Goal: Task Accomplishment & Management: Manage account settings

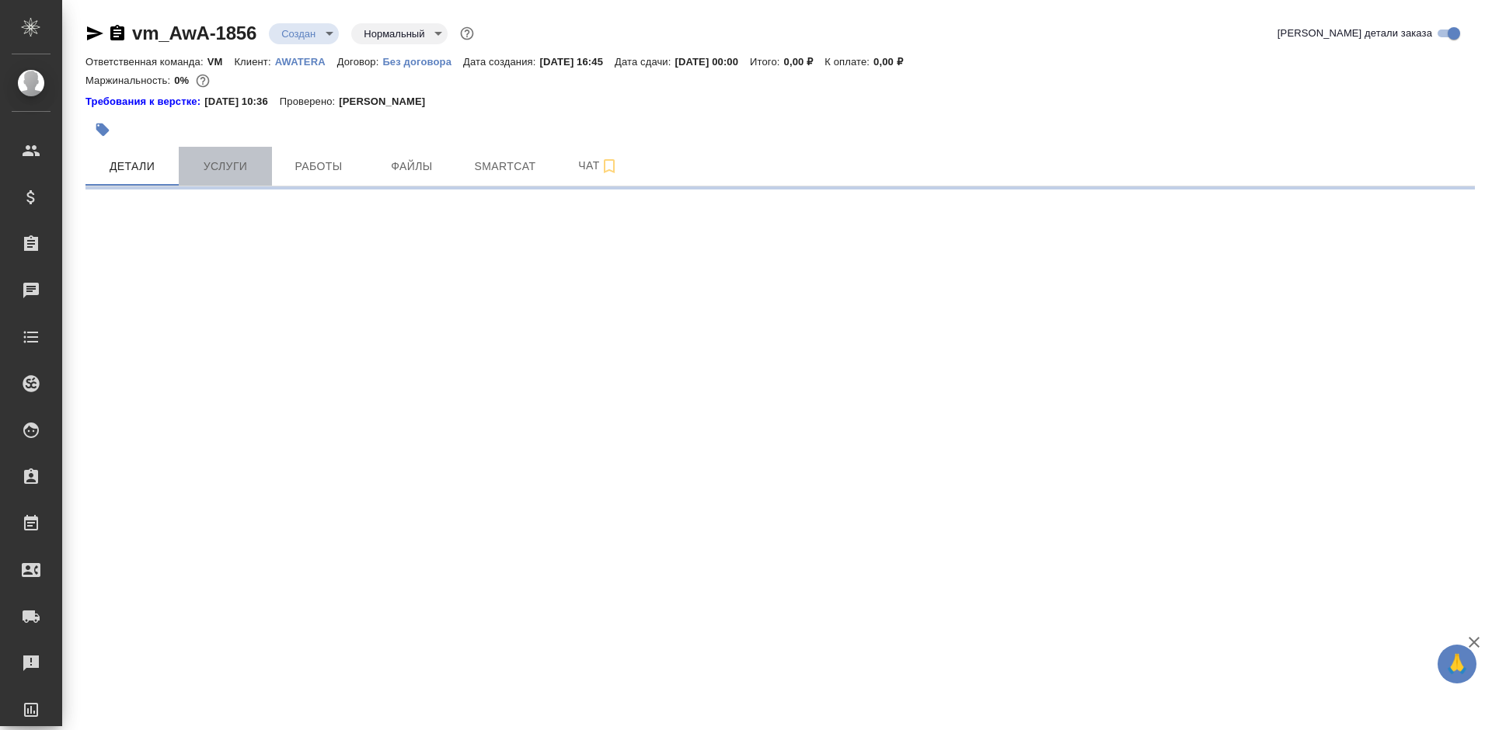
click at [240, 170] on span "Услуги" at bounding box center [225, 166] width 75 height 19
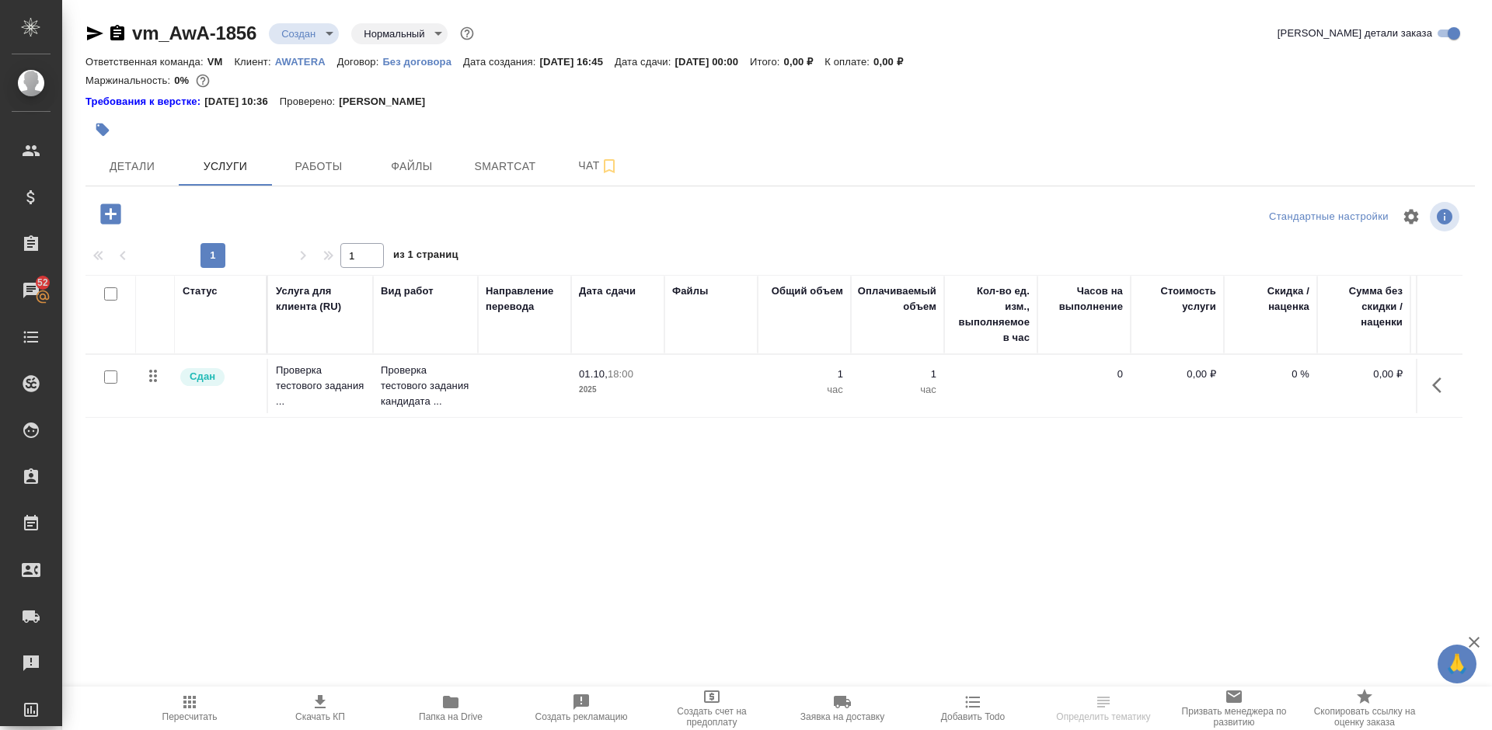
click at [105, 214] on icon "button" at bounding box center [110, 214] width 20 height 20
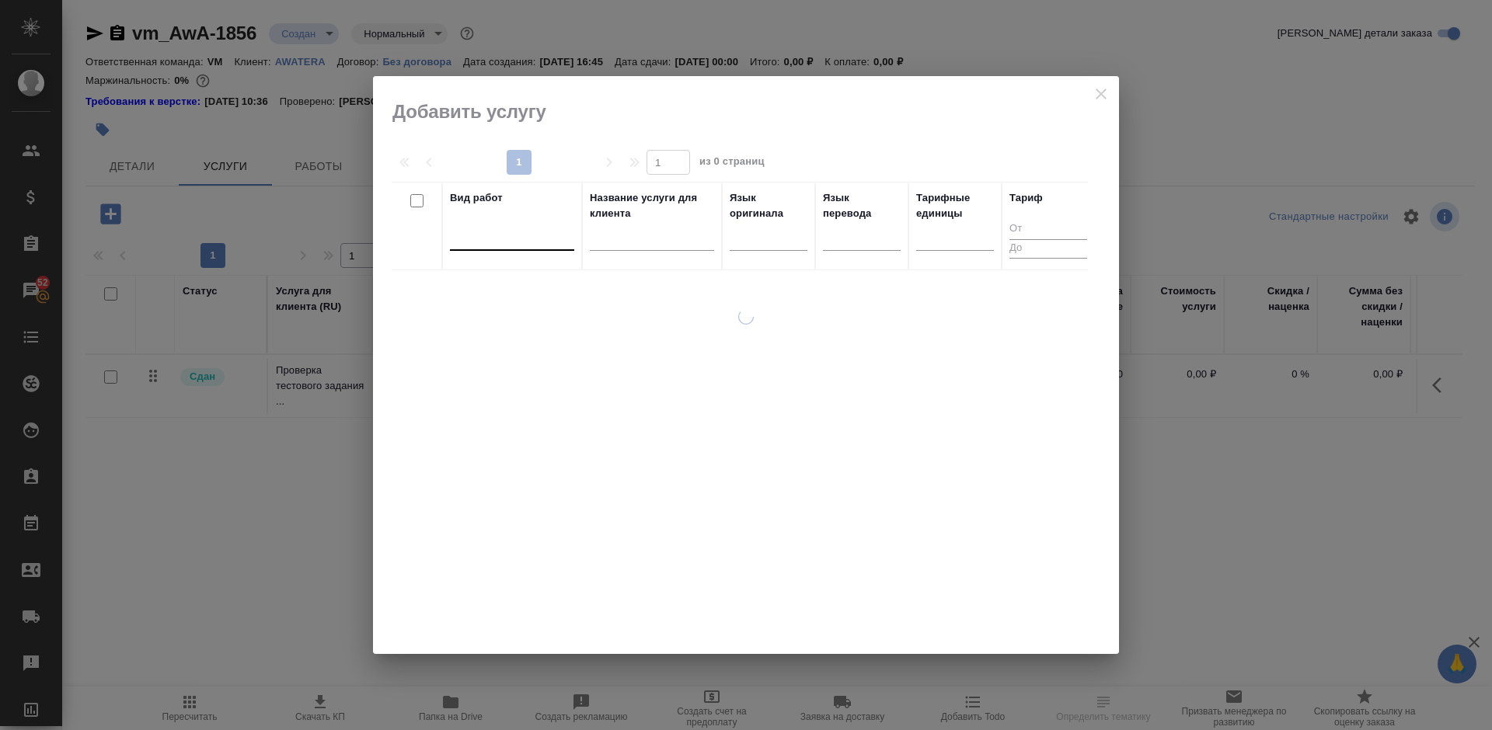
click at [504, 241] on div at bounding box center [512, 235] width 124 height 23
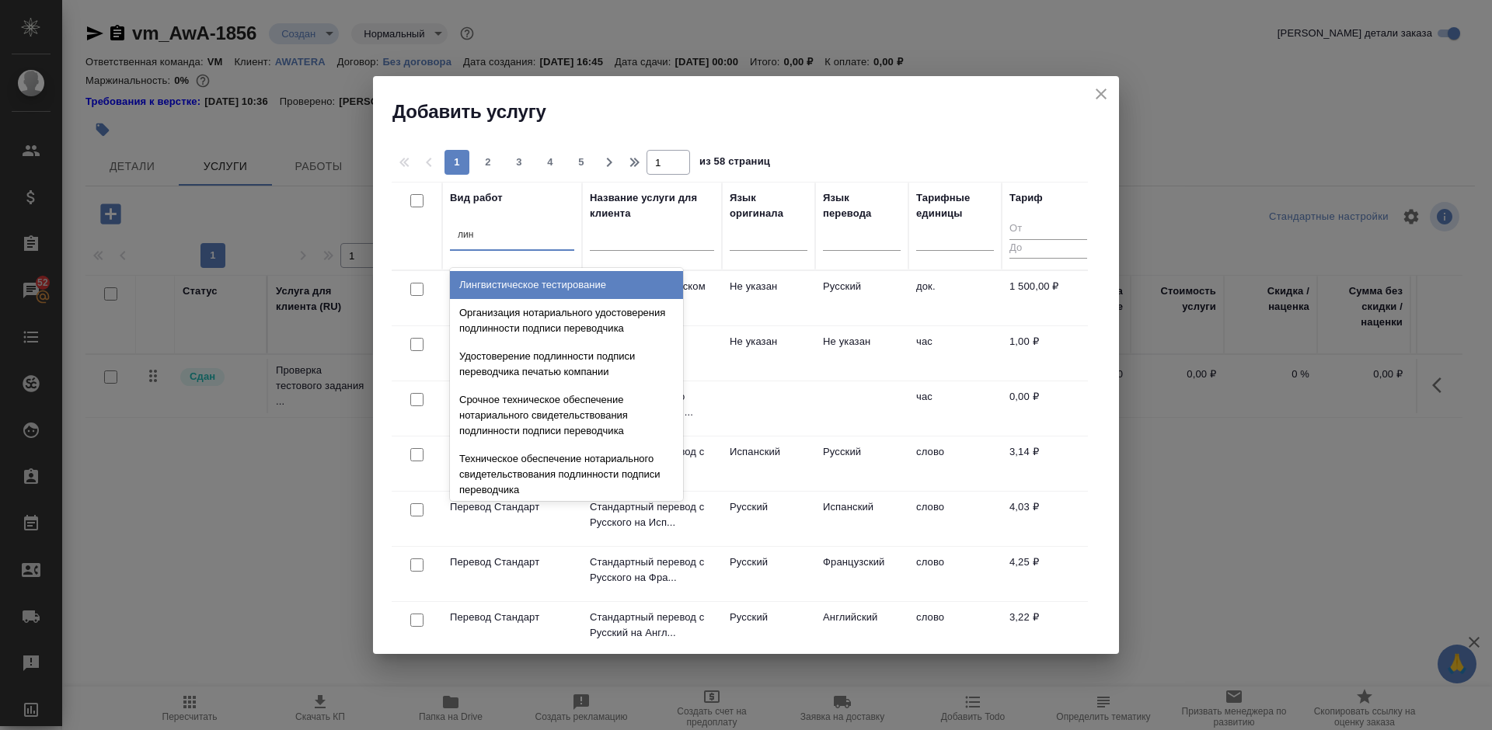
type input "линг"
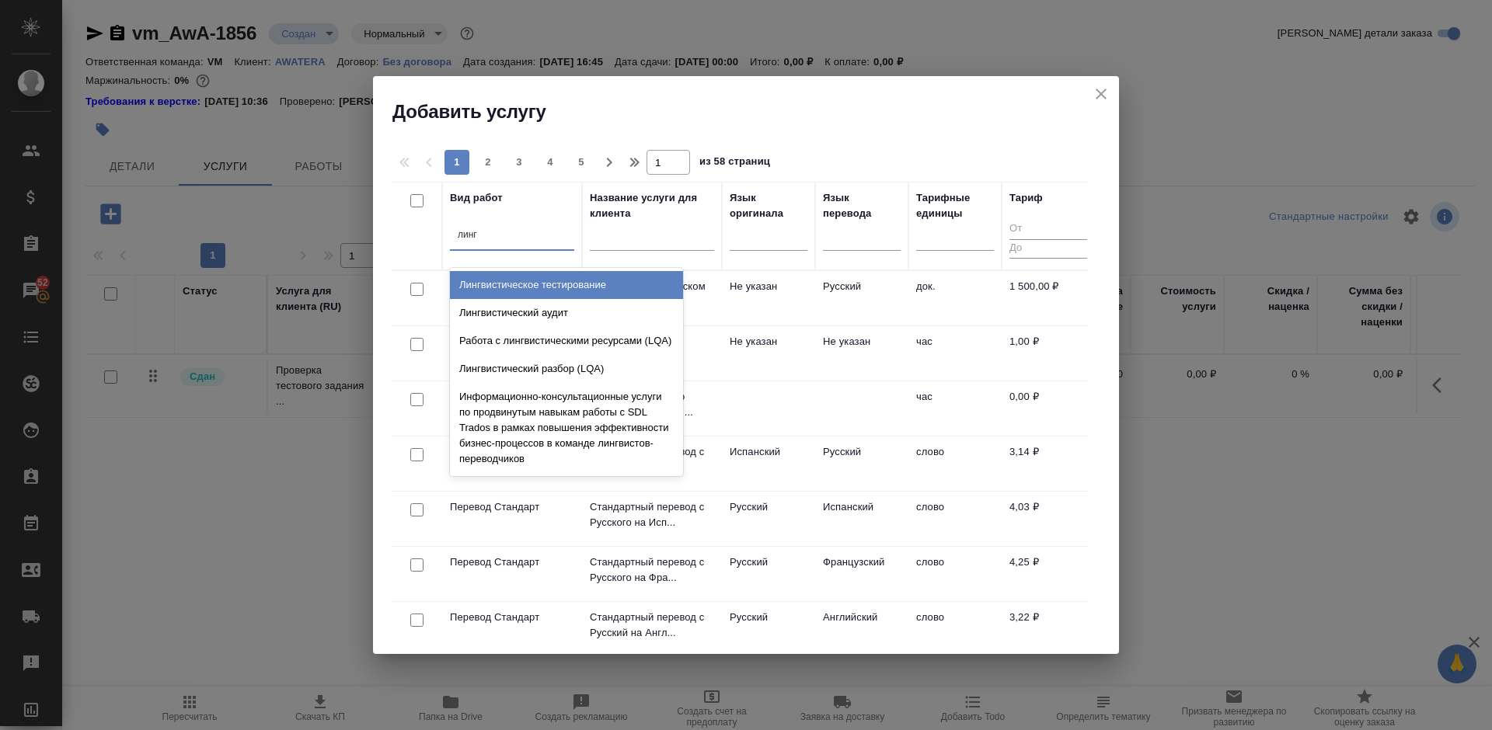
click at [545, 279] on div "Лингвистическое тестирование" at bounding box center [566, 285] width 233 height 28
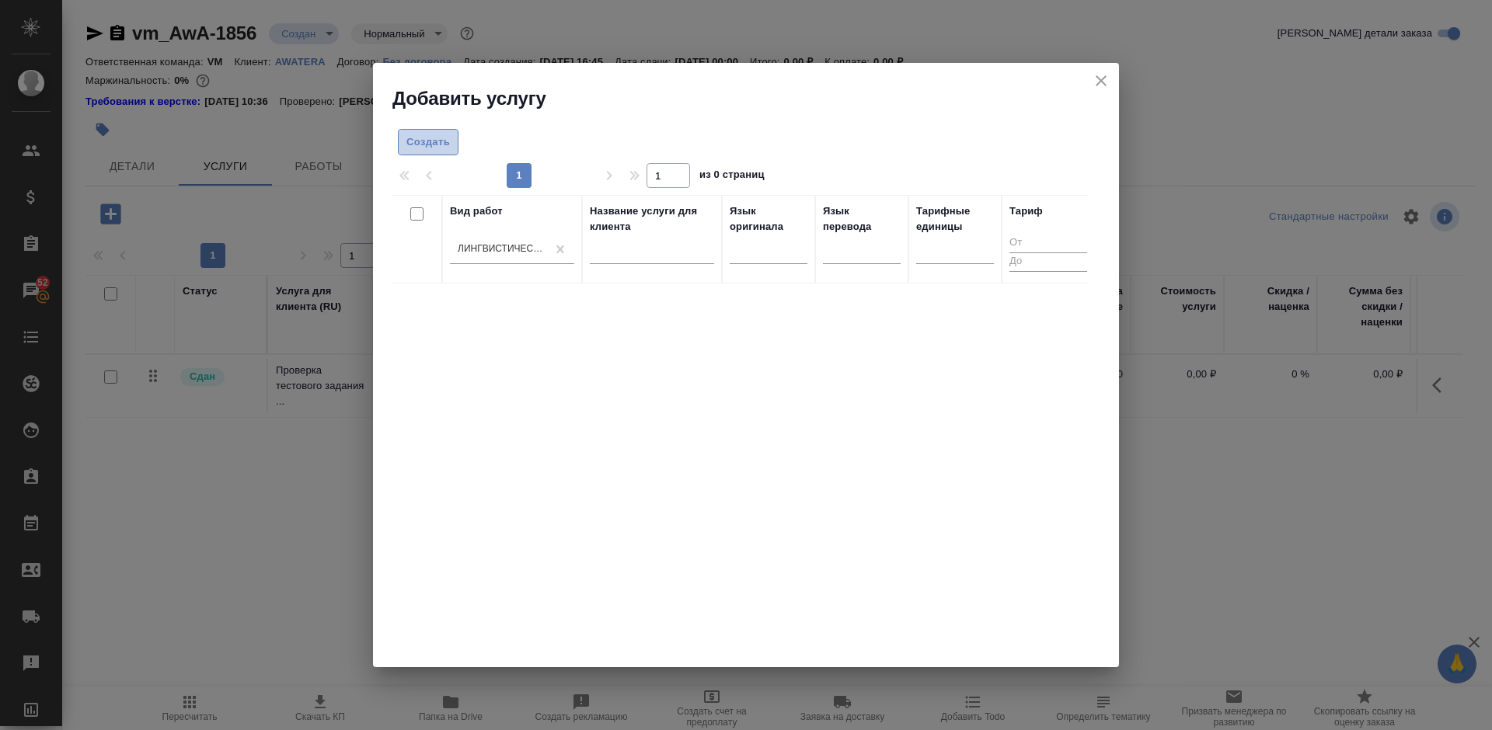
click at [429, 140] on span "Создать" at bounding box center [428, 143] width 44 height 18
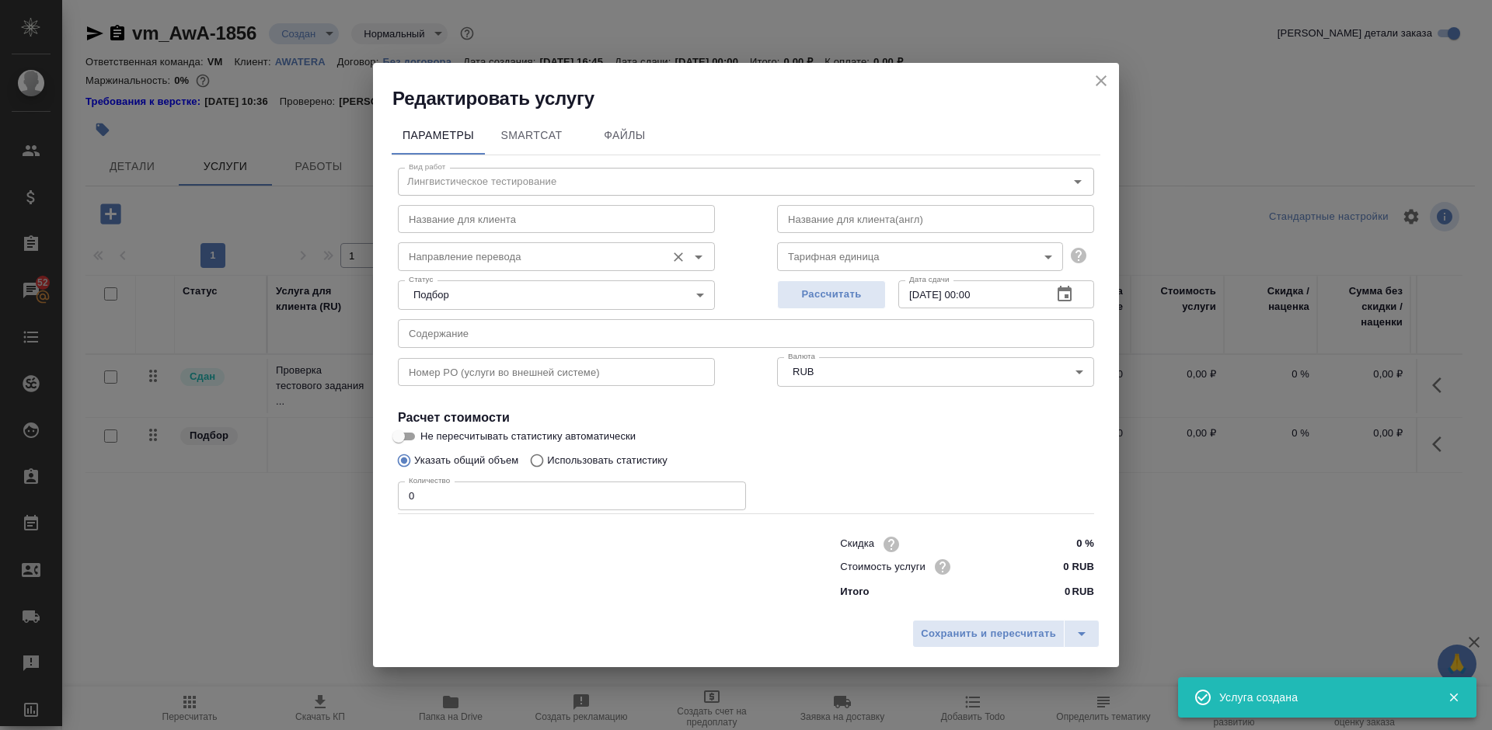
click at [559, 256] on input "Направление перевода" at bounding box center [531, 256] width 256 height 19
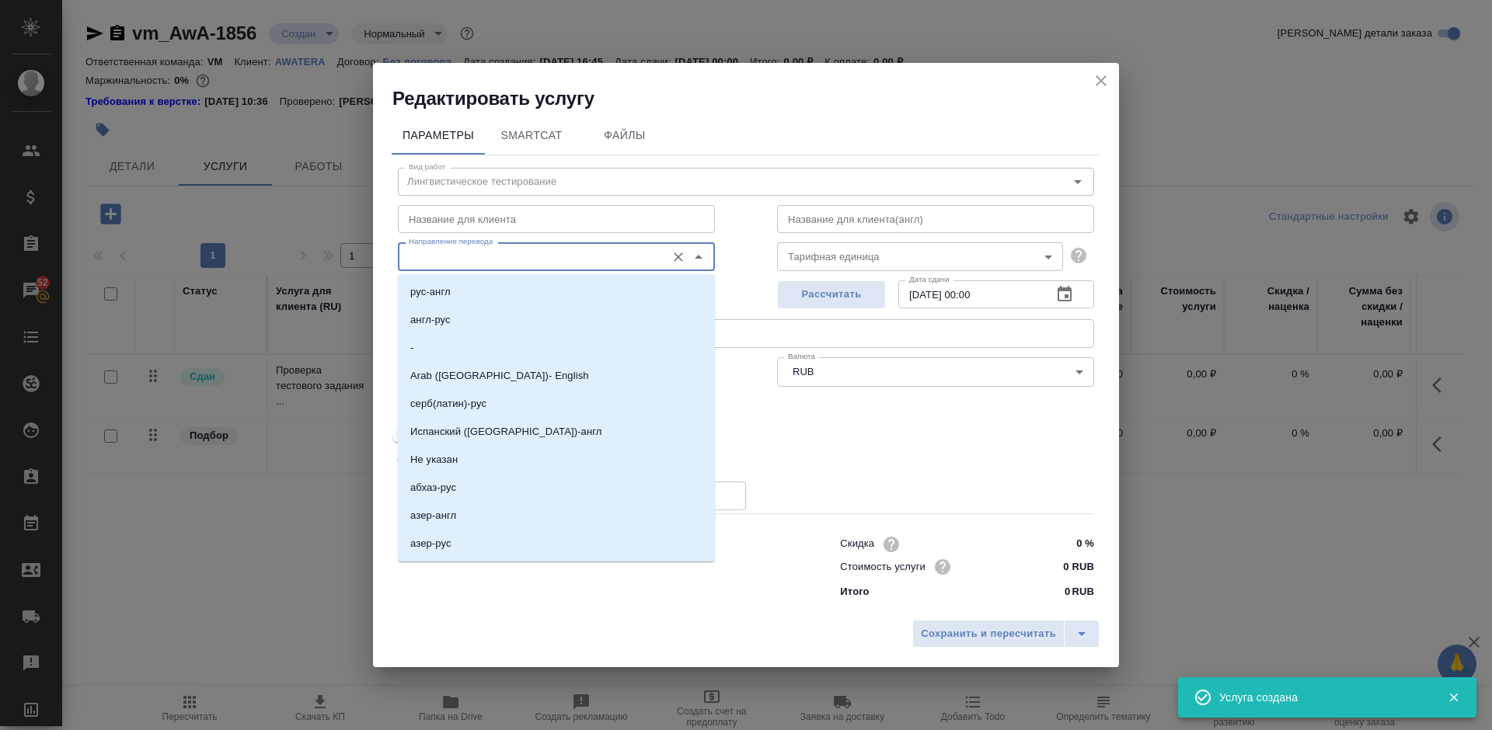
type input "р"
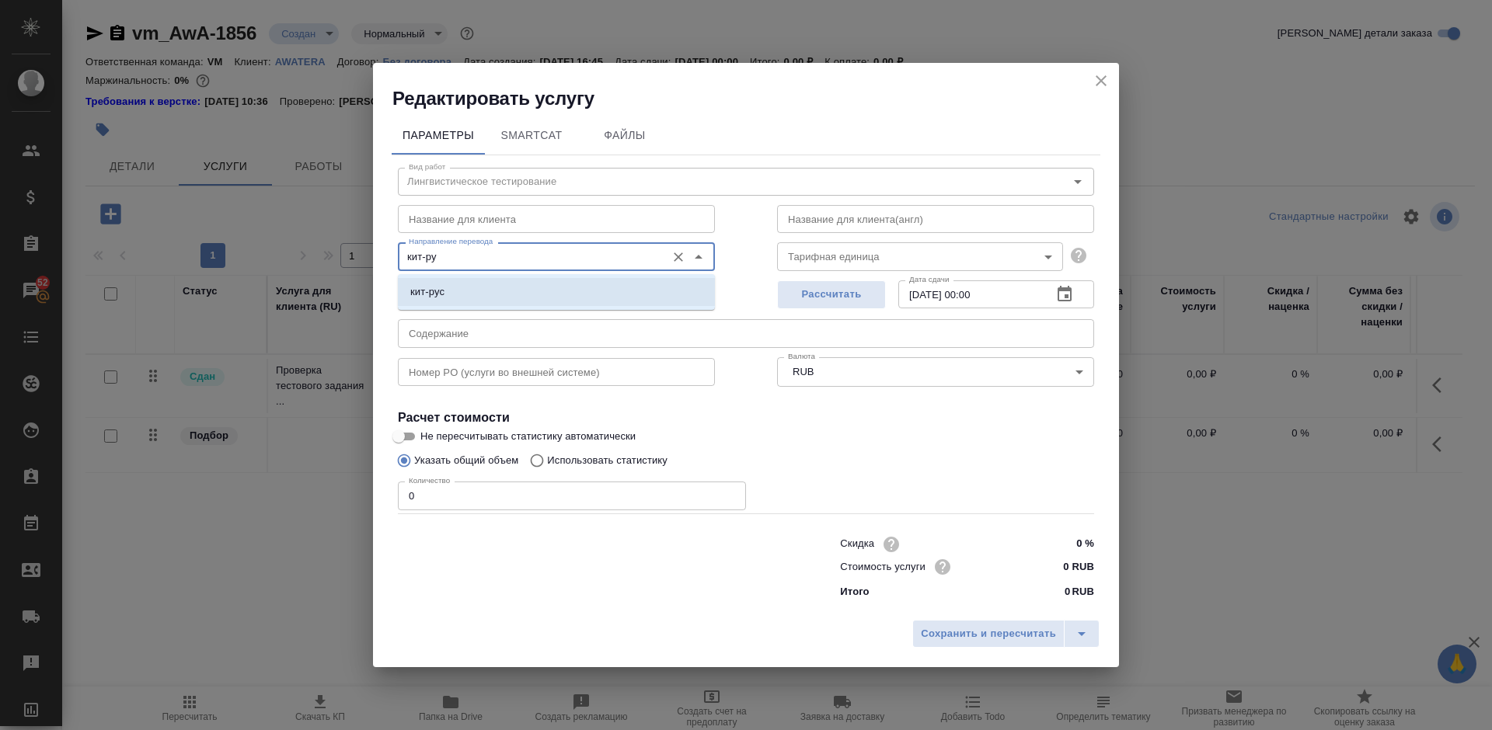
click at [557, 295] on li "кит-рус" at bounding box center [556, 292] width 317 height 28
type input "кит-рус"
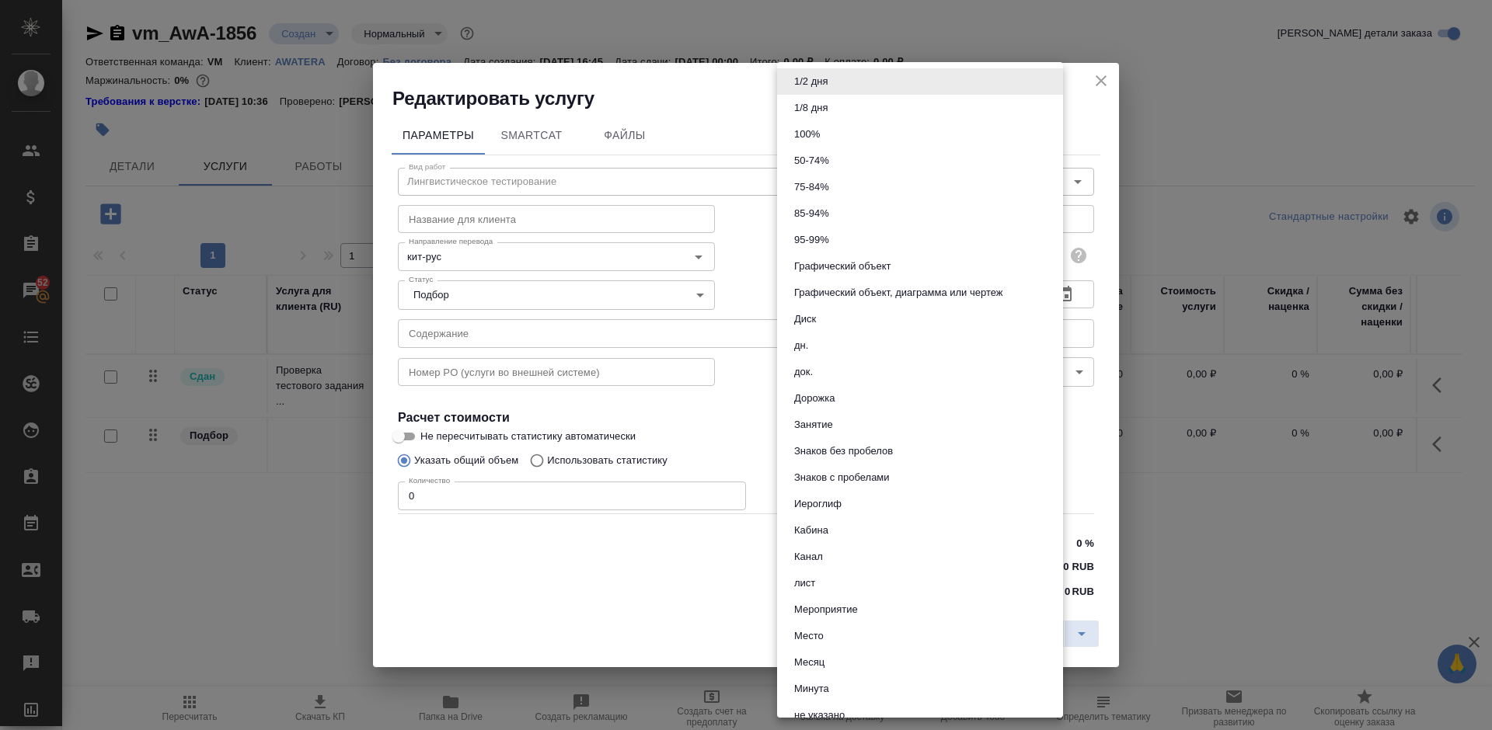
click at [988, 258] on body "🙏 .cls-1 fill:#fff; AWATERA Lazareva Anastasia Клиенты Спецификации Заказы 52 Ч…" at bounding box center [746, 365] width 1492 height 730
click at [863, 680] on li "Минута" at bounding box center [920, 689] width 286 height 26
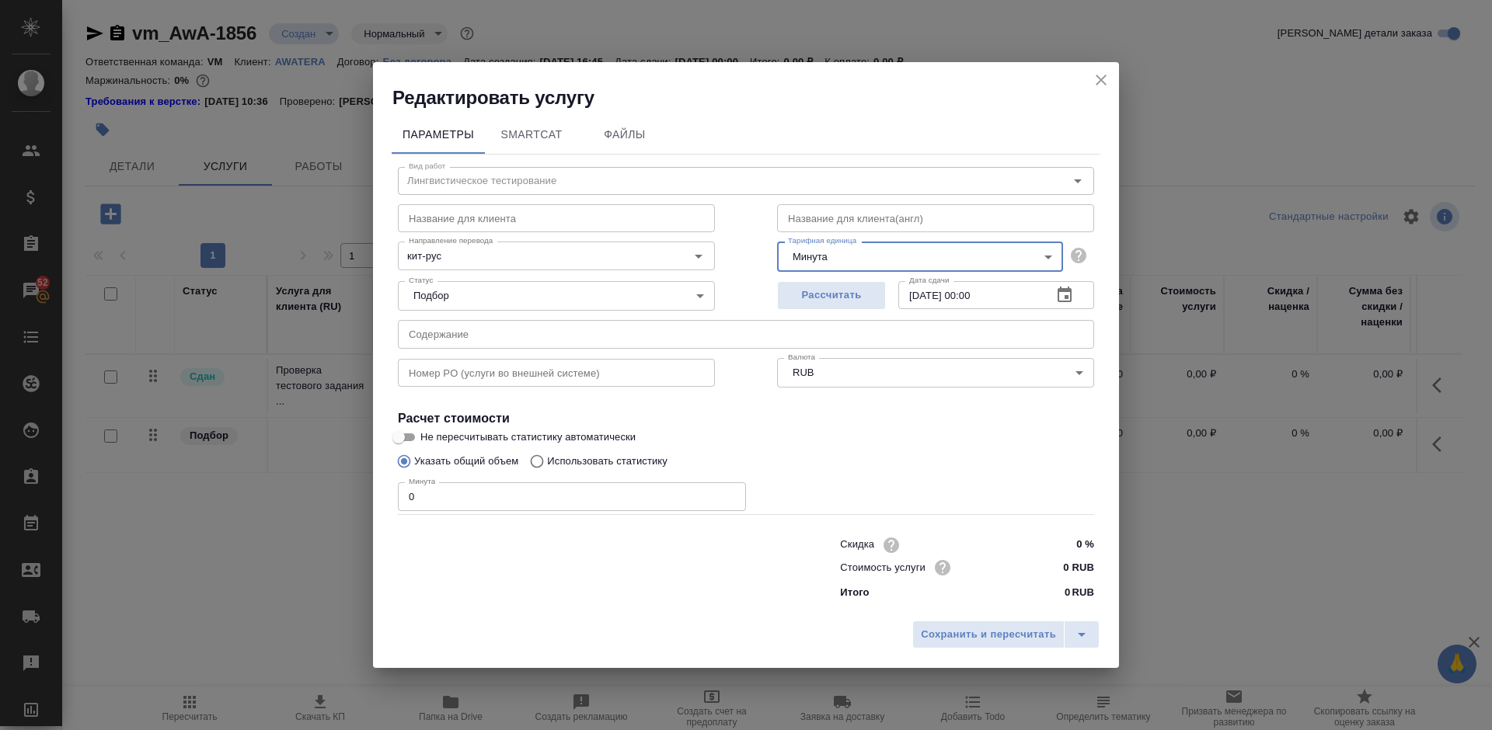
click at [894, 250] on body "🙏 .cls-1 fill:#fff; AWATERA Lazareva Anastasia Клиенты Спецификации Заказы 52 Ч…" at bounding box center [746, 365] width 1492 height 730
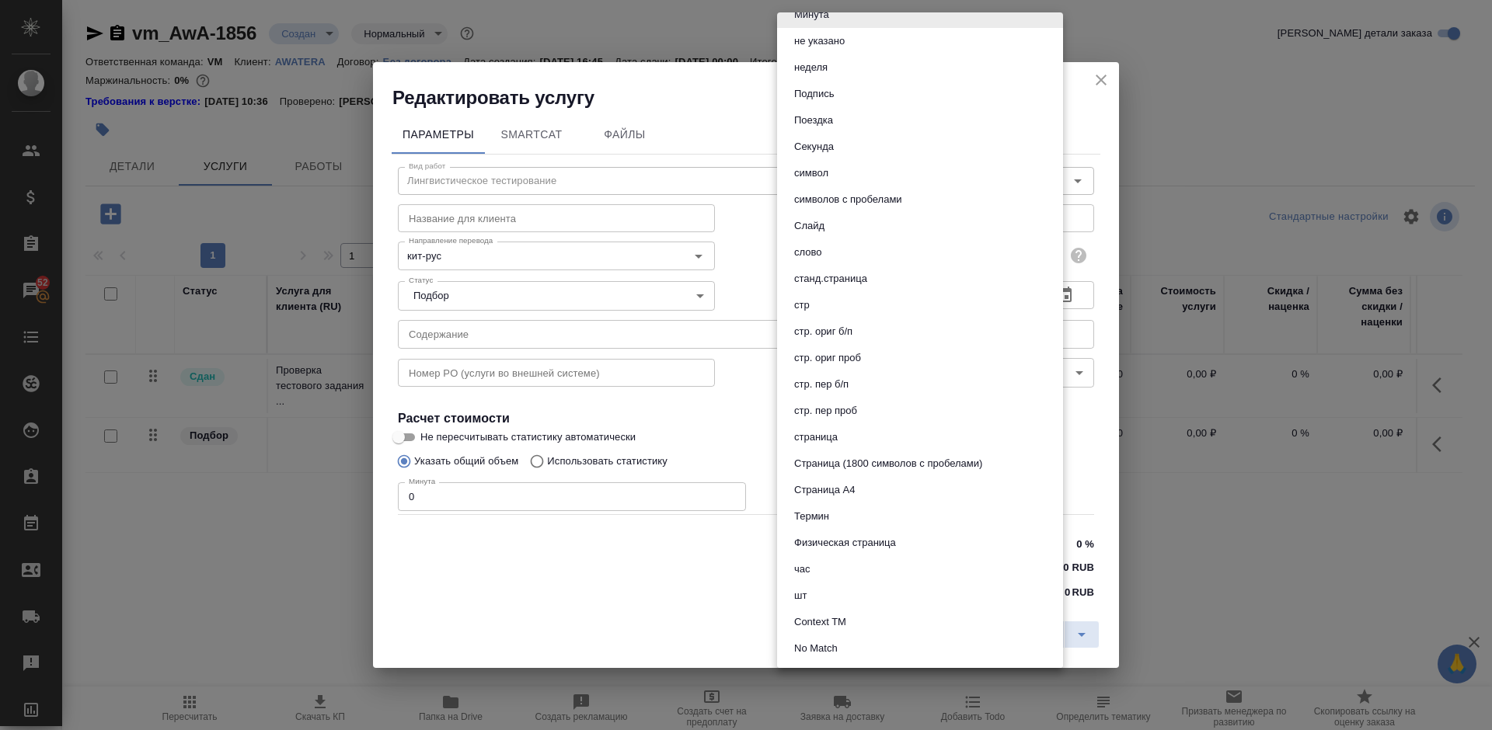
scroll to position [660, 0]
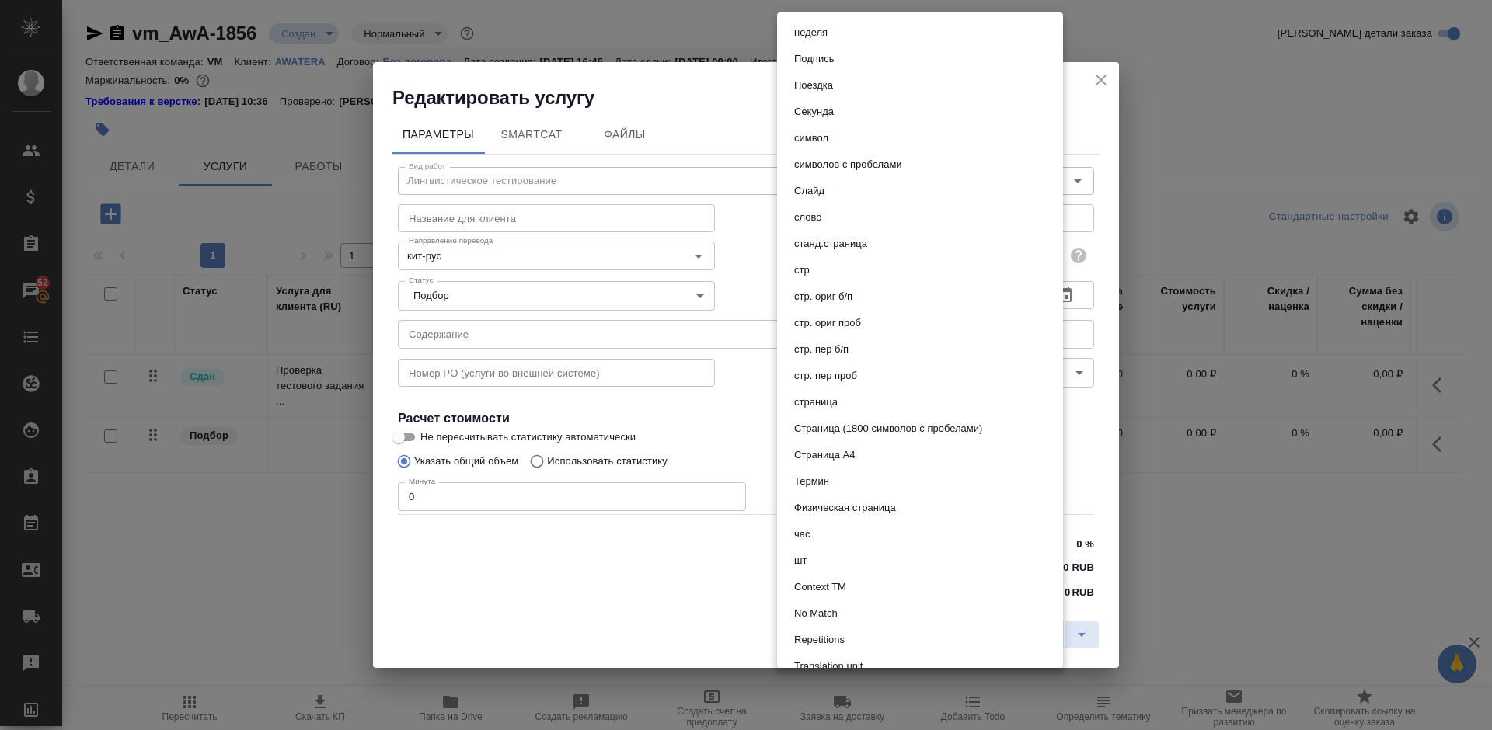
click at [837, 528] on li "час" at bounding box center [920, 534] width 286 height 26
type input "5a8b1489cc6b4906c91bfd93"
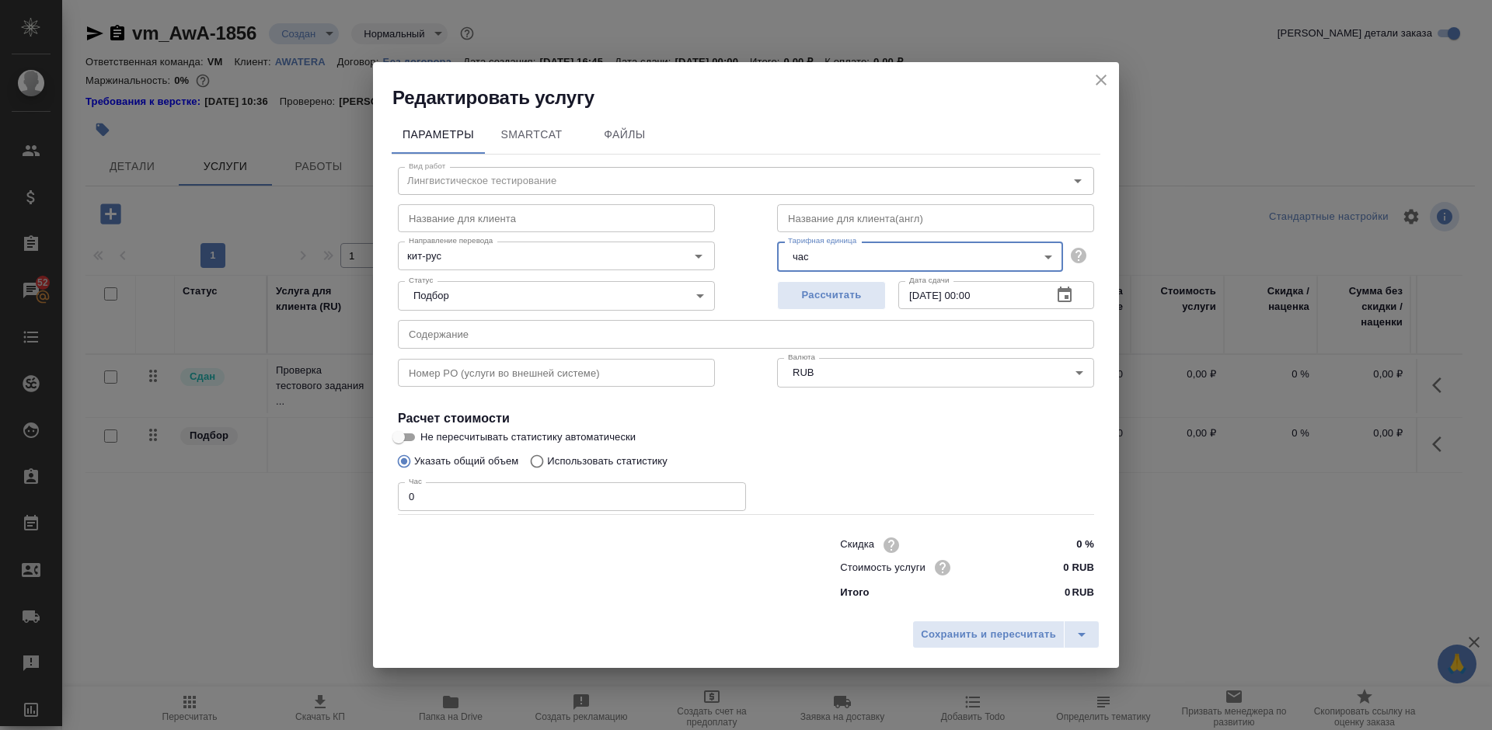
click at [1068, 290] on icon "button" at bounding box center [1065, 295] width 14 height 16
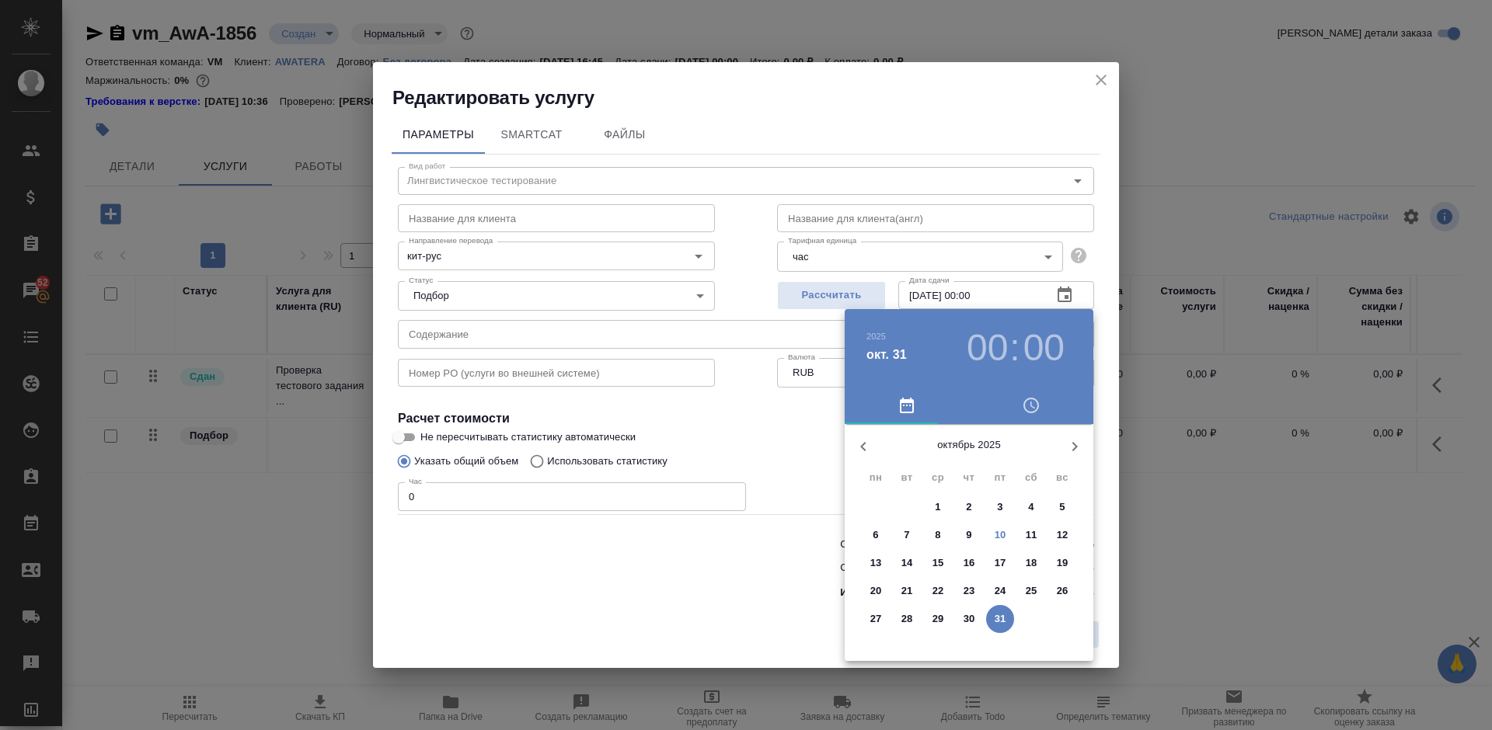
click at [1004, 535] on p "10" at bounding box center [1001, 536] width 12 height 16
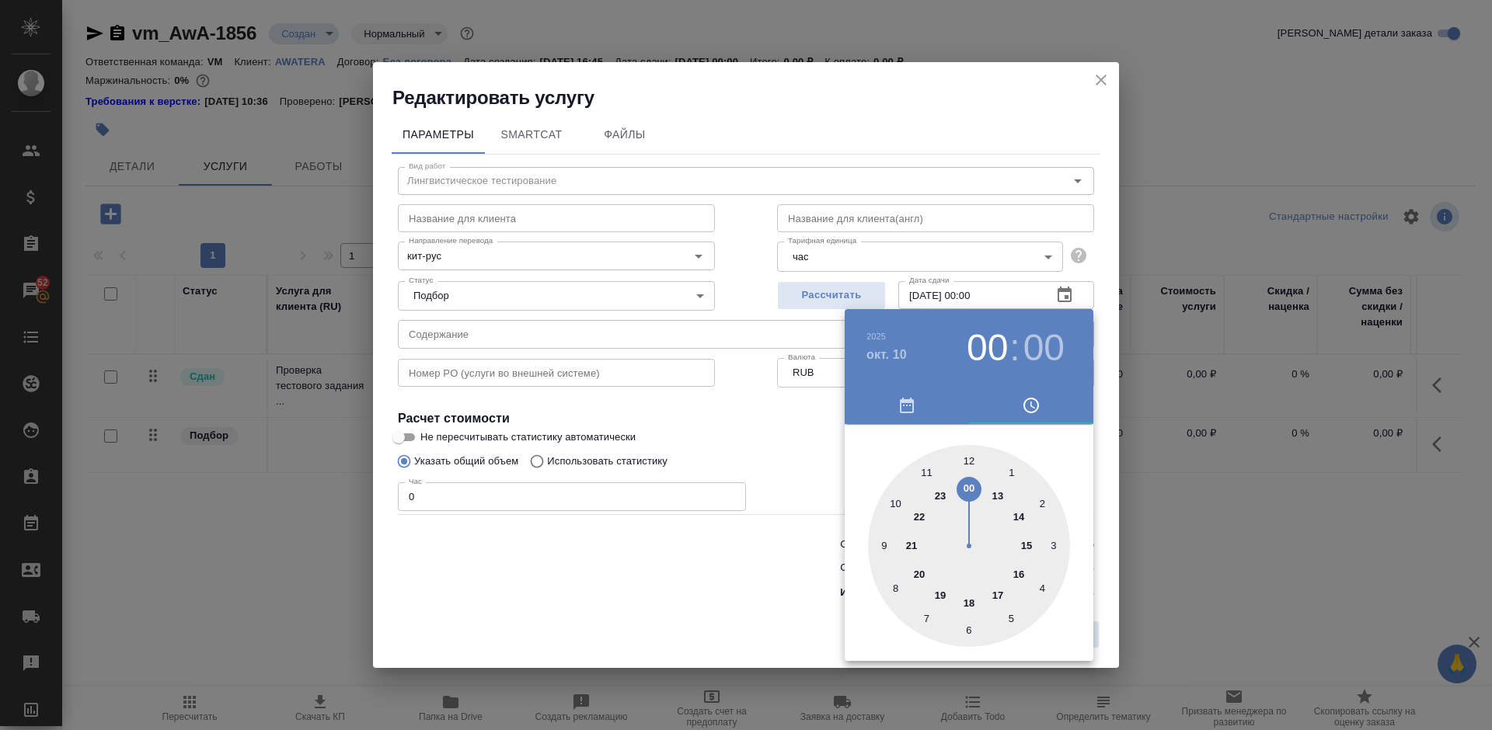
click at [969, 460] on div at bounding box center [969, 546] width 202 height 202
type input "[DATE] 12:00"
click at [969, 460] on div at bounding box center [969, 546] width 202 height 202
click at [762, 409] on div at bounding box center [746, 365] width 1492 height 730
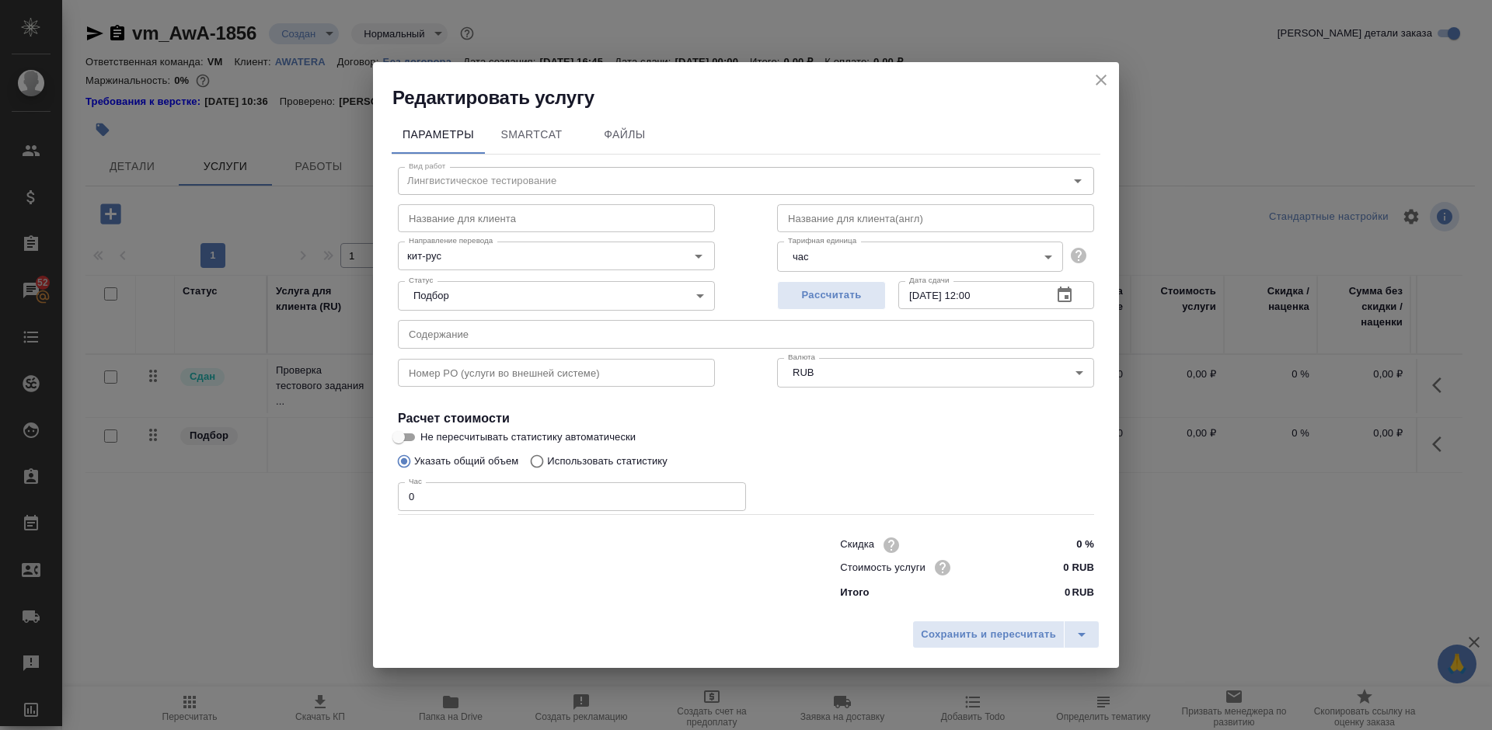
click at [433, 494] on input "0" at bounding box center [572, 497] width 348 height 28
type input "0.25"
click at [996, 631] on span "Сохранить и пересчитать" at bounding box center [988, 635] width 135 height 18
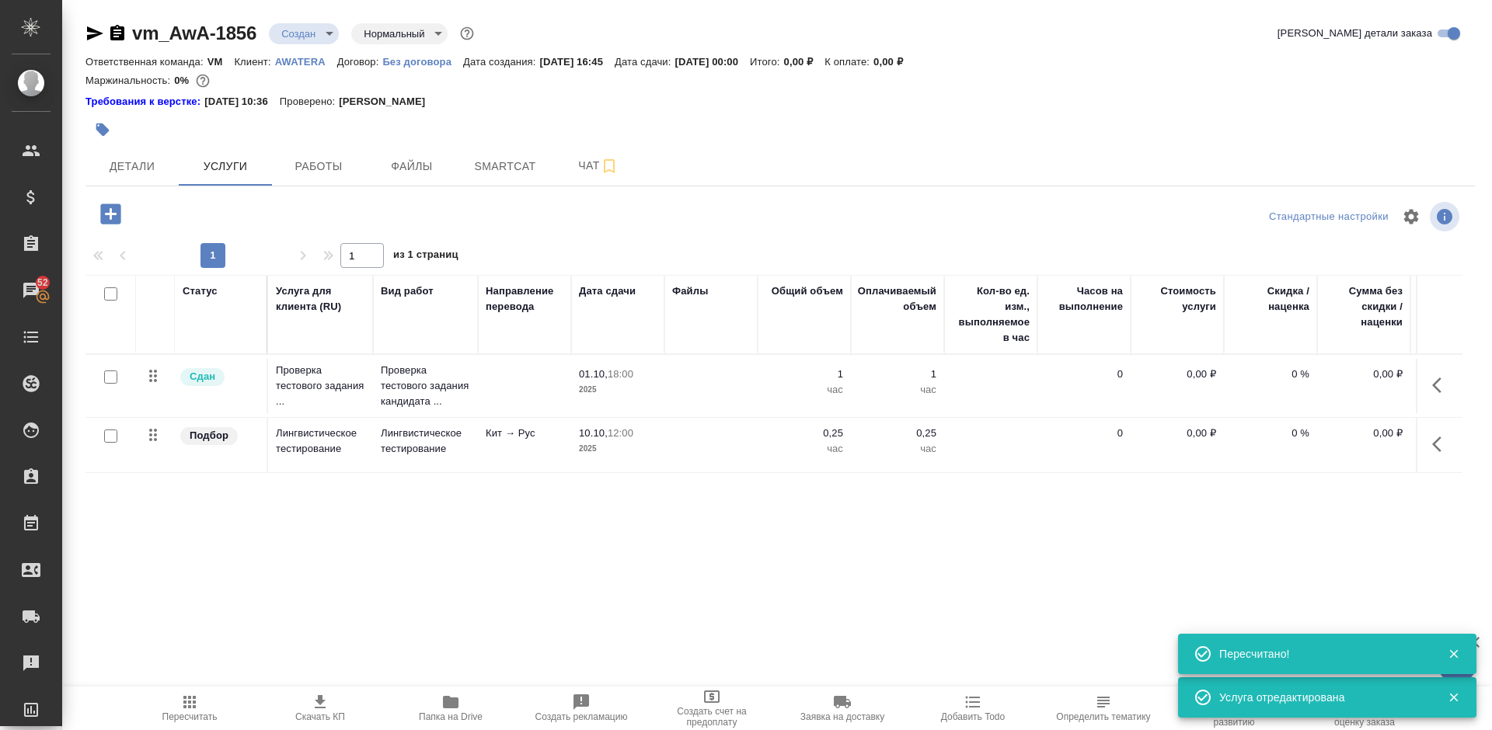
click at [1434, 447] on icon "button" at bounding box center [1436, 445] width 9 height 16
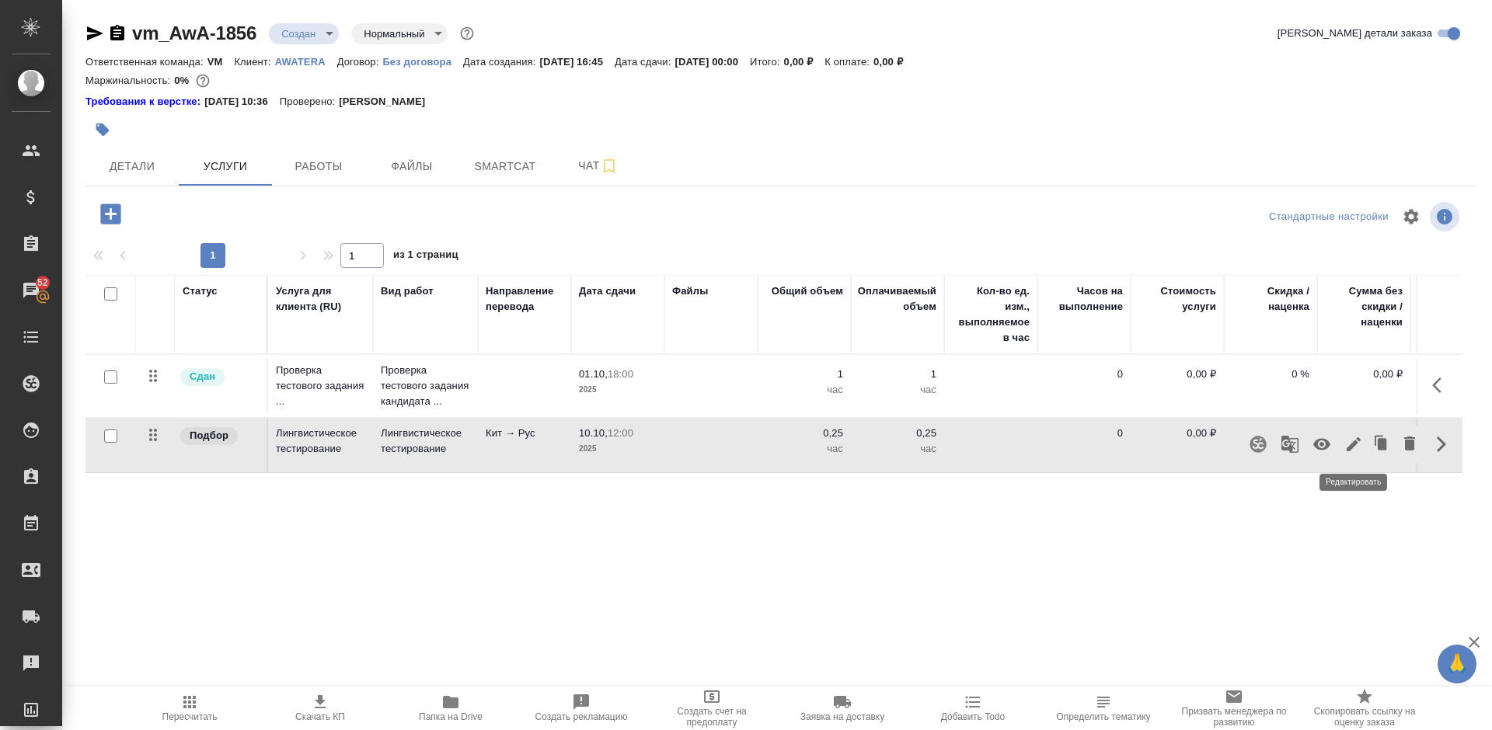
click at [1351, 451] on icon "button" at bounding box center [1353, 444] width 19 height 19
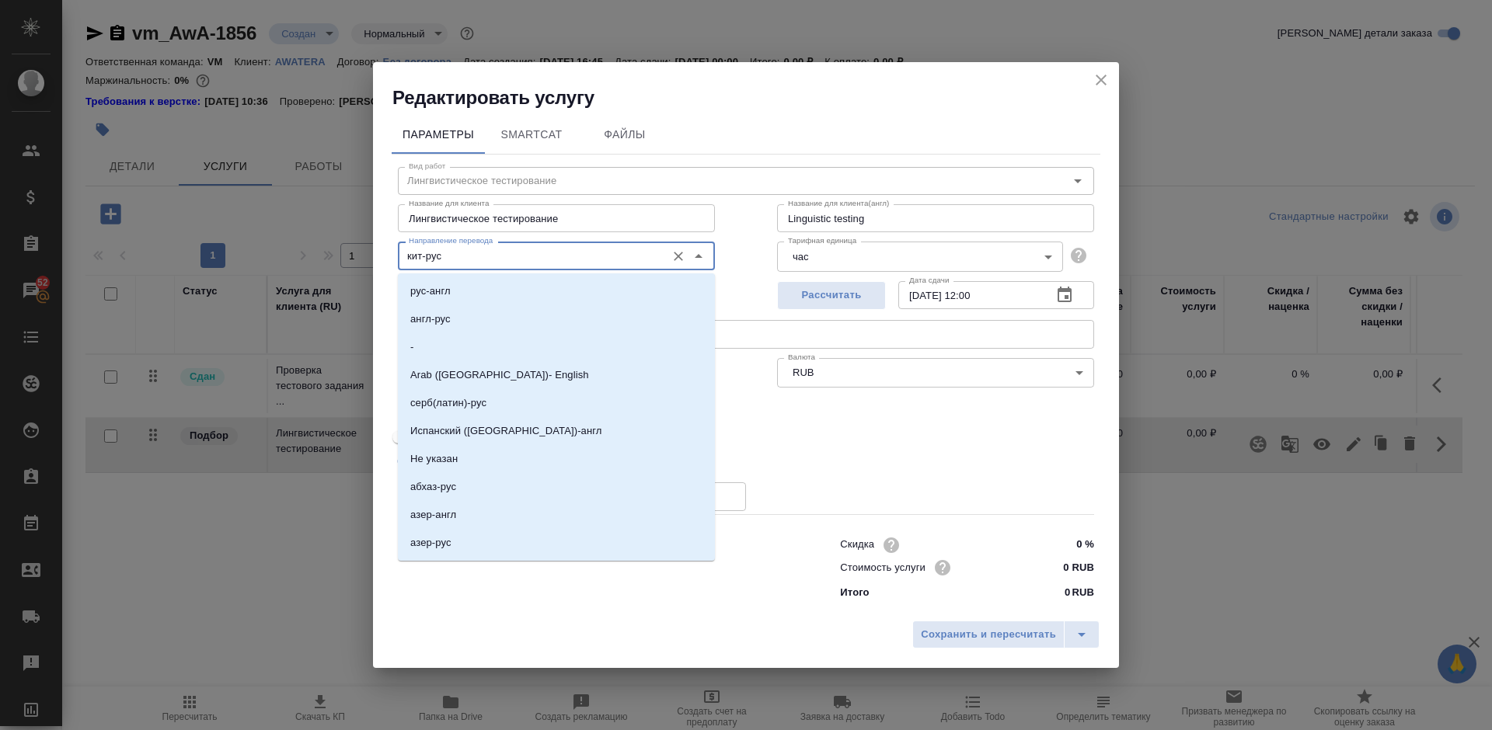
click at [640, 252] on input "кит-рус" at bounding box center [531, 255] width 256 height 19
click at [675, 253] on icon "Очистить" at bounding box center [678, 256] width 9 height 9
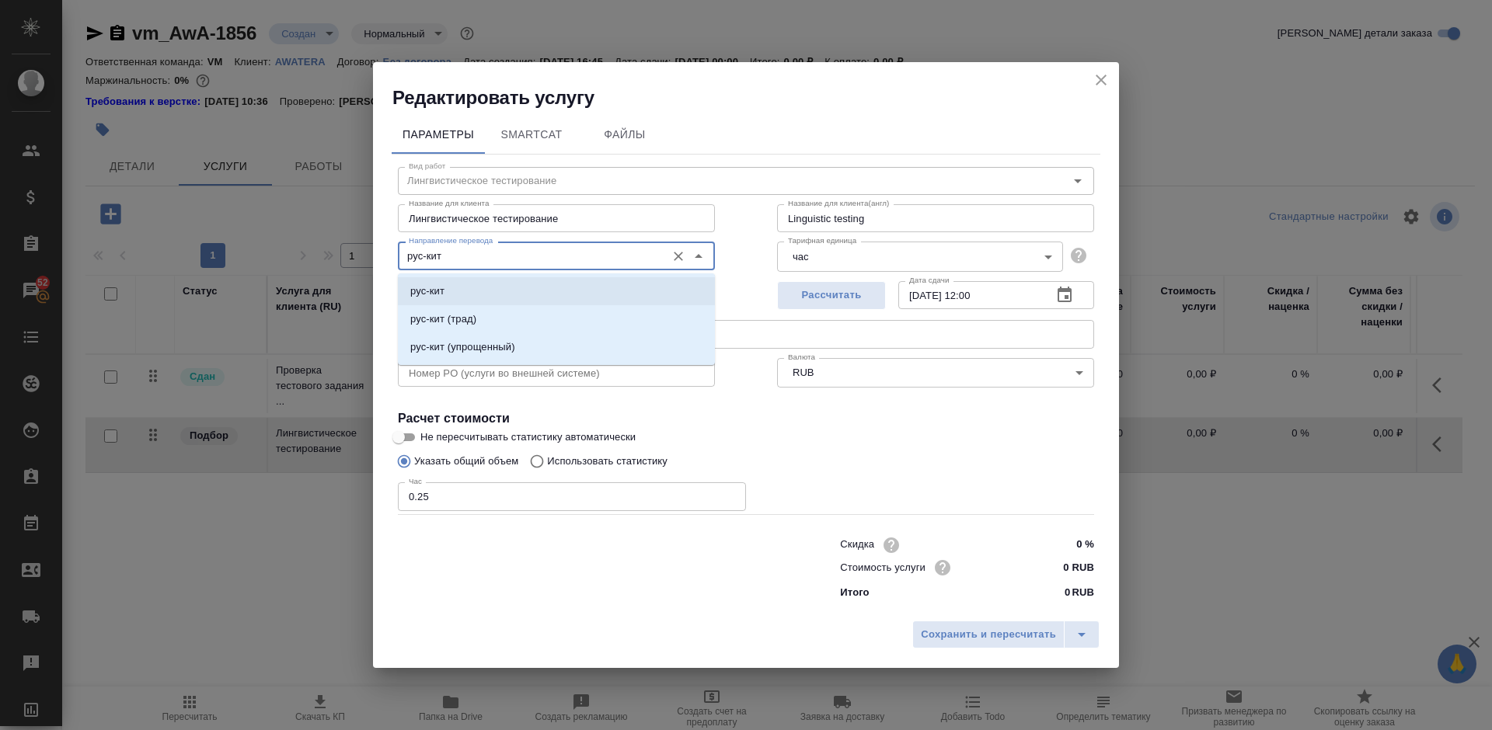
click at [580, 294] on li "рус-кит" at bounding box center [556, 291] width 317 height 28
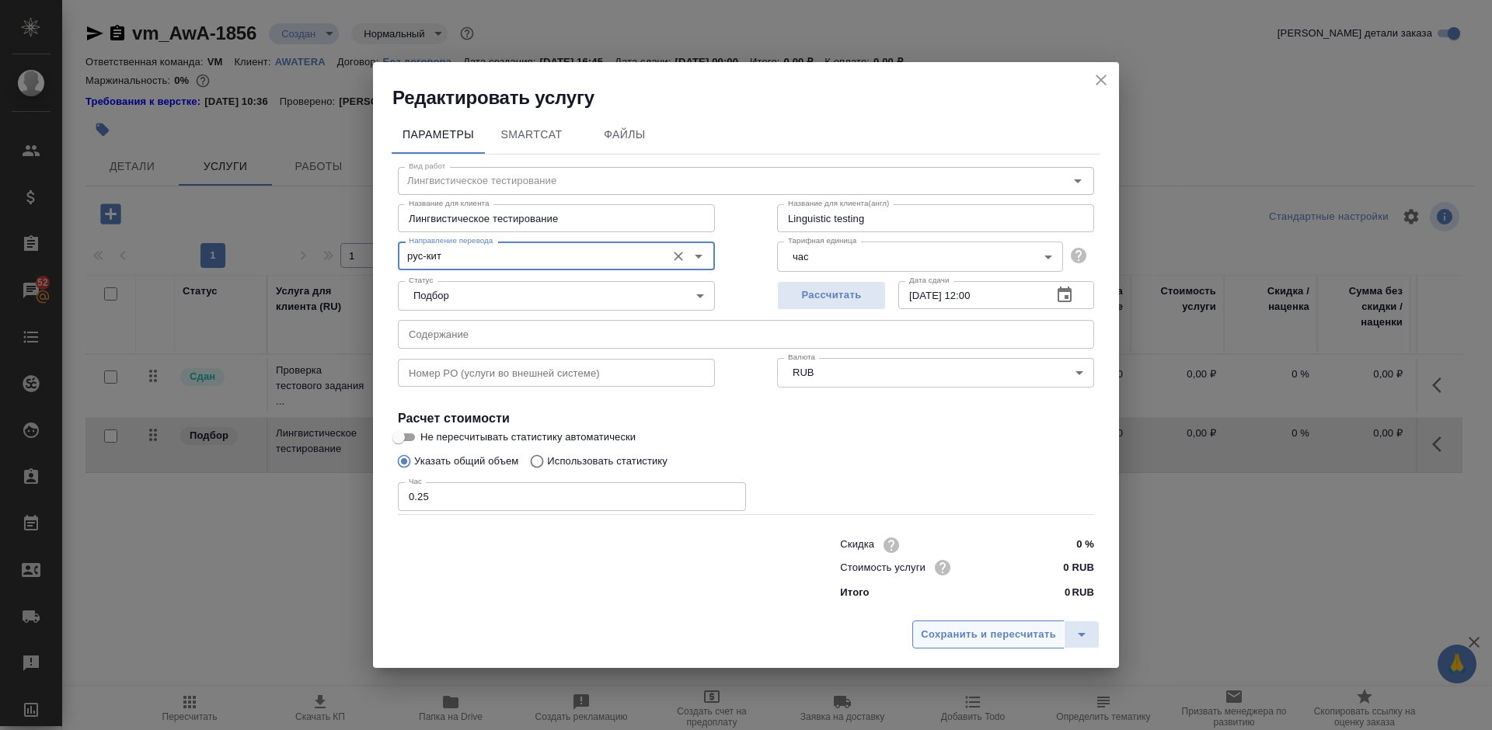
type input "рус-кит"
click at [1009, 636] on span "Сохранить и пересчитать" at bounding box center [988, 635] width 135 height 18
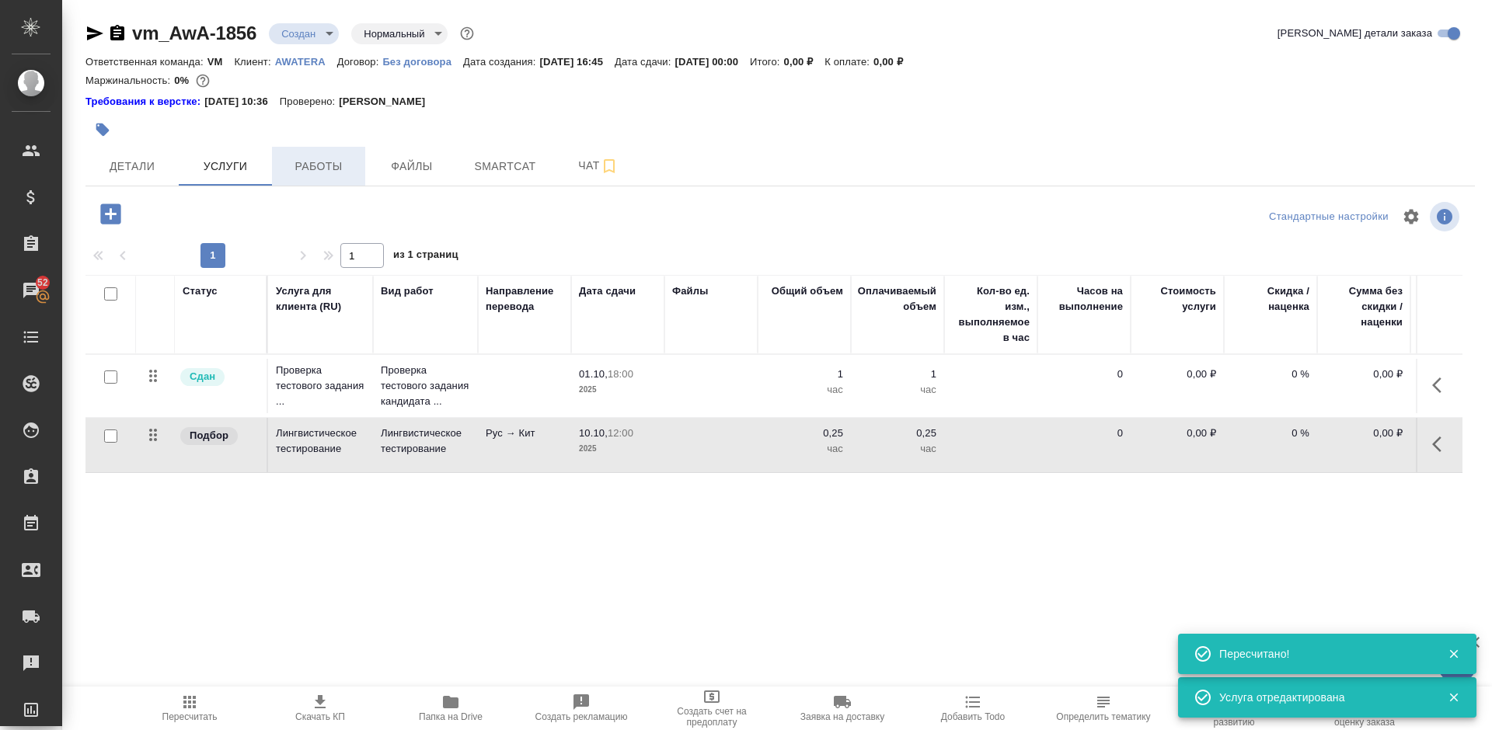
click at [319, 171] on span "Работы" at bounding box center [318, 166] width 75 height 19
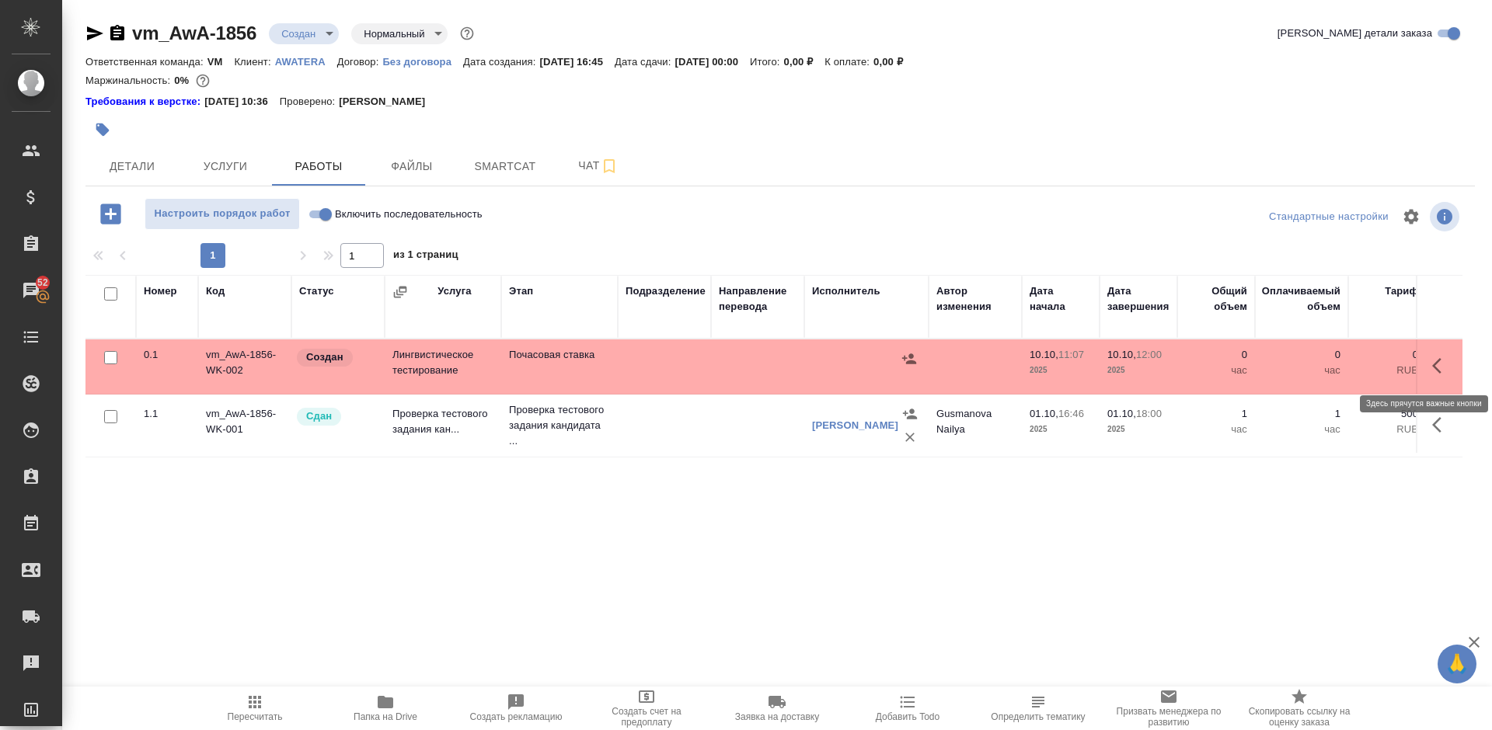
click at [1434, 367] on icon "button" at bounding box center [1436, 366] width 9 height 16
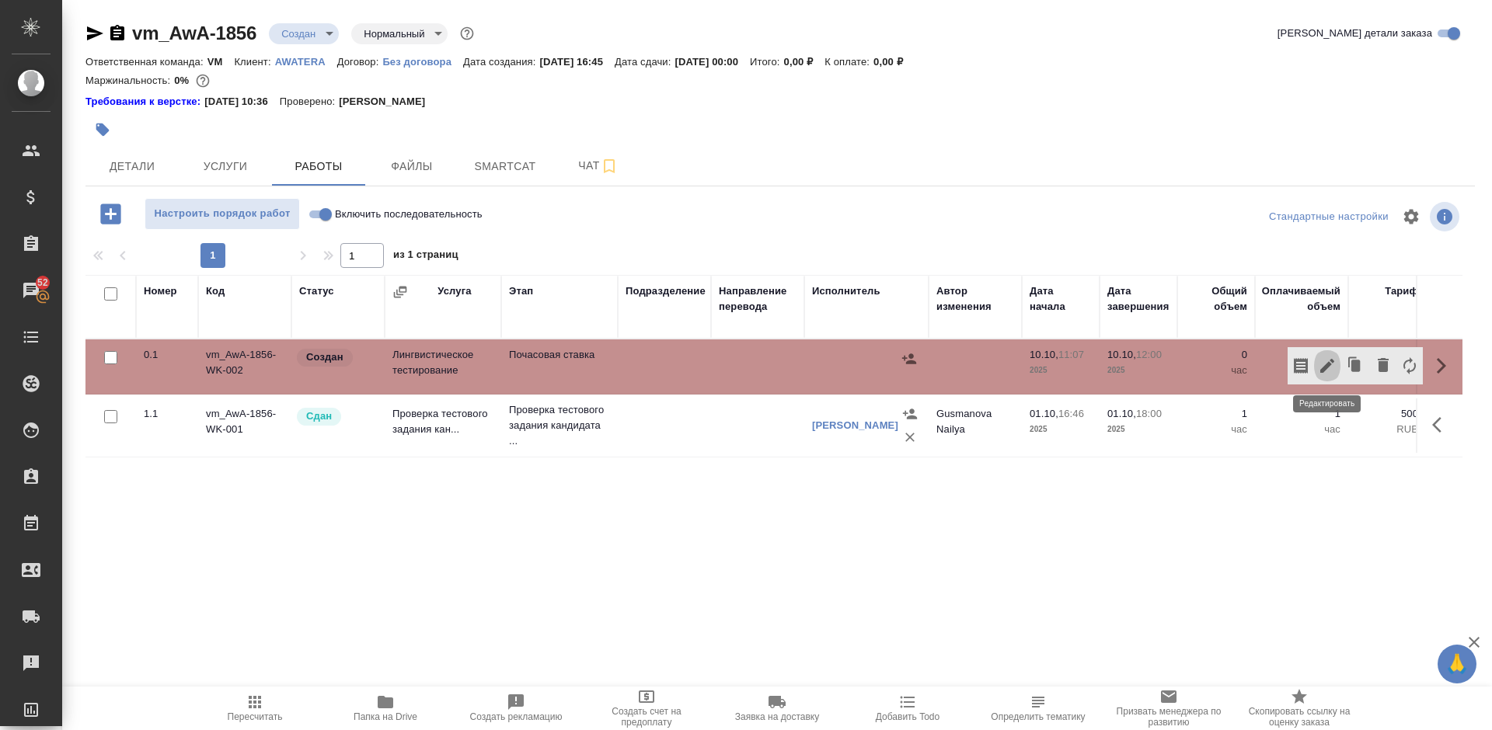
click at [1326, 375] on icon "button" at bounding box center [1327, 366] width 19 height 19
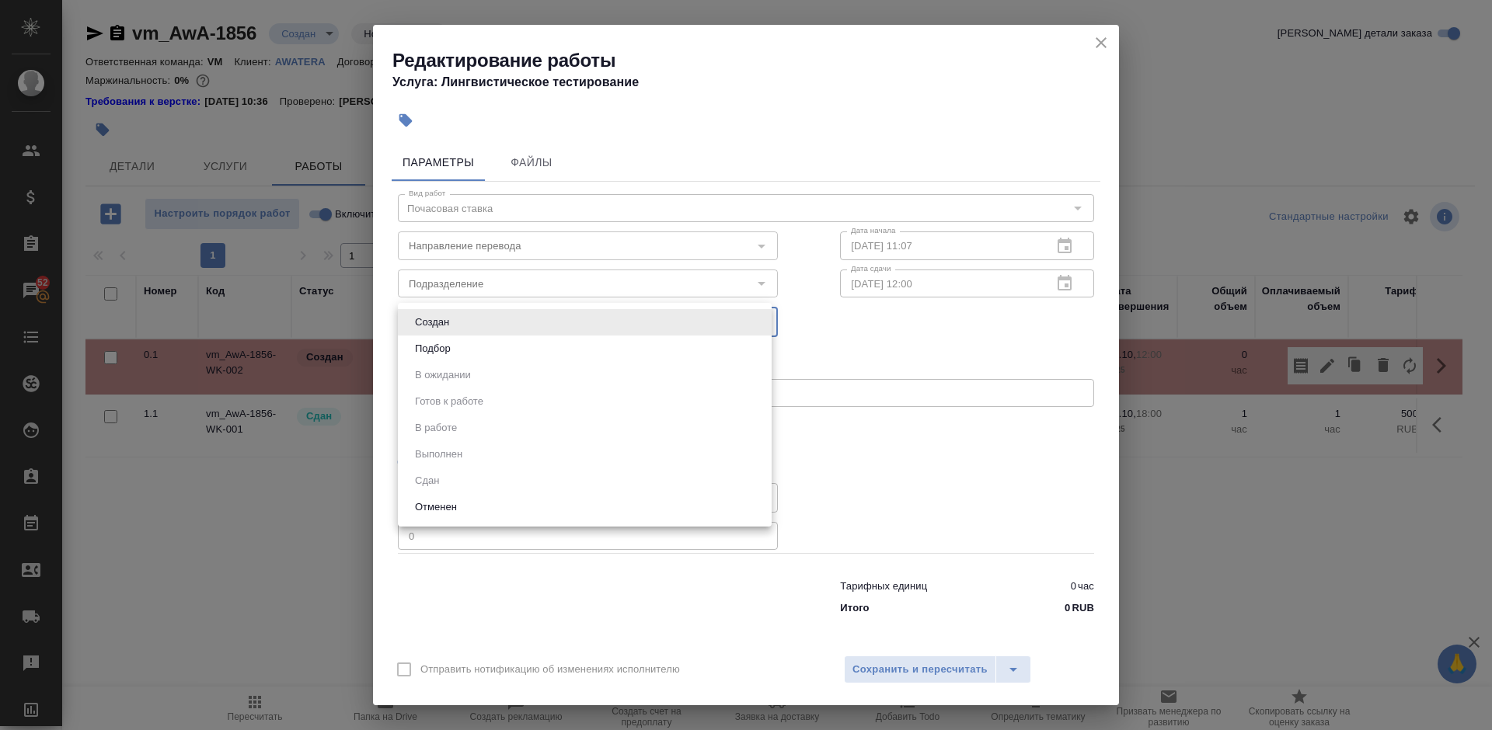
click at [667, 320] on body "🙏 .cls-1 fill:#fff; AWATERA [PERSON_NAME] Спецификации Заказы 52 Чаты Todo Прое…" at bounding box center [746, 365] width 1492 height 730
click at [662, 317] on li "Создан" at bounding box center [585, 322] width 374 height 26
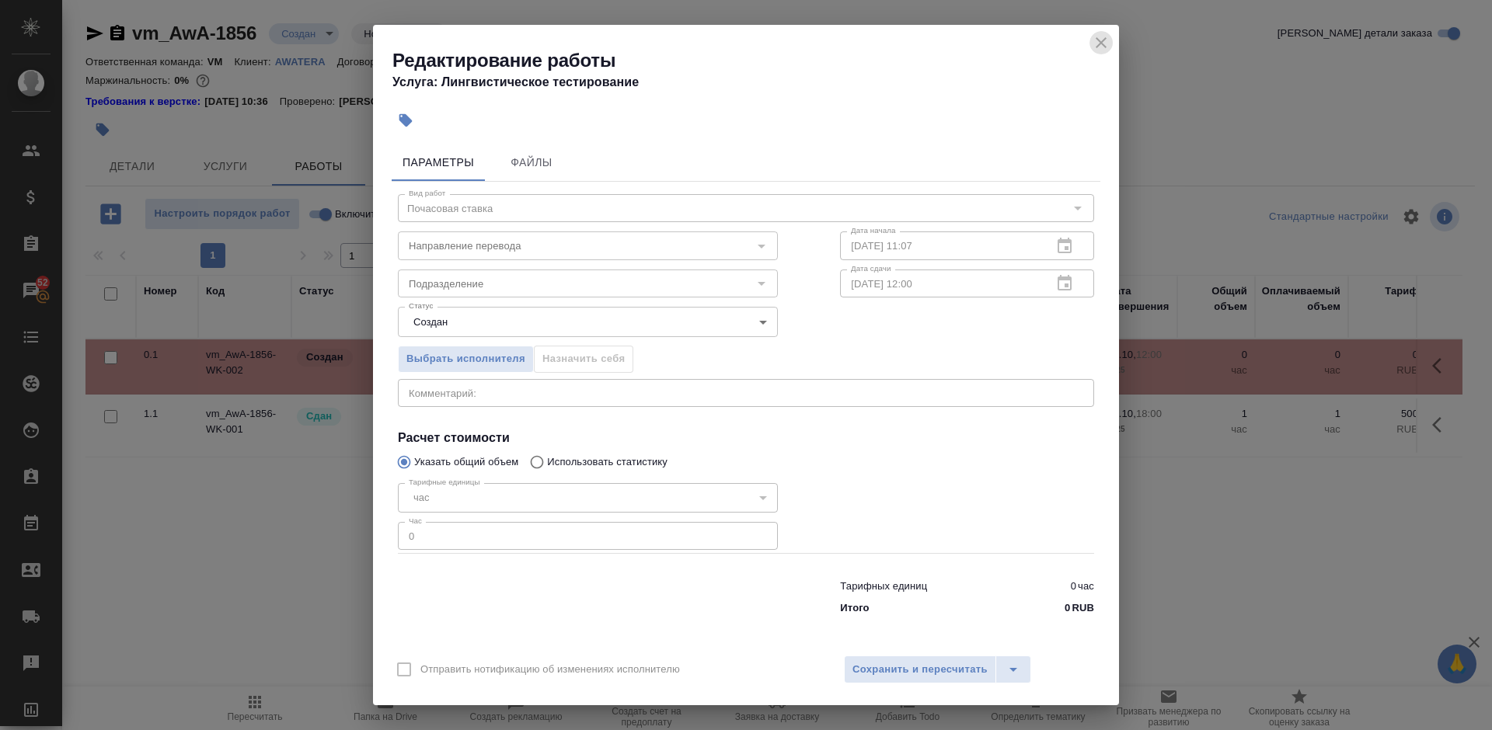
click at [1100, 46] on icon "close" at bounding box center [1101, 42] width 19 height 19
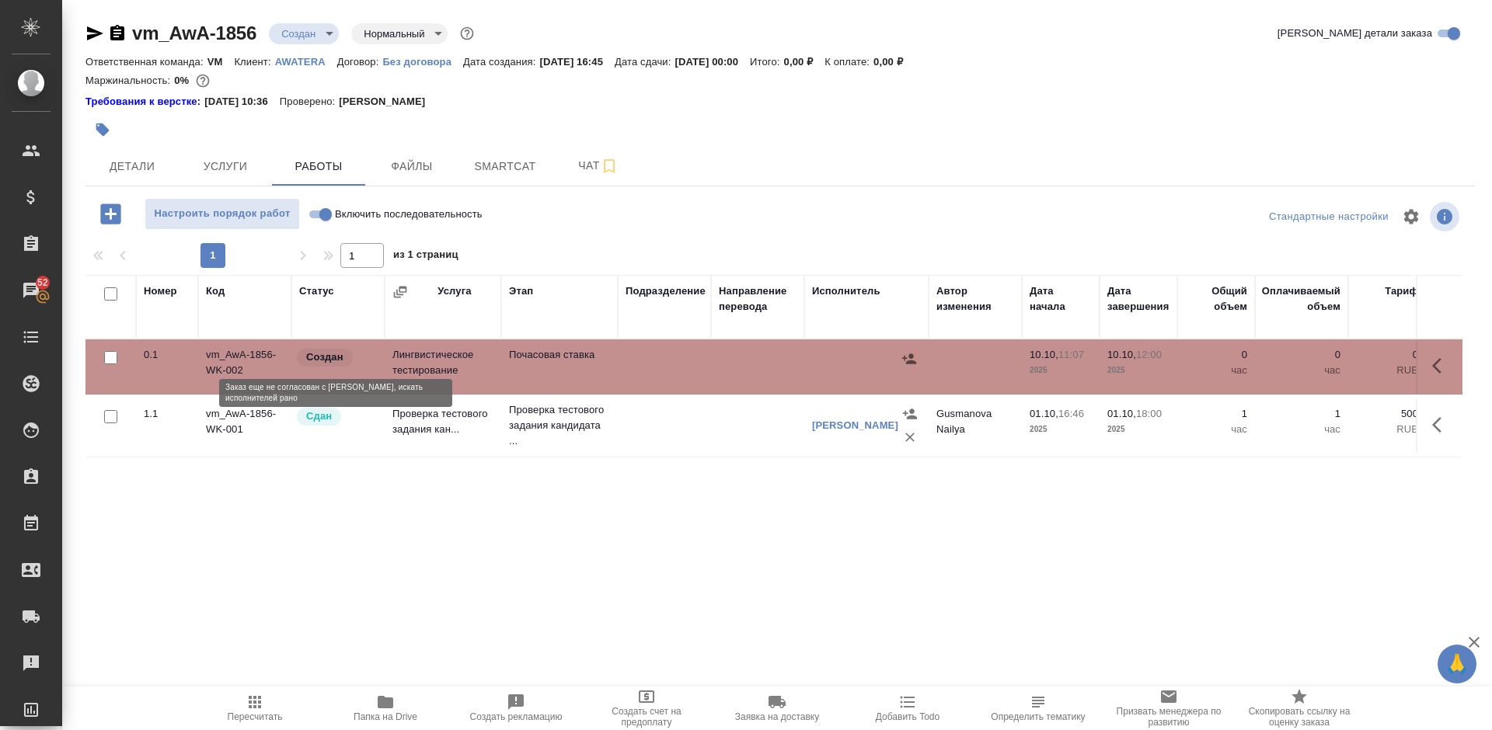
click at [351, 367] on div "Создан" at bounding box center [336, 357] width 82 height 21
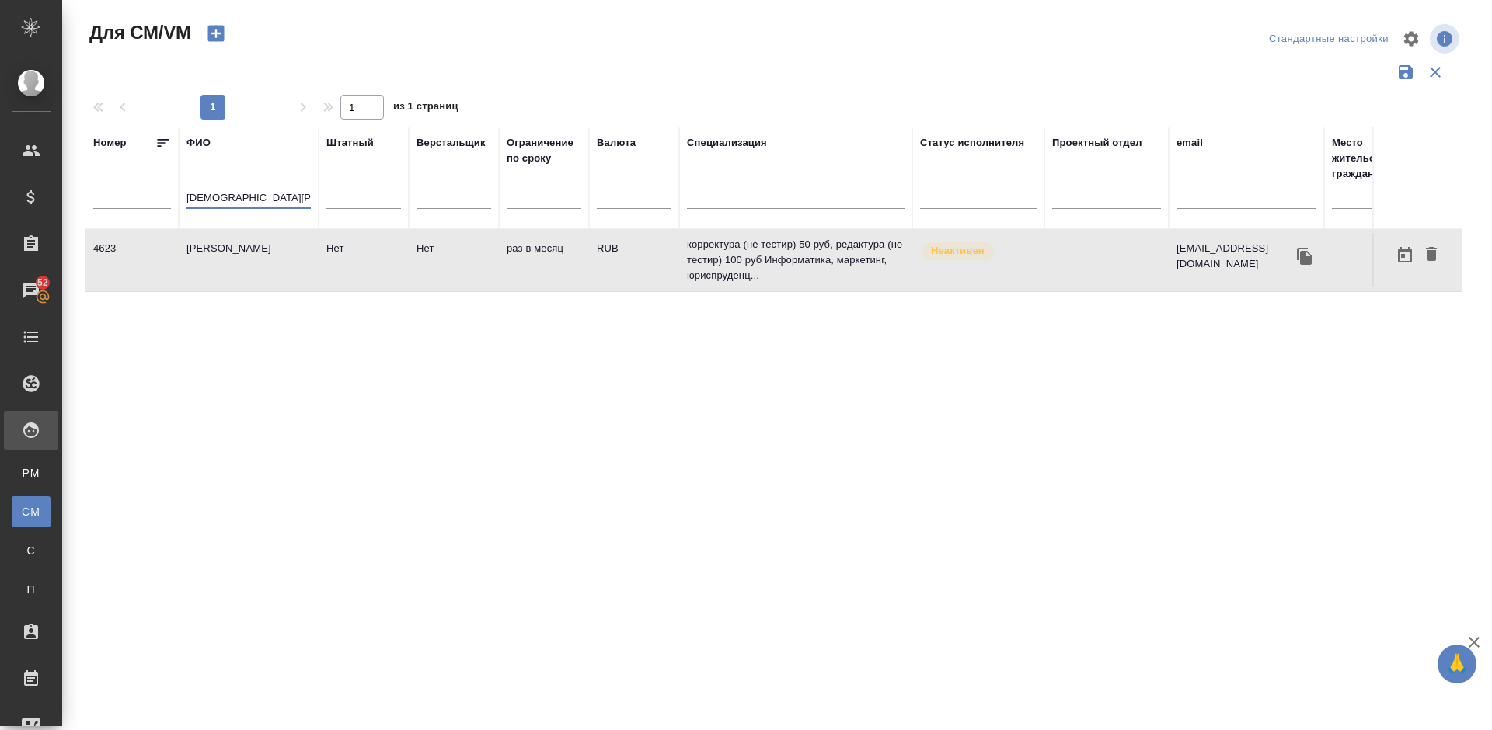
drag, startPoint x: 259, startPoint y: 197, endPoint x: 157, endPoint y: 196, distance: 101.8
click at [157, 196] on tr "Номер ФИО Исаев Валери Штатный Верстальщик Ограничение по сроку Валюта Специали…" at bounding box center [915, 178] width 1660 height 102
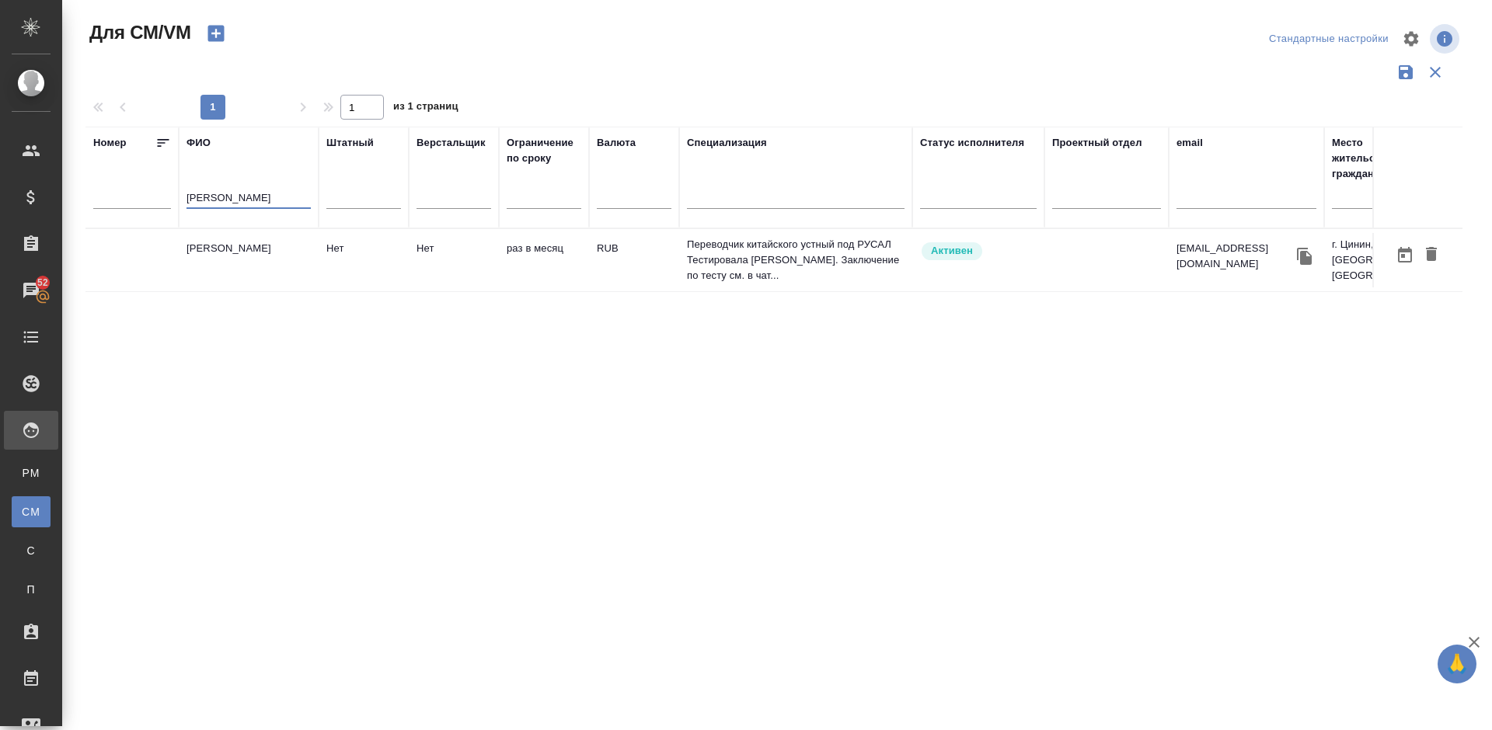
type input "[PERSON_NAME]"
click at [235, 256] on td "[PERSON_NAME]" at bounding box center [249, 260] width 140 height 54
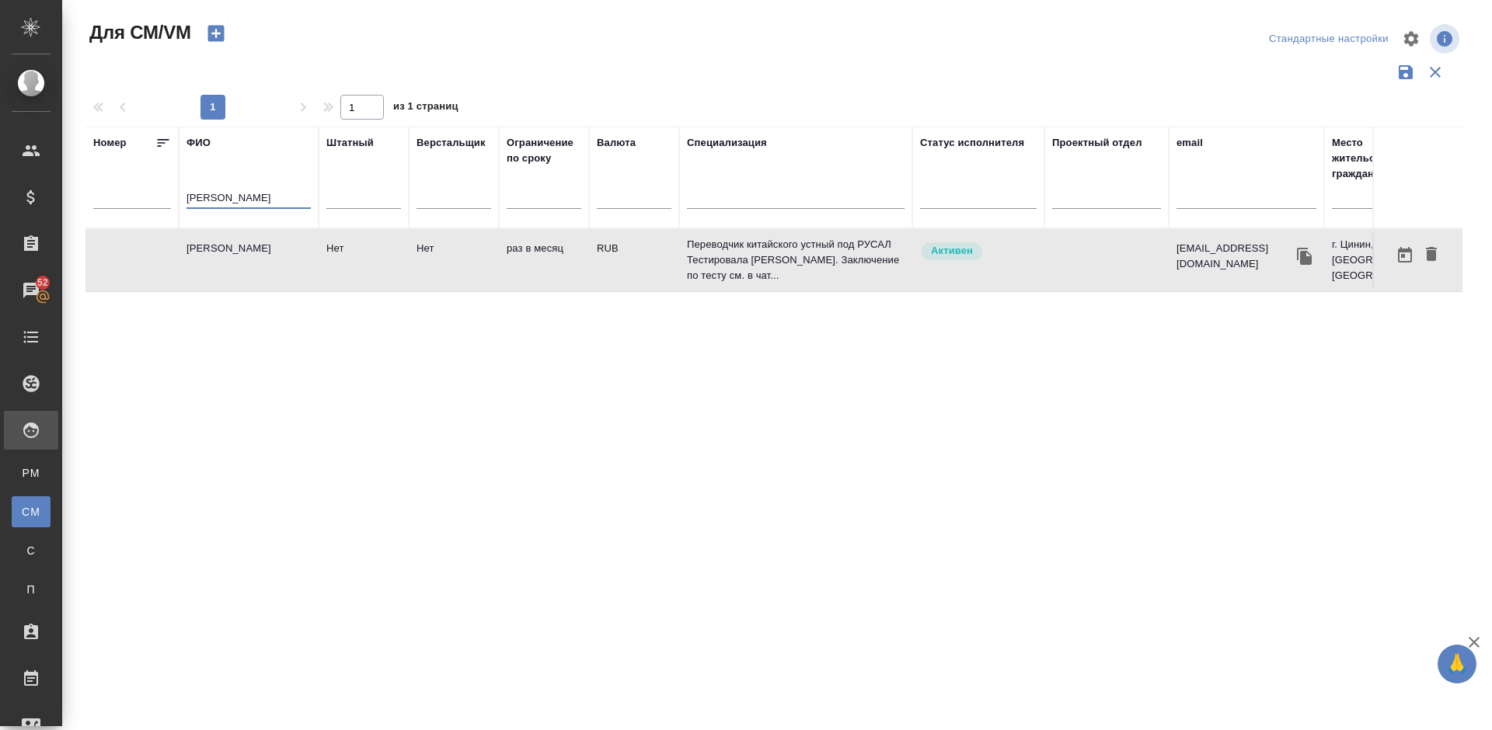
drag, startPoint x: 244, startPoint y: 197, endPoint x: 160, endPoint y: 196, distance: 83.9
click at [160, 196] on tr "Номер ФИО Ли Гуосин Штатный Верстальщик Ограничение по сроку Валюта Специализац…" at bounding box center [915, 178] width 1660 height 102
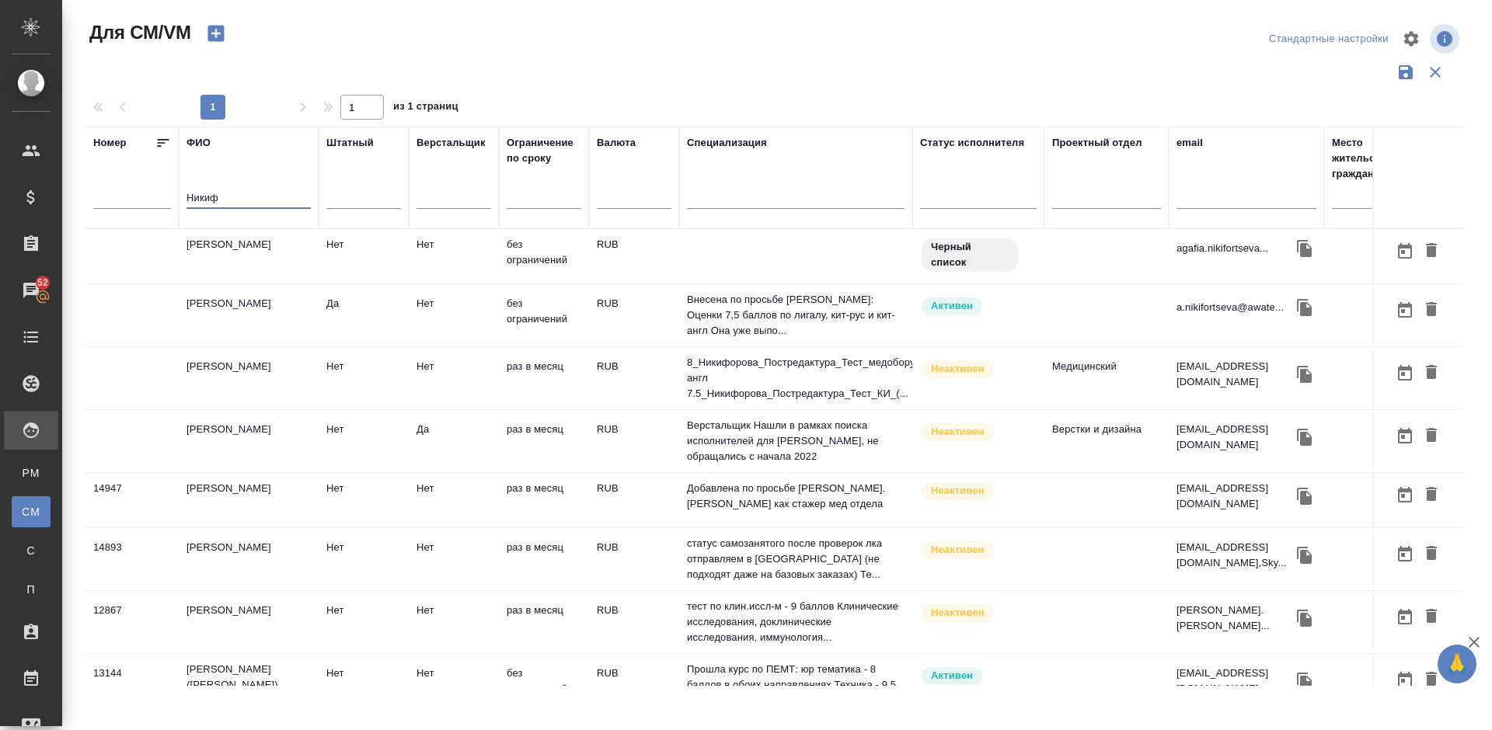
type input "Никиф"
click at [268, 257] on td "Никифорцева Агафья" at bounding box center [249, 256] width 140 height 54
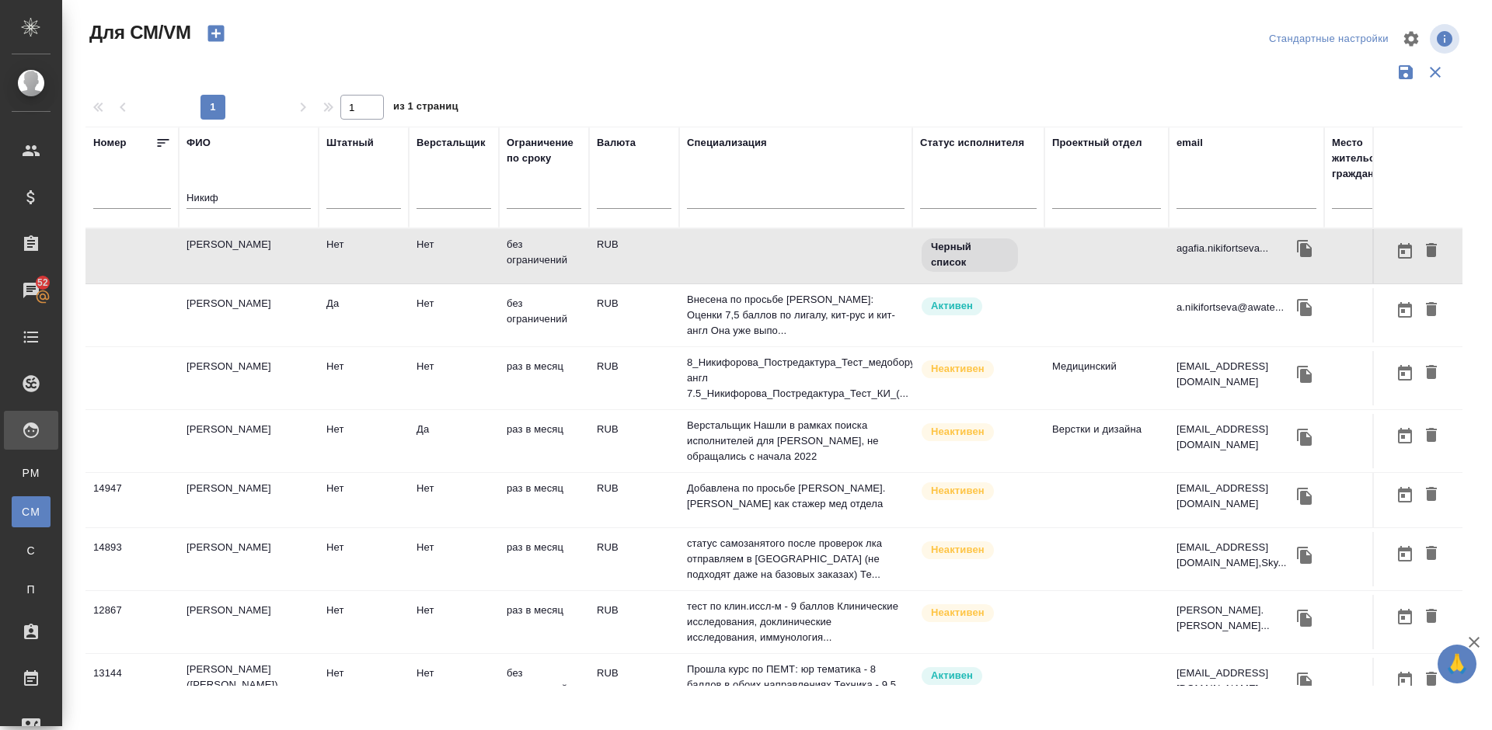
click at [297, 327] on td "[PERSON_NAME]" at bounding box center [249, 315] width 140 height 54
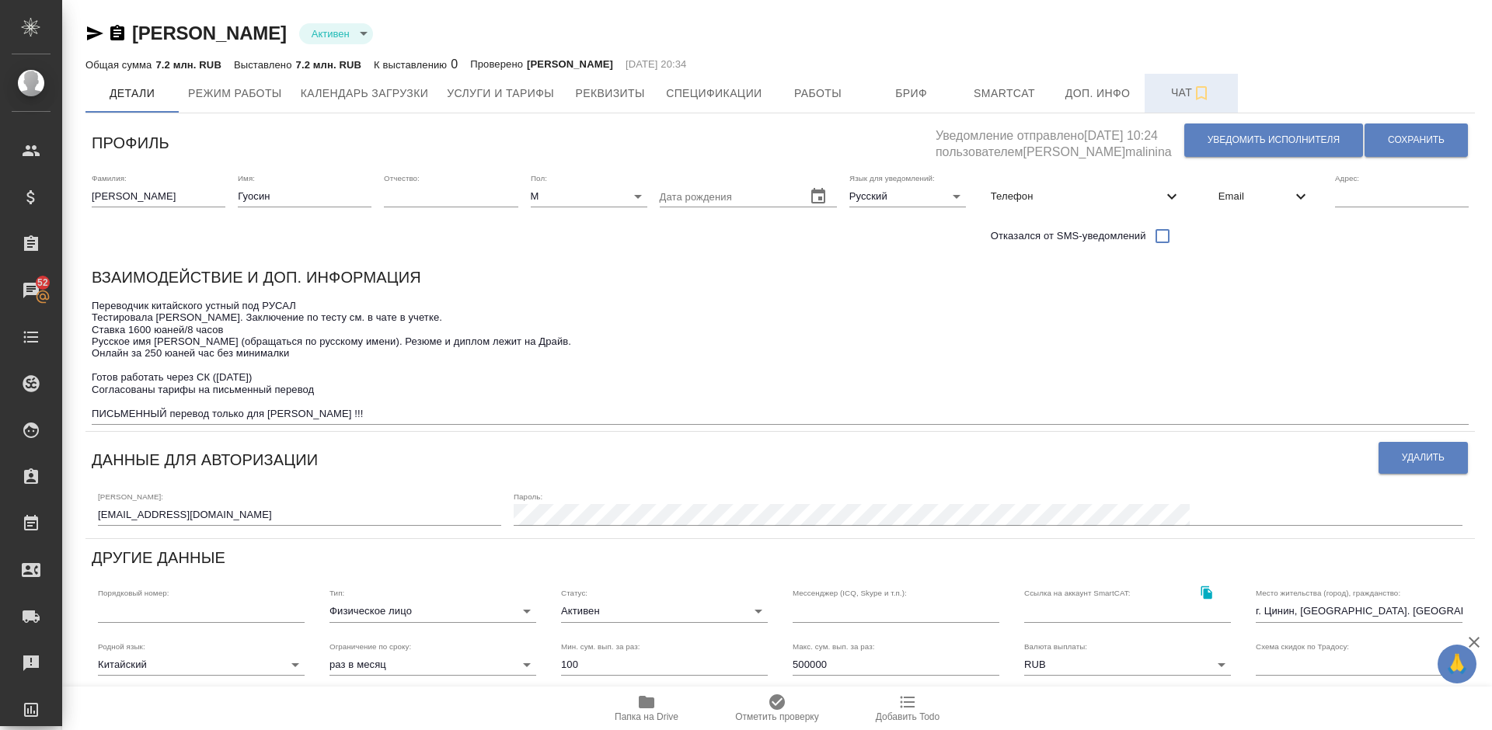
click at [1170, 96] on span "Чат" at bounding box center [1191, 92] width 75 height 19
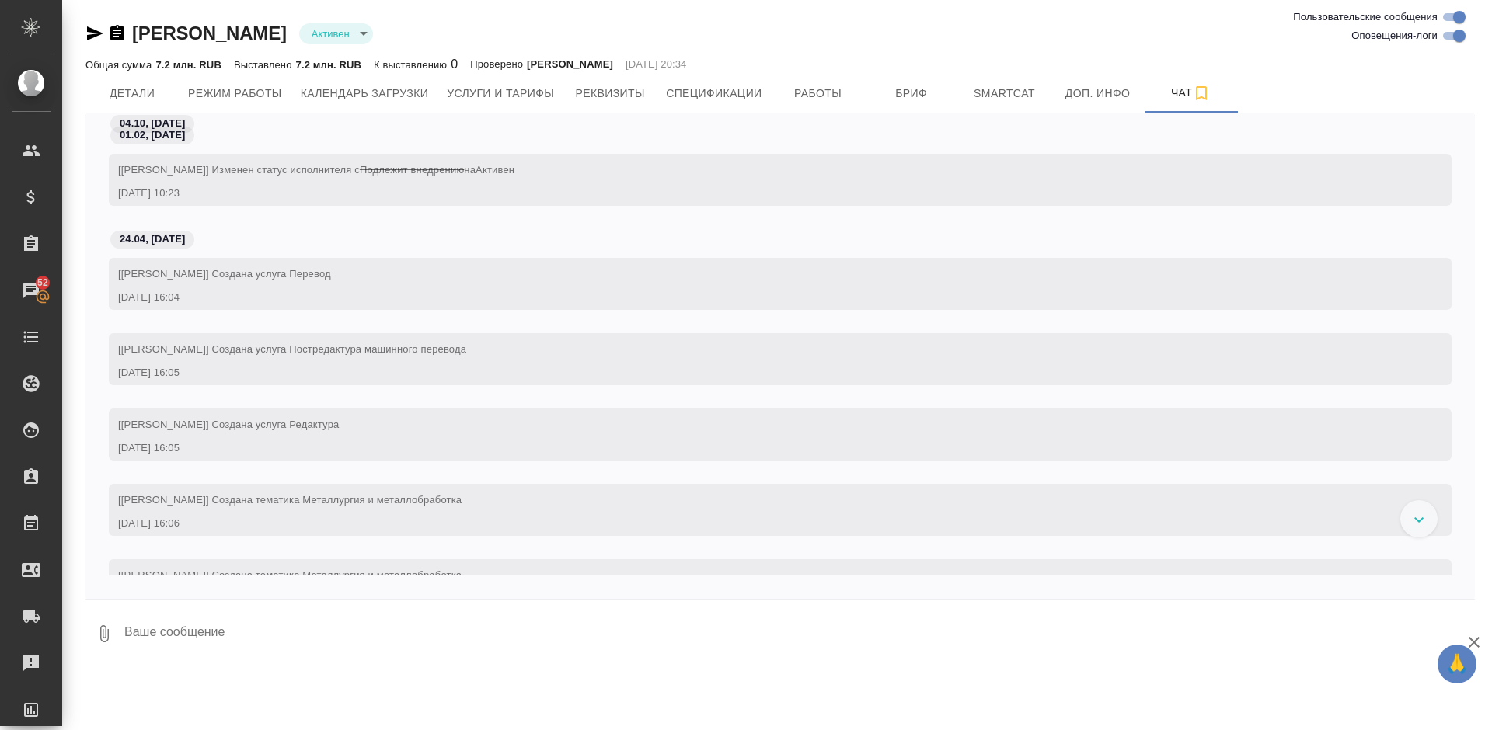
scroll to position [924, 0]
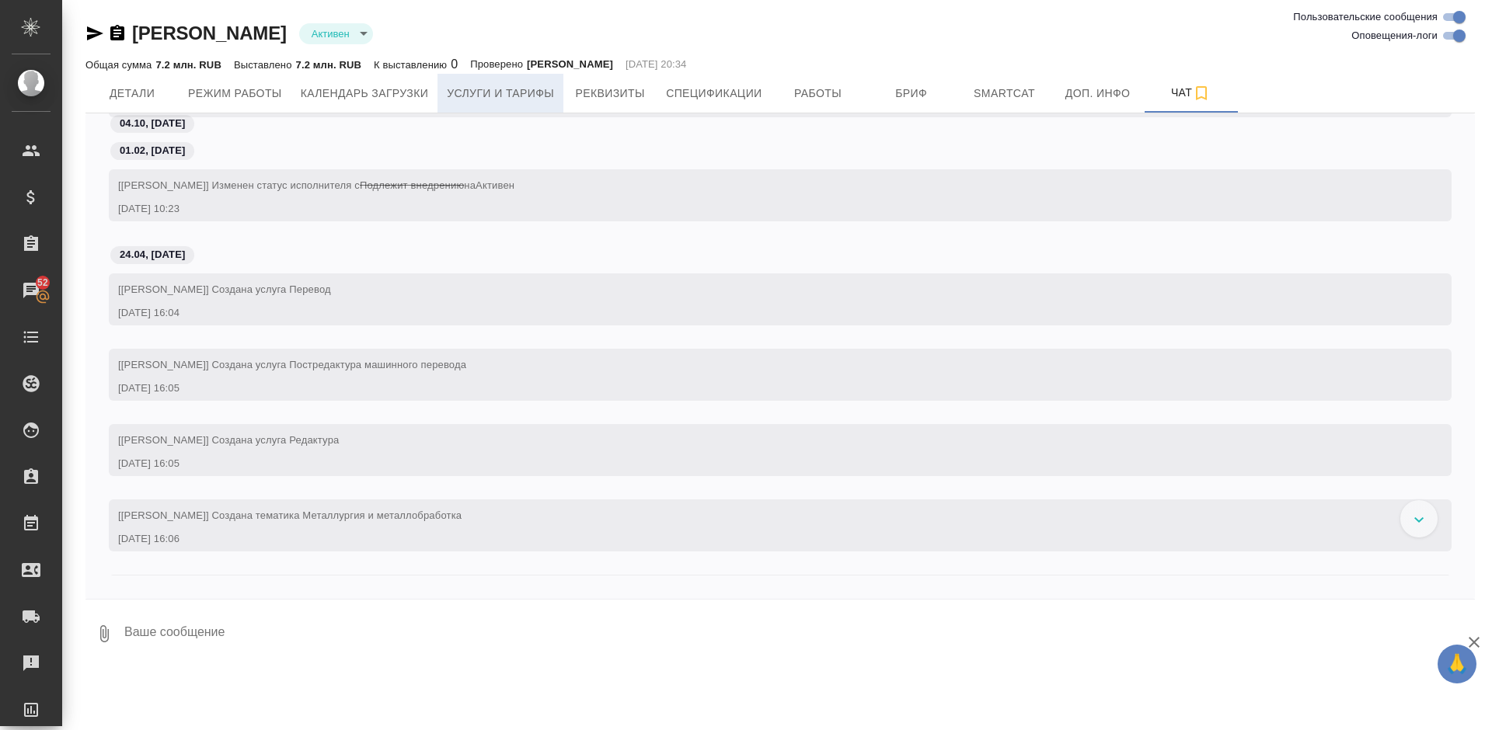
click at [539, 91] on span "Услуги и тарифы" at bounding box center [500, 93] width 107 height 19
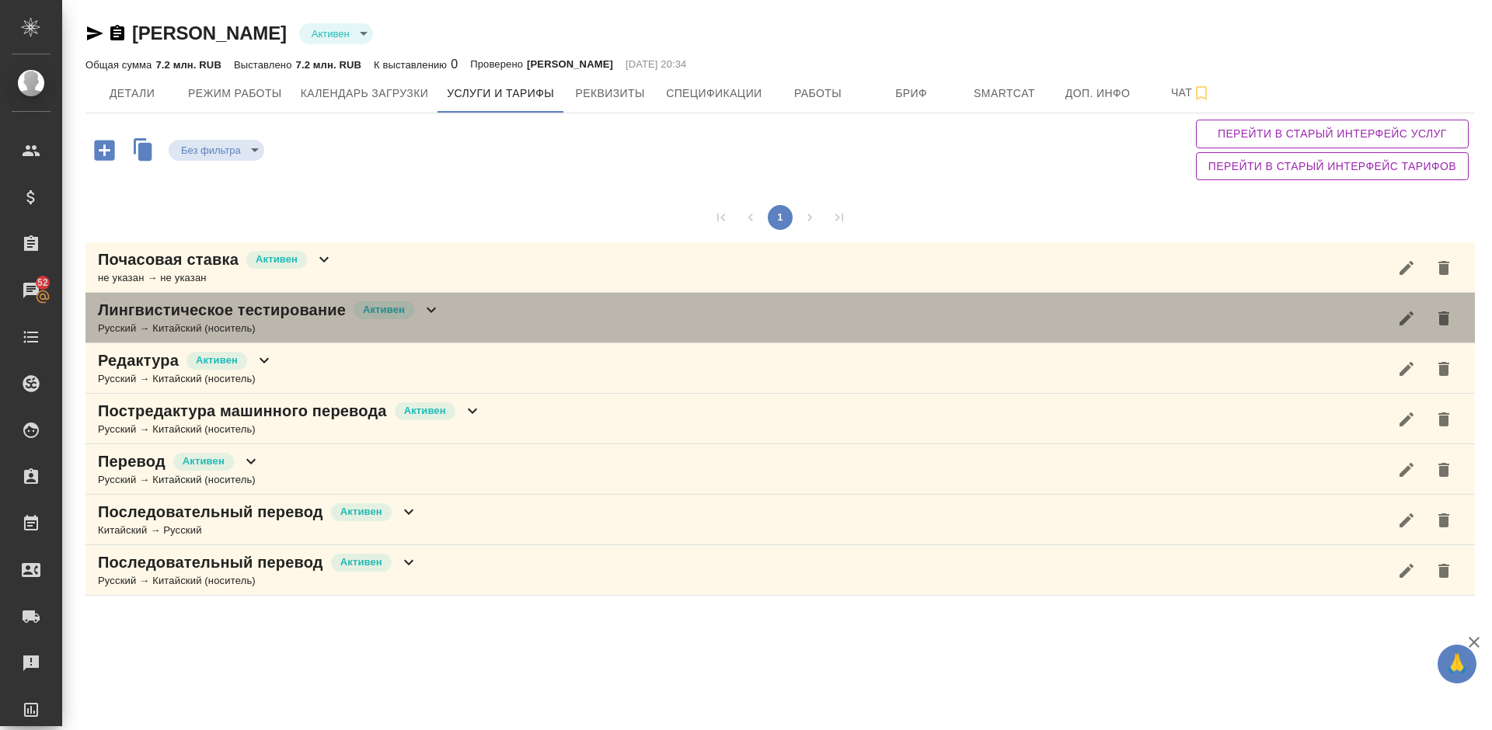
click at [466, 303] on div "Лингвистическое тестирование Активен Русский → Китайский (носитель)" at bounding box center [779, 318] width 1389 height 51
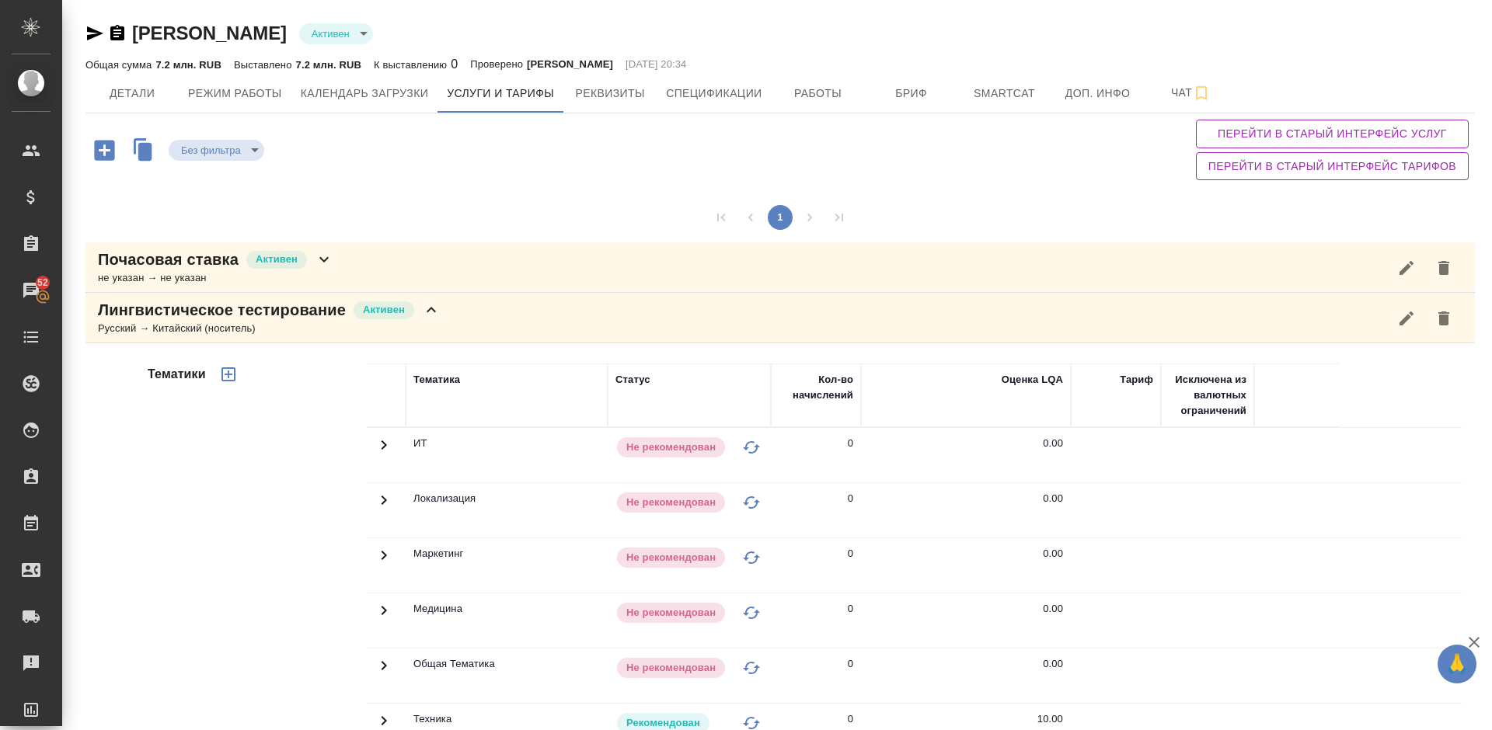
click at [266, 468] on div "Тематики" at bounding box center [256, 613] width 222 height 520
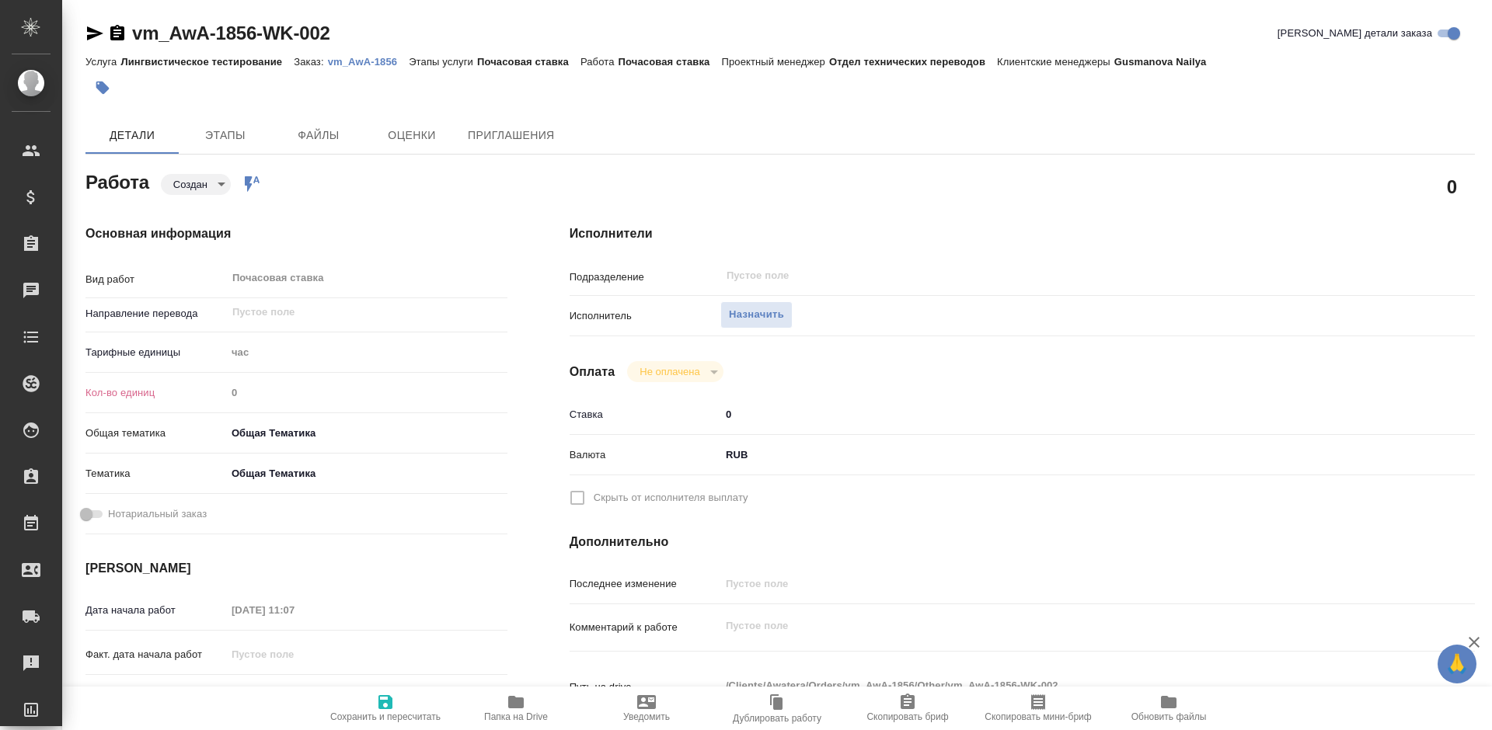
type textarea "x"
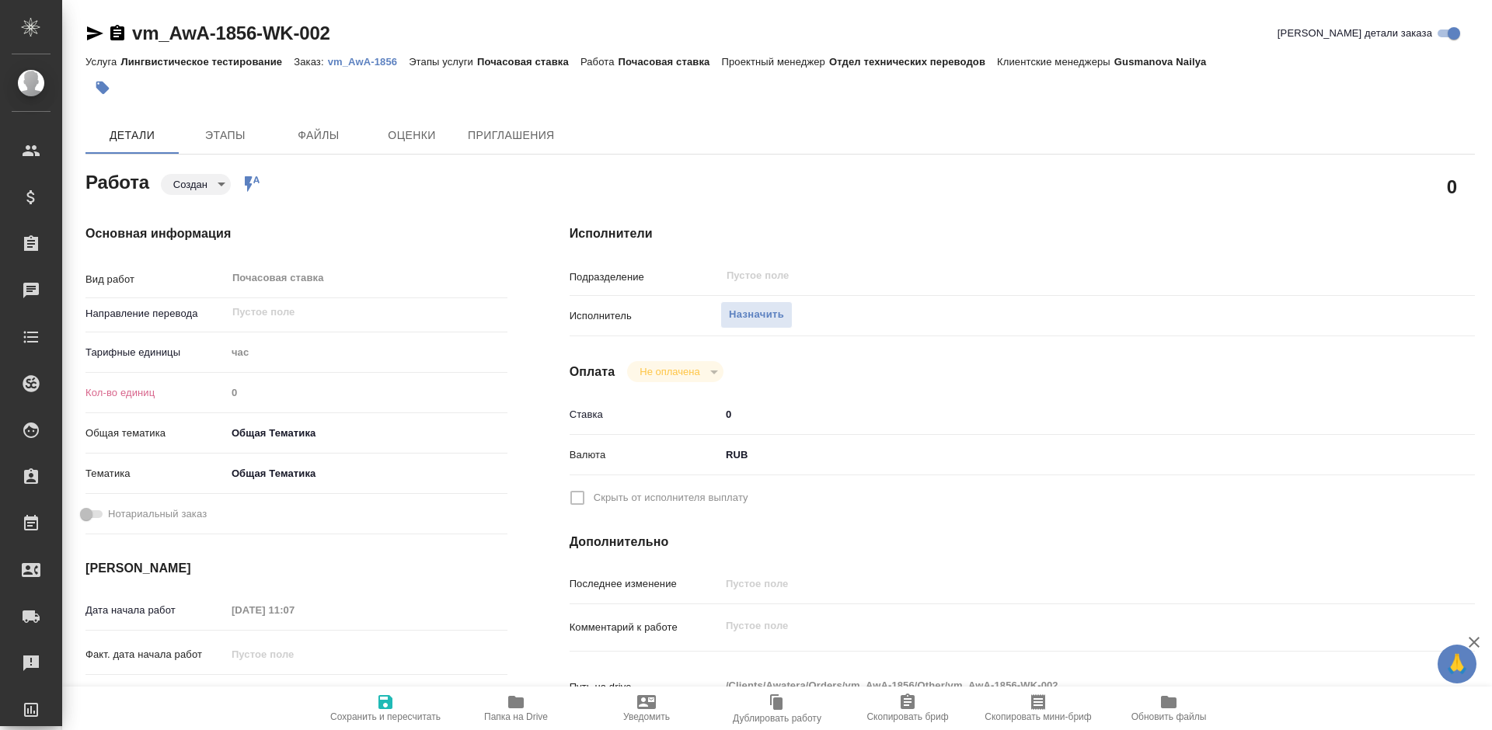
type textarea "x"
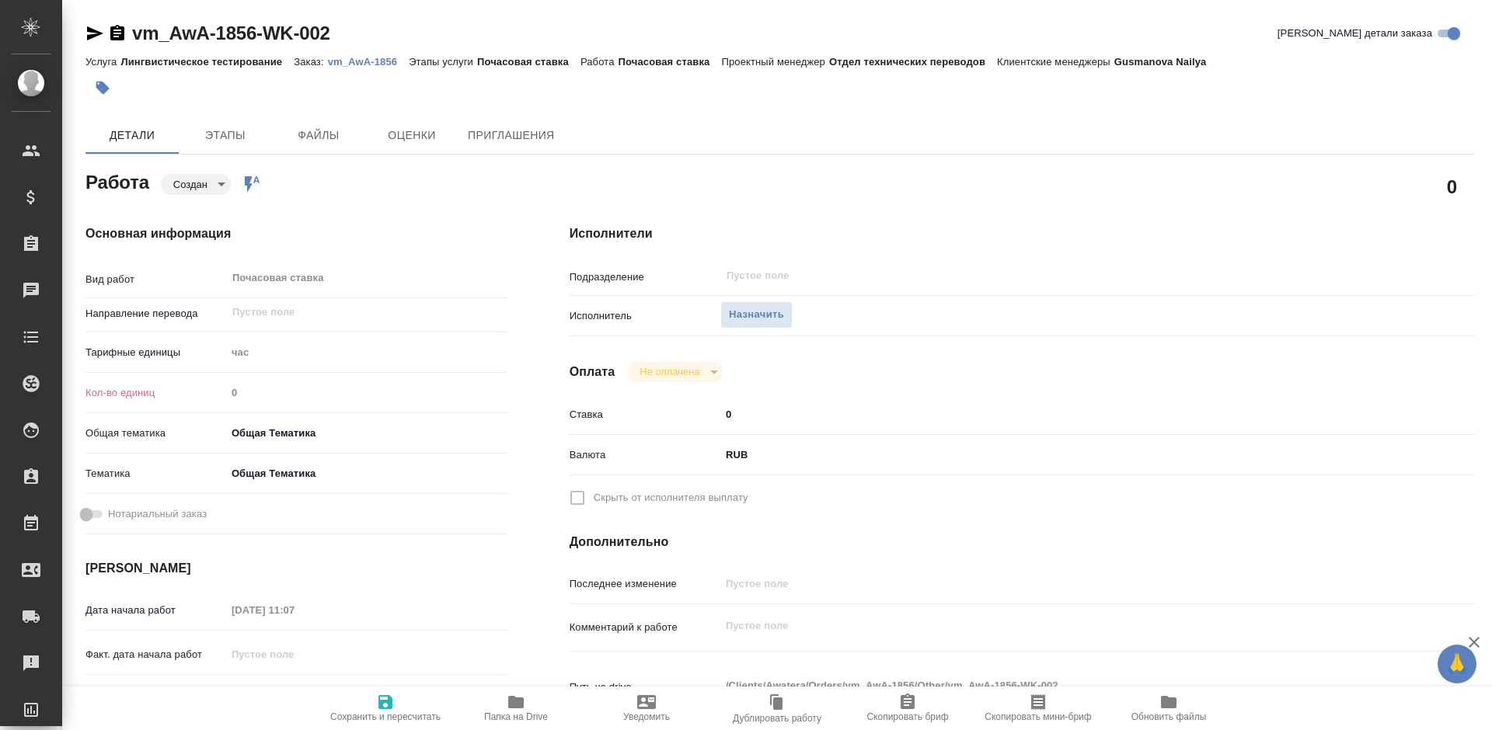
click at [93, 33] on icon "button" at bounding box center [94, 33] width 19 height 19
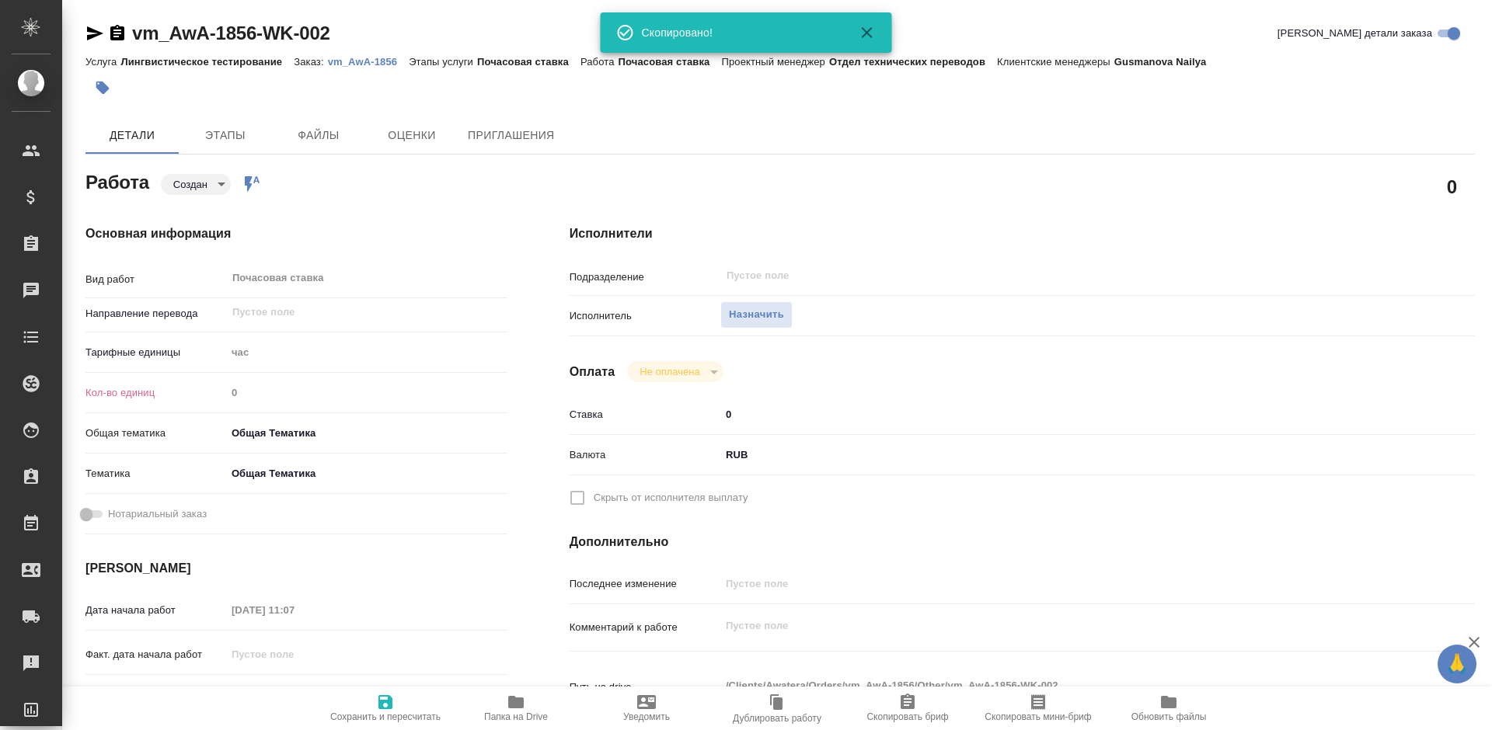
type textarea "x"
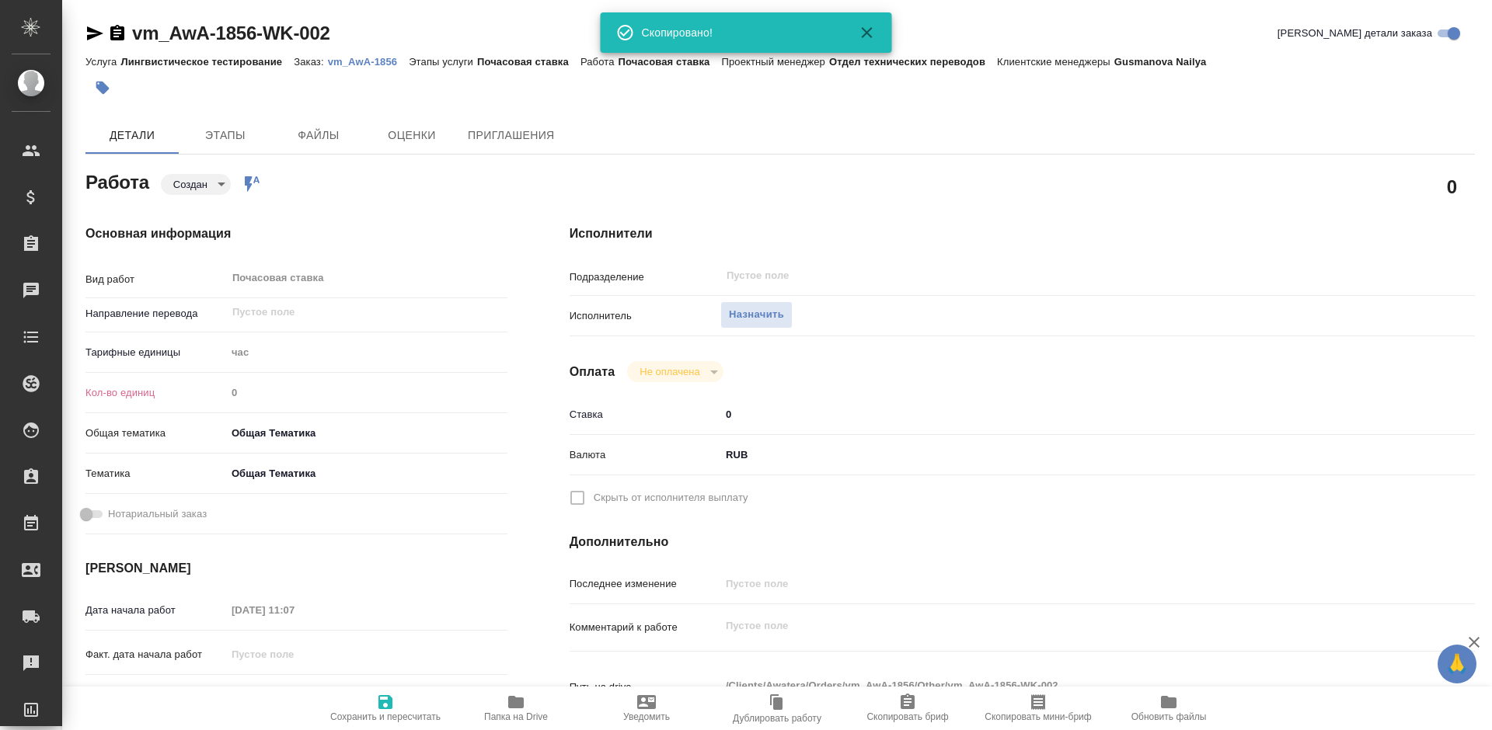
type textarea "x"
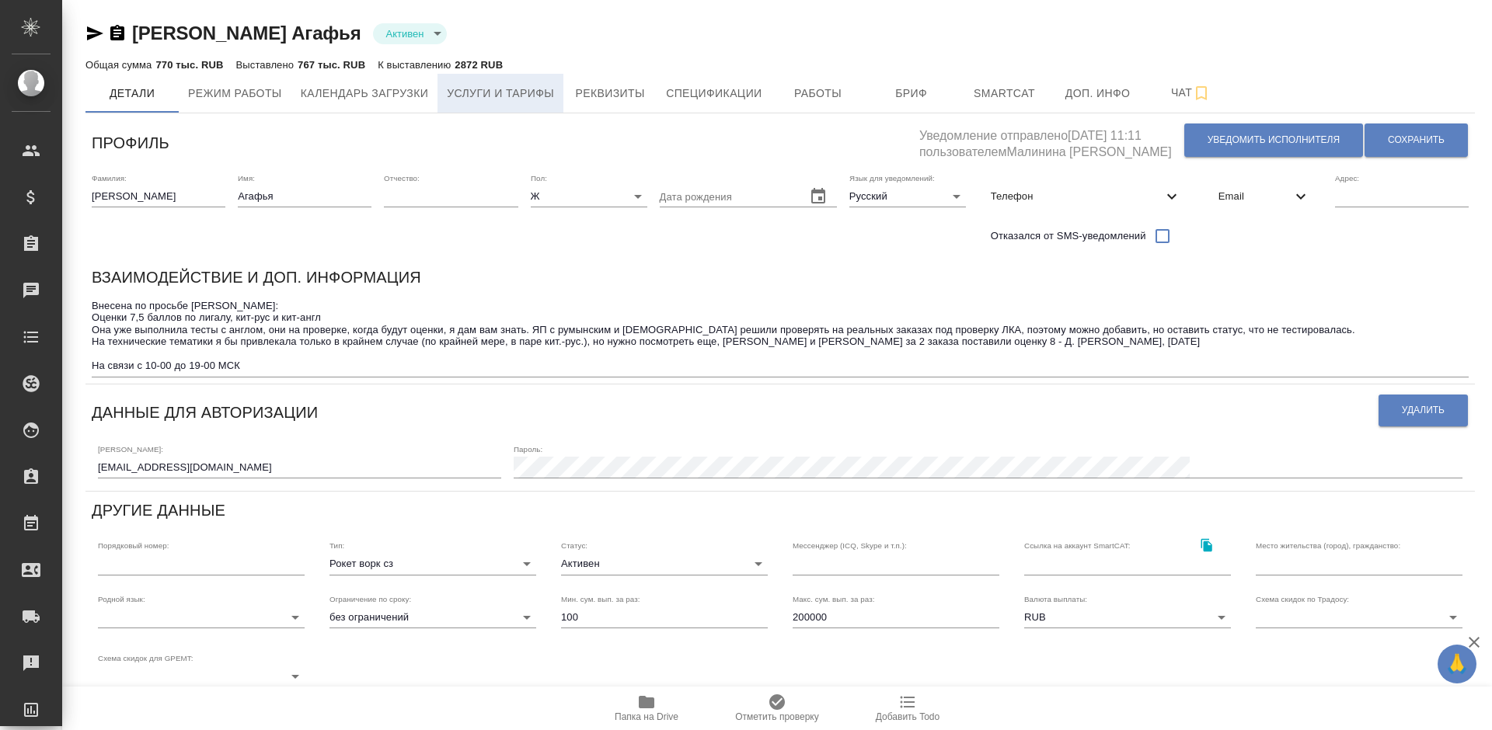
click at [529, 90] on span "Услуги и тарифы" at bounding box center [500, 93] width 107 height 19
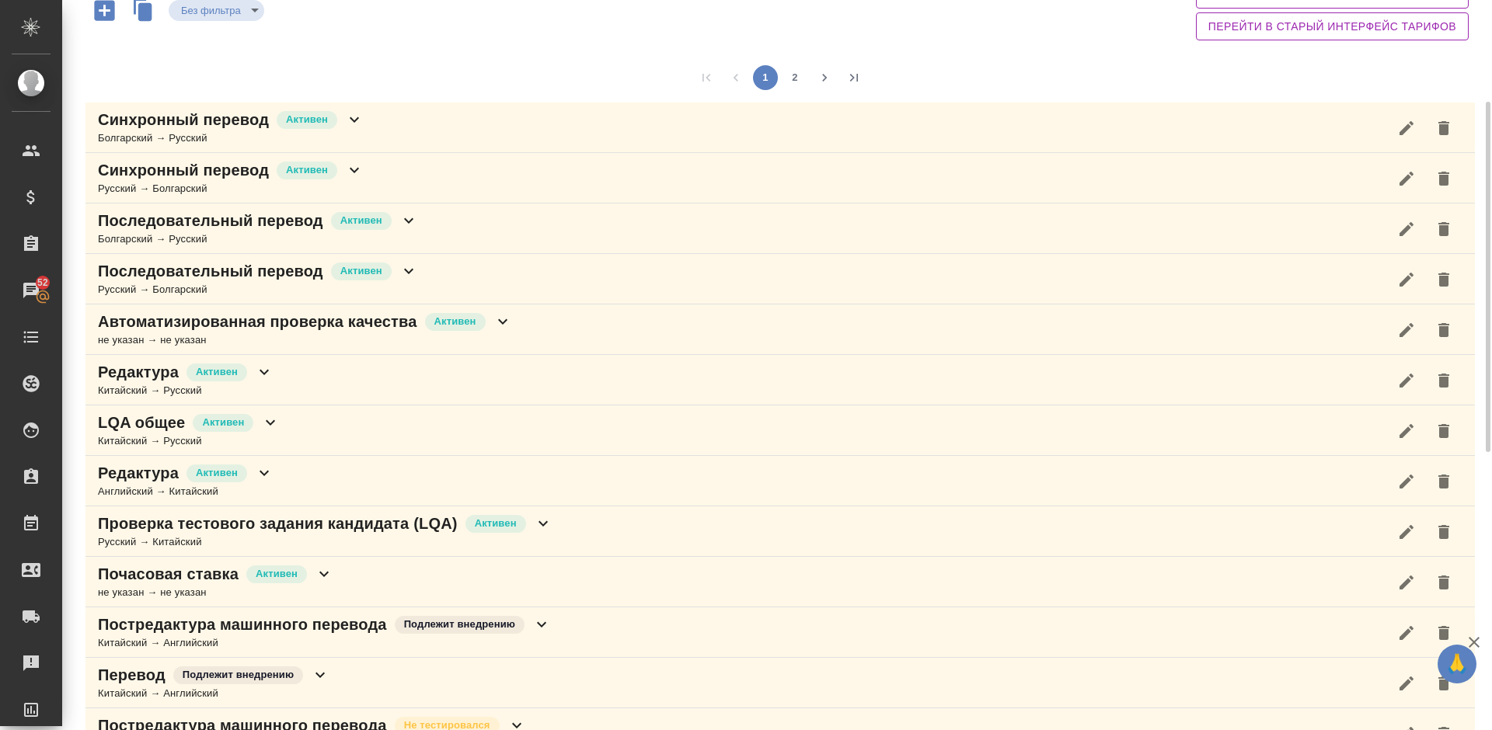
scroll to position [233, 0]
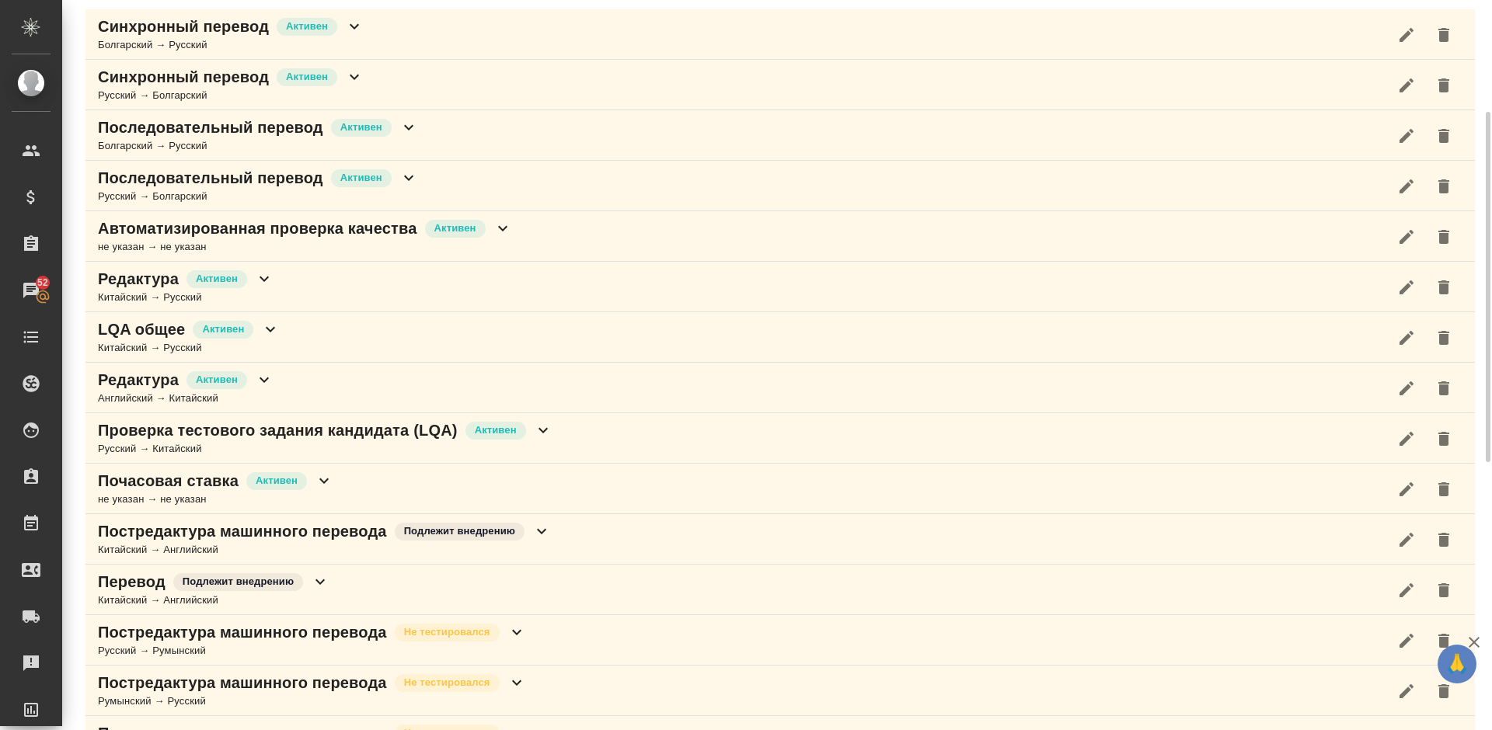
click at [657, 423] on div "Проверка тестового задания кандидата (LQA) Активен Русский → Китайский" at bounding box center [779, 438] width 1389 height 51
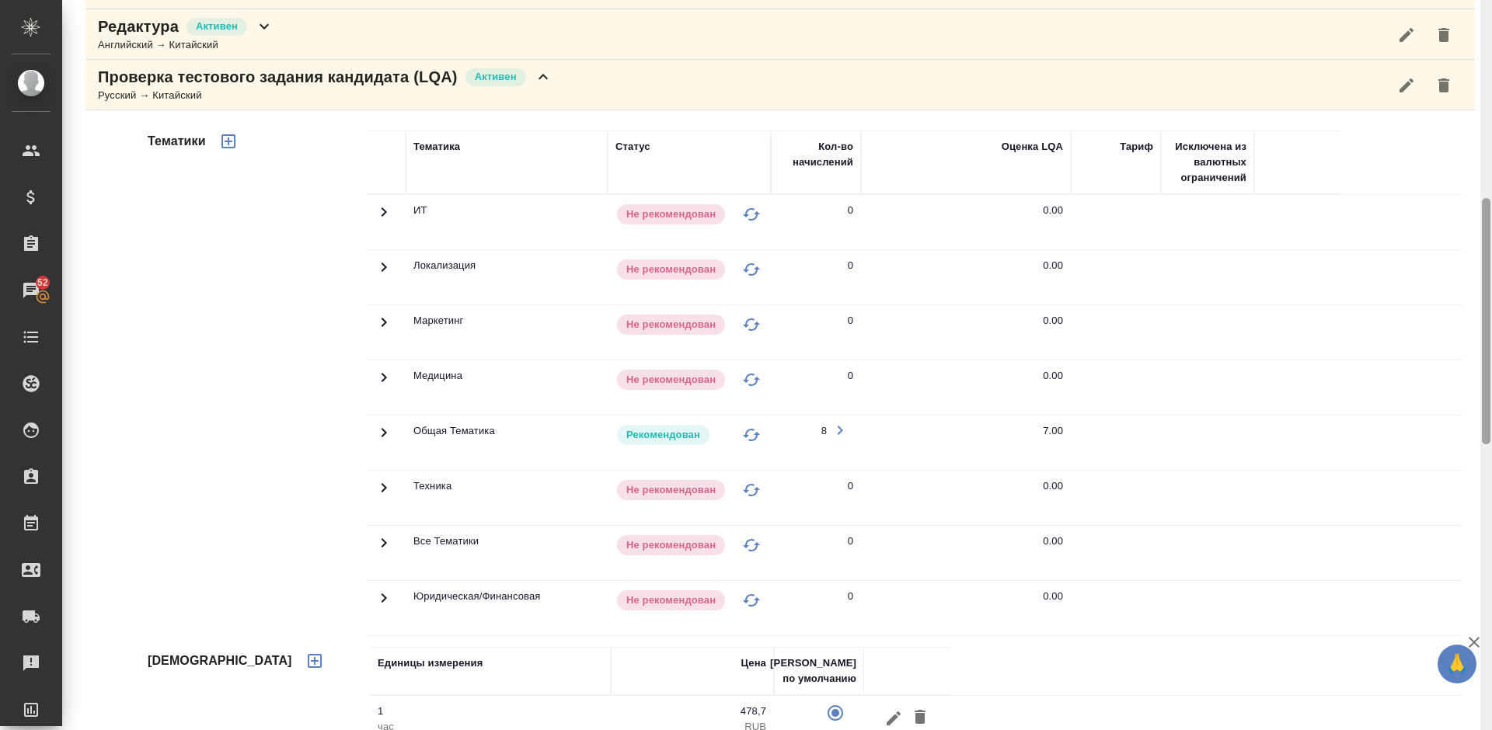
scroll to position [423, 0]
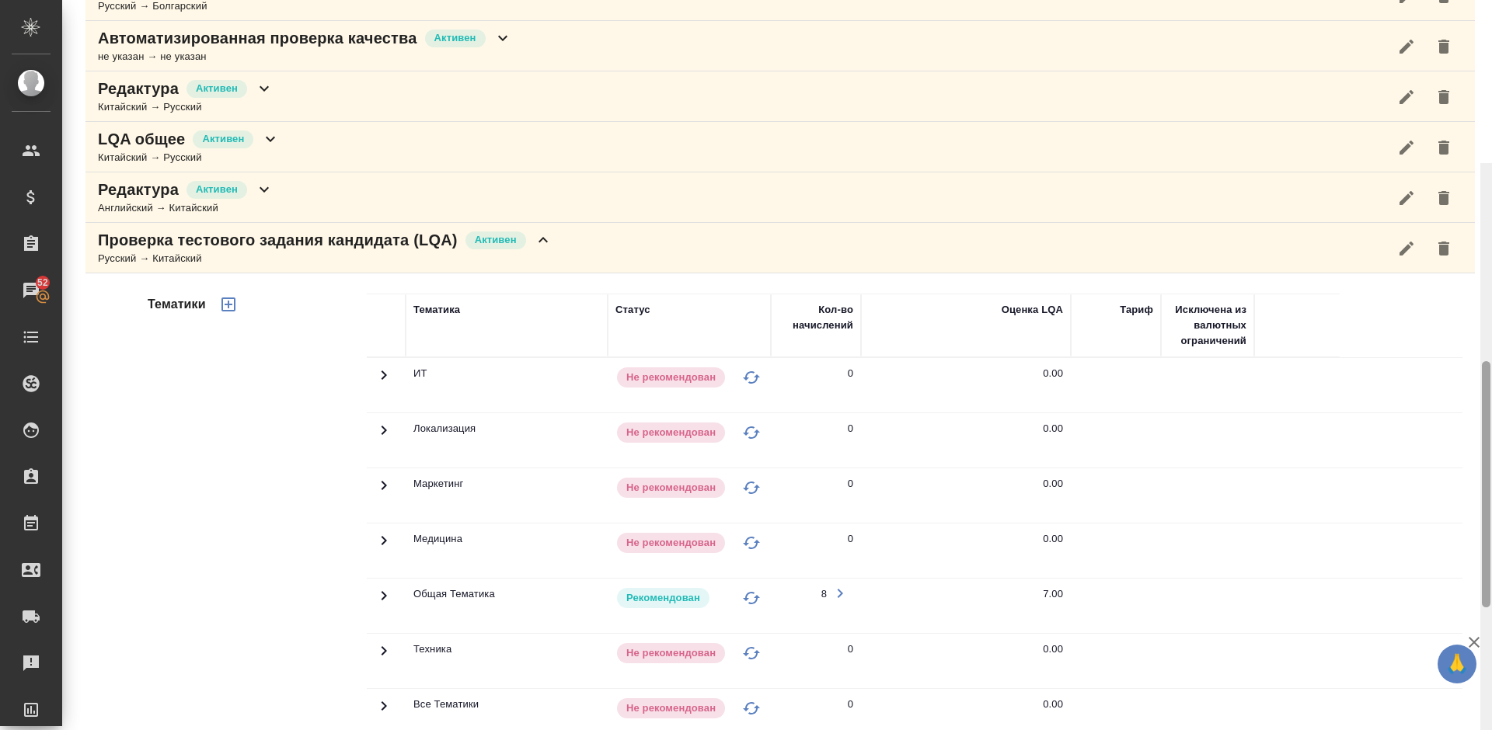
drag, startPoint x: 1486, startPoint y: 214, endPoint x: 1490, endPoint y: 305, distance: 91.7
click at [1490, 361] on div at bounding box center [1486, 484] width 9 height 246
click at [584, 244] on div "Проверка тестового задания кандидата (LQA) Активен Русский → Китайский" at bounding box center [779, 248] width 1389 height 51
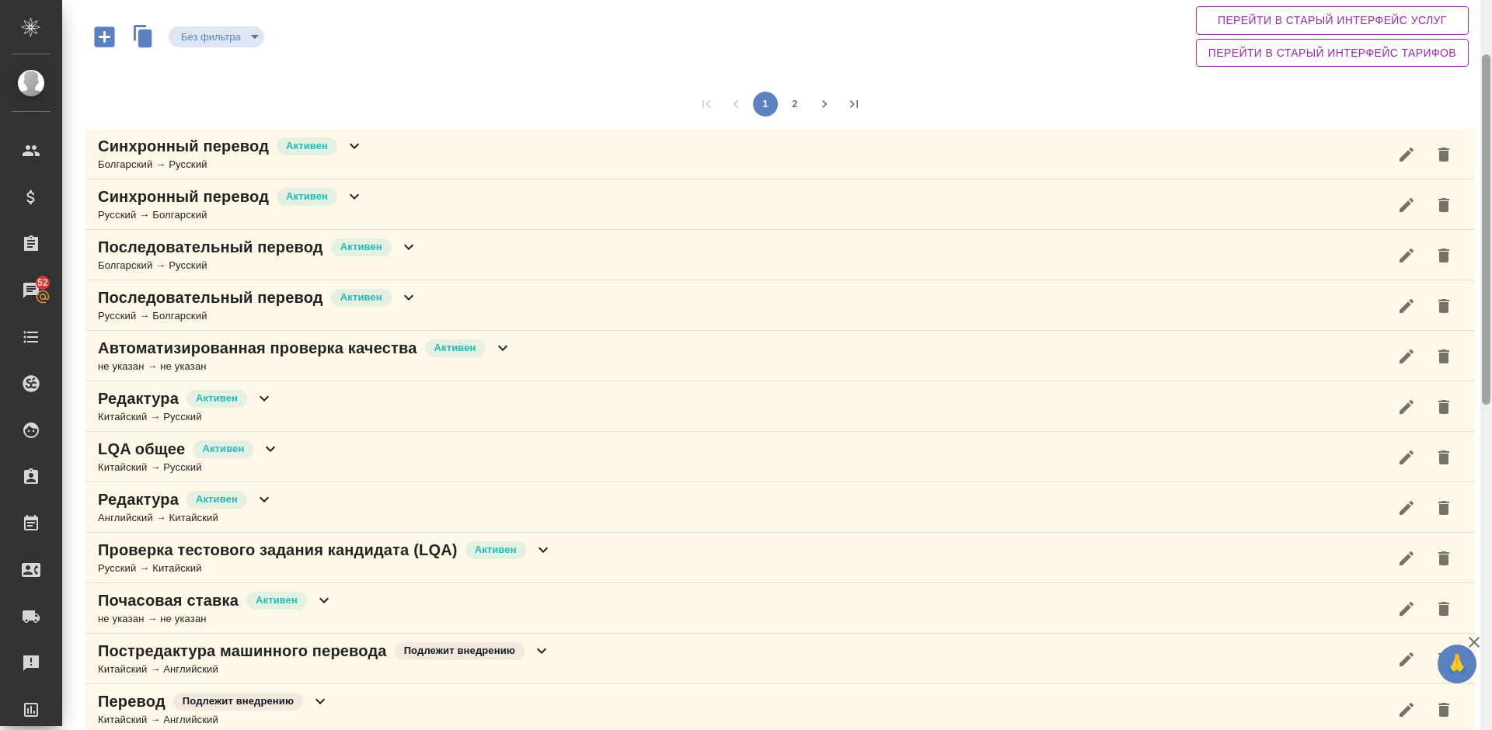
scroll to position [116, 0]
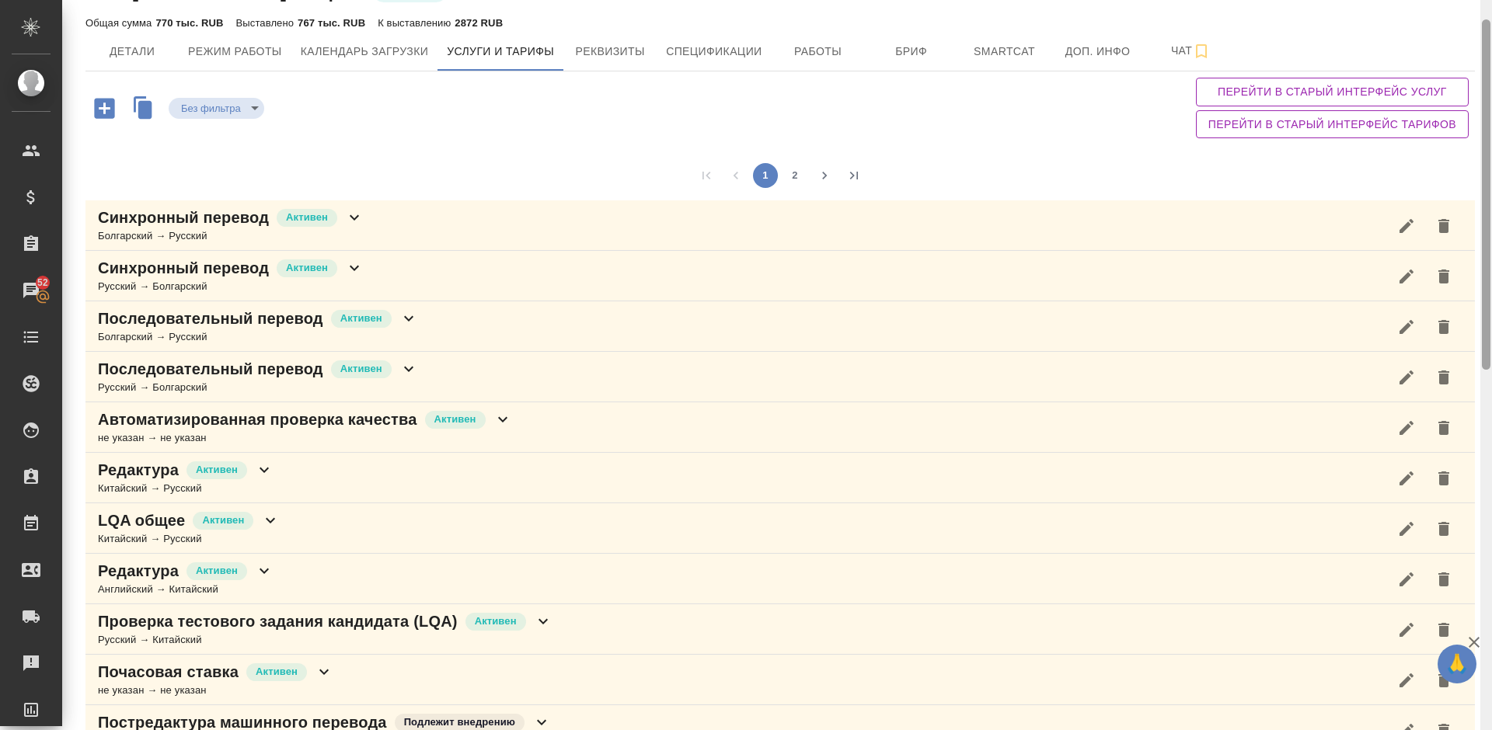
drag, startPoint x: 1489, startPoint y: 241, endPoint x: 1490, endPoint y: 113, distance: 128.2
click at [1490, 113] on div at bounding box center [1486, 194] width 9 height 350
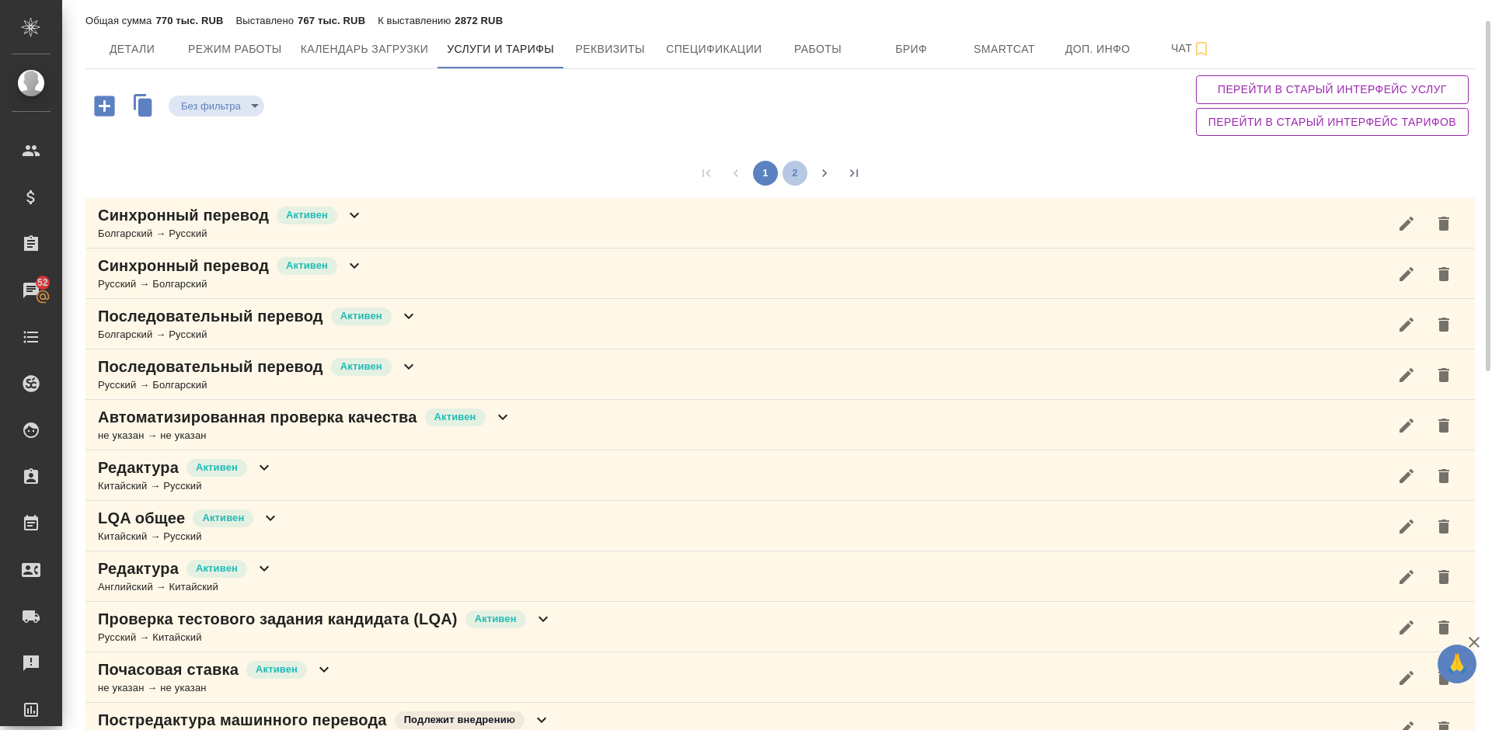
click at [796, 173] on button "2" at bounding box center [794, 173] width 25 height 25
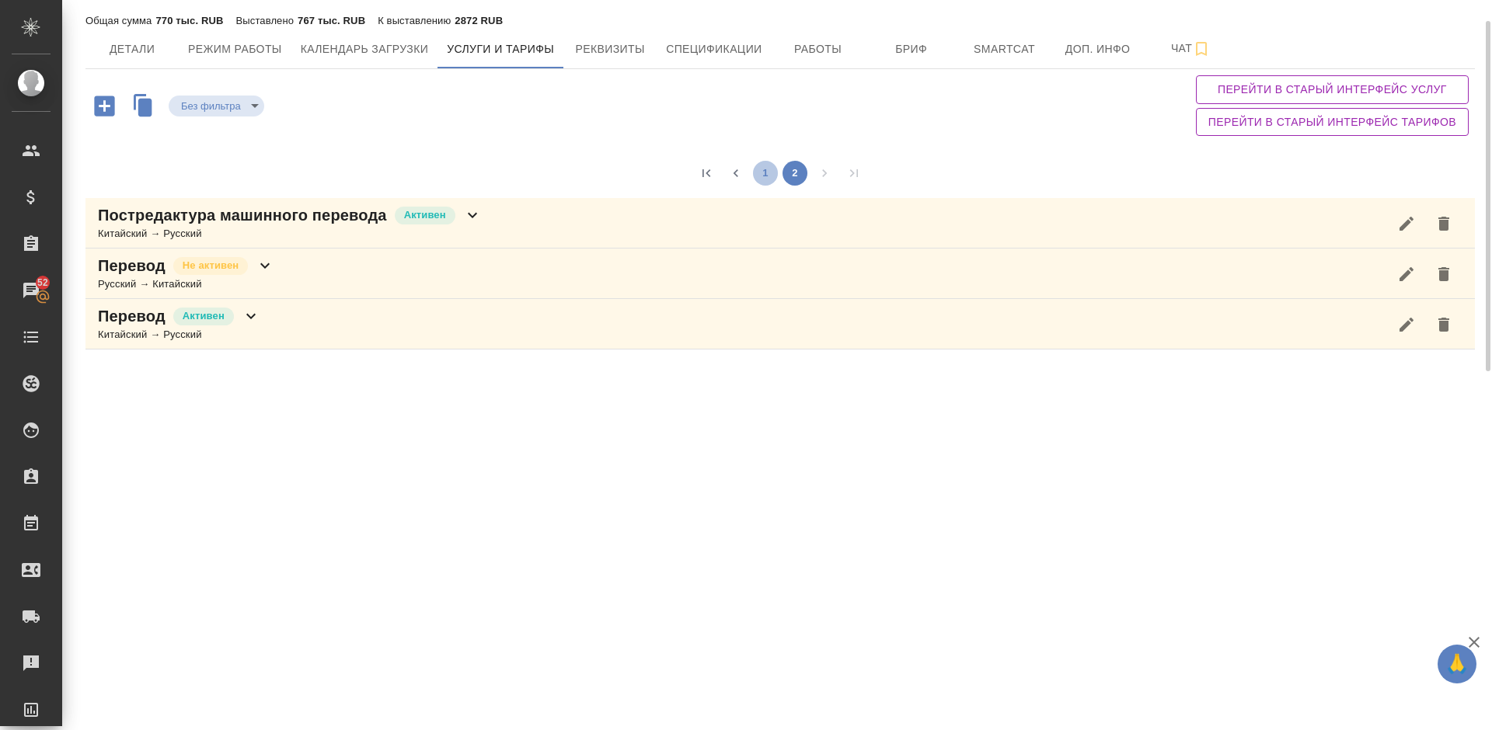
click at [765, 174] on button "1" at bounding box center [765, 173] width 25 height 25
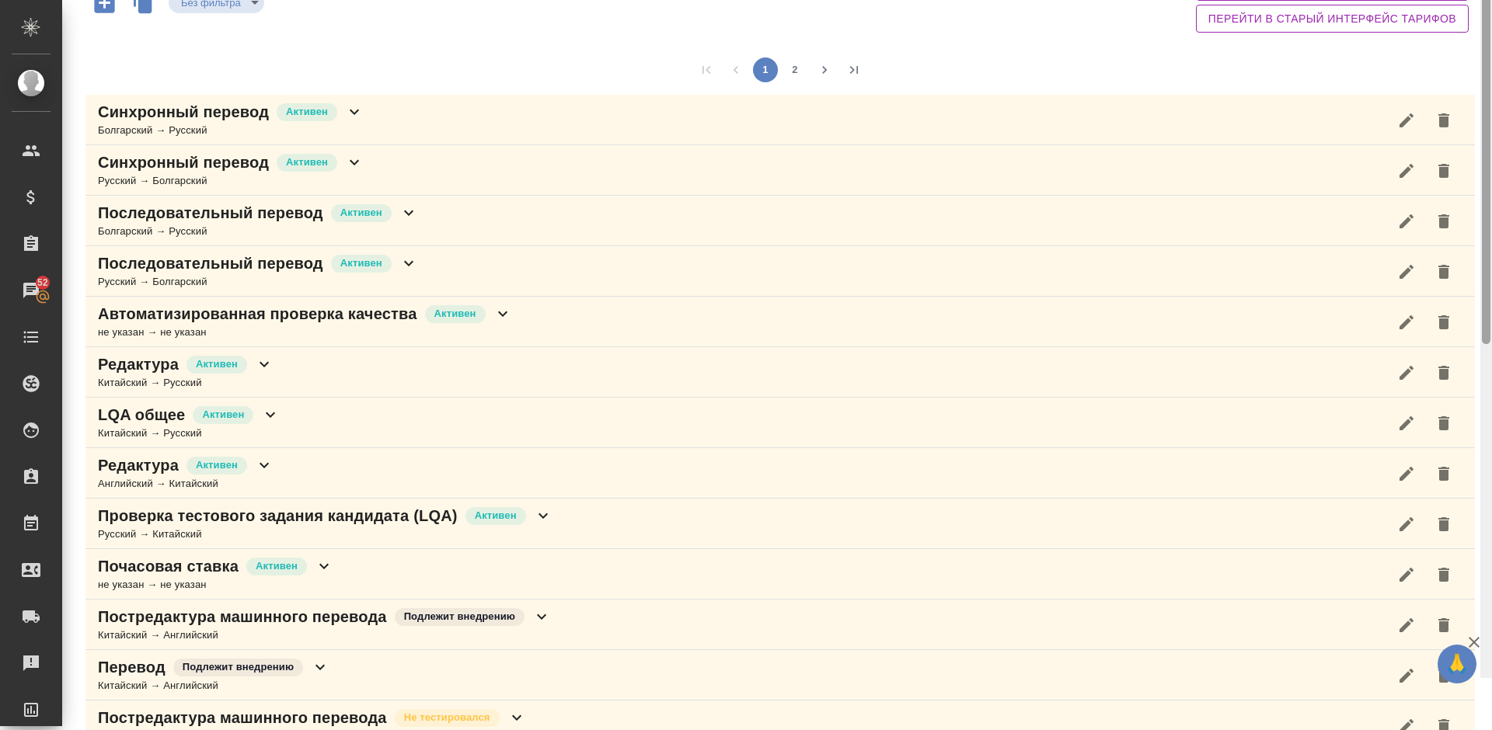
scroll to position [392, 0]
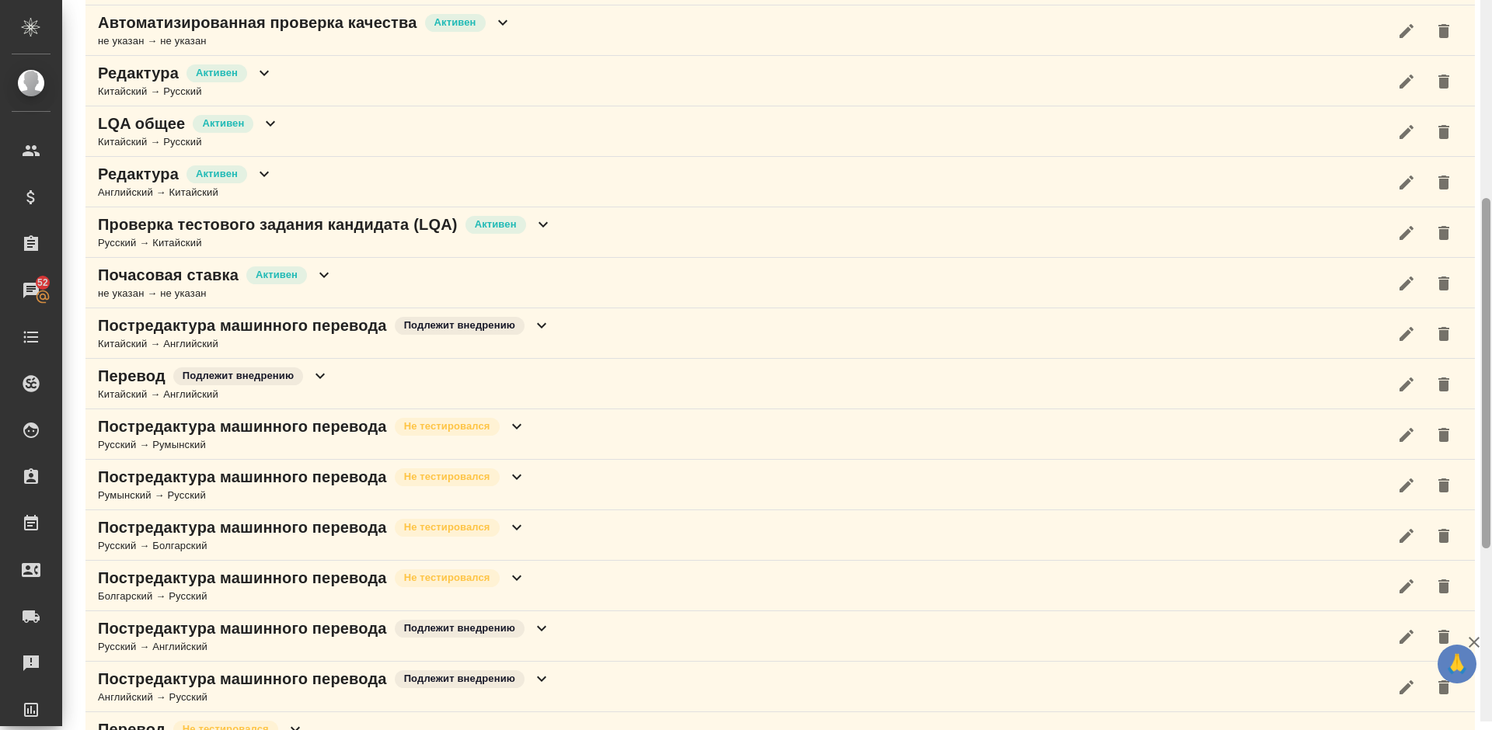
drag, startPoint x: 1486, startPoint y: 123, endPoint x: 1491, endPoint y: 310, distance: 187.3
click at [1491, 310] on div at bounding box center [1486, 356] width 12 height 730
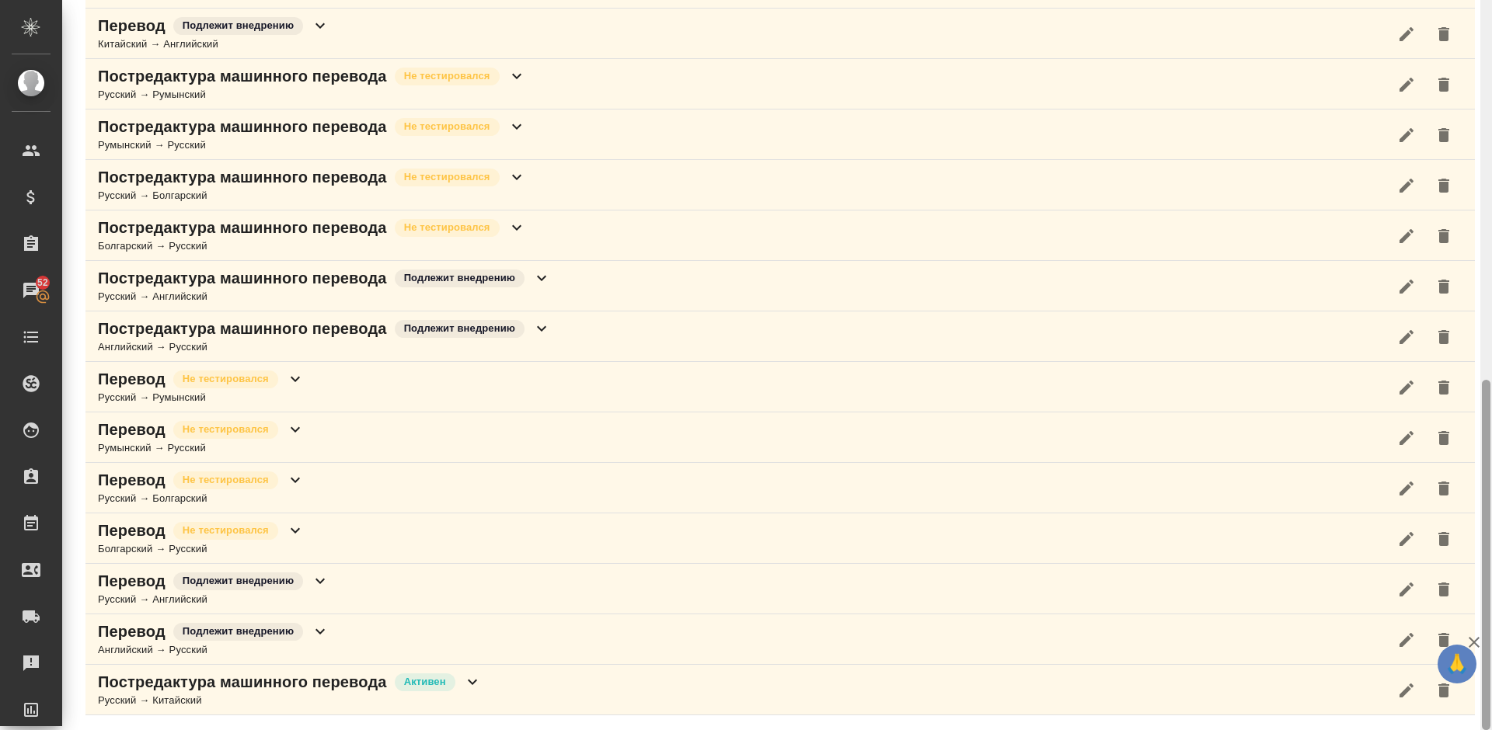
drag, startPoint x: 1491, startPoint y: 310, endPoint x: 1490, endPoint y: 408, distance: 97.9
click at [1490, 408] on div at bounding box center [1486, 365] width 12 height 730
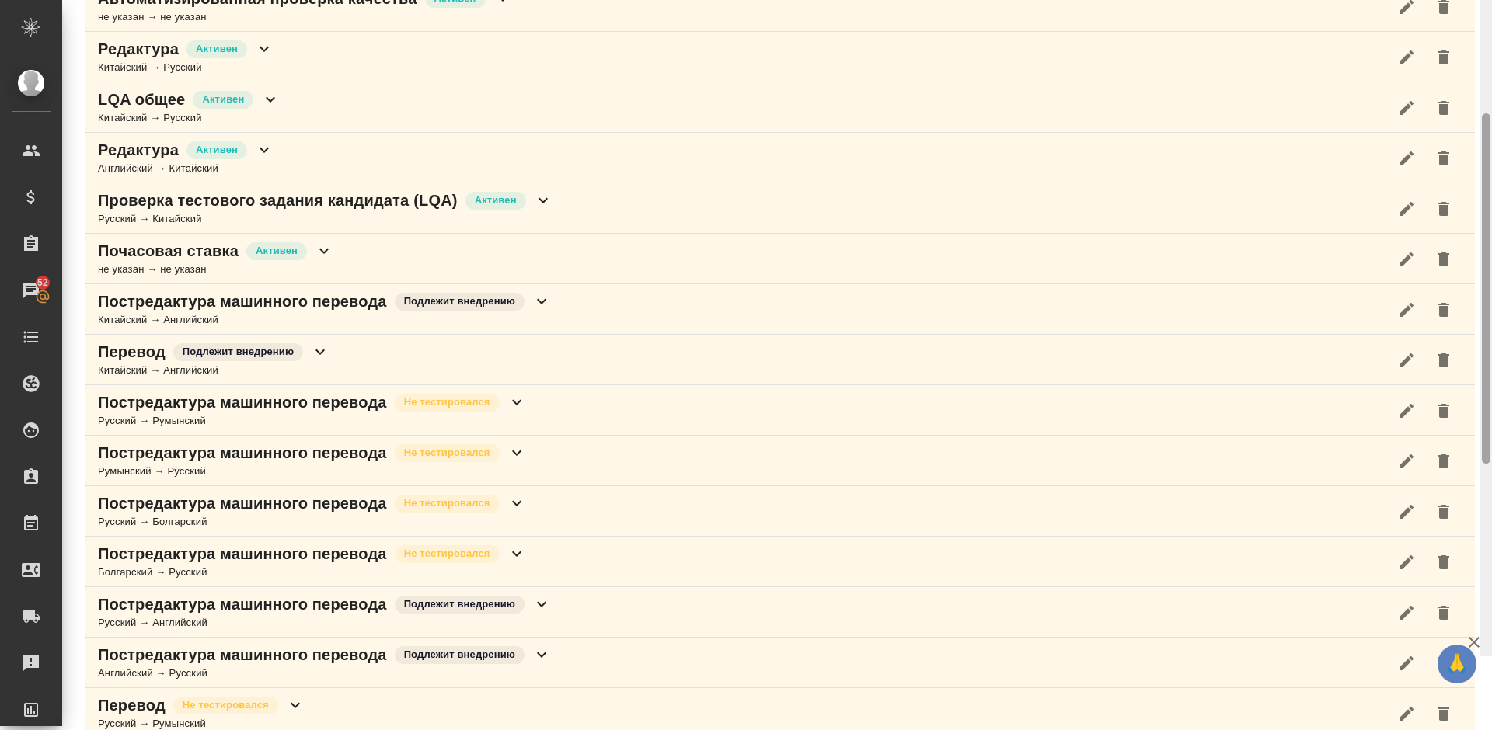
scroll to position [349, 0]
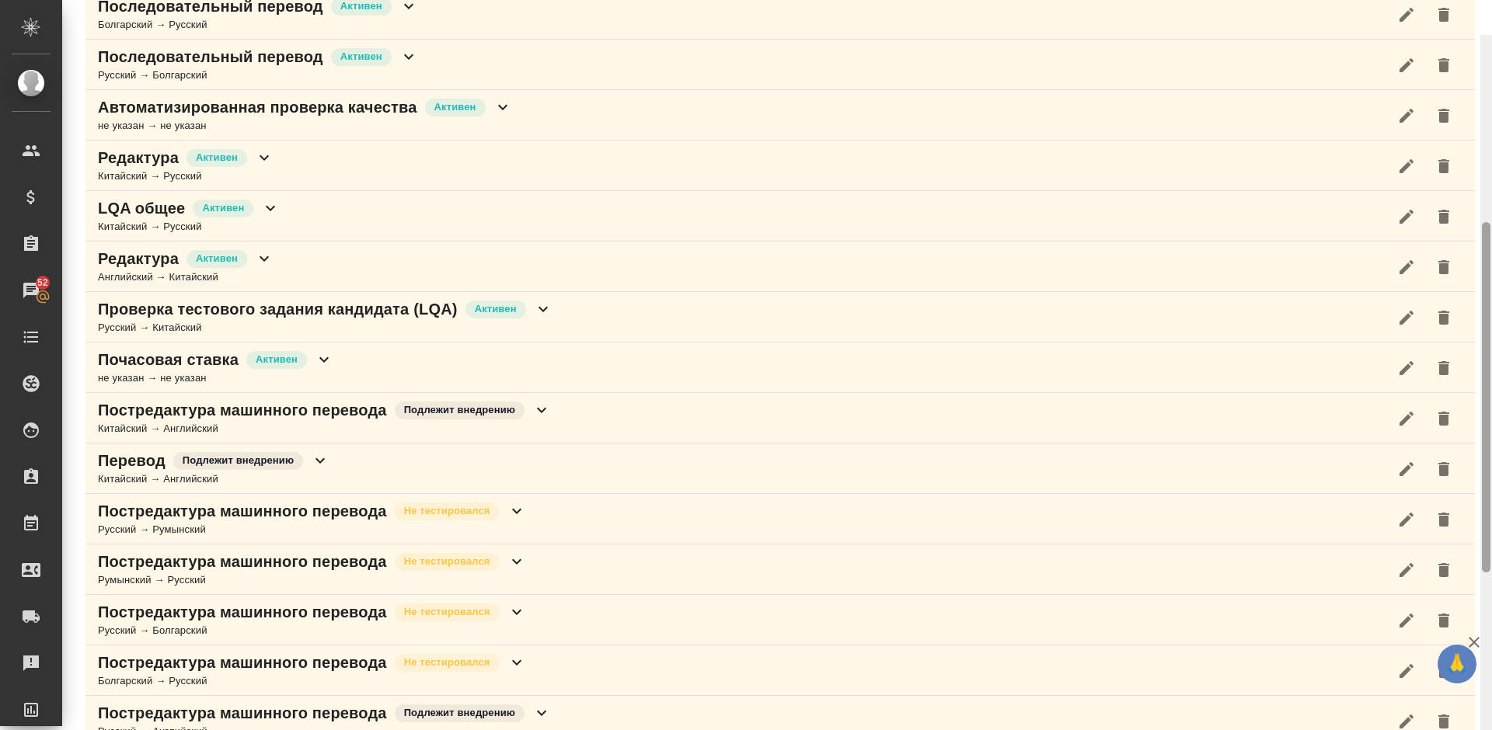
drag, startPoint x: 1489, startPoint y: 410, endPoint x: 1486, endPoint y: 198, distance: 212.2
click at [1486, 222] on div at bounding box center [1486, 397] width 9 height 350
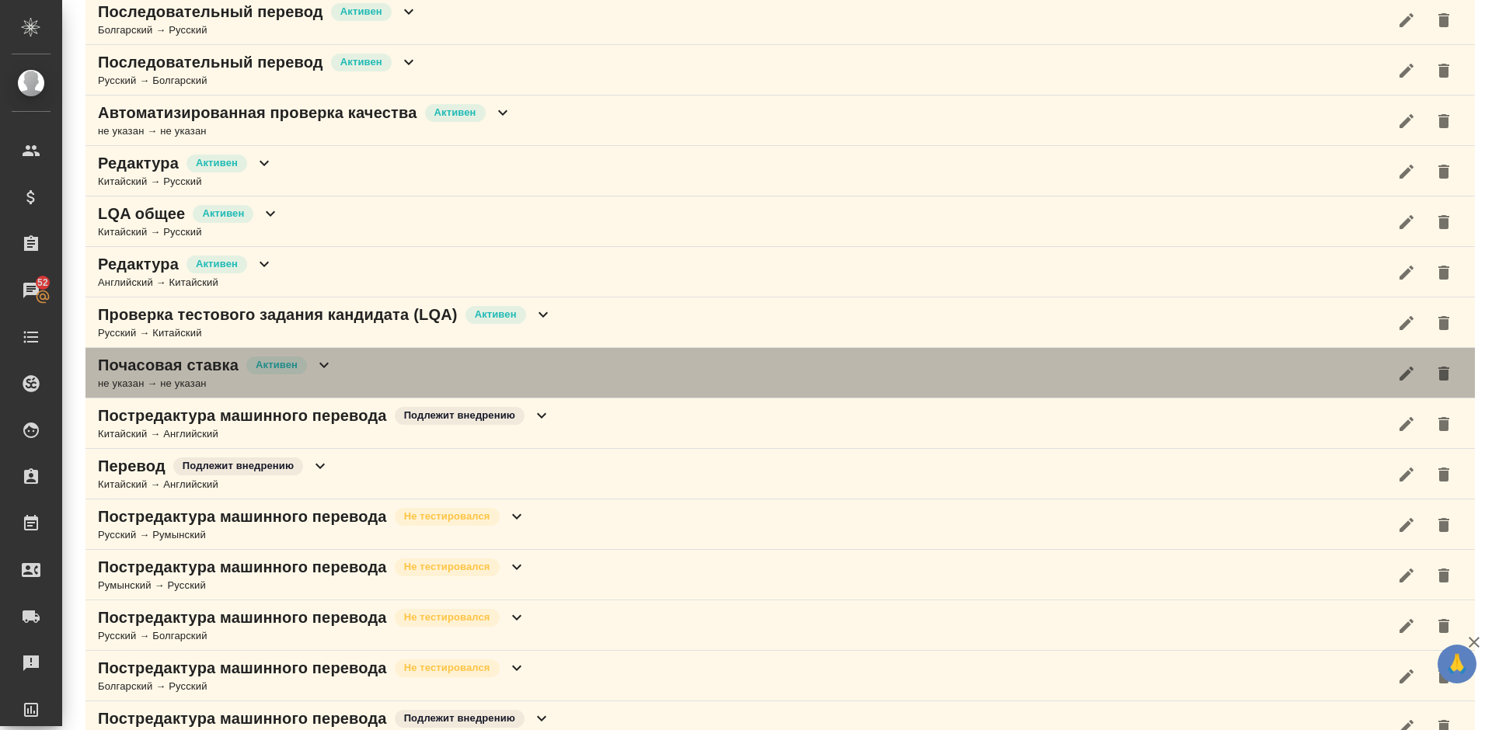
click at [348, 354] on div "Почасовая ставка Активен не указан → не указан" at bounding box center [779, 373] width 1389 height 51
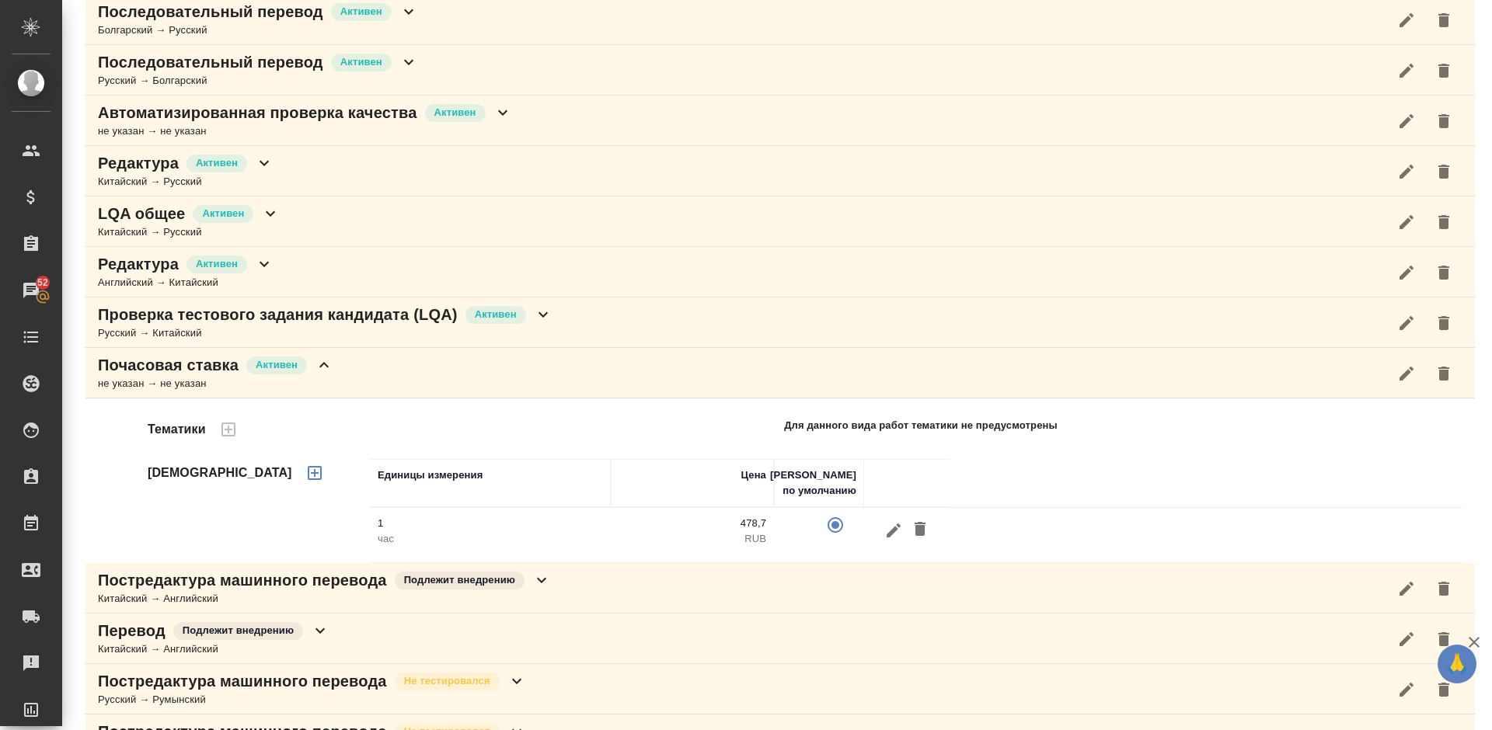
click at [361, 362] on div "Почасовая ставка Активен не указан → не указан" at bounding box center [779, 373] width 1389 height 51
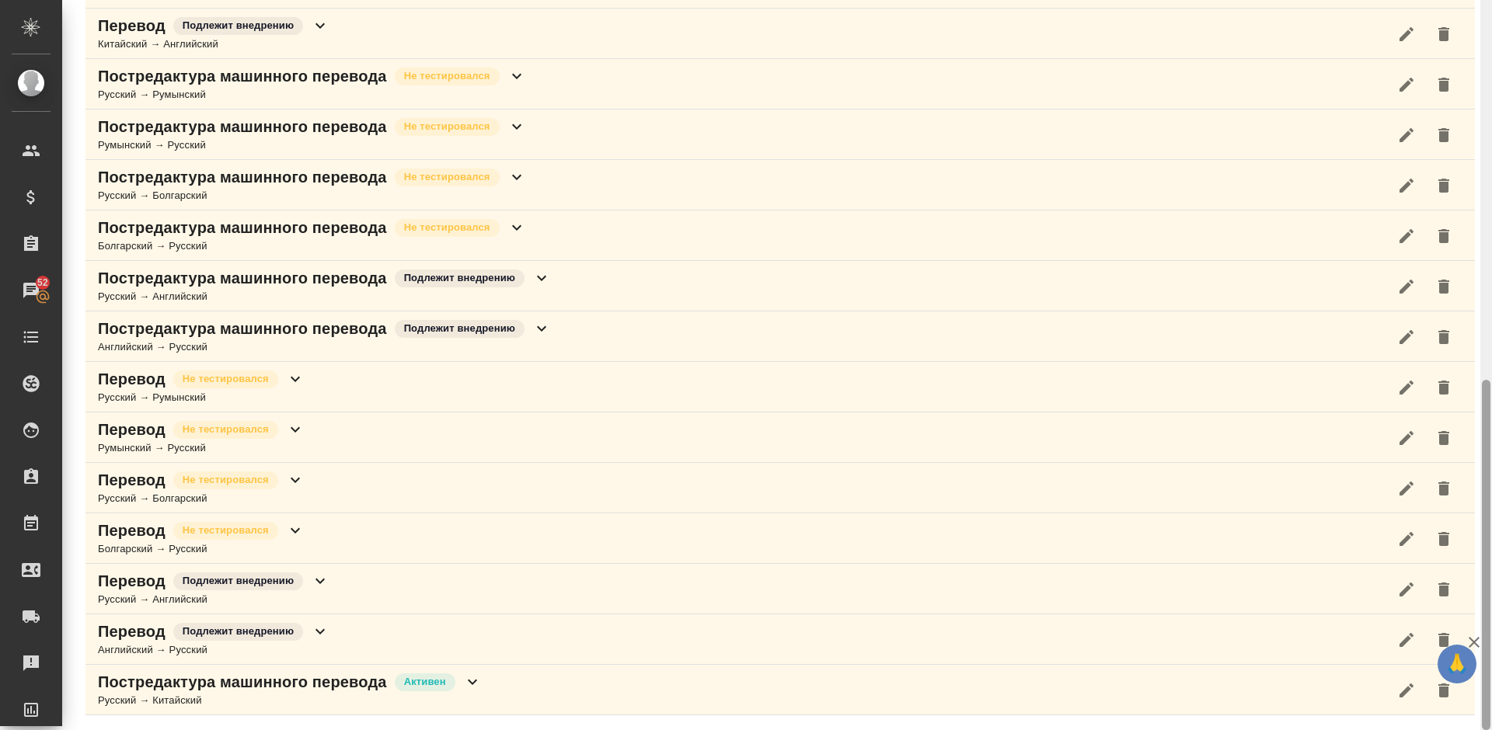
drag, startPoint x: 1489, startPoint y: 315, endPoint x: 1490, endPoint y: 542, distance: 227.7
click at [1490, 542] on div at bounding box center [1486, 555] width 9 height 350
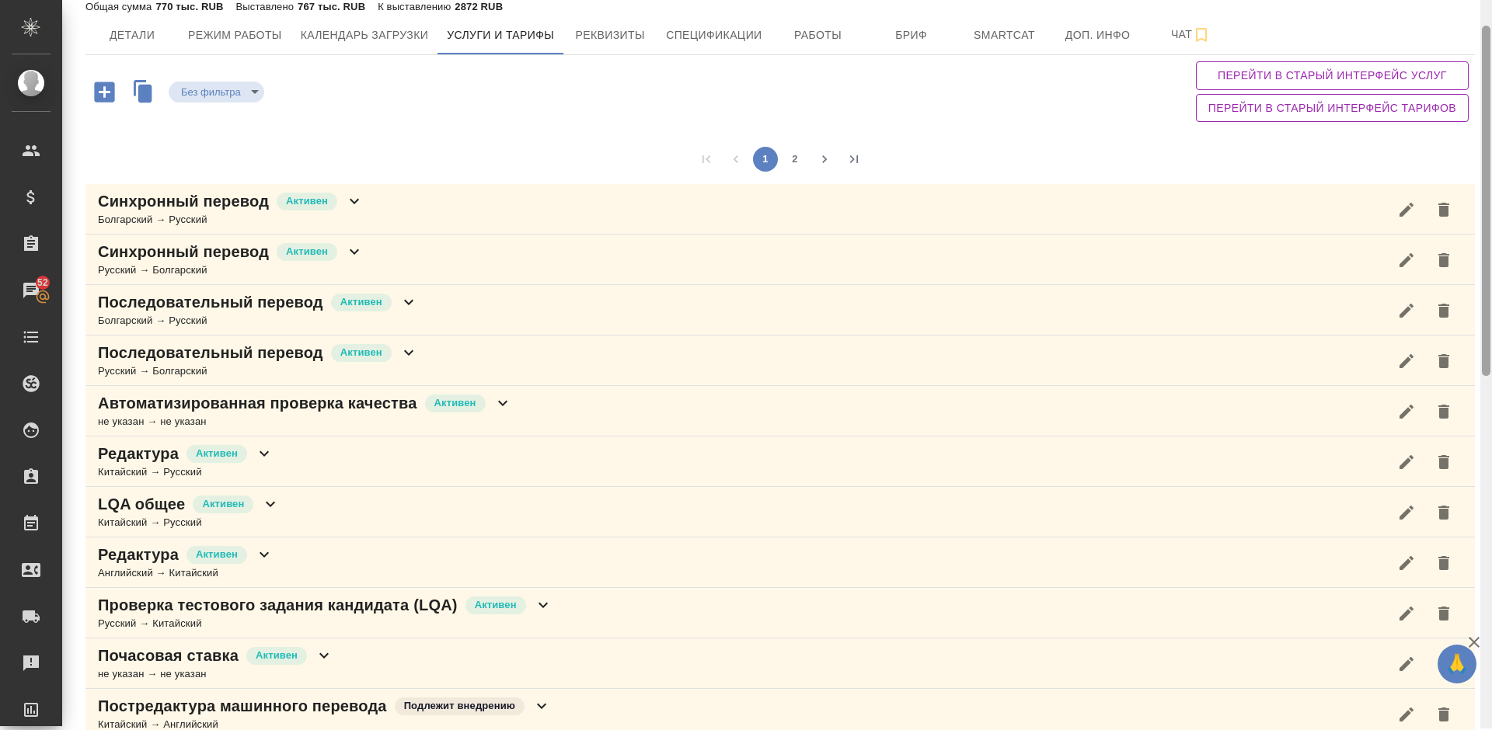
scroll to position [57, 0]
drag, startPoint x: 1490, startPoint y: 542, endPoint x: 1490, endPoint y: 190, distance: 352.8
click at [1490, 190] on div at bounding box center [1486, 365] width 12 height 730
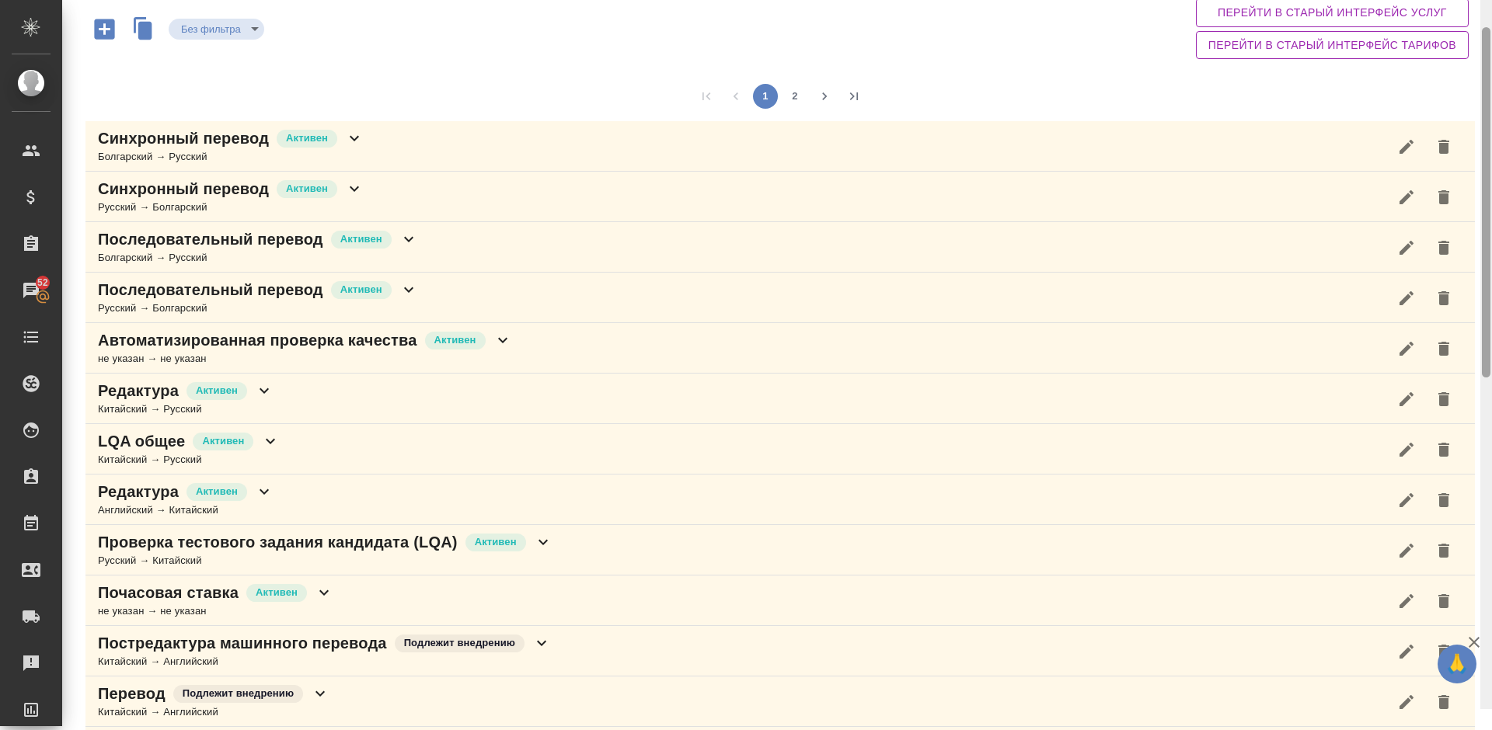
scroll to position [0, 0]
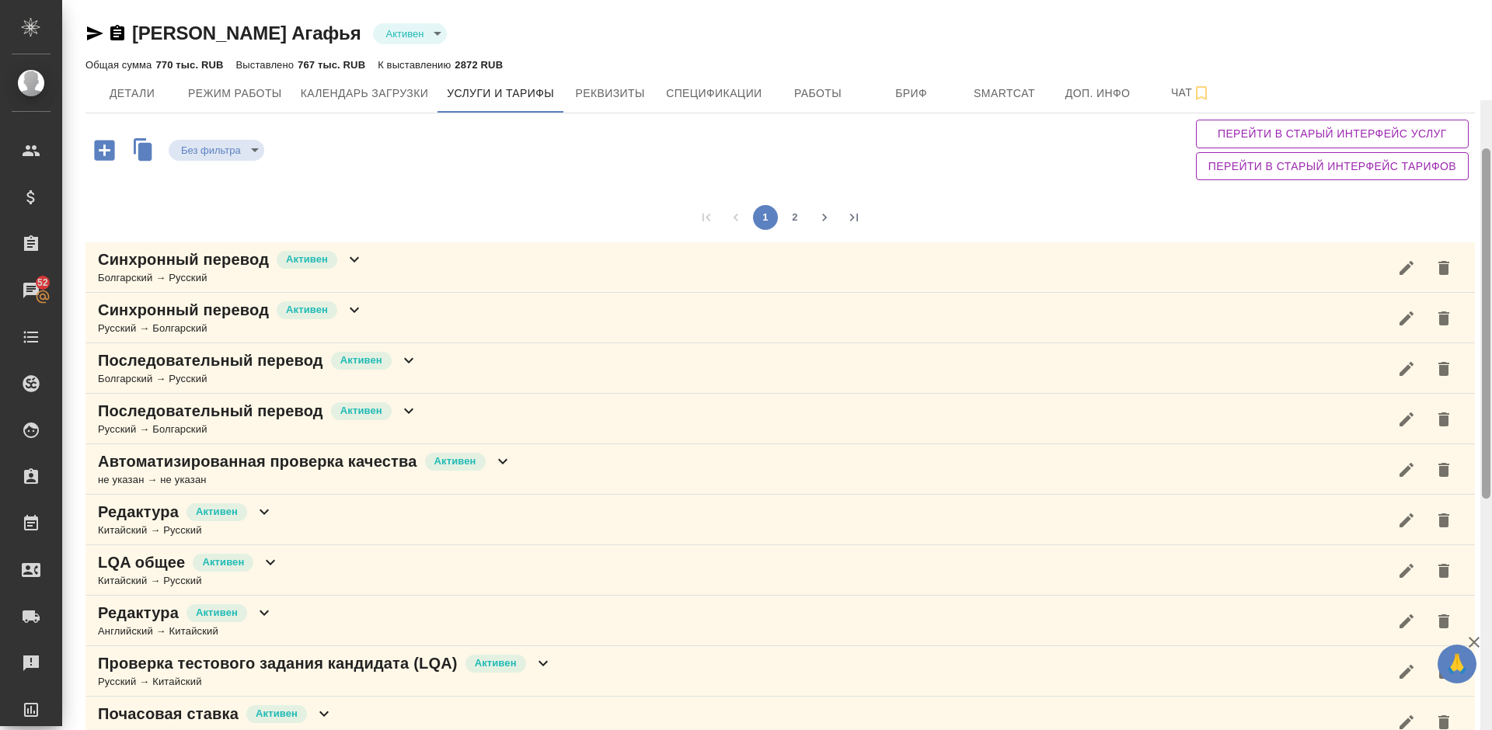
drag, startPoint x: 1490, startPoint y: 182, endPoint x: 1487, endPoint y: 59, distance: 122.8
click at [1487, 148] on div at bounding box center [1486, 323] width 9 height 350
click at [103, 154] on icon "button" at bounding box center [104, 150] width 20 height 20
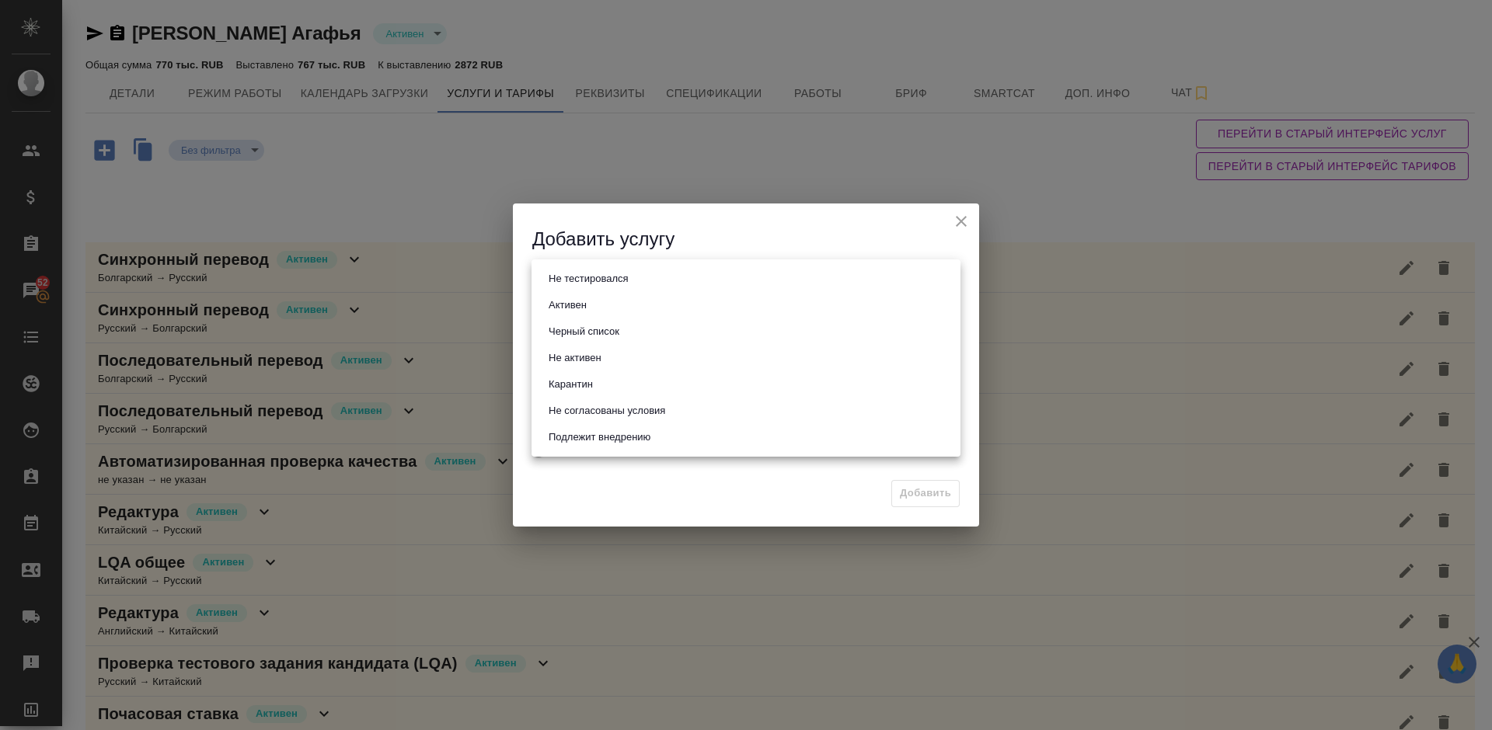
click at [593, 274] on body "🙏 .cls-1 fill:#fff; AWATERA Lazareva Anastasia Клиенты Спецификации Заказы 52 Ч…" at bounding box center [746, 365] width 1492 height 730
click at [604, 300] on li "Активен" at bounding box center [745, 305] width 429 height 26
type input "active"
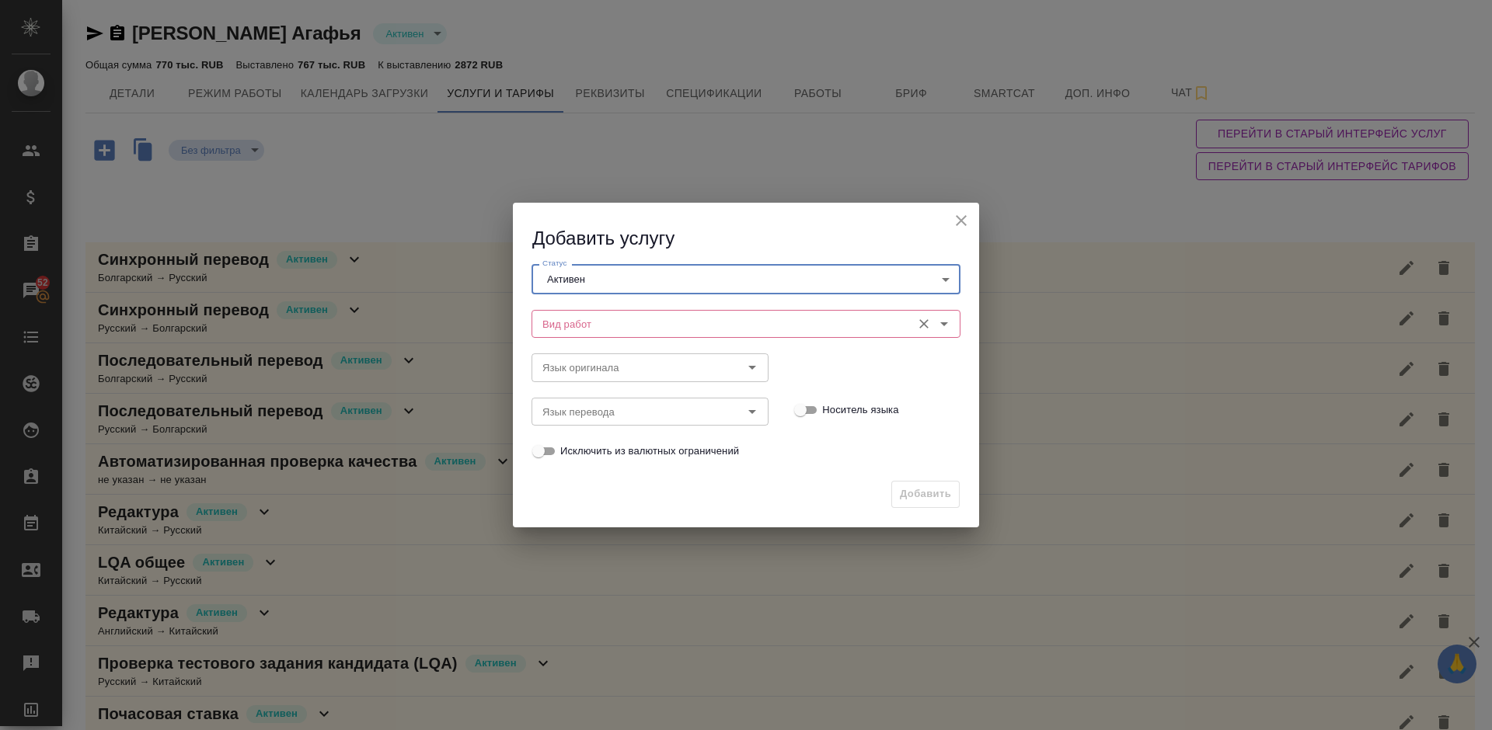
click at [619, 324] on input "Вид работ" at bounding box center [720, 324] width 368 height 19
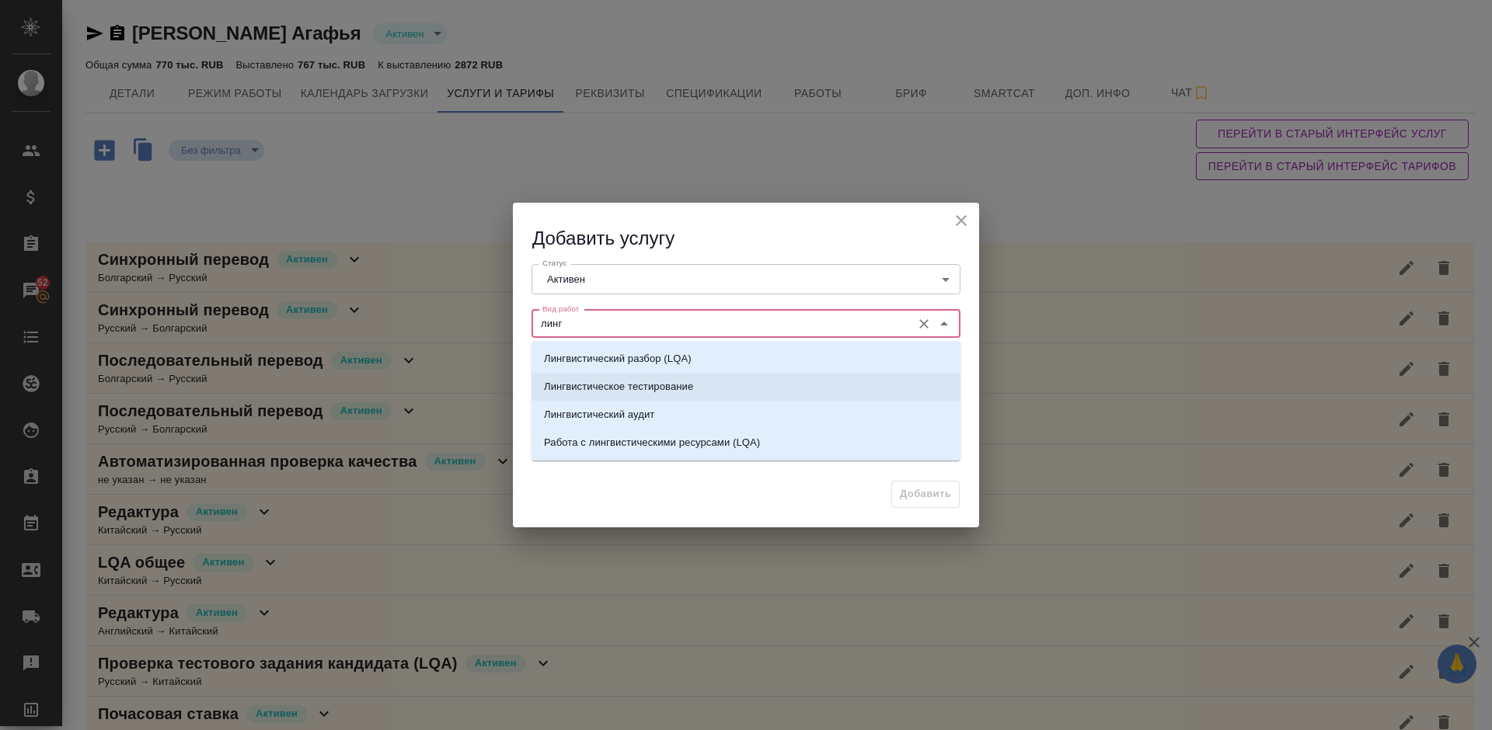
click at [648, 379] on p "Лингвистическое тестирование" at bounding box center [618, 387] width 149 height 16
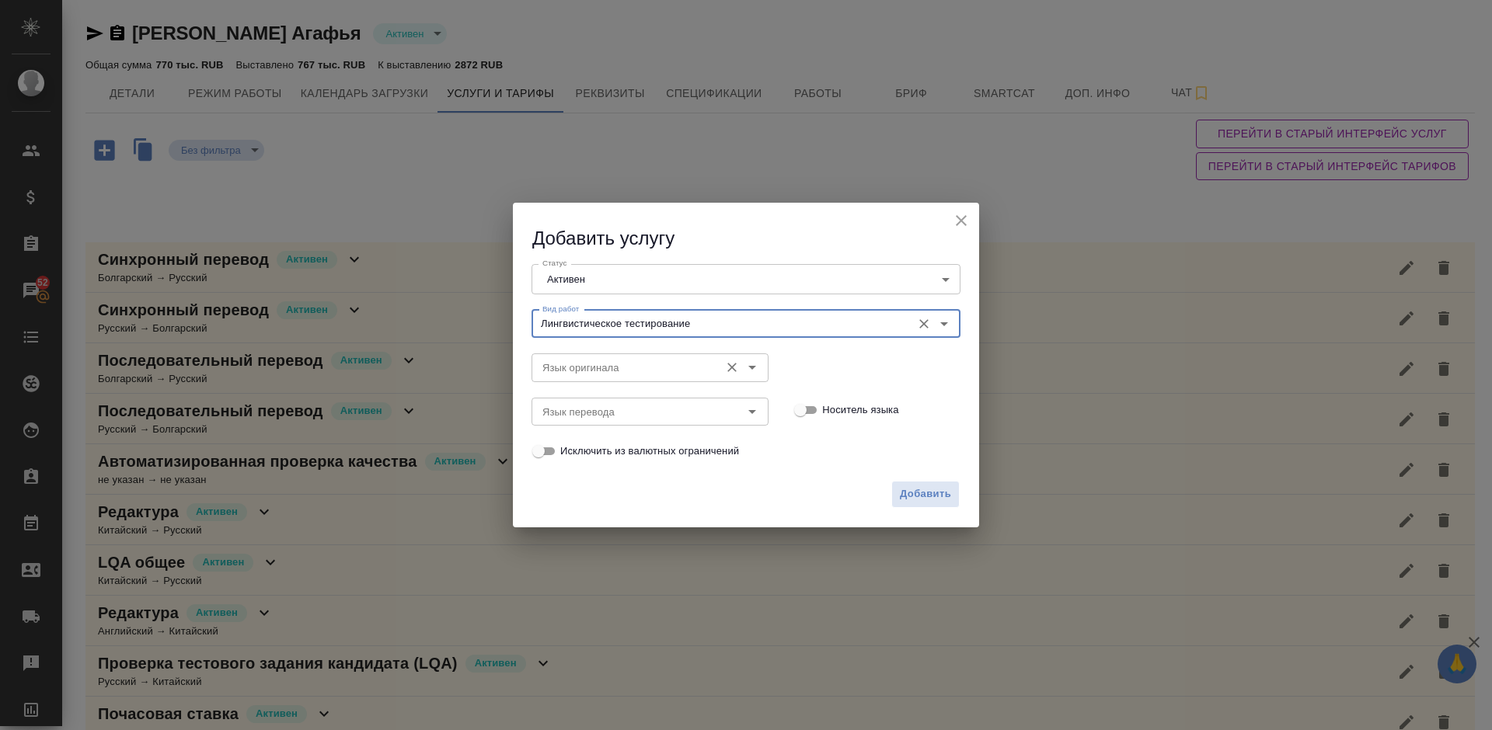
type input "Лингвистическое тестирование"
click at [667, 371] on input "Язык оригинала" at bounding box center [624, 367] width 176 height 19
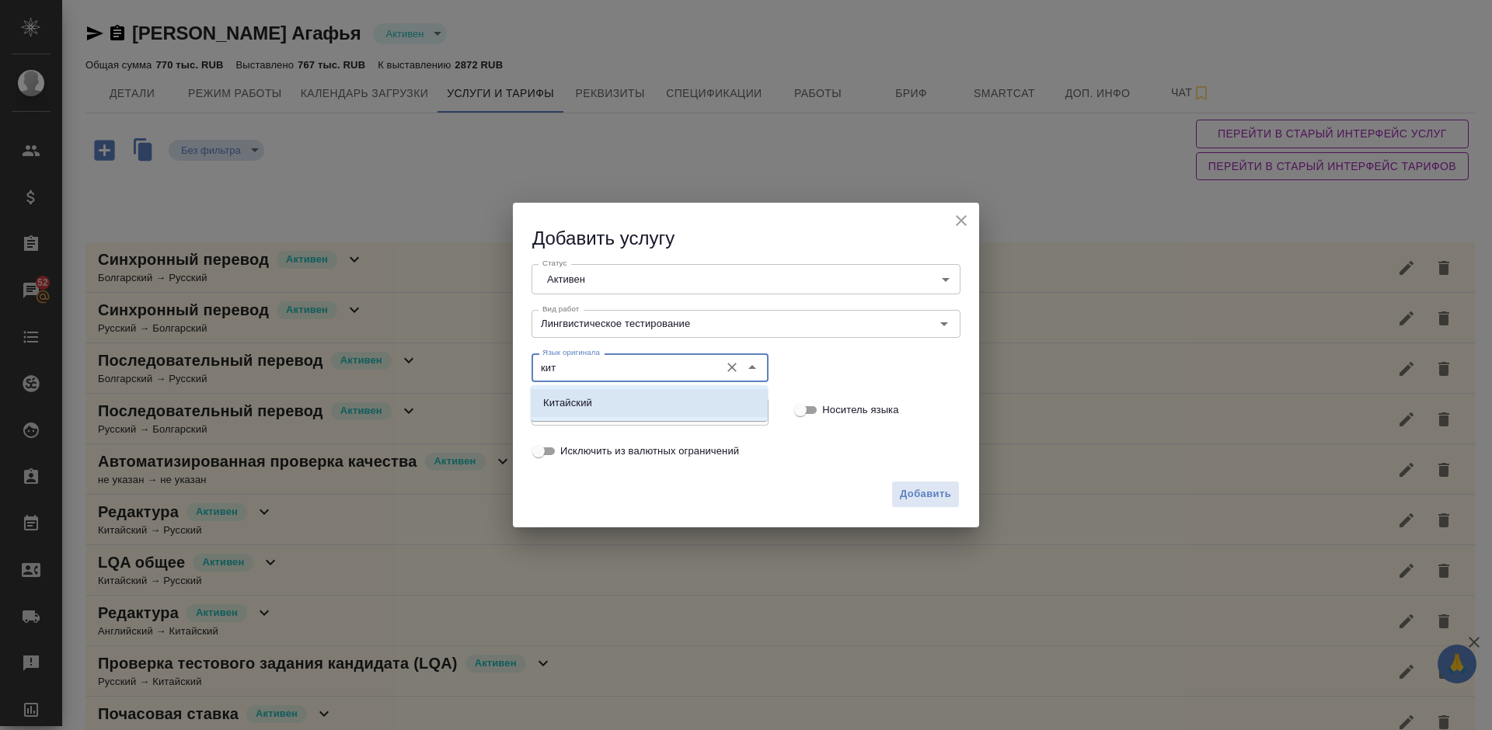
click at [675, 399] on li "Китайский" at bounding box center [649, 403] width 237 height 28
type input "Китайский"
click at [605, 409] on input "Язык перевода" at bounding box center [624, 412] width 176 height 19
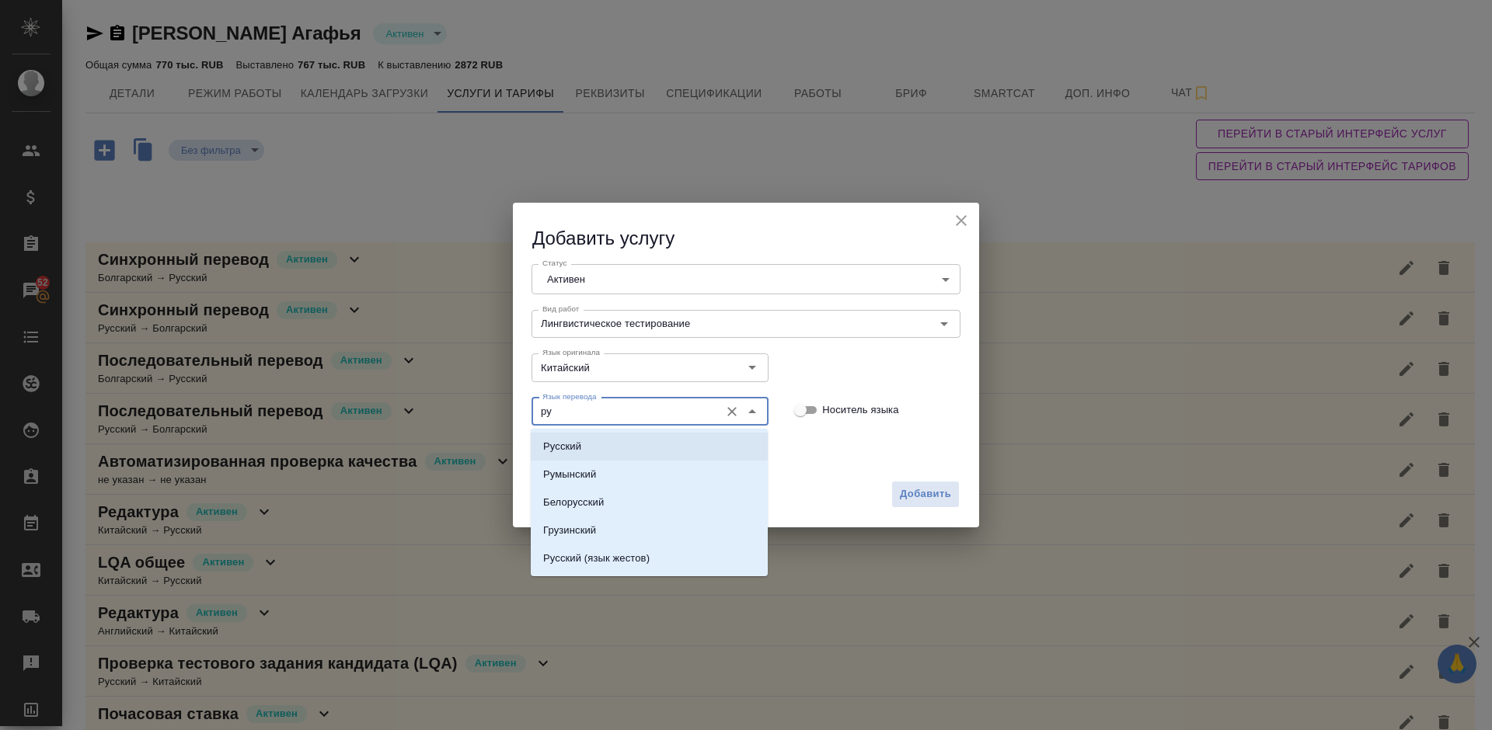
click at [622, 444] on li "Русский" at bounding box center [649, 447] width 237 height 28
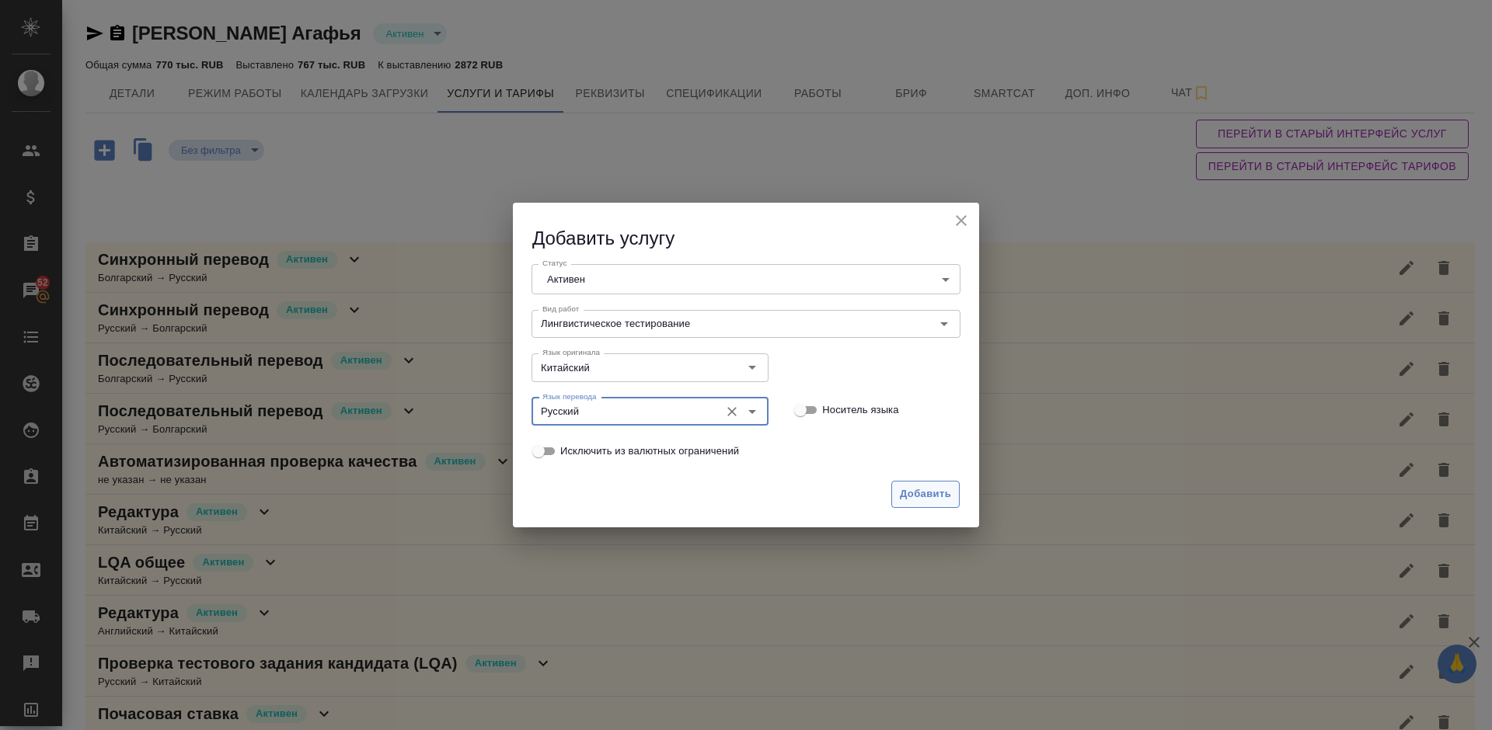
type input "Русский"
click at [933, 493] on span "Добавить" at bounding box center [925, 495] width 51 height 18
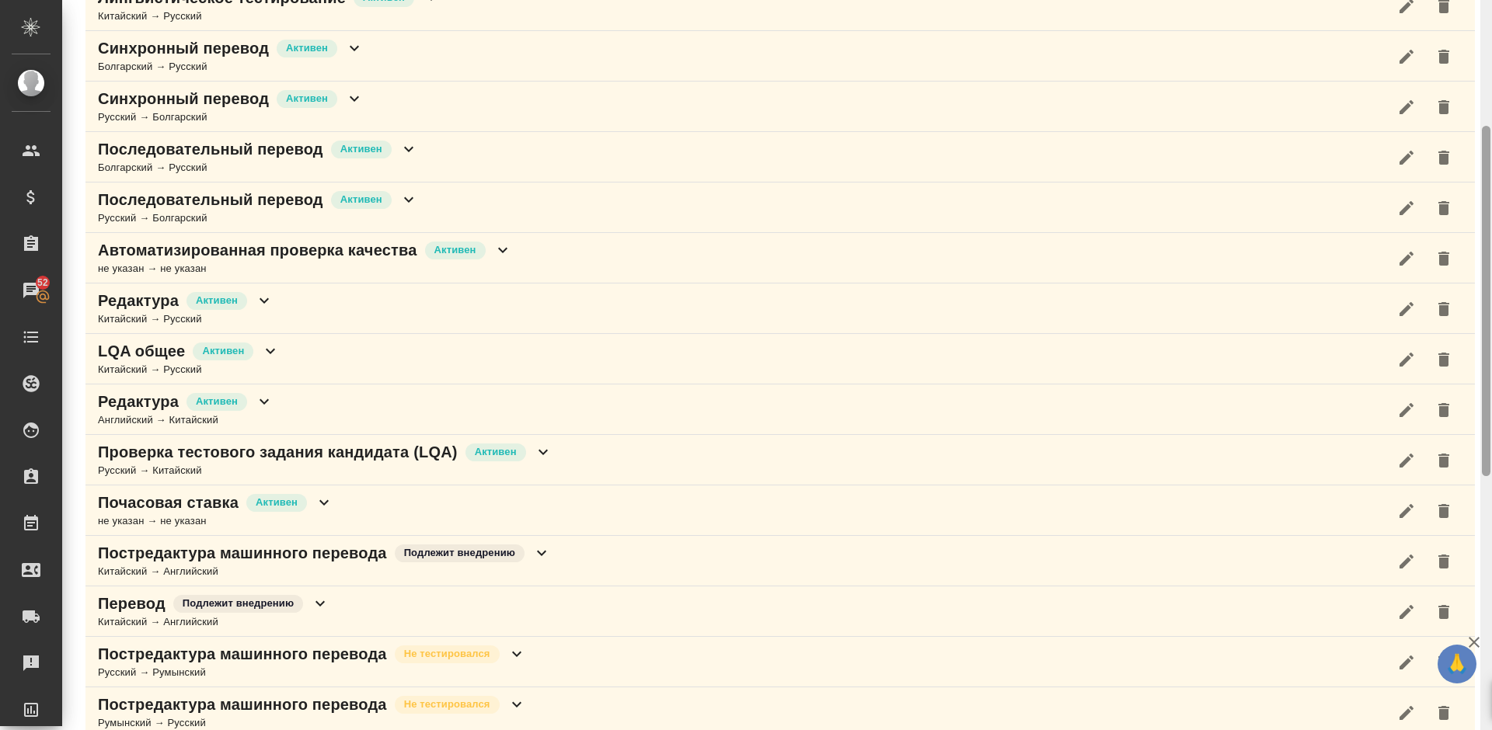
drag, startPoint x: 1488, startPoint y: 126, endPoint x: 1491, endPoint y: 253, distance: 126.7
click at [1491, 253] on div at bounding box center [1486, 365] width 12 height 730
click at [375, 401] on div "Редактура Активен Английский → Китайский" at bounding box center [779, 408] width 1389 height 51
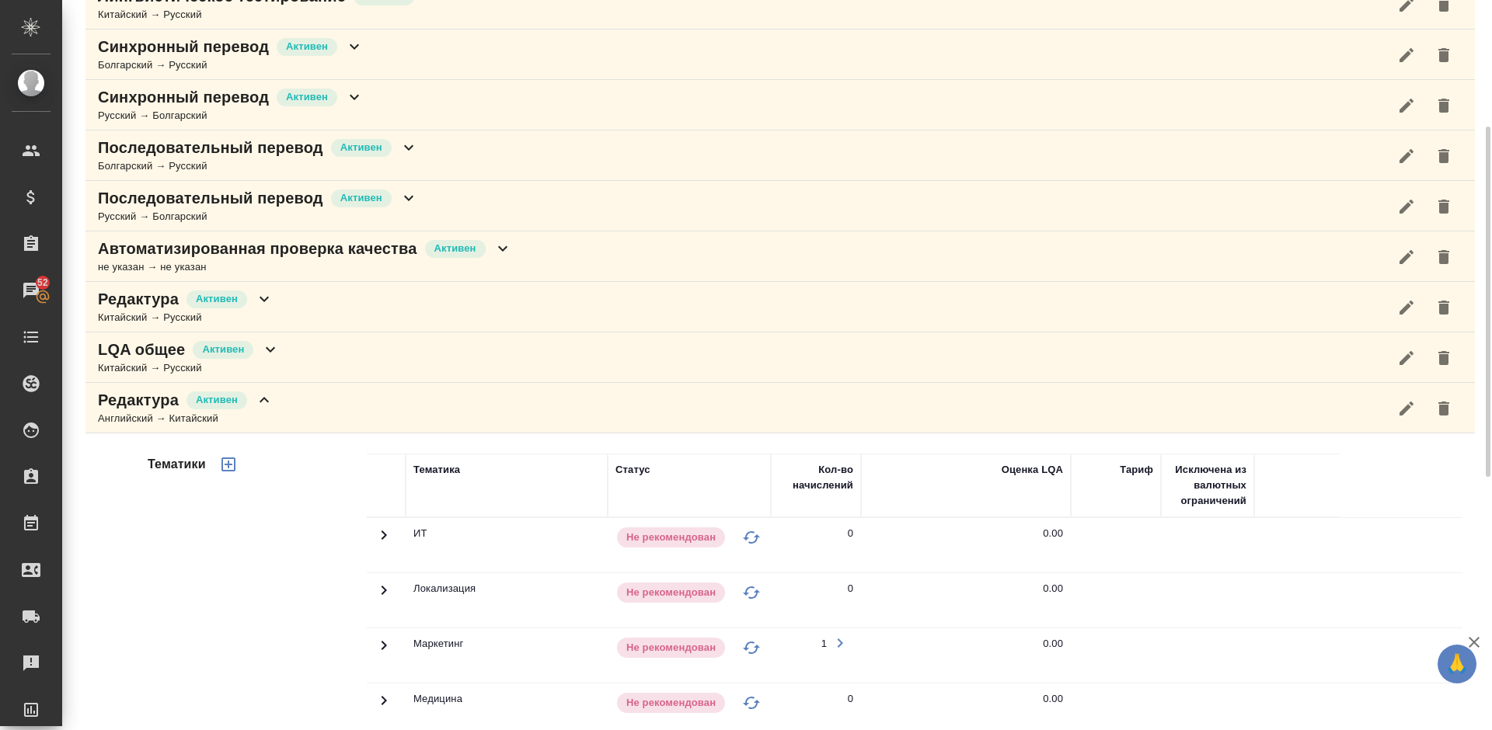
click at [269, 541] on div "Тематики" at bounding box center [256, 703] width 222 height 520
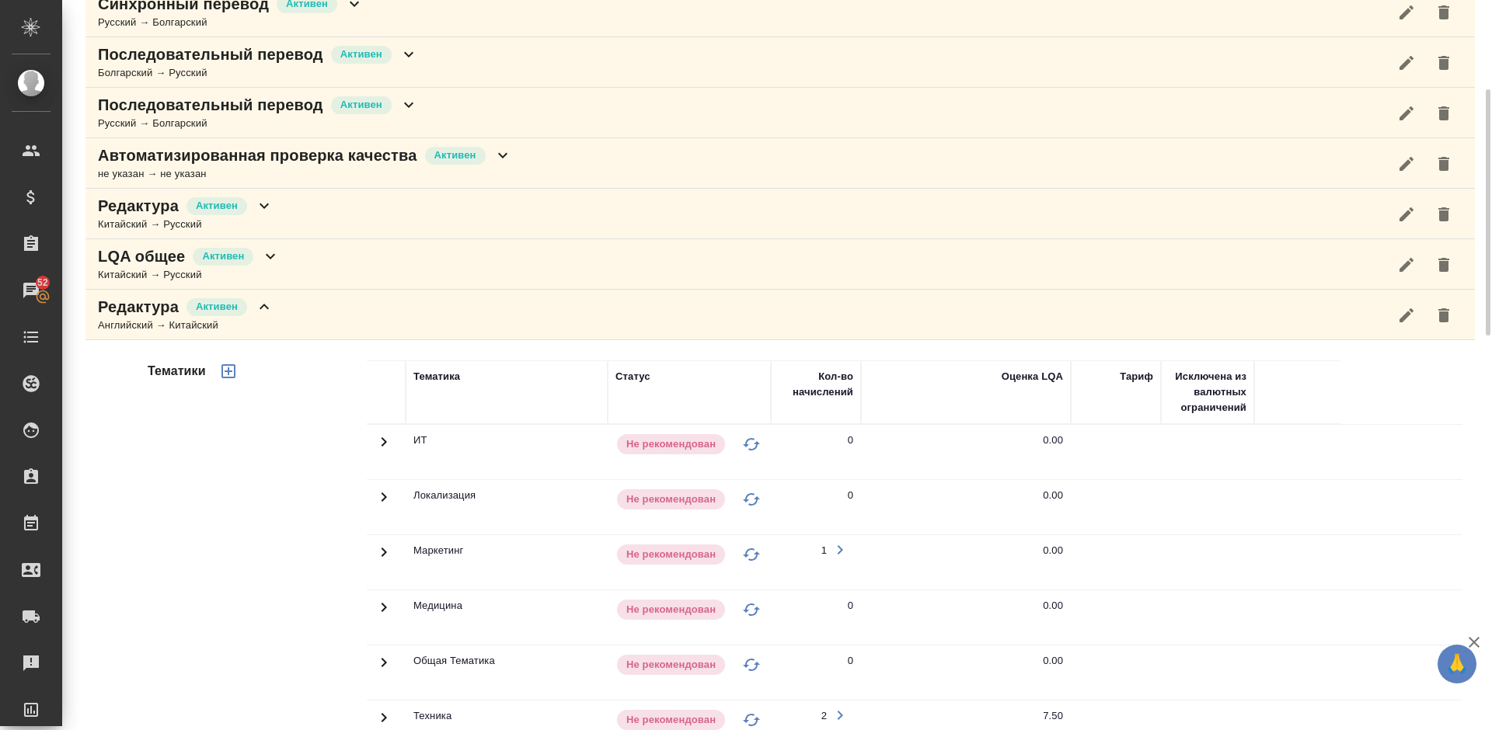
scroll to position [333, 0]
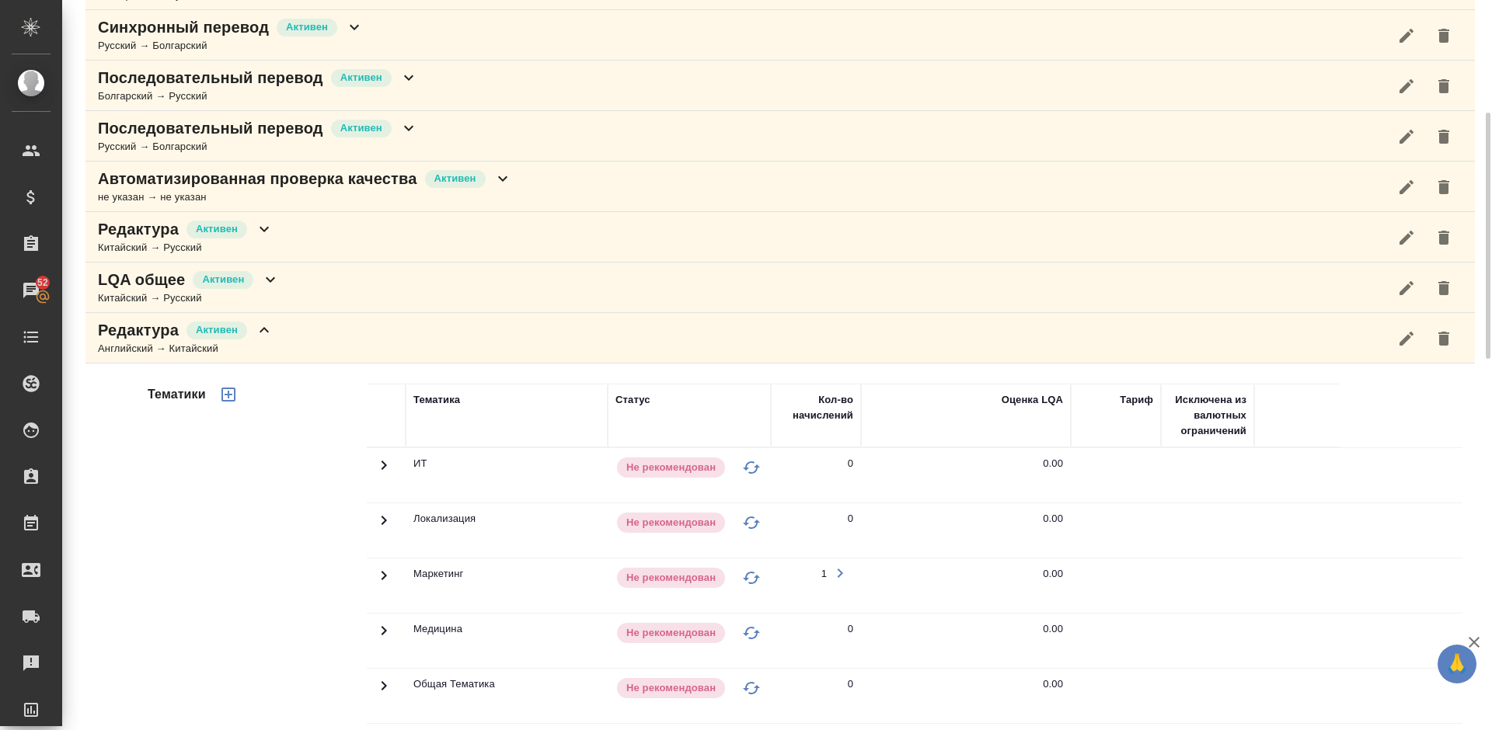
click at [342, 354] on div "Редактура Активен Английский → Китайский" at bounding box center [779, 338] width 1389 height 51
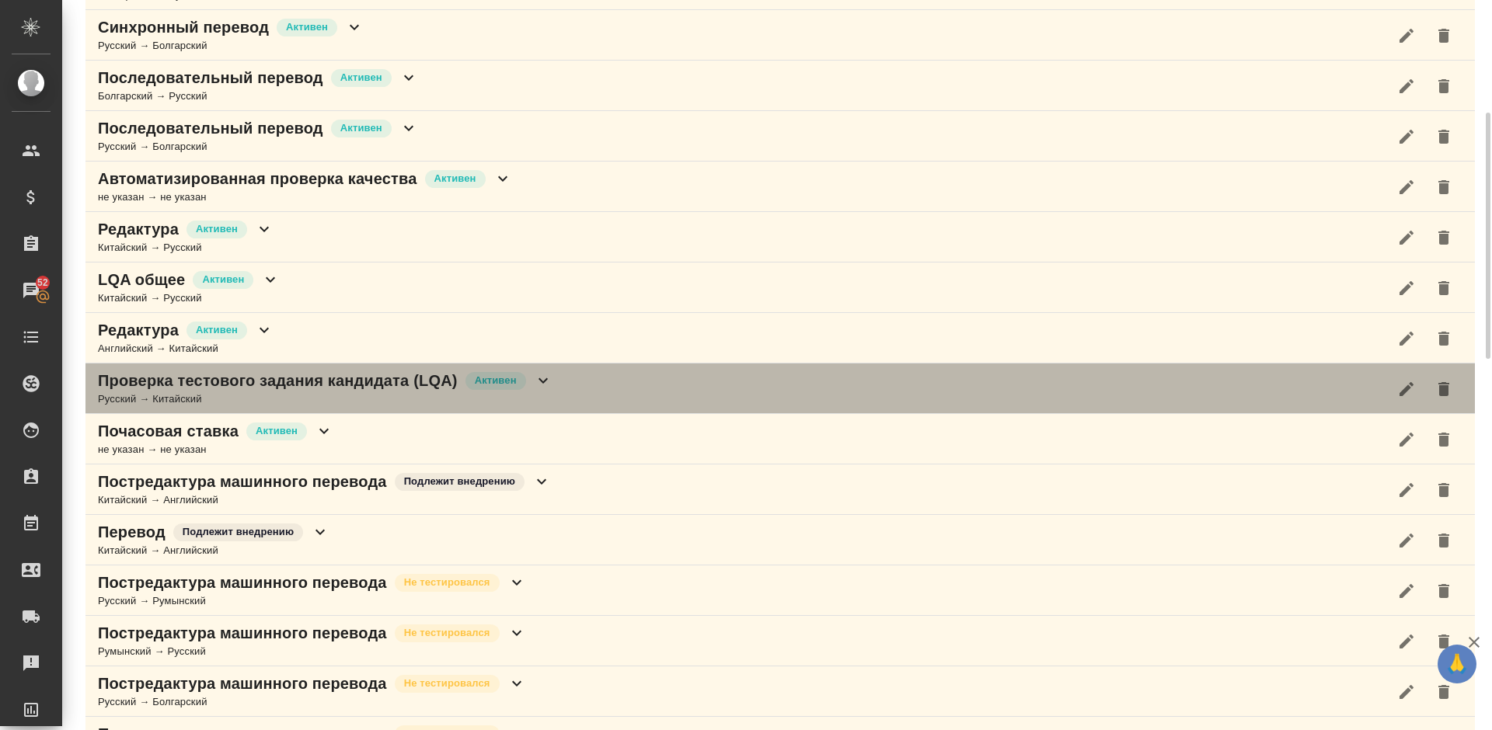
click at [618, 385] on div "Проверка тестового задания кандидата (LQA) Активен Русский → Китайский" at bounding box center [779, 389] width 1389 height 51
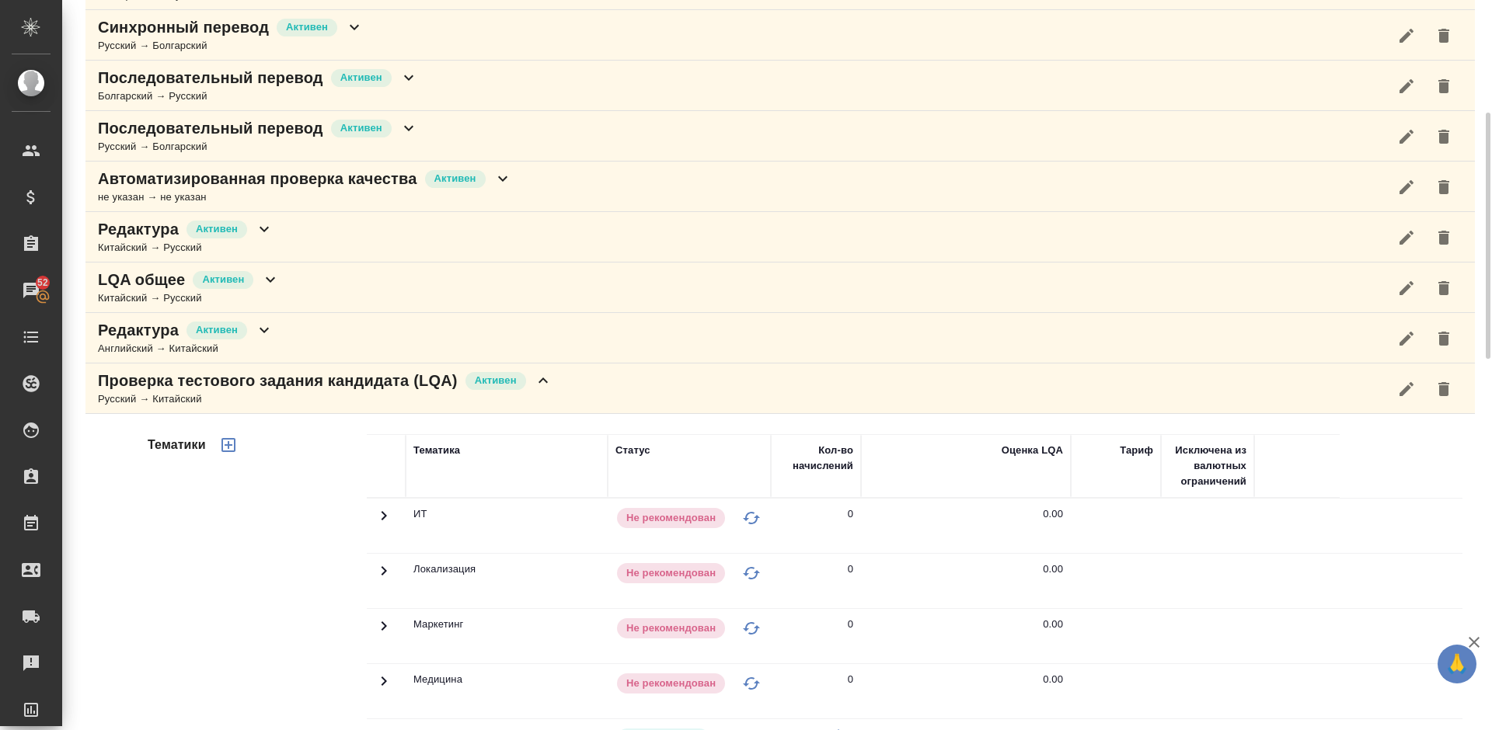
click at [308, 591] on div "Тематики" at bounding box center [256, 683] width 222 height 520
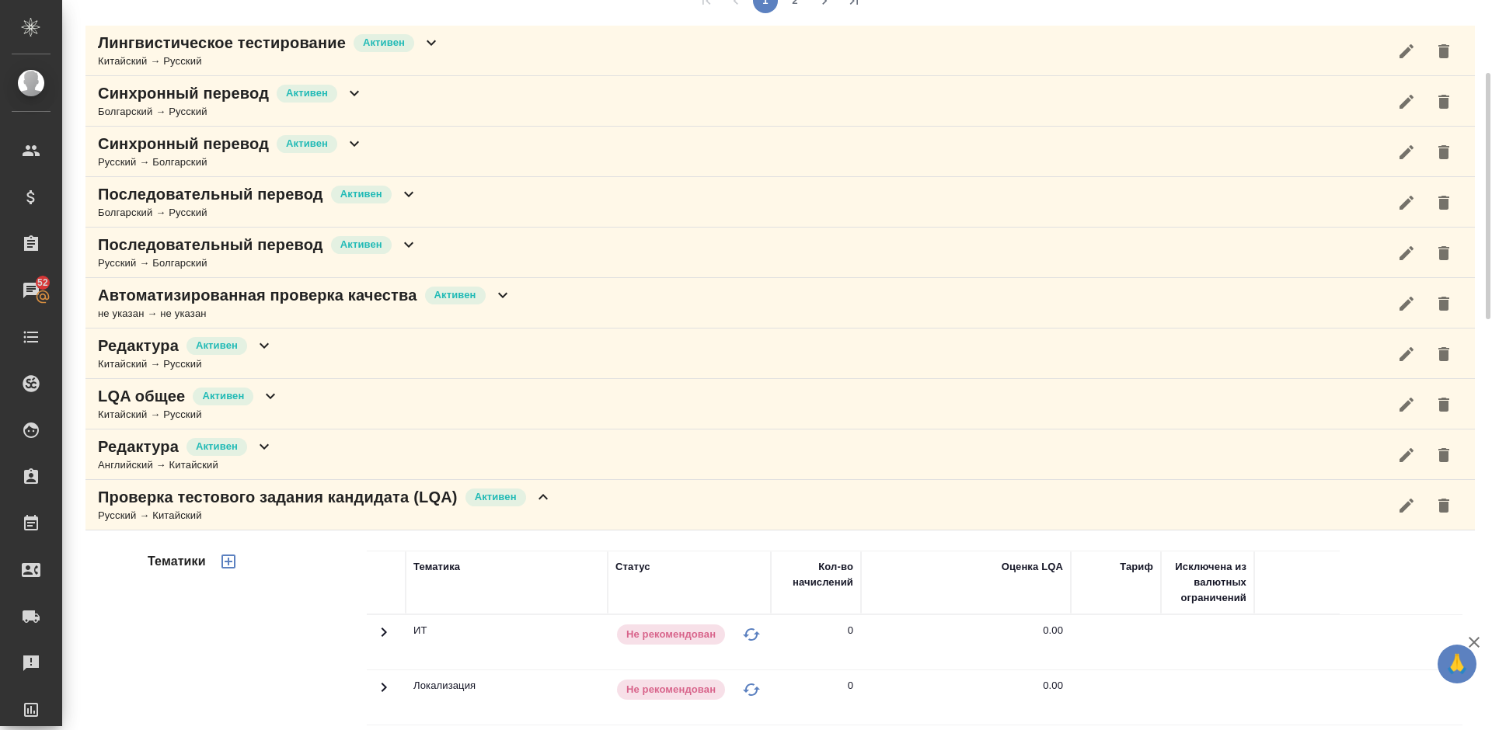
scroll to position [170, 0]
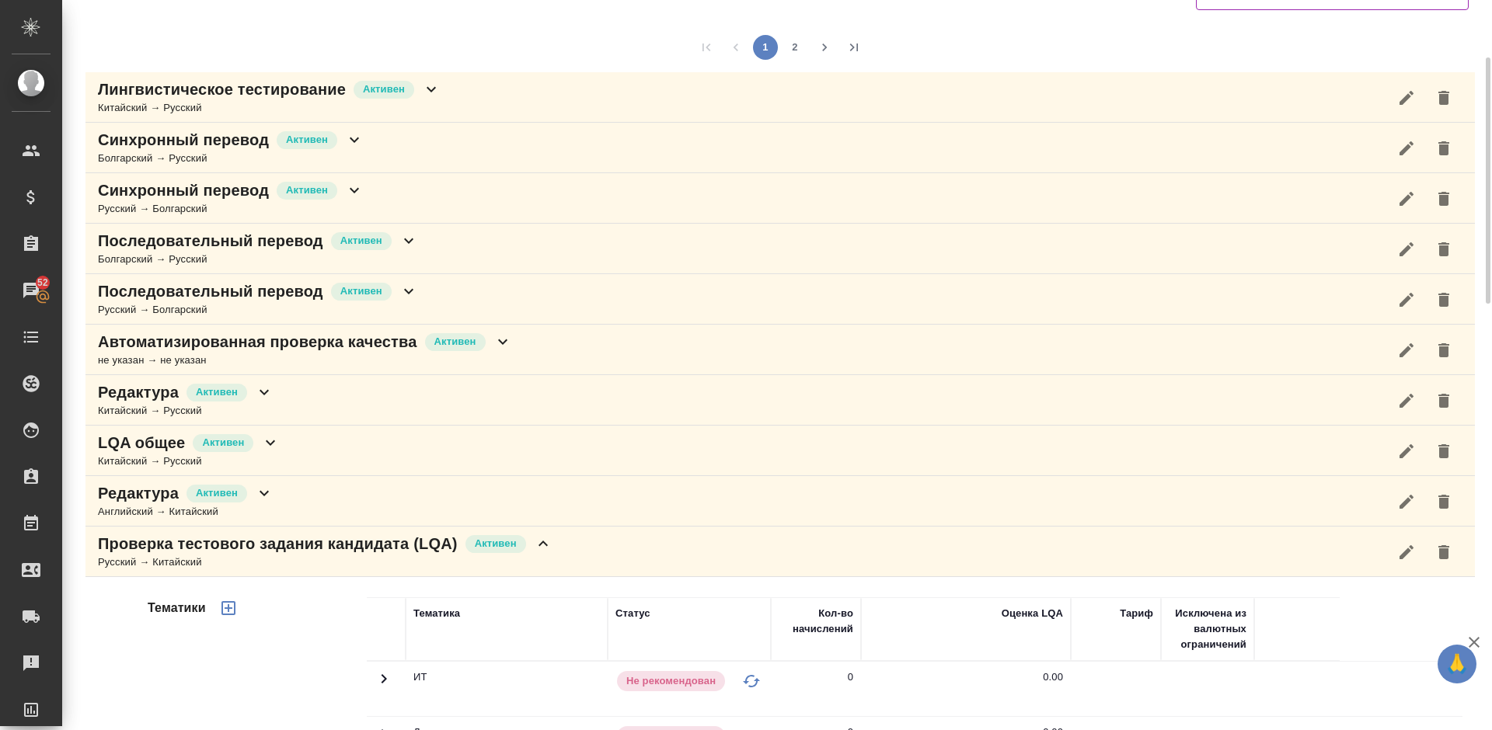
click at [505, 89] on div "Лингвистическое тестирование Активен Китайский → Русский" at bounding box center [779, 97] width 1389 height 51
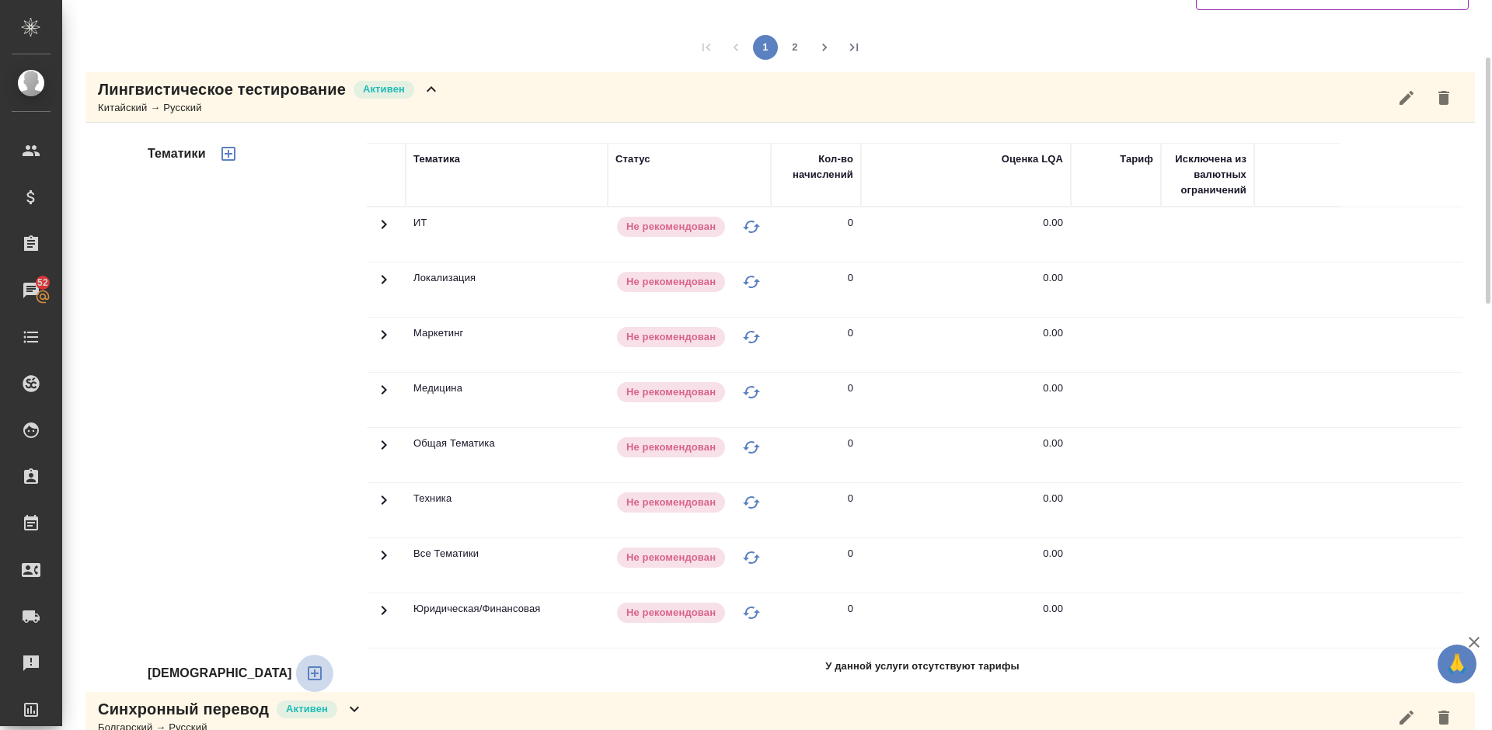
click at [308, 679] on icon "button" at bounding box center [315, 674] width 14 height 14
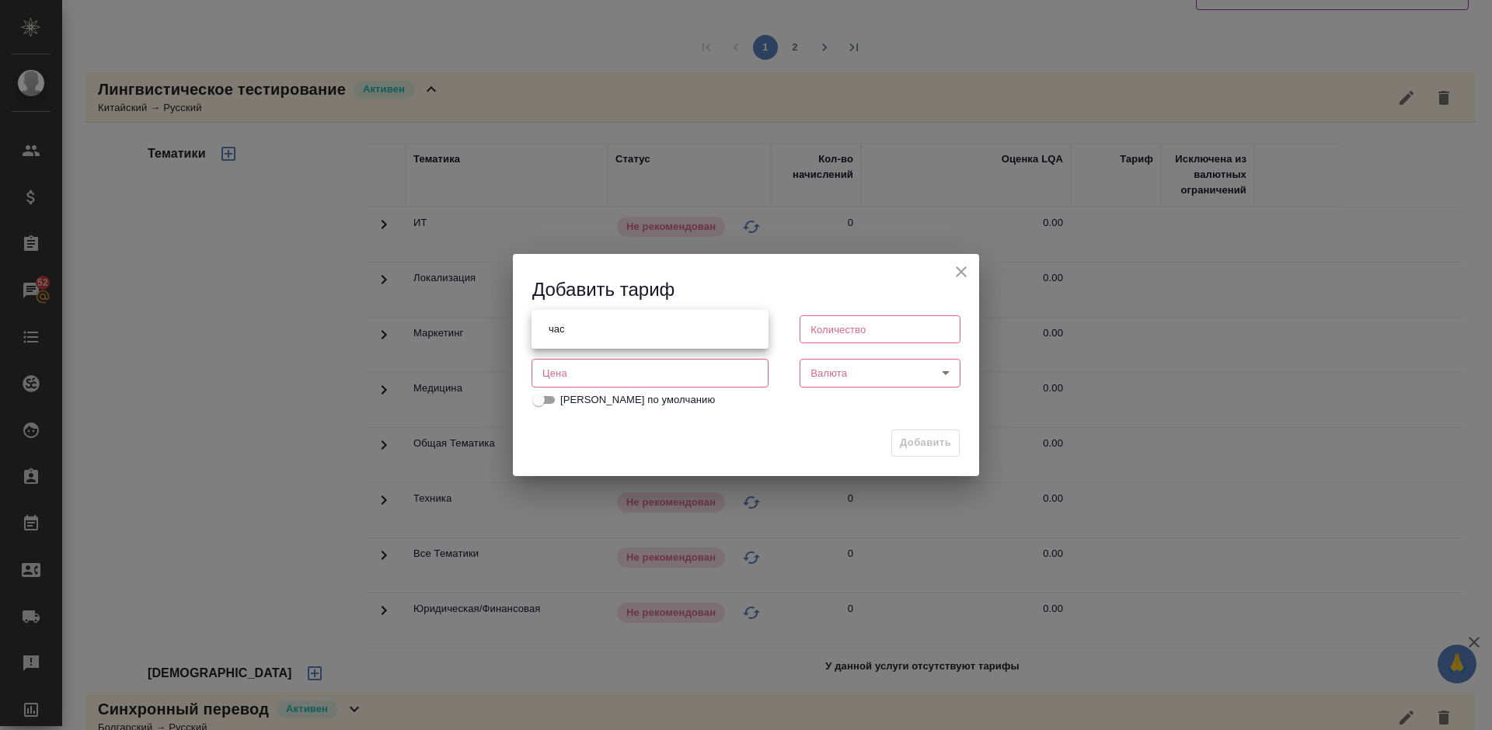
click at [653, 329] on body "🙏 .cls-1 fill:#fff; AWATERA Lazareva Anastasia Клиенты Спецификации Заказы 52 Ч…" at bounding box center [746, 365] width 1492 height 730
click at [590, 328] on li "час" at bounding box center [649, 329] width 237 height 26
type input "5a8b1489cc6b4906c91bfd93"
click at [886, 327] on input "number" at bounding box center [880, 329] width 161 height 28
type input "1"
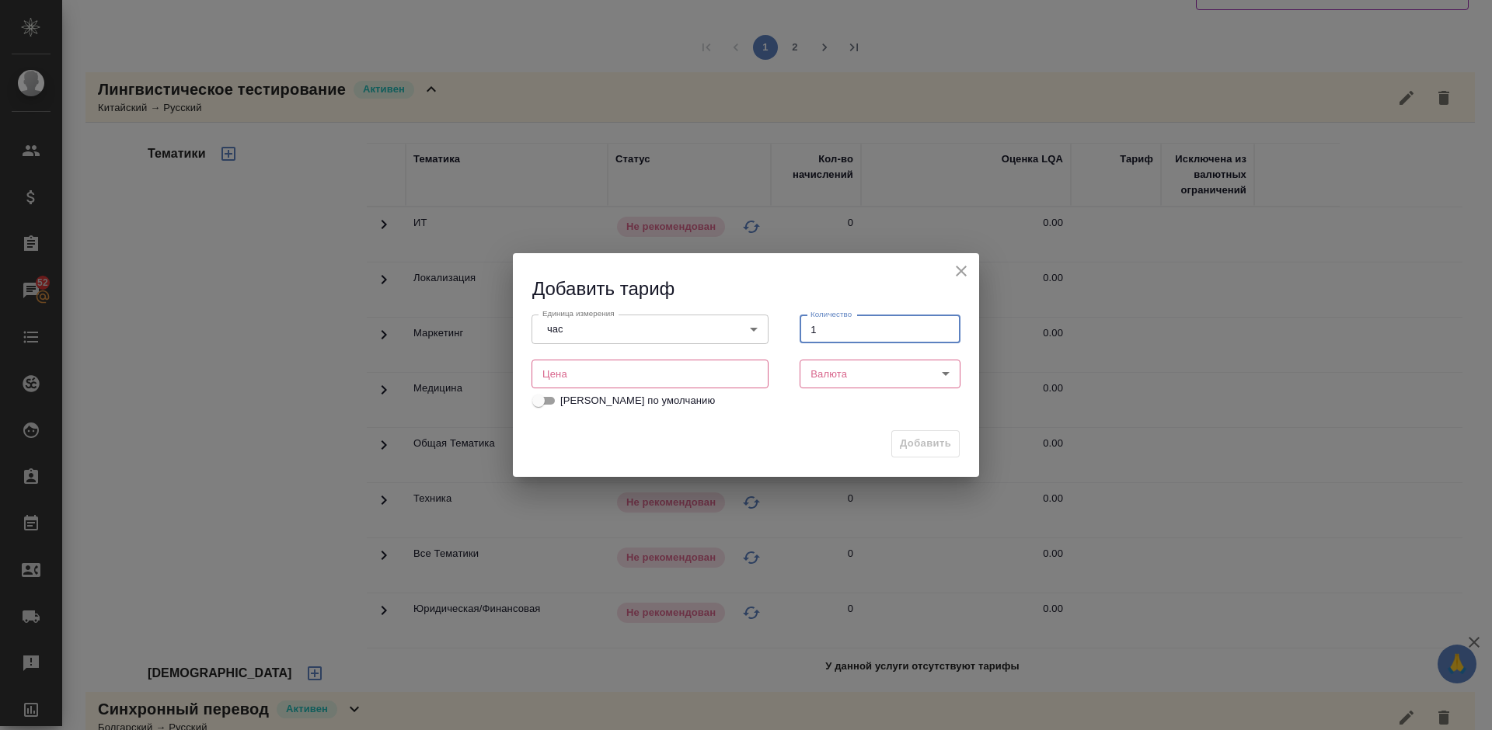
click at [688, 375] on input "number" at bounding box center [649, 374] width 237 height 28
type input "478.7"
click at [869, 368] on body "🙏 .cls-1 fill:#fff; AWATERA Lazareva Anastasia Клиенты Спецификации Заказы 52 Ч…" at bounding box center [746, 365] width 1492 height 730
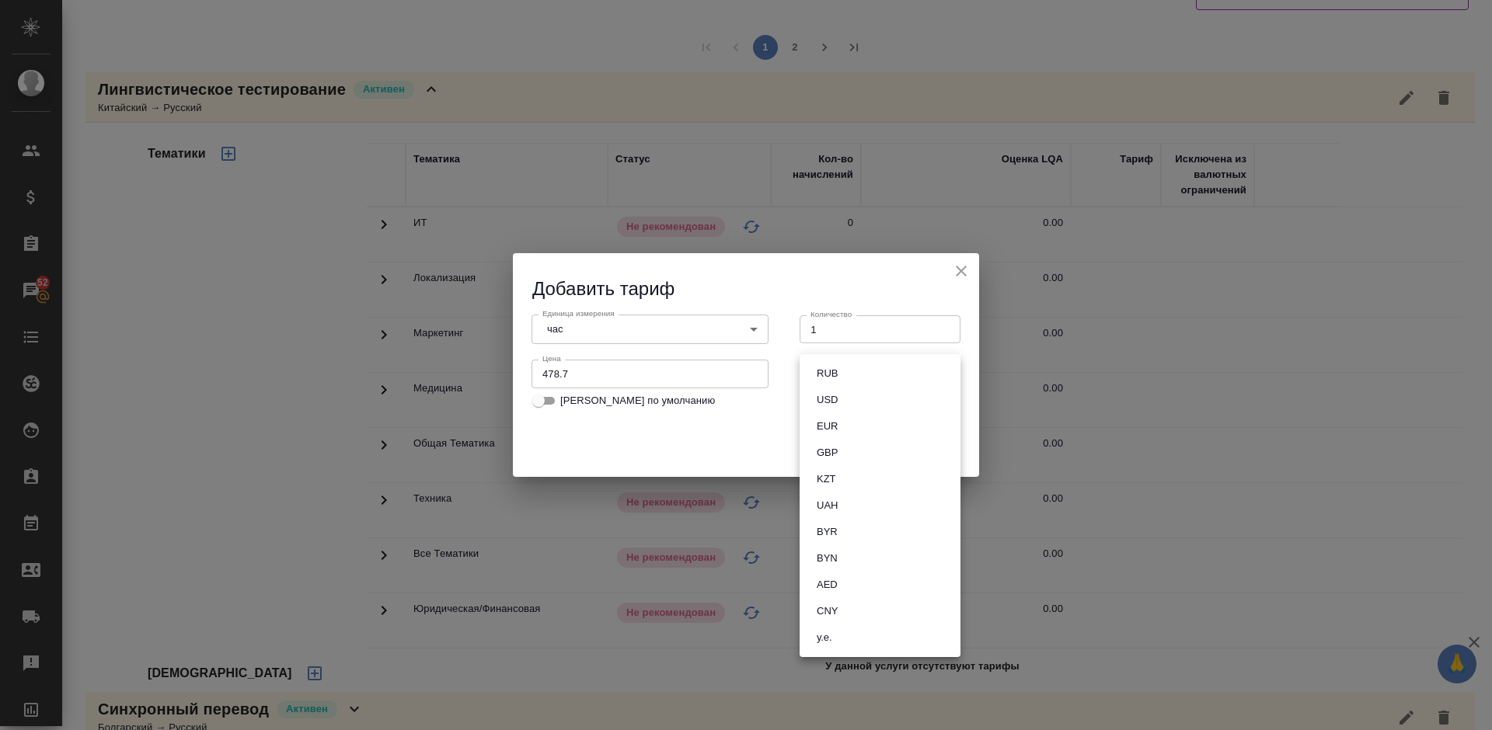
click at [837, 370] on button "RUB" at bounding box center [827, 373] width 30 height 17
type input "RUB"
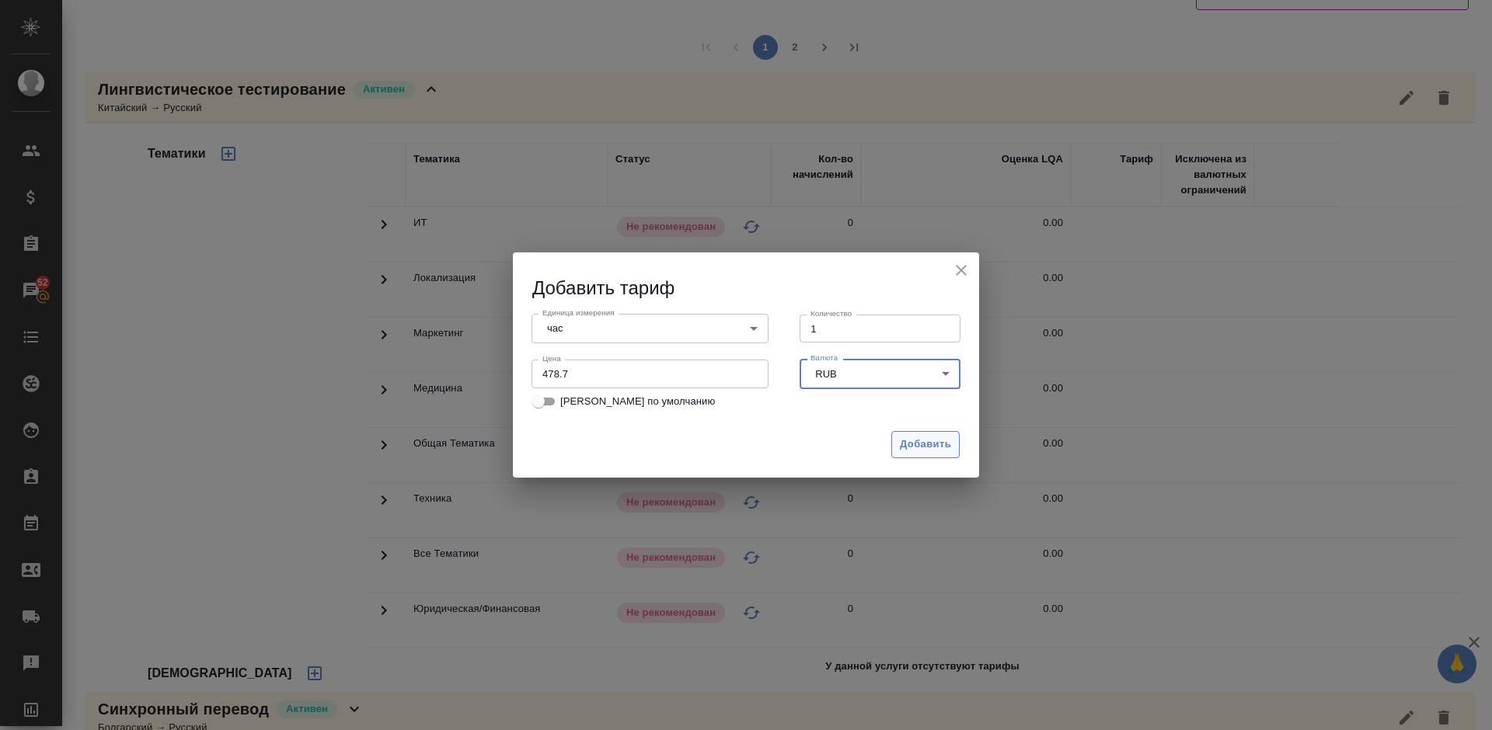
click at [924, 444] on span "Добавить" at bounding box center [925, 445] width 51 height 18
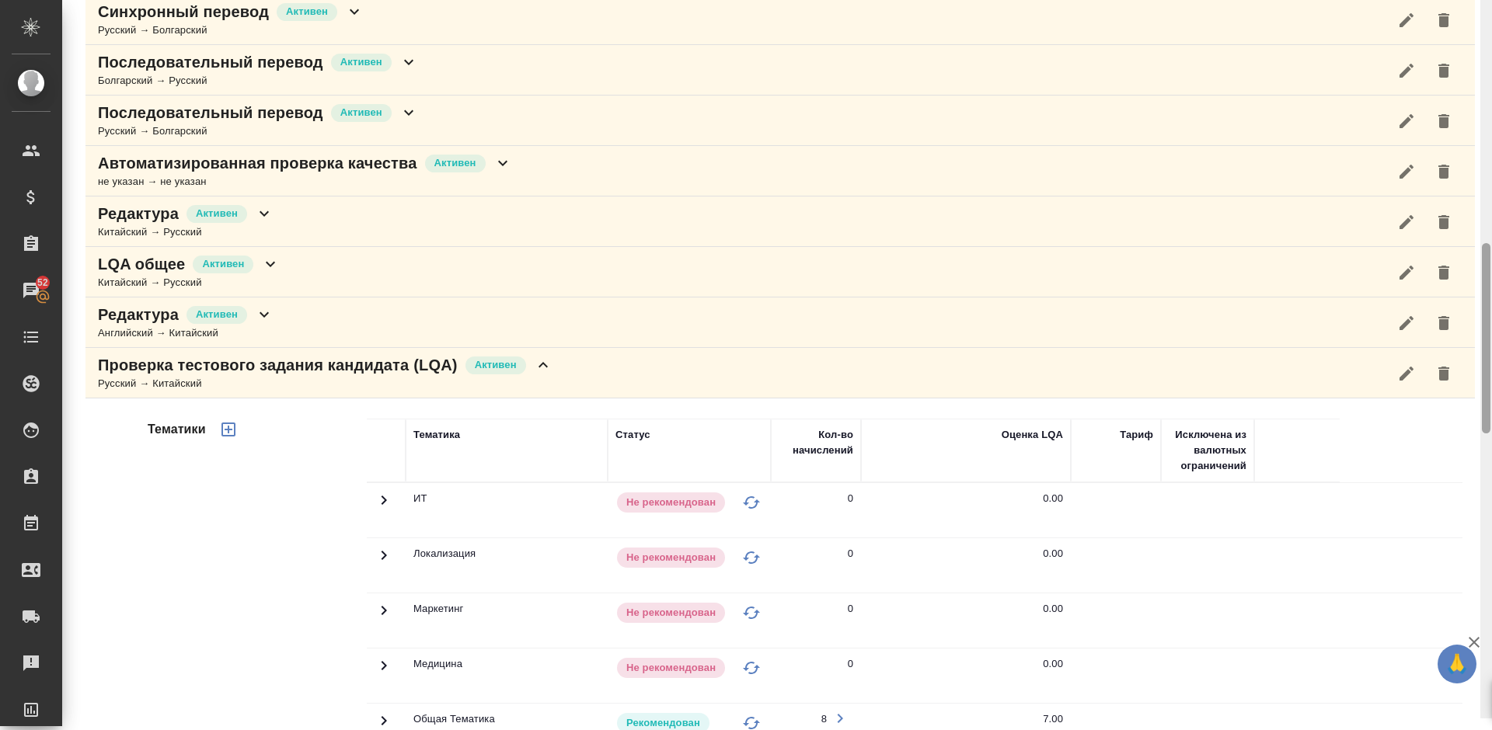
scroll to position [1011, 0]
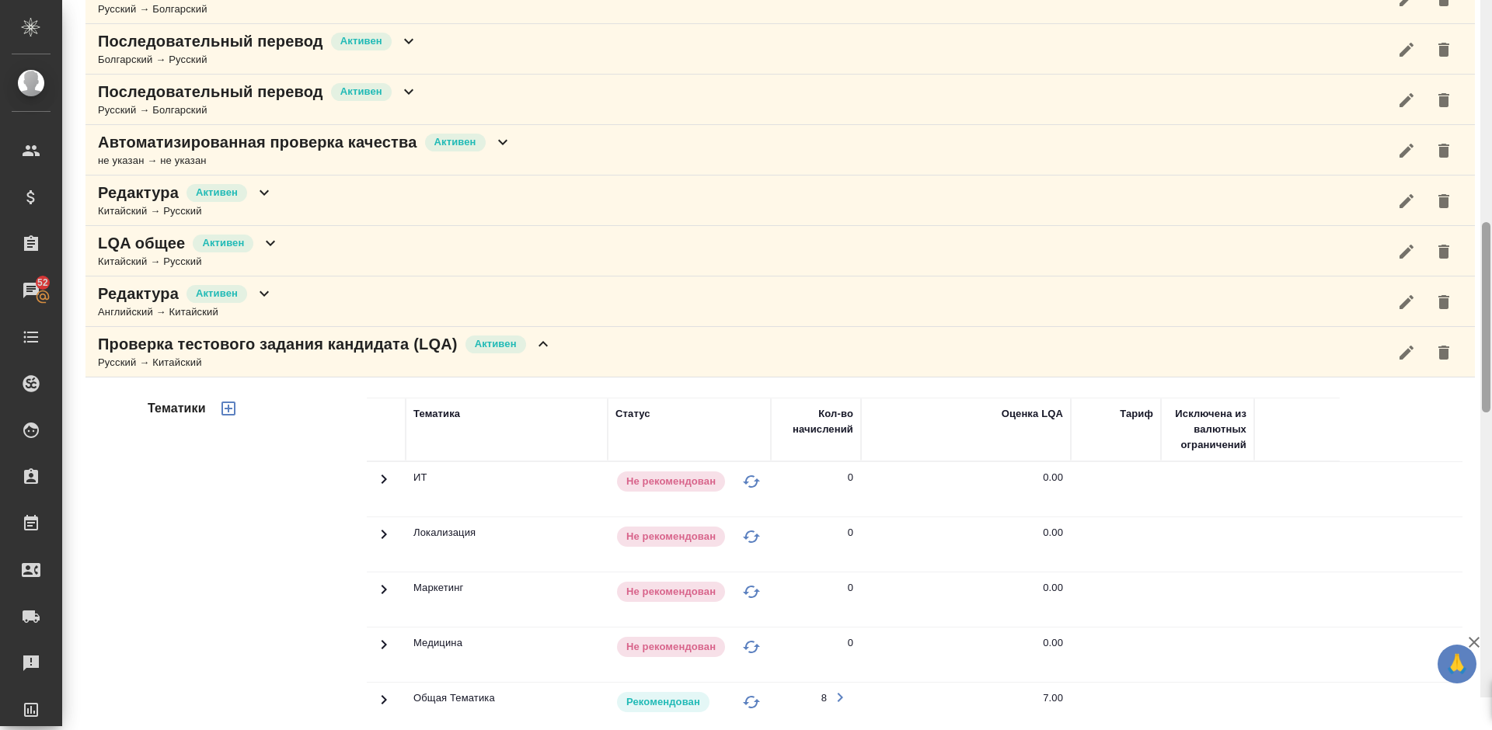
drag, startPoint x: 1484, startPoint y: 101, endPoint x: 1490, endPoint y: 385, distance: 284.4
click at [1490, 385] on div at bounding box center [1486, 317] width 9 height 190
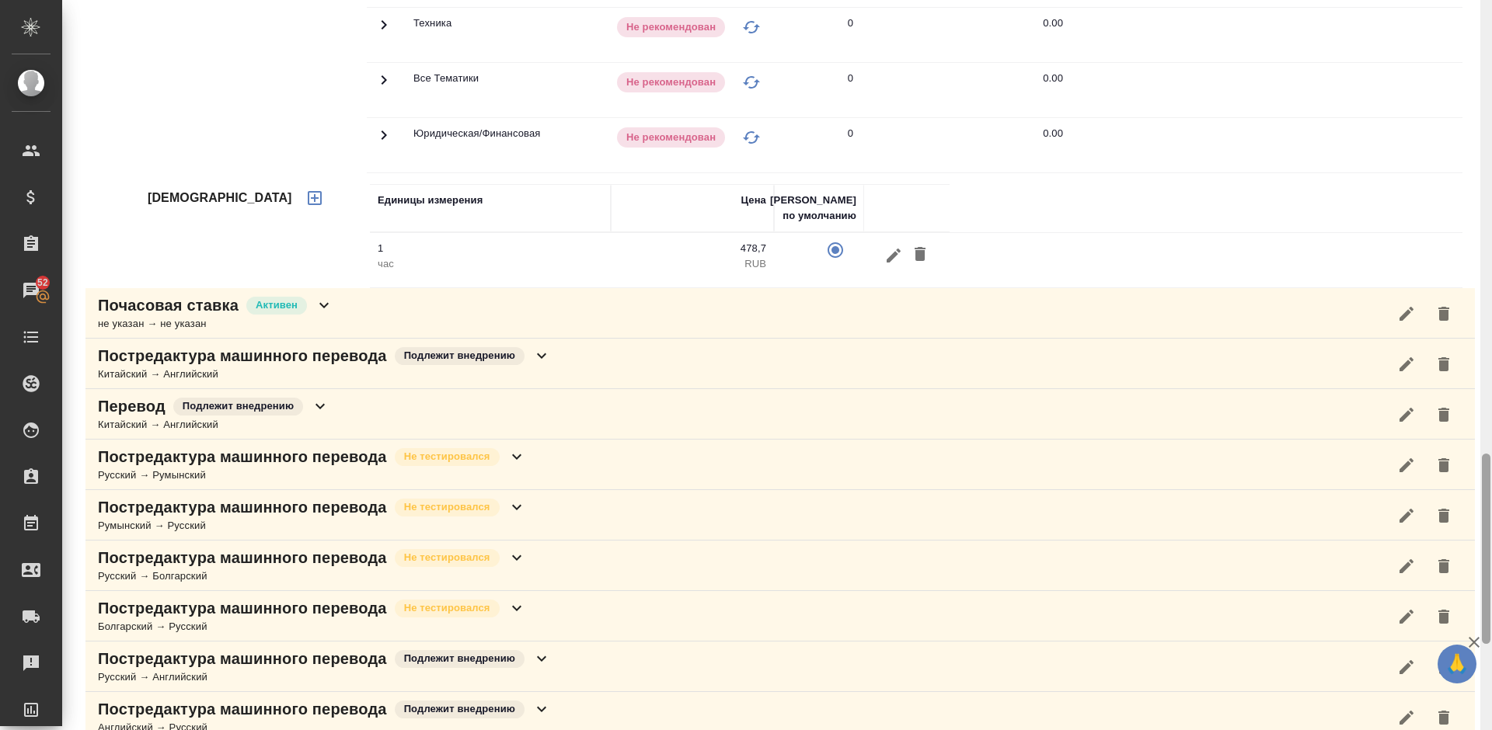
drag, startPoint x: 1481, startPoint y: 375, endPoint x: 1487, endPoint y: 452, distance: 78.0
click at [1487, 452] on div at bounding box center [1486, 365] width 12 height 730
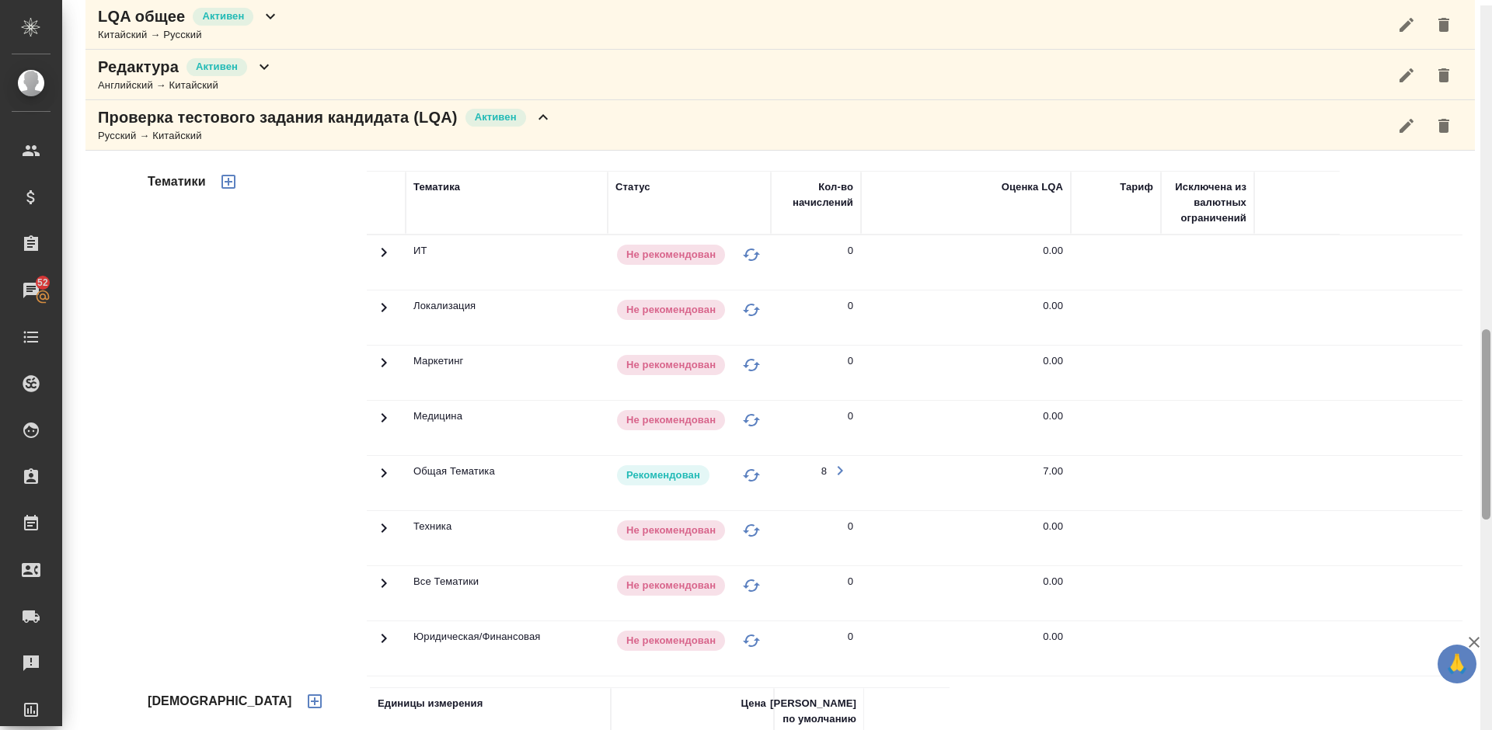
scroll to position [1249, 0]
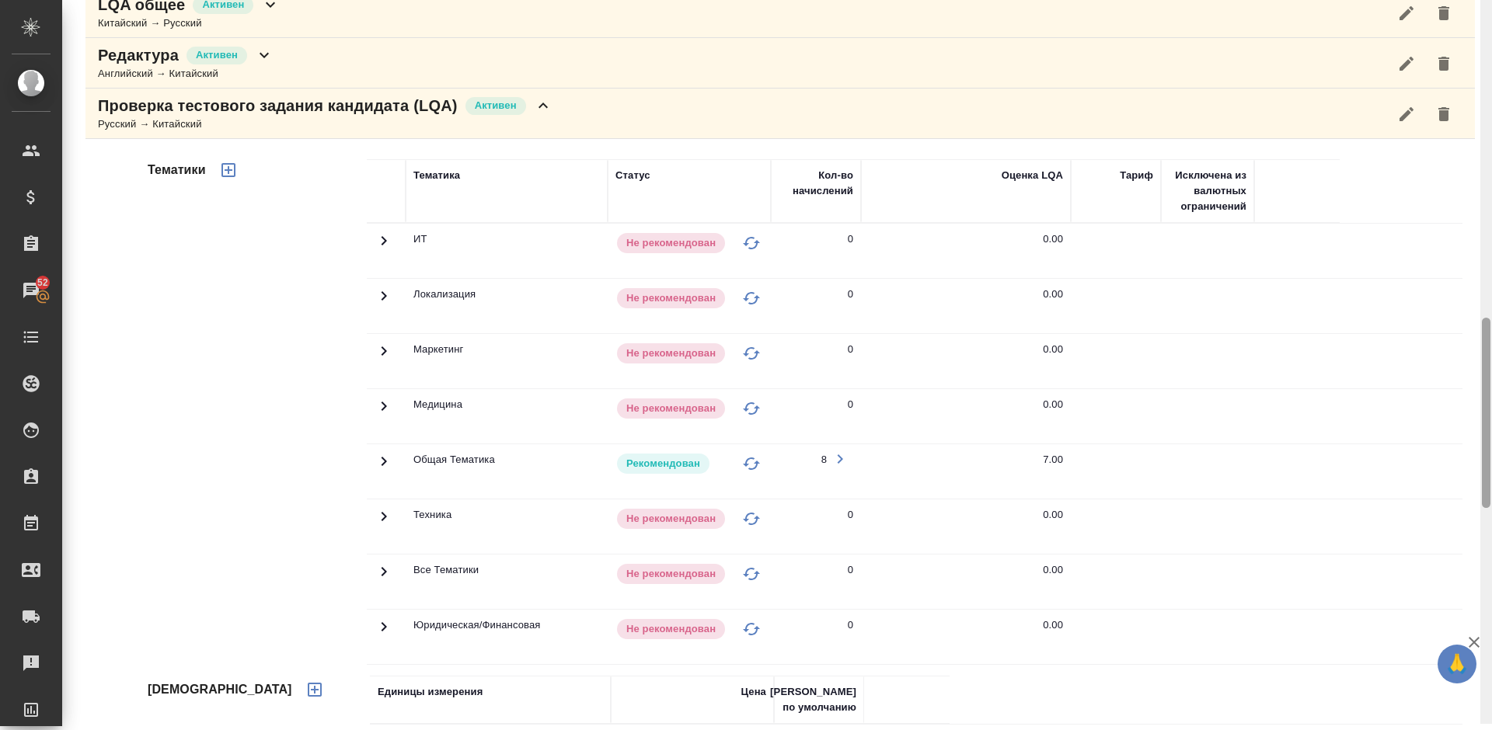
drag, startPoint x: 1490, startPoint y: 504, endPoint x: 1490, endPoint y: 375, distance: 128.2
click at [1490, 375] on div at bounding box center [1486, 359] width 12 height 730
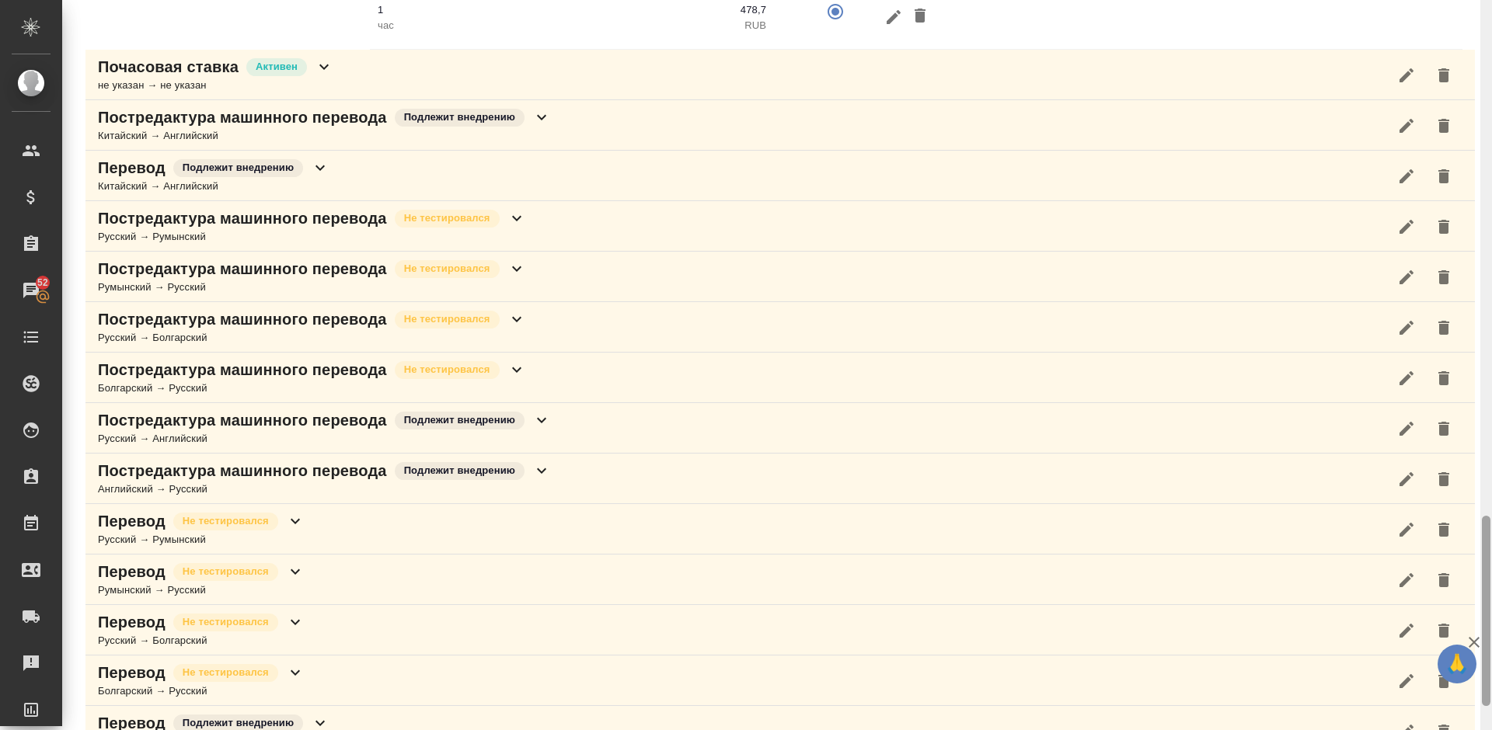
drag, startPoint x: 1491, startPoint y: 416, endPoint x: 1489, endPoint y: 405, distance: 11.1
click at [1489, 405] on div at bounding box center [1486, 365] width 12 height 730
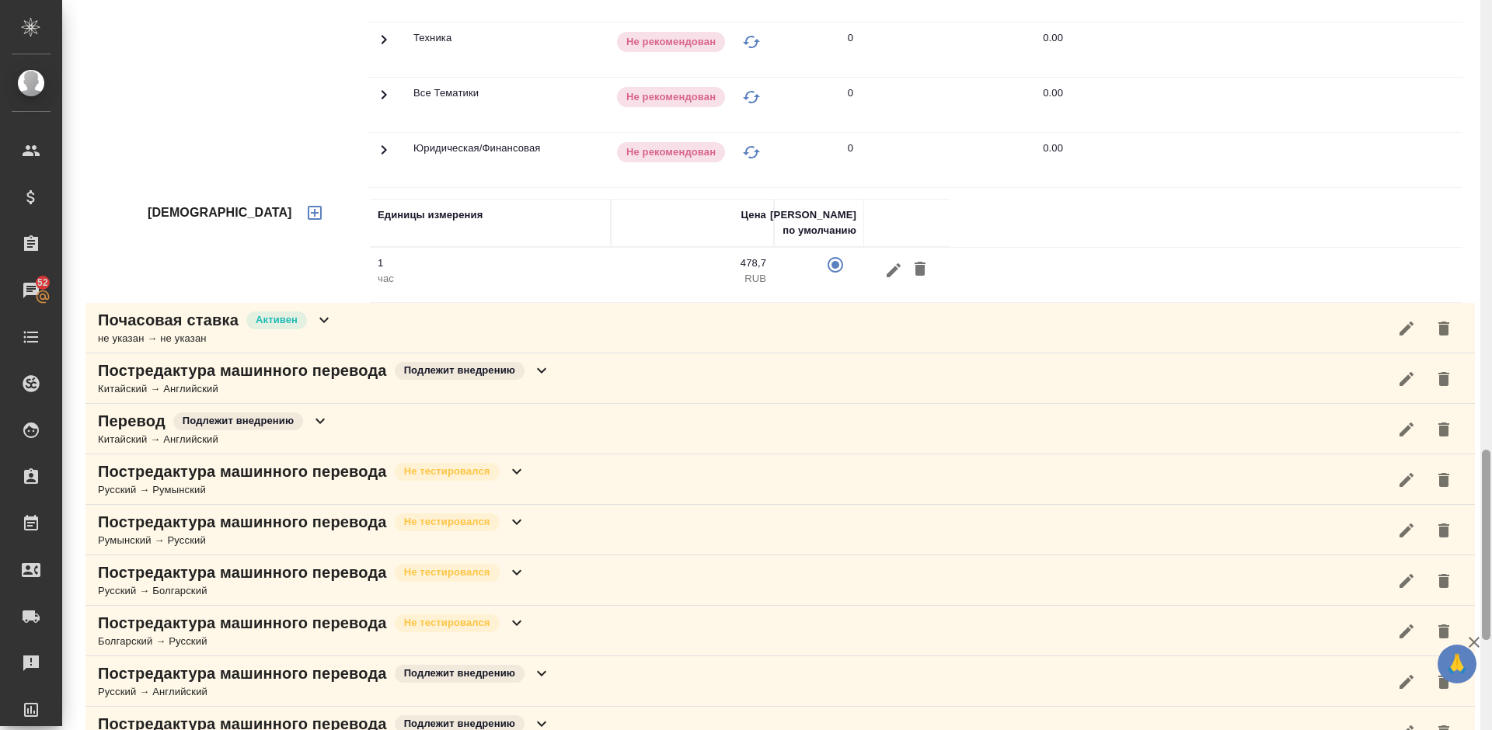
drag, startPoint x: 1489, startPoint y: 542, endPoint x: 1490, endPoint y: 476, distance: 66.8
click at [1490, 476] on div at bounding box center [1486, 545] width 9 height 190
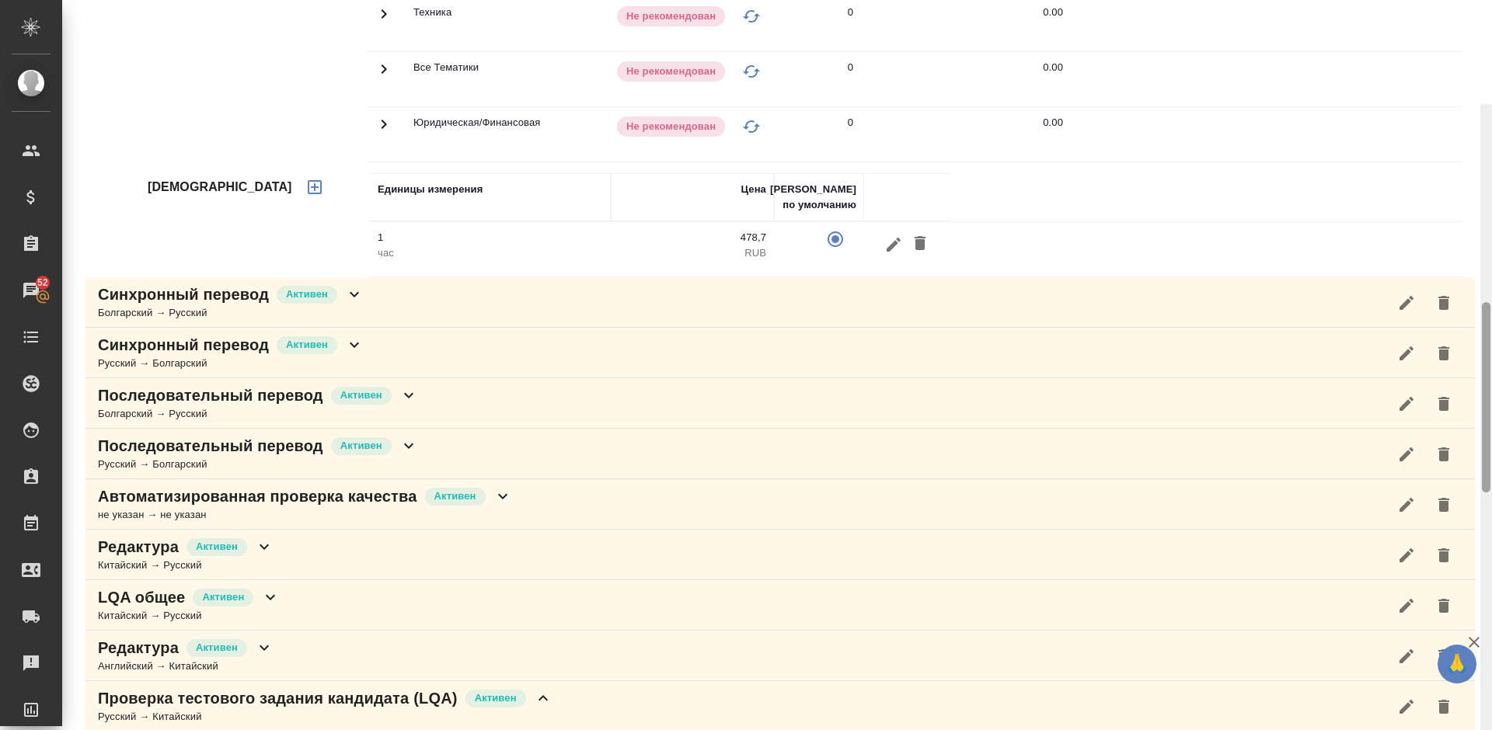
drag, startPoint x: 1487, startPoint y: 495, endPoint x: 1488, endPoint y: 215, distance: 279.7
click at [1488, 302] on div at bounding box center [1486, 397] width 9 height 190
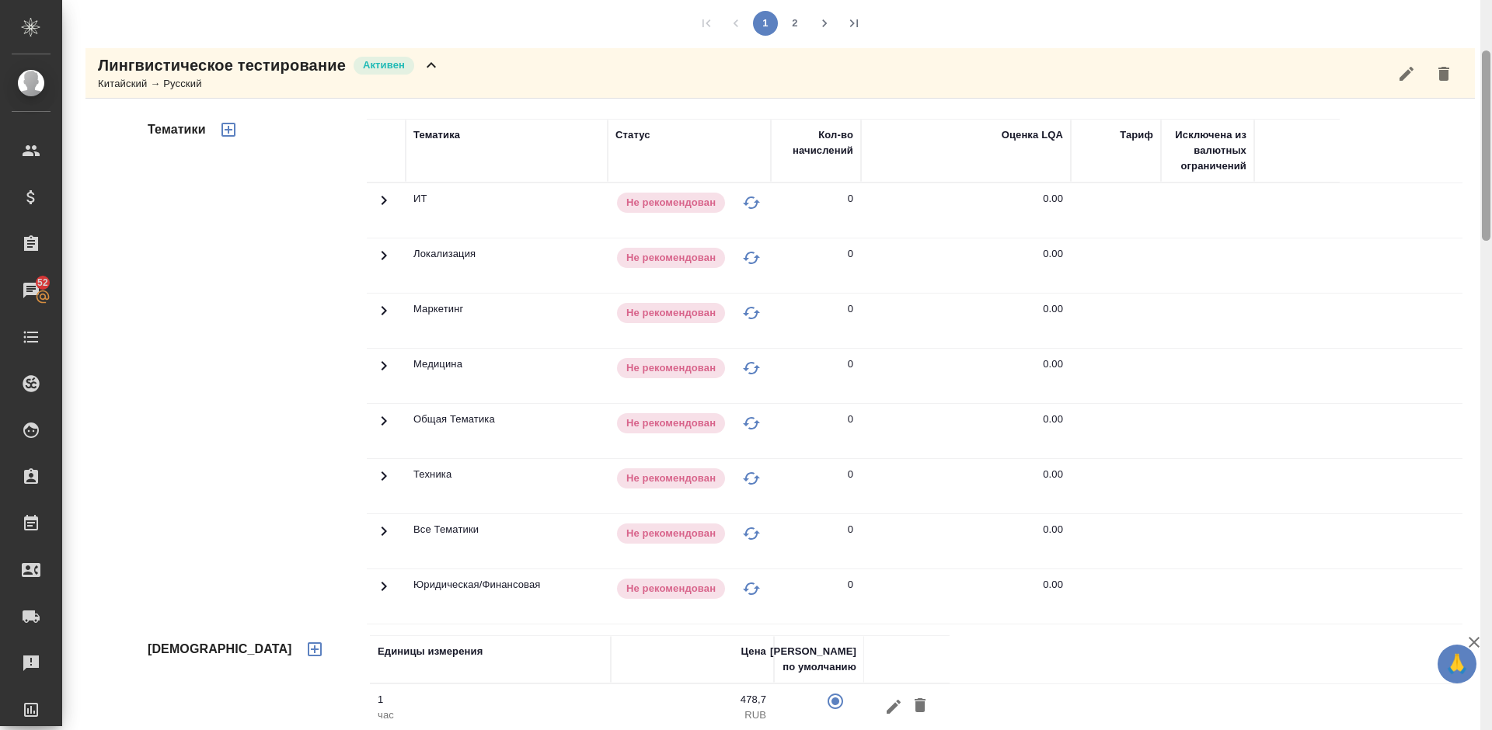
scroll to position [159, 0]
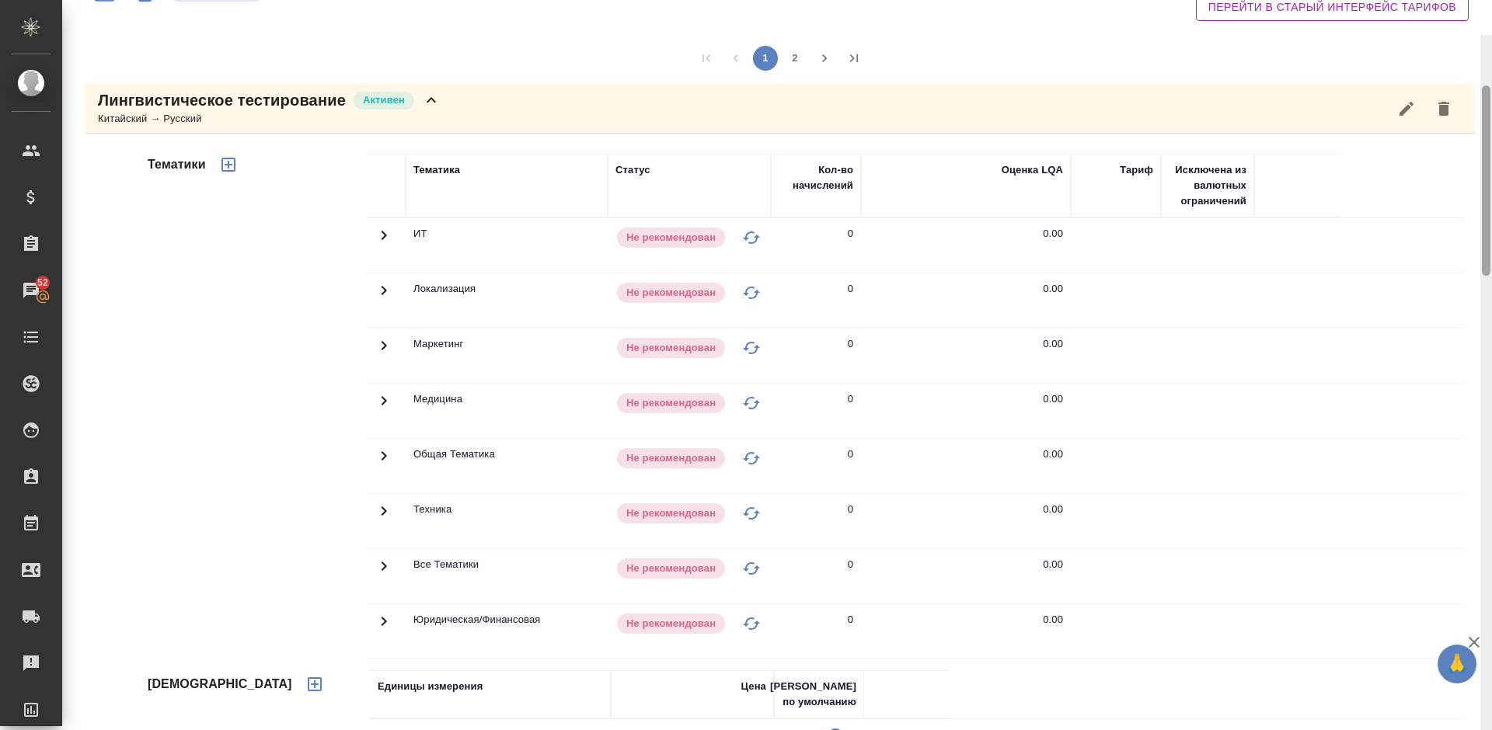
drag, startPoint x: 1487, startPoint y: 273, endPoint x: 1483, endPoint y: 145, distance: 128.3
click at [1483, 145] on div at bounding box center [1486, 180] width 9 height 190
click at [224, 163] on icon "button" at bounding box center [228, 165] width 19 height 19
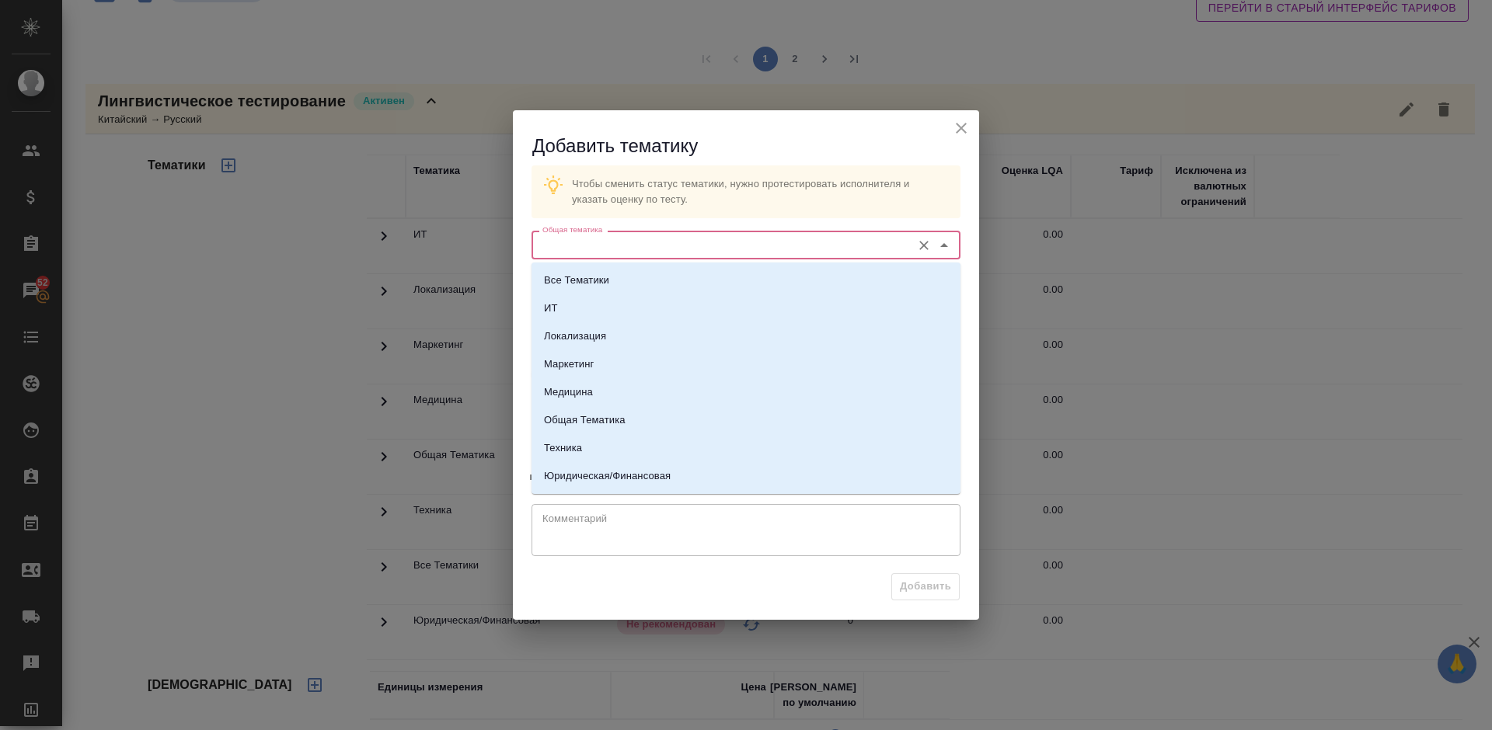
click at [638, 239] on input "Общая тематика" at bounding box center [720, 244] width 368 height 19
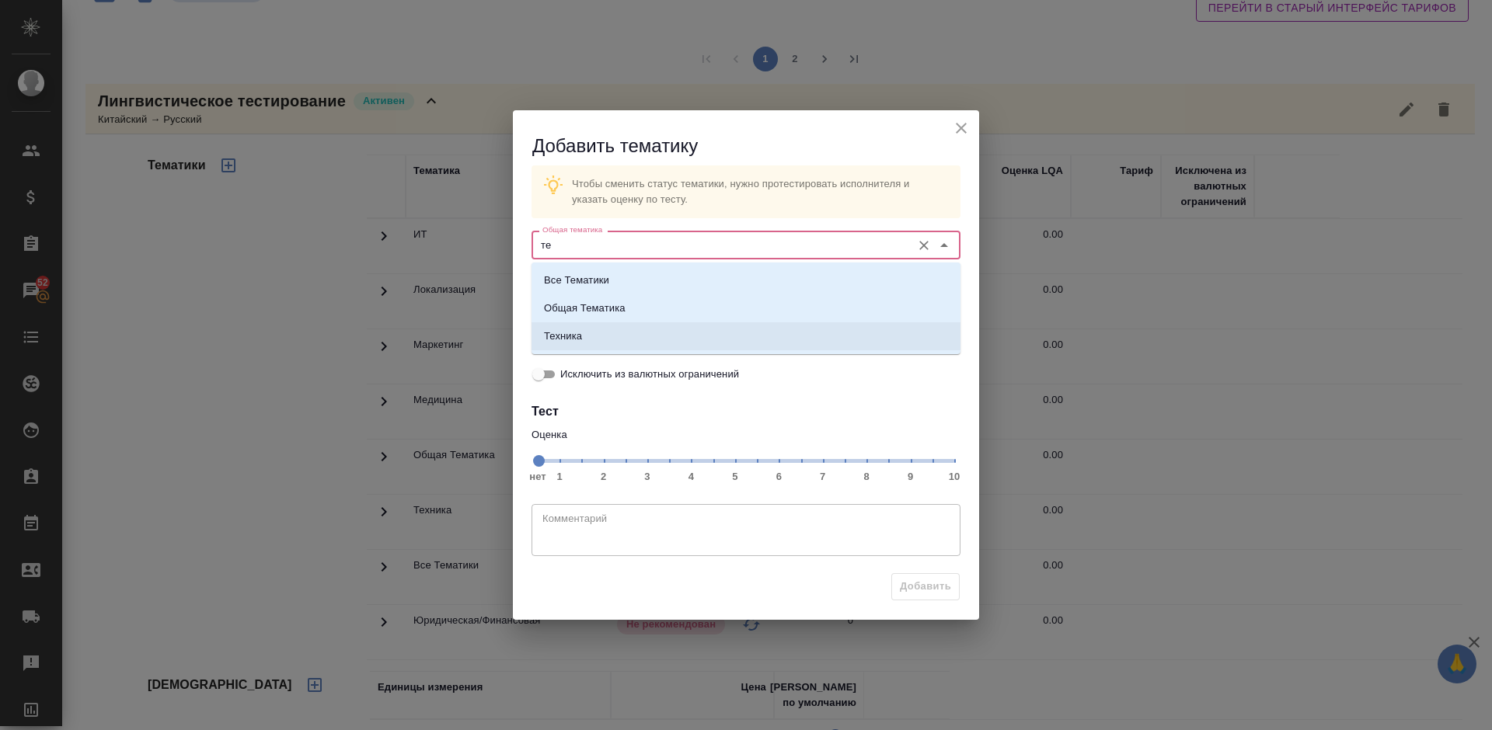
click at [657, 340] on li "Техника" at bounding box center [745, 336] width 429 height 28
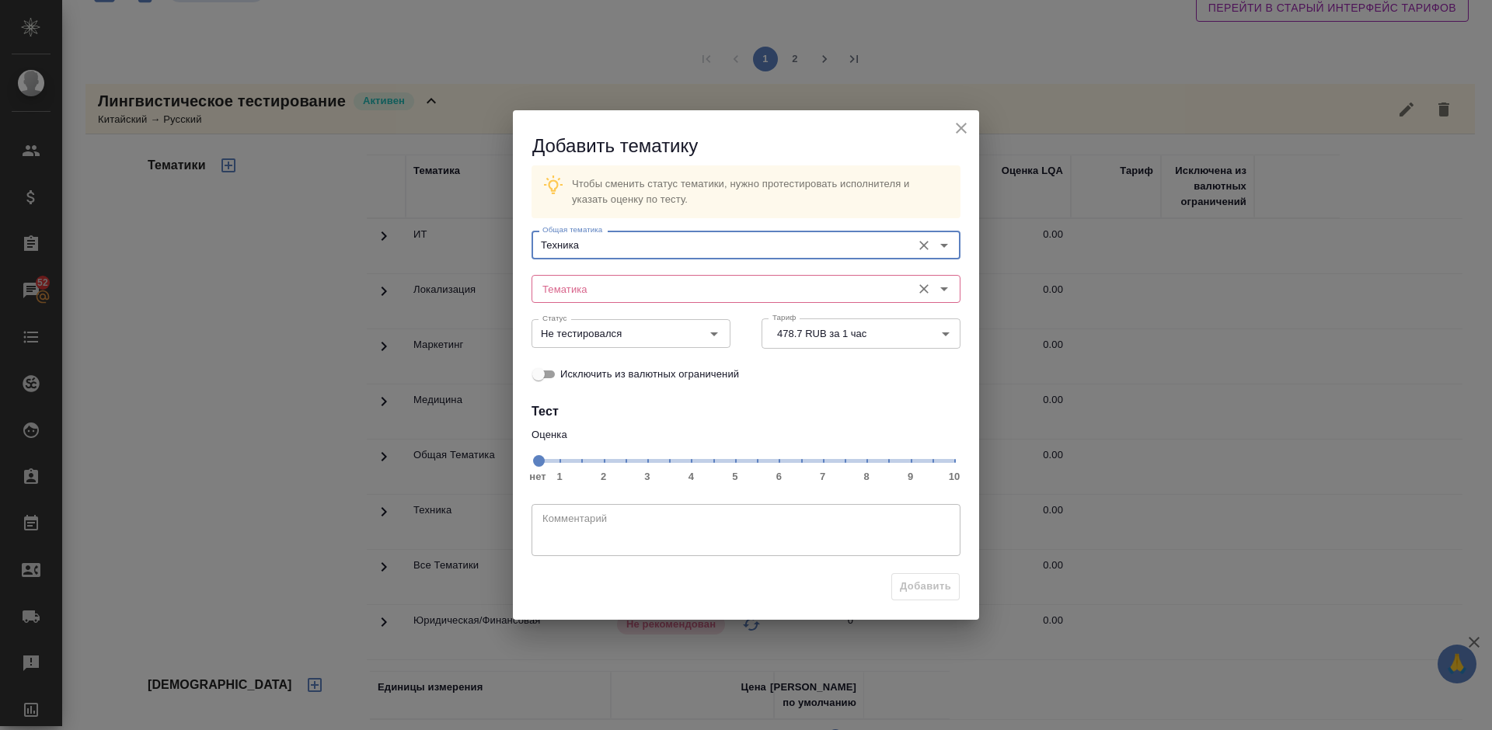
type input "Техника"
click at [624, 285] on input "Тематика" at bounding box center [720, 289] width 368 height 19
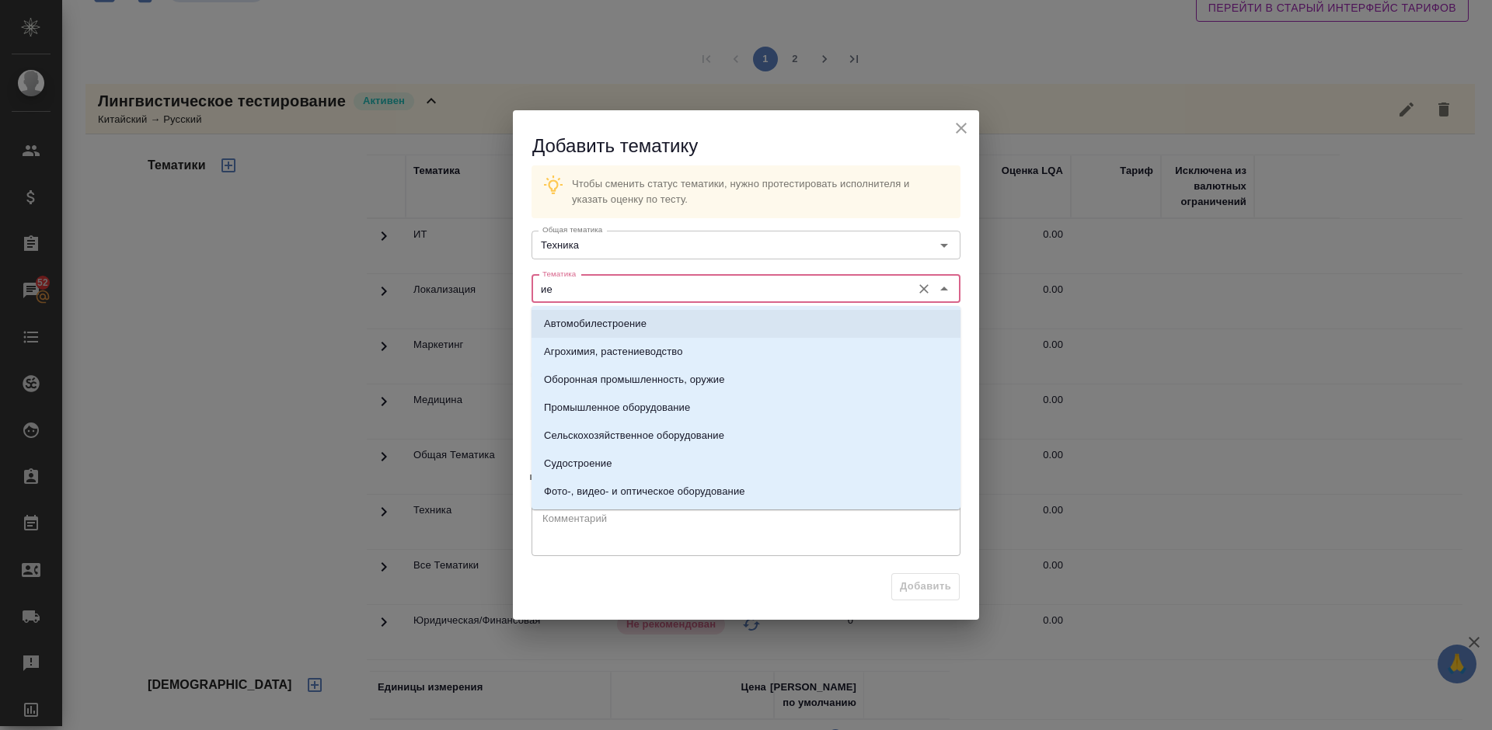
type input "и"
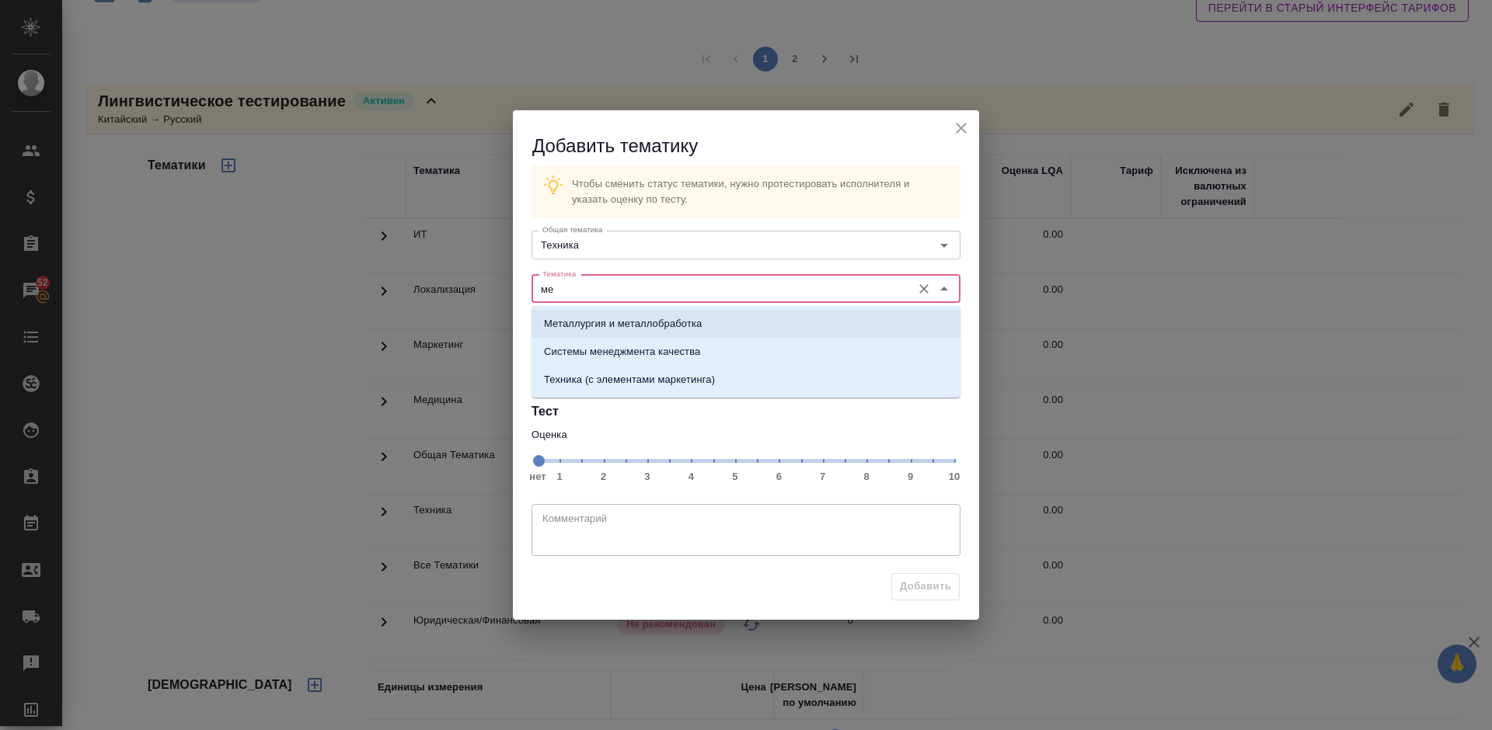
click at [677, 320] on p "Металлургия и металлобработка" at bounding box center [623, 324] width 158 height 16
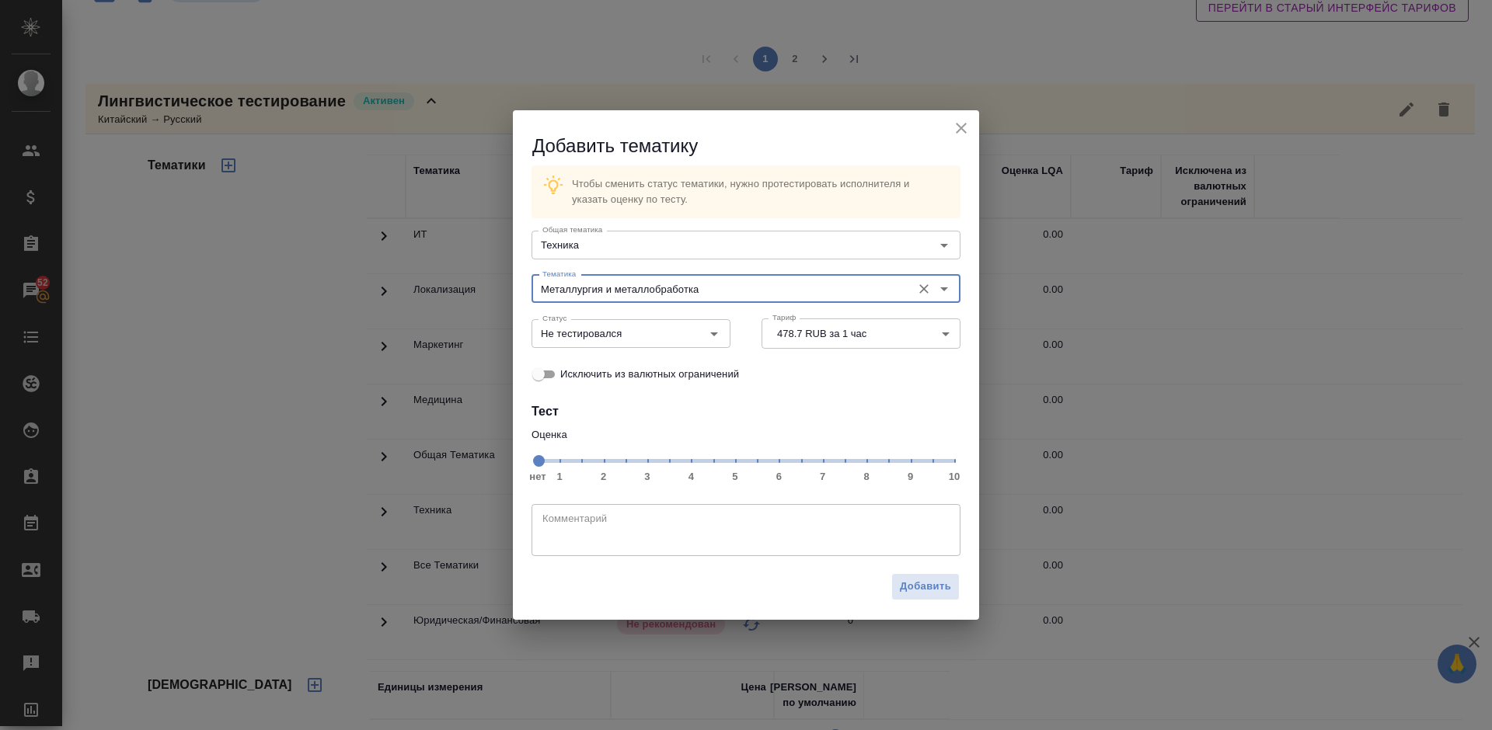
type input "Металлургия и металлобработка"
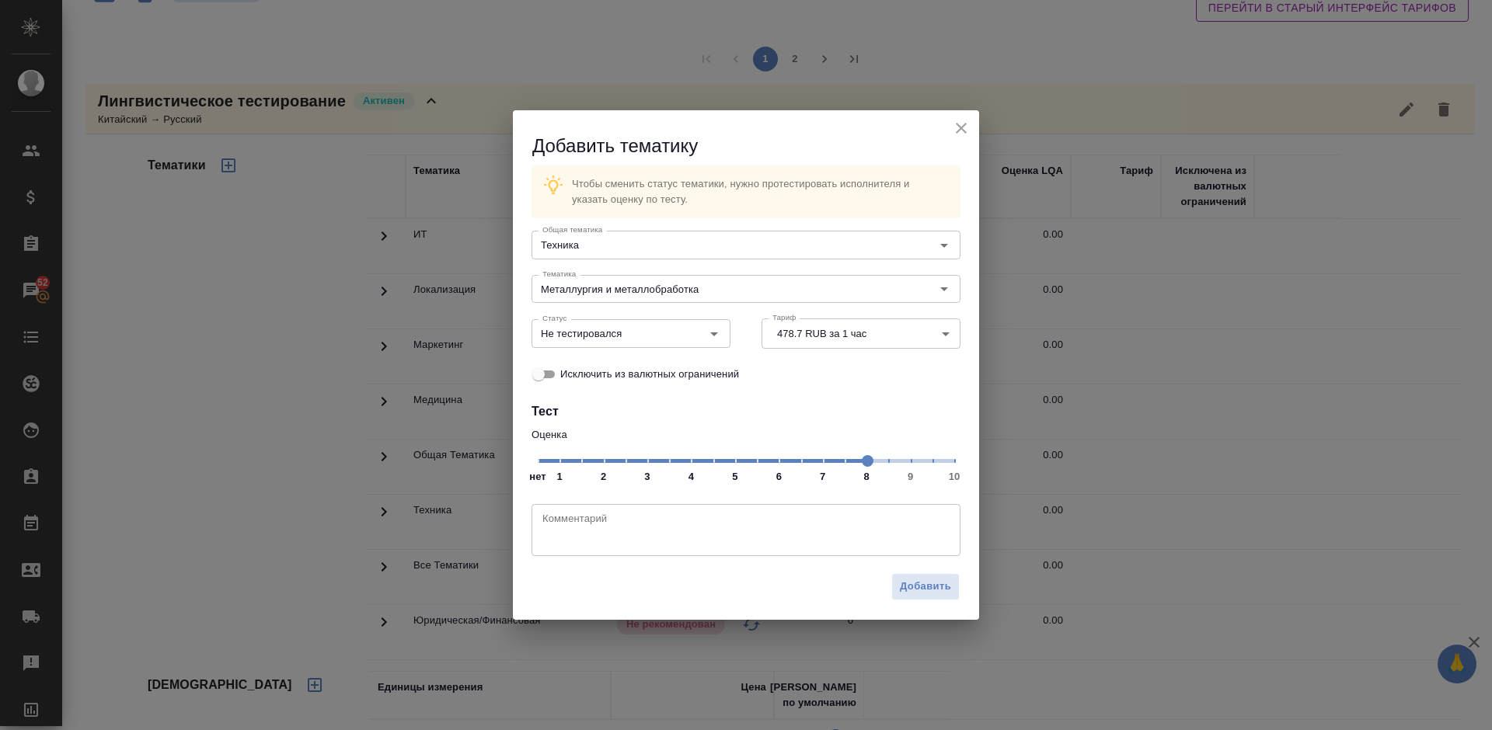
drag, startPoint x: 535, startPoint y: 460, endPoint x: 659, endPoint y: 361, distance: 158.6
click at [869, 465] on span at bounding box center [868, 461] width 12 height 12
click at [645, 337] on input "Не тестировался" at bounding box center [605, 333] width 138 height 19
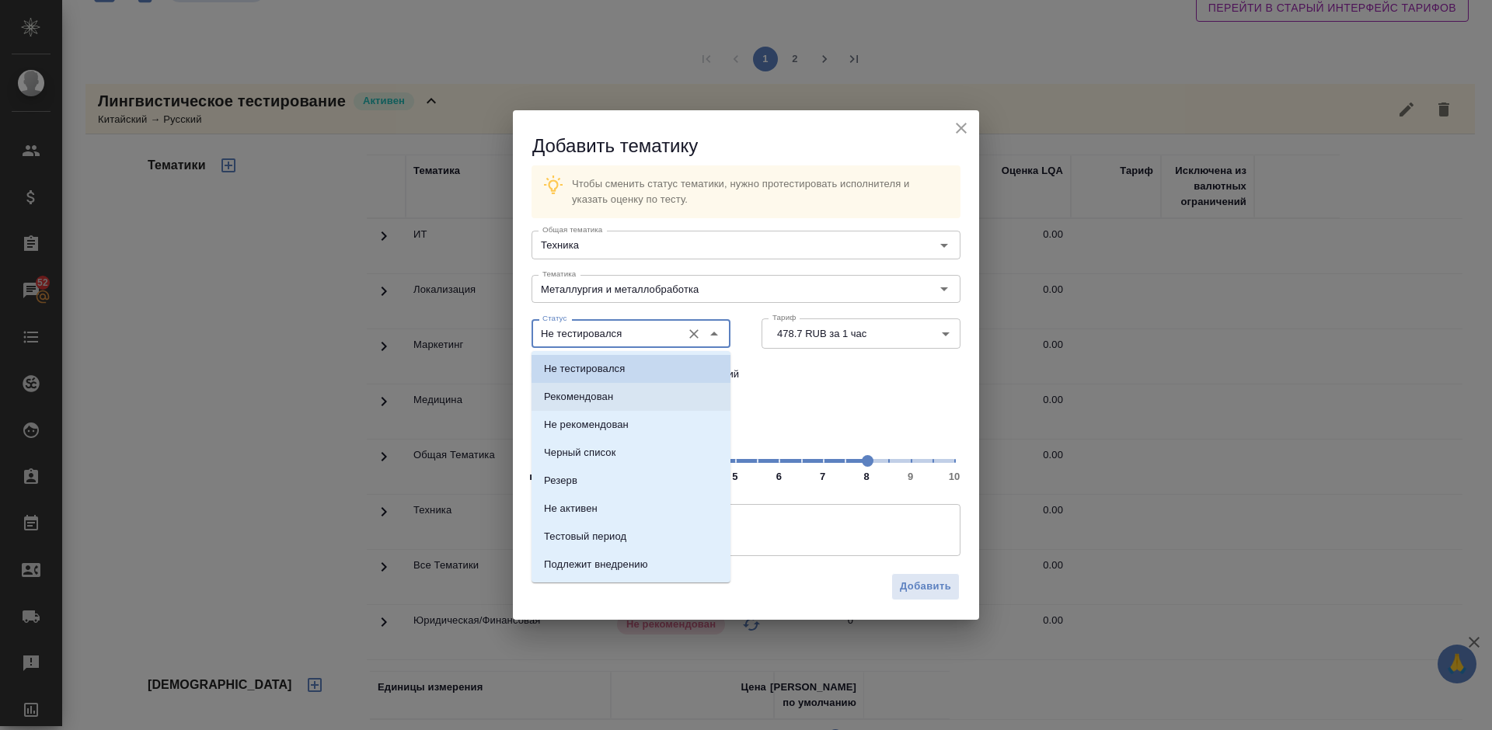
click at [626, 396] on li "Рекомендован" at bounding box center [630, 397] width 199 height 28
type input "Рекомендован"
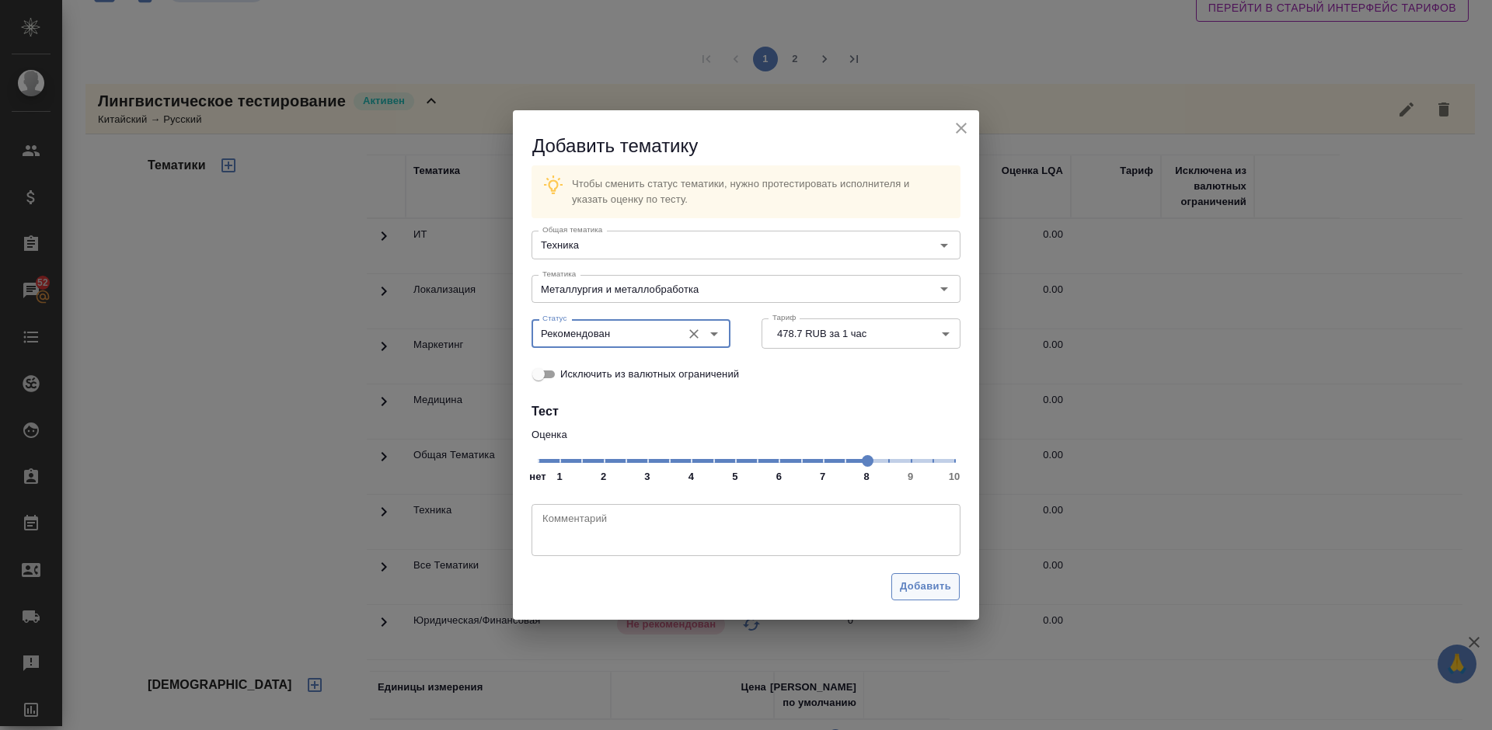
click at [930, 587] on span "Добавить" at bounding box center [925, 587] width 51 height 18
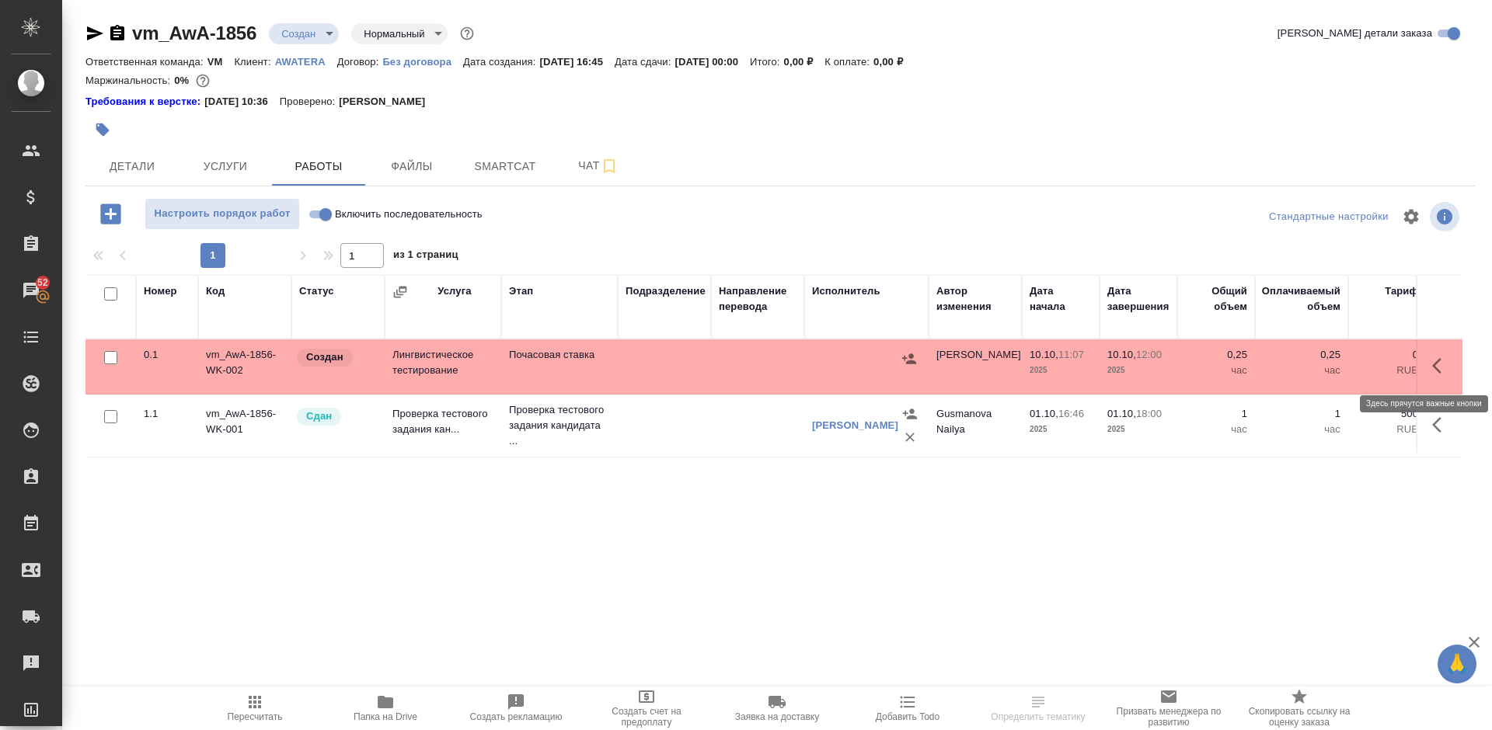
click at [1438, 367] on icon "button" at bounding box center [1441, 366] width 19 height 19
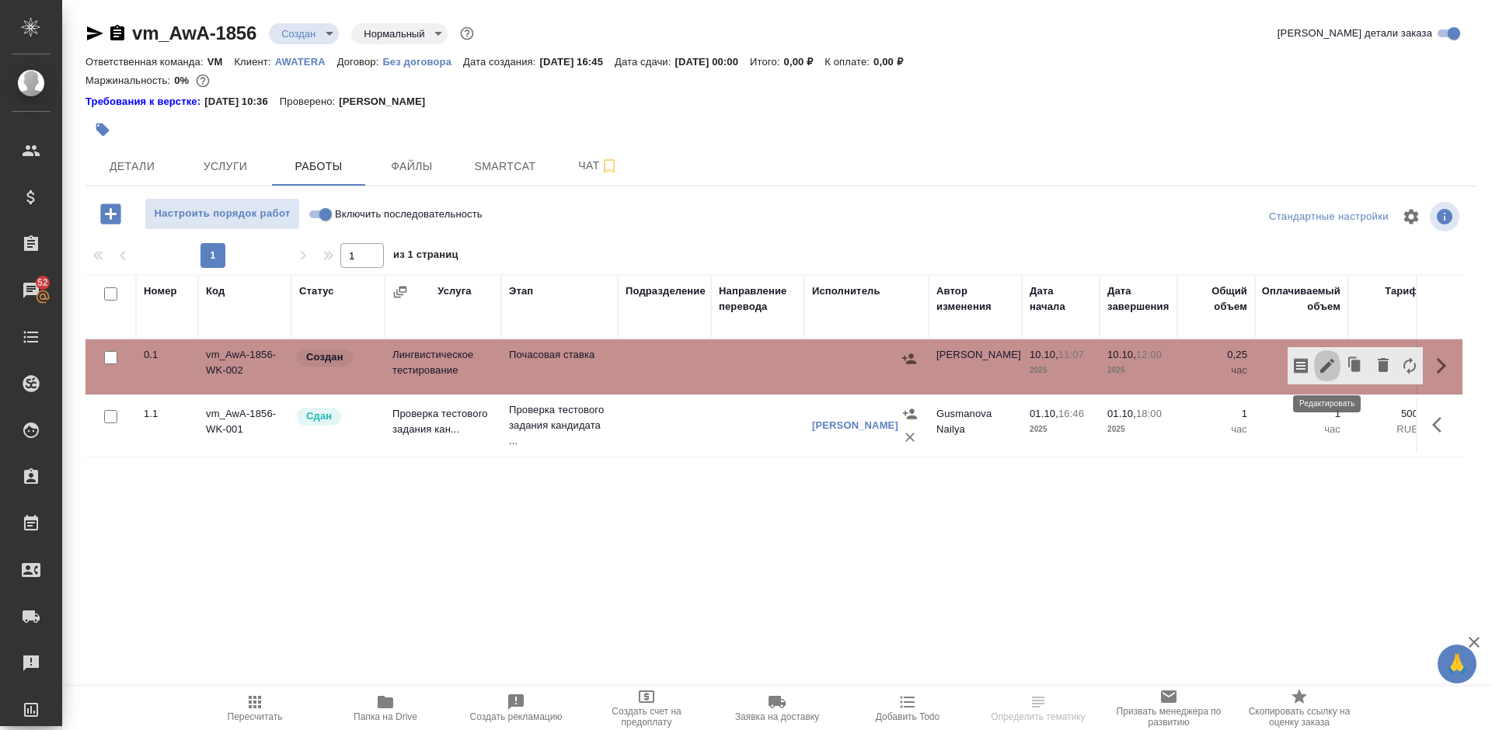
click at [1333, 364] on icon "button" at bounding box center [1327, 366] width 19 height 19
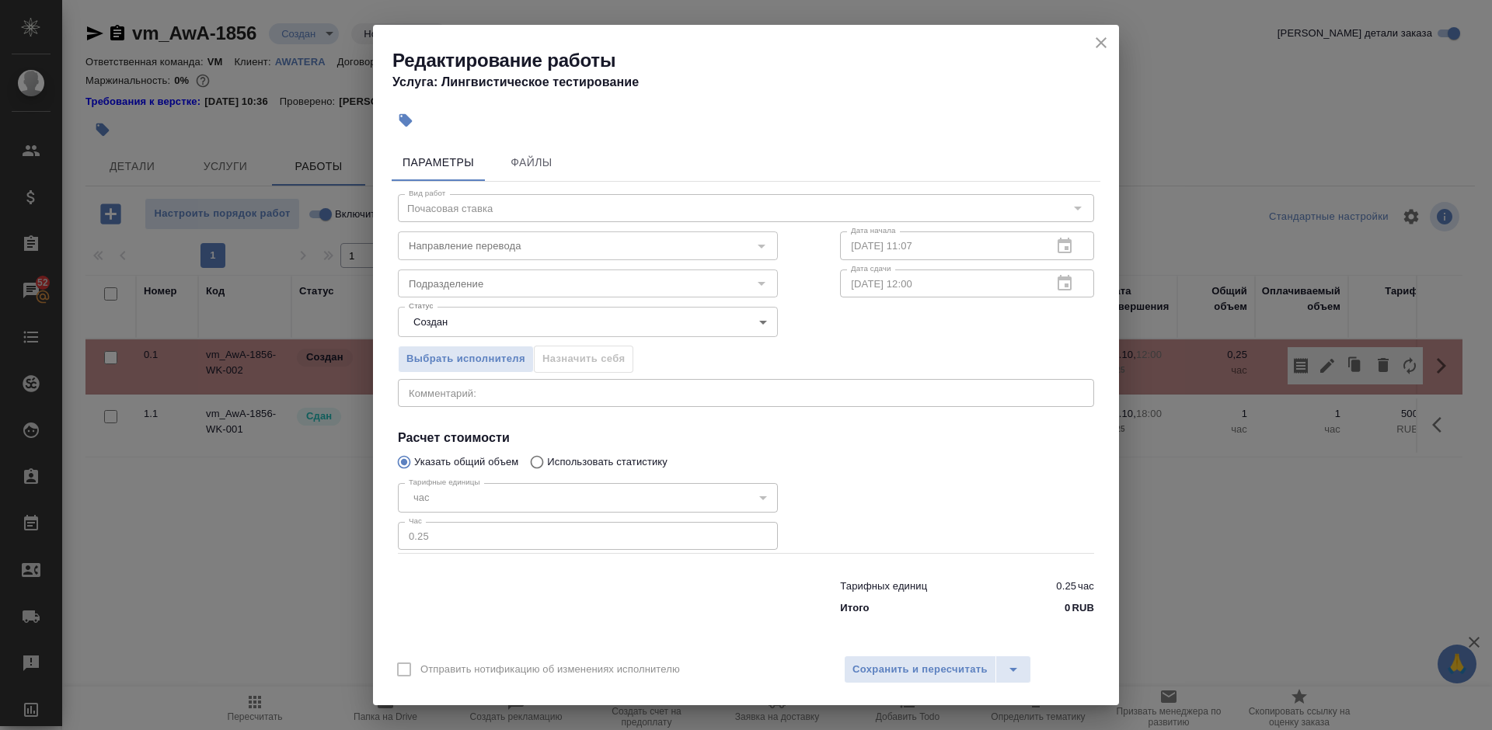
click at [657, 319] on body "🙏 .cls-1 fill:#fff; AWATERA [PERSON_NAME] Спецификации Заказы 52 Чаты Todo Прое…" at bounding box center [746, 365] width 1492 height 730
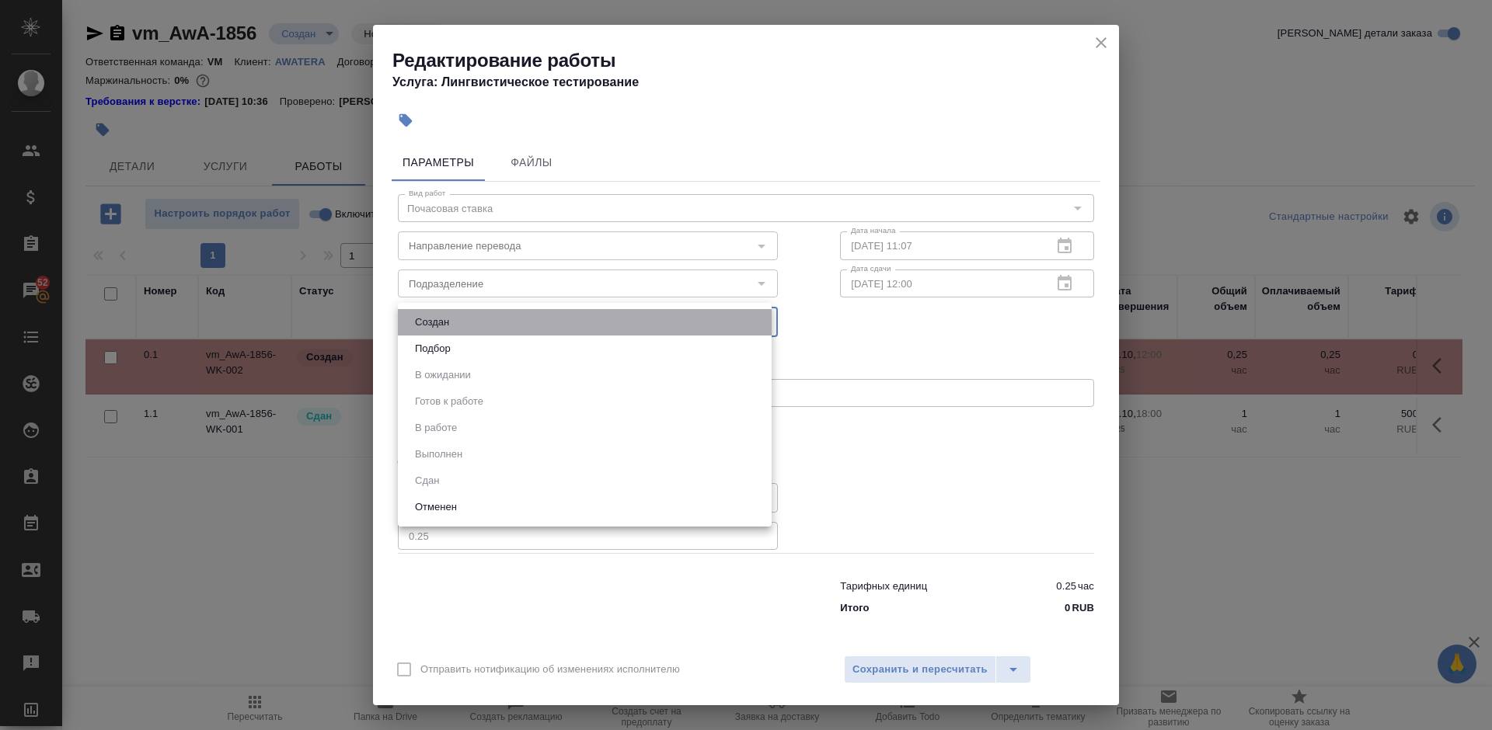
click at [562, 320] on li "Создан" at bounding box center [585, 322] width 374 height 26
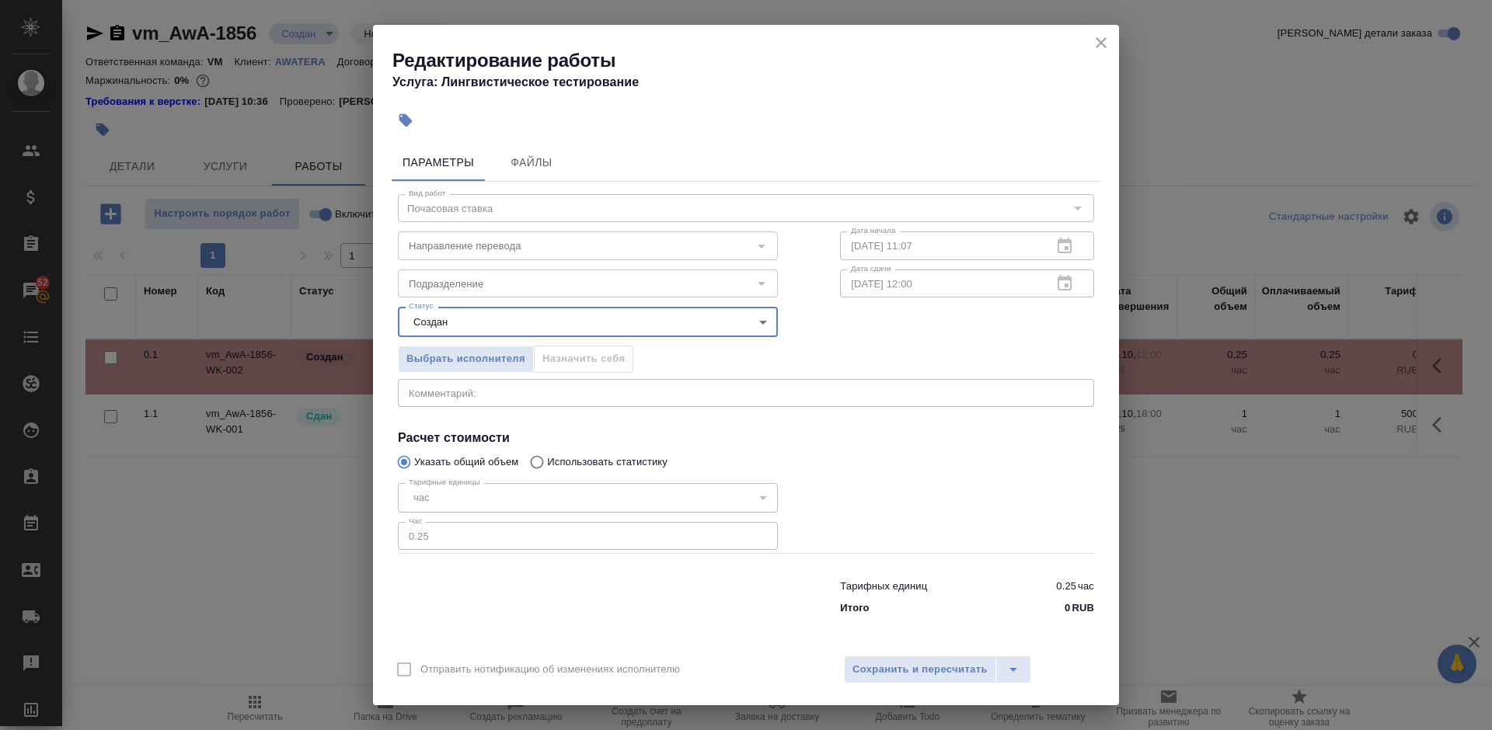
click at [1103, 42] on icon "close" at bounding box center [1101, 42] width 11 height 11
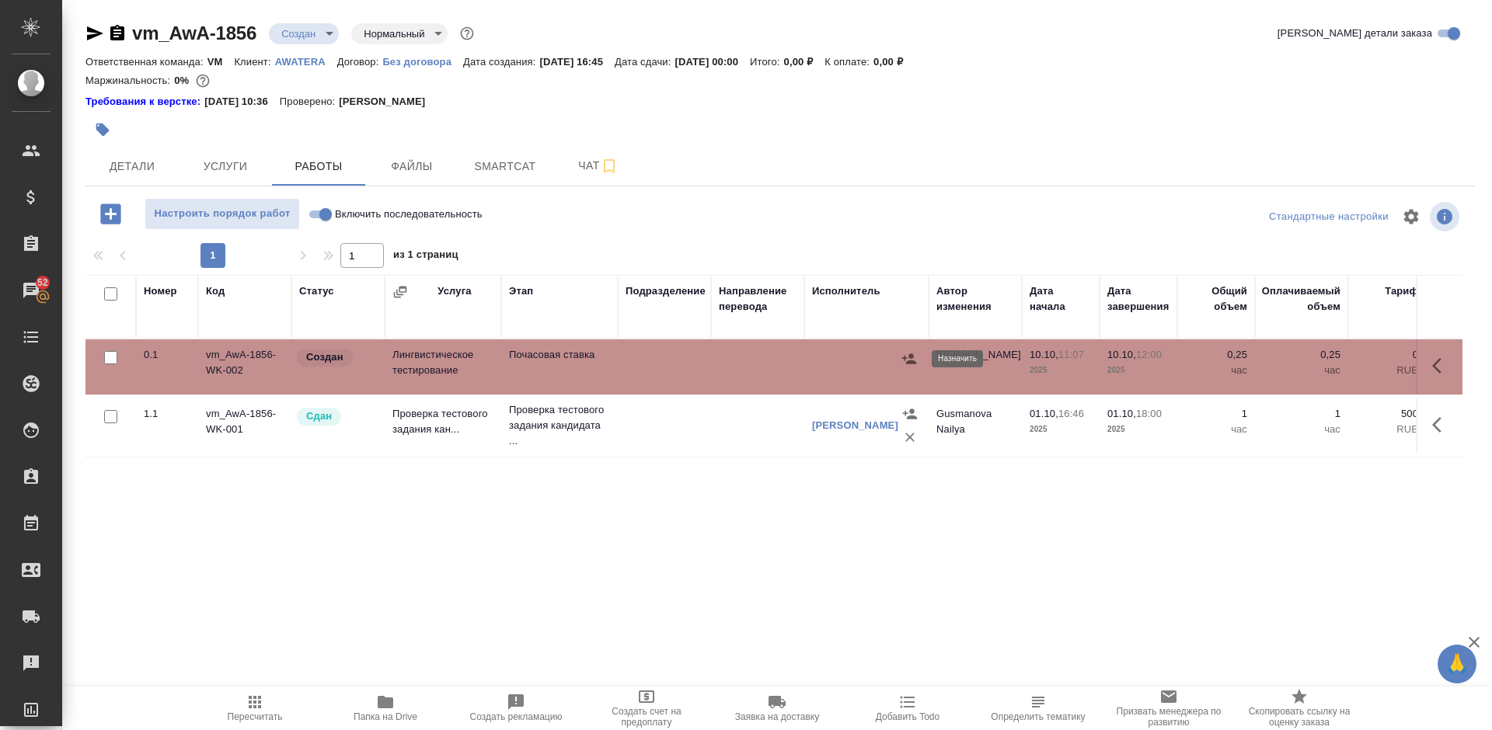
click at [911, 354] on icon "button" at bounding box center [909, 359] width 14 height 10
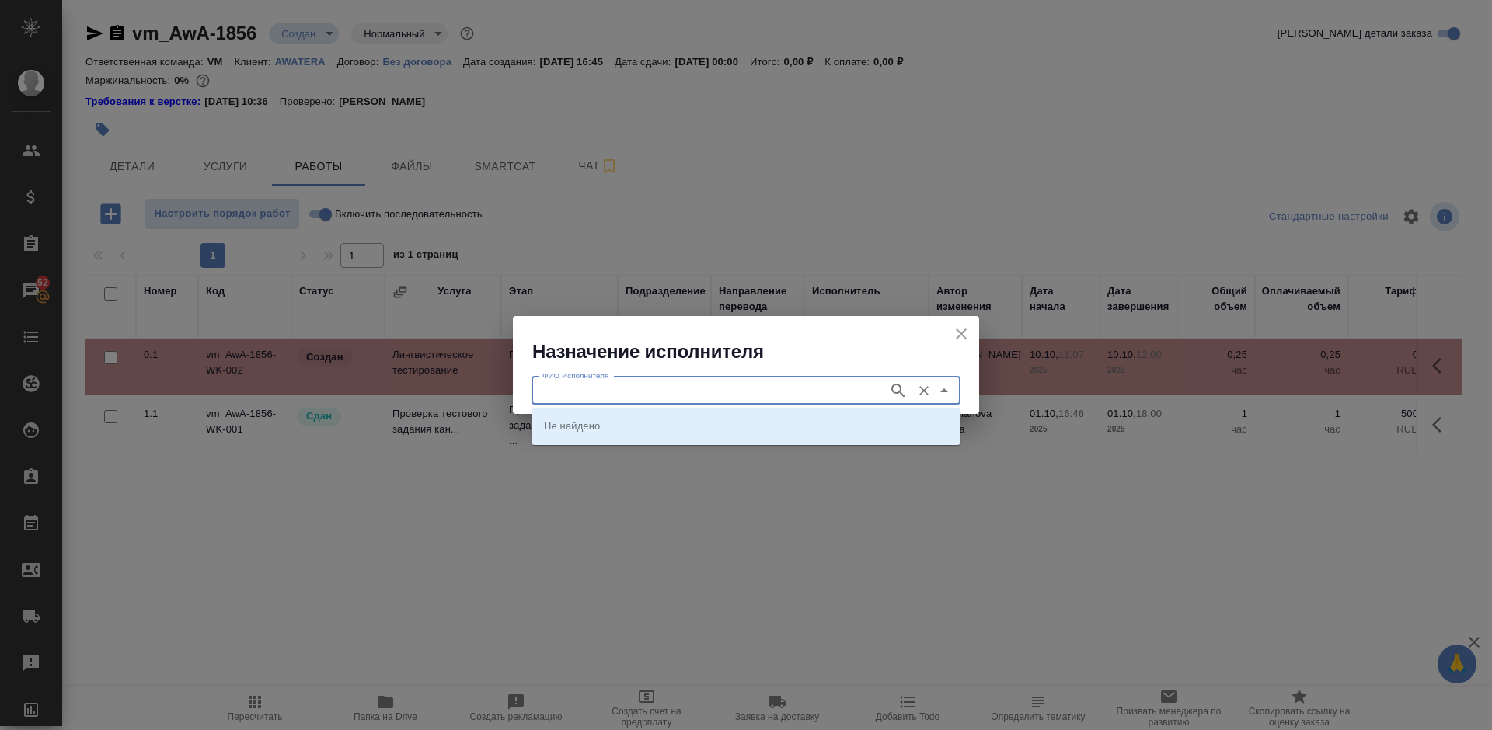
click at [784, 385] on input "ФИО Исполнителя" at bounding box center [708, 391] width 344 height 19
type input "Ли Гуосин"
click at [784, 382] on input "Ли Гуосин" at bounding box center [708, 391] width 344 height 19
click at [897, 388] on icon "button" at bounding box center [898, 391] width 19 height 19
click at [645, 423] on li "[PERSON_NAME]" at bounding box center [745, 426] width 429 height 28
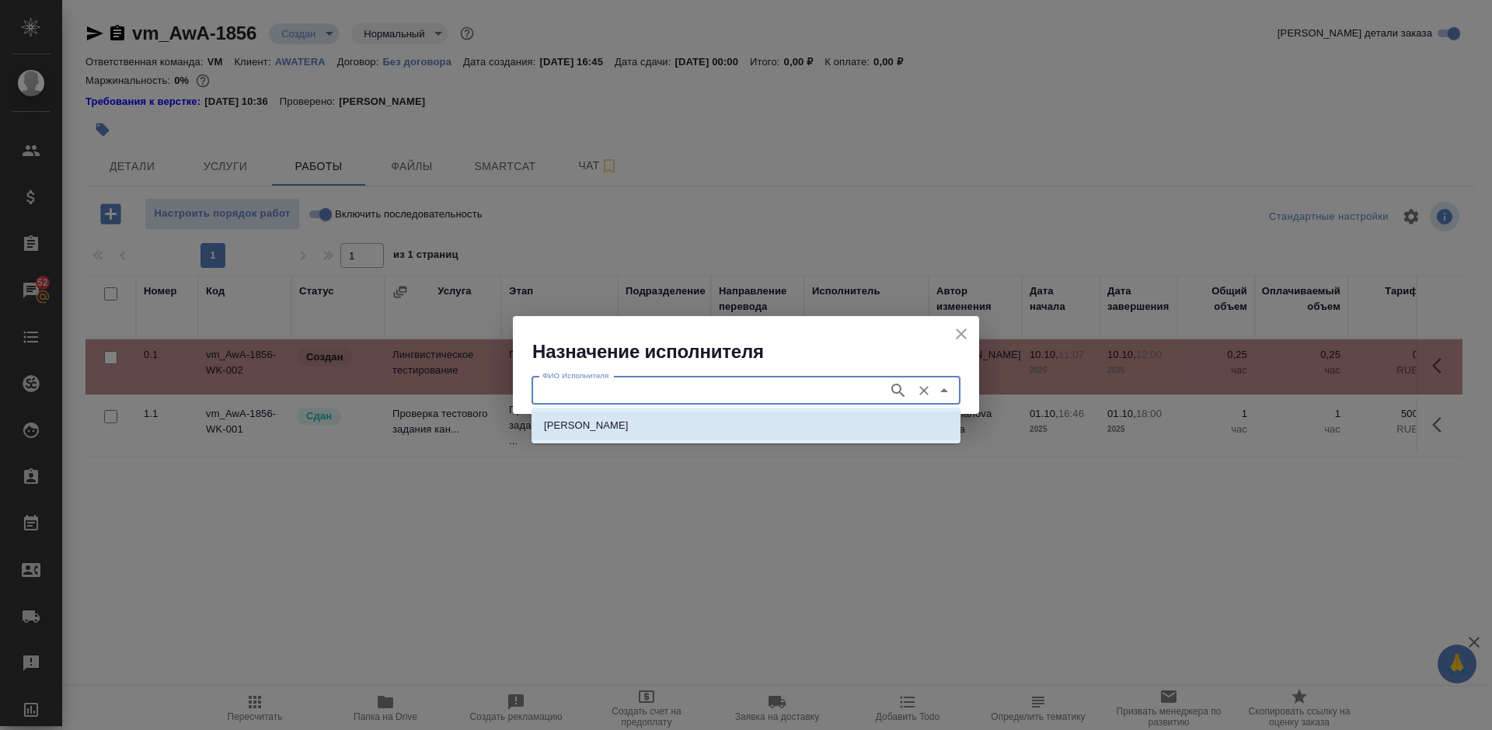
type input "[PERSON_NAME]"
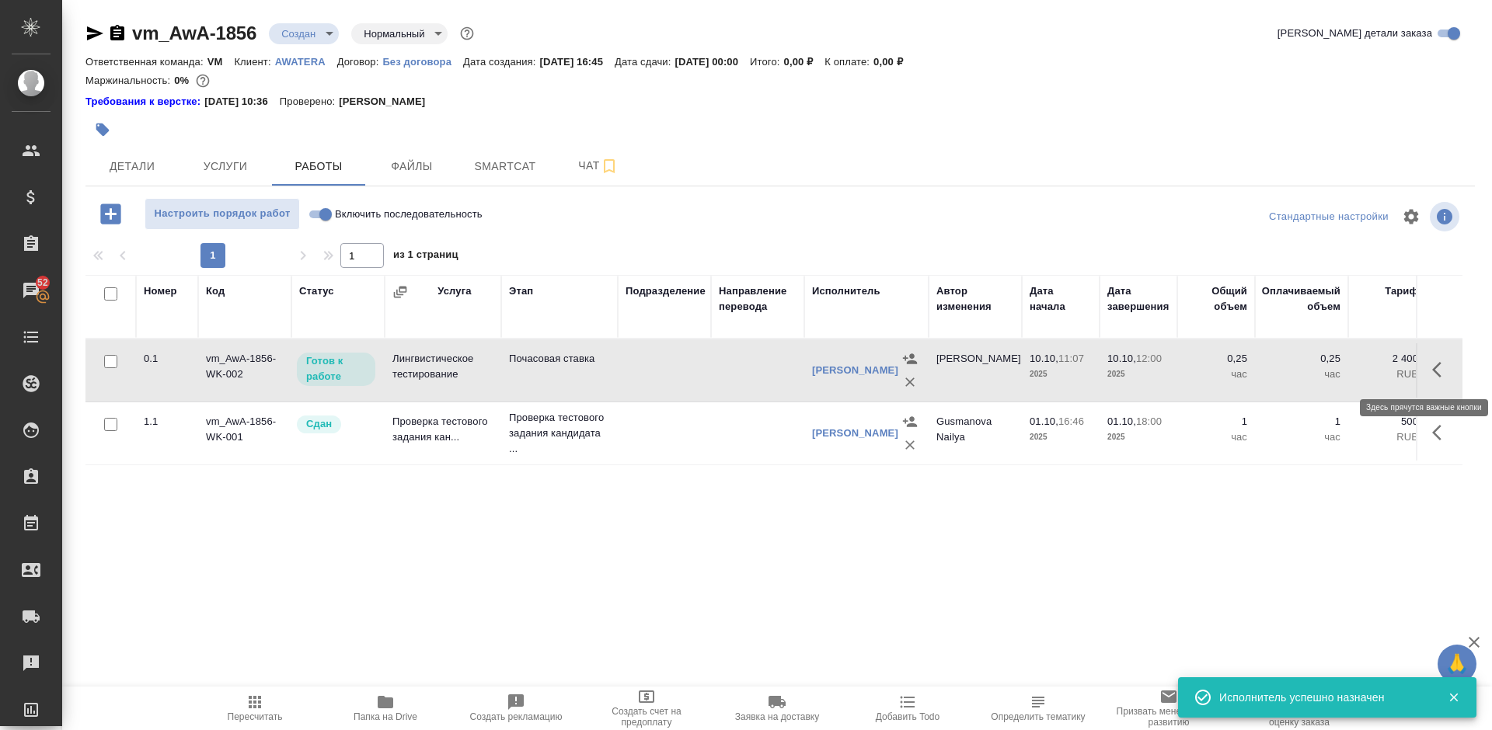
click at [1441, 373] on icon "button" at bounding box center [1441, 370] width 19 height 19
click at [1319, 371] on icon "button" at bounding box center [1327, 370] width 19 height 19
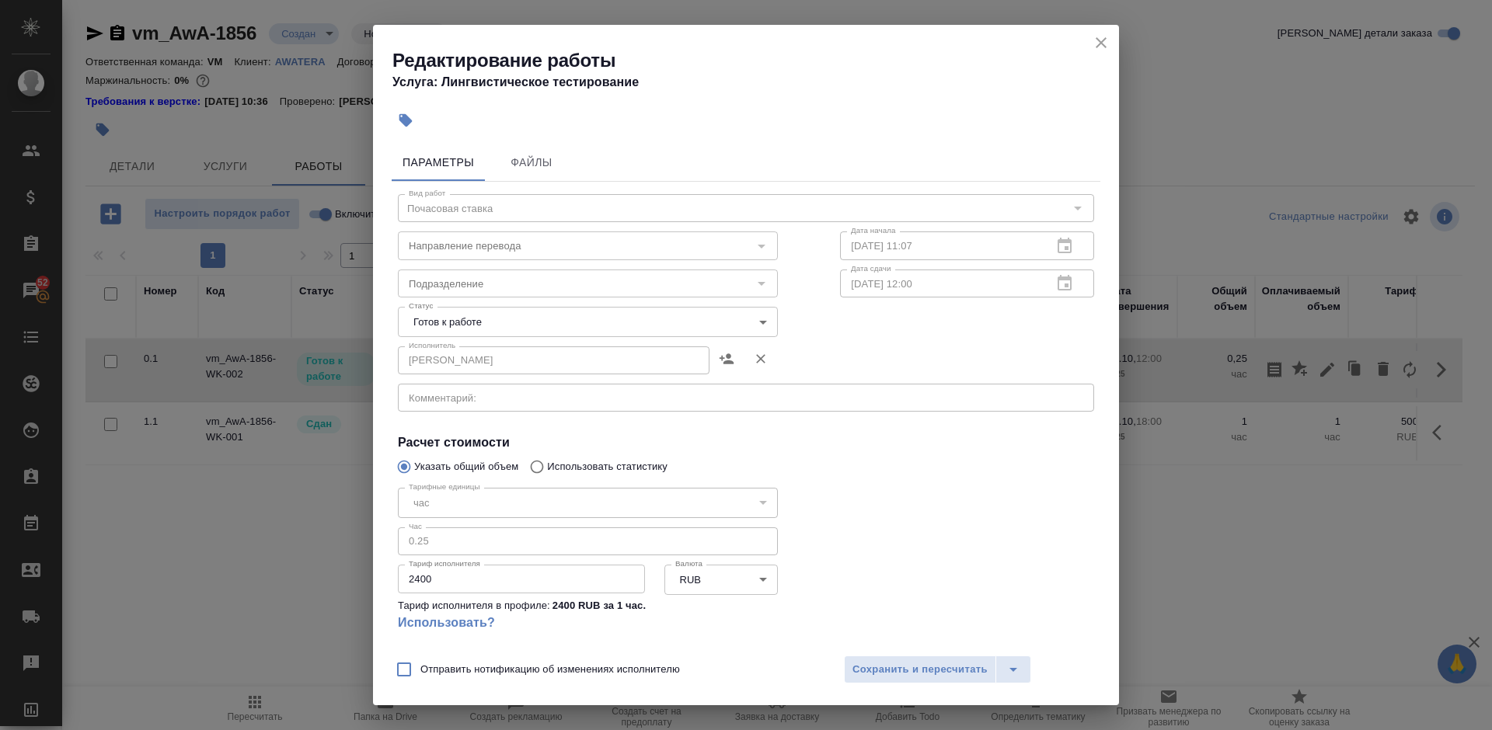
click at [514, 328] on body "🙏 .cls-1 fill:#fff; AWATERA [PERSON_NAME] Спецификации Заказы 52 Чаты Todo Прое…" at bounding box center [746, 365] width 1492 height 730
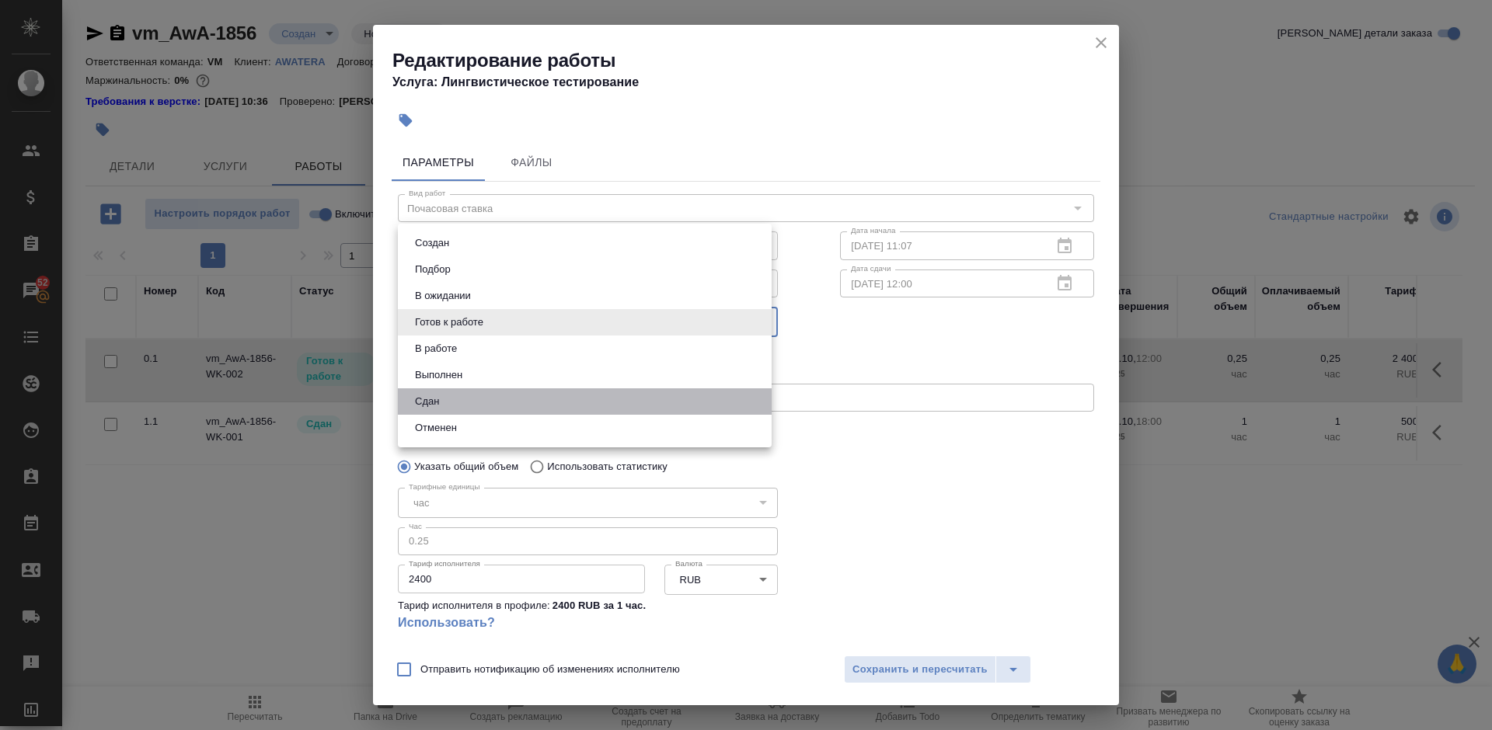
click at [465, 402] on li "Сдан" at bounding box center [585, 402] width 374 height 26
type input "closed"
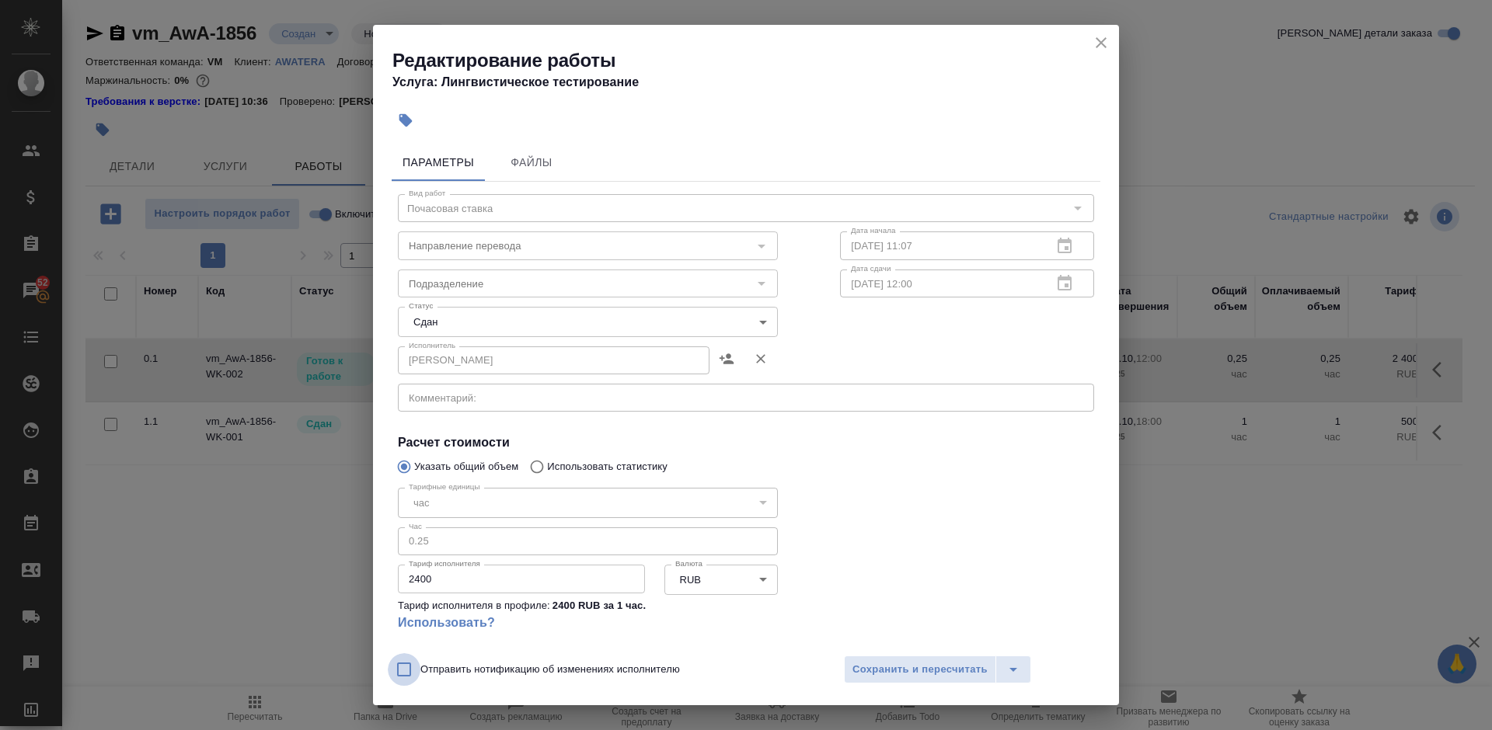
click at [403, 671] on input "Отправить нотификацию об изменениях исполнителю" at bounding box center [404, 669] width 33 height 33
checkbox input "true"
click at [951, 667] on span "Сохранить и пересчитать" at bounding box center [919, 670] width 135 height 18
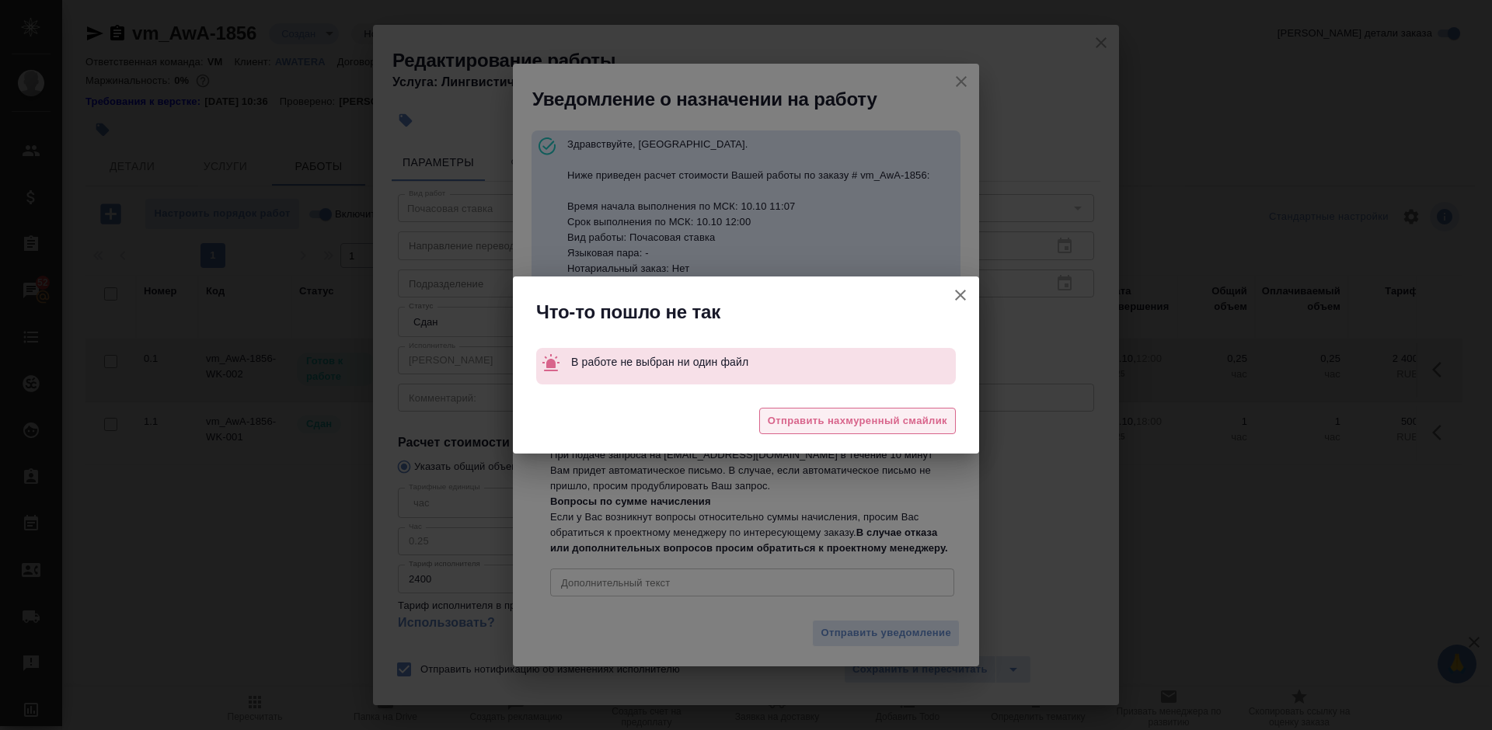
click at [836, 419] on span "Отправить нахмуренный смайлик" at bounding box center [857, 422] width 179 height 18
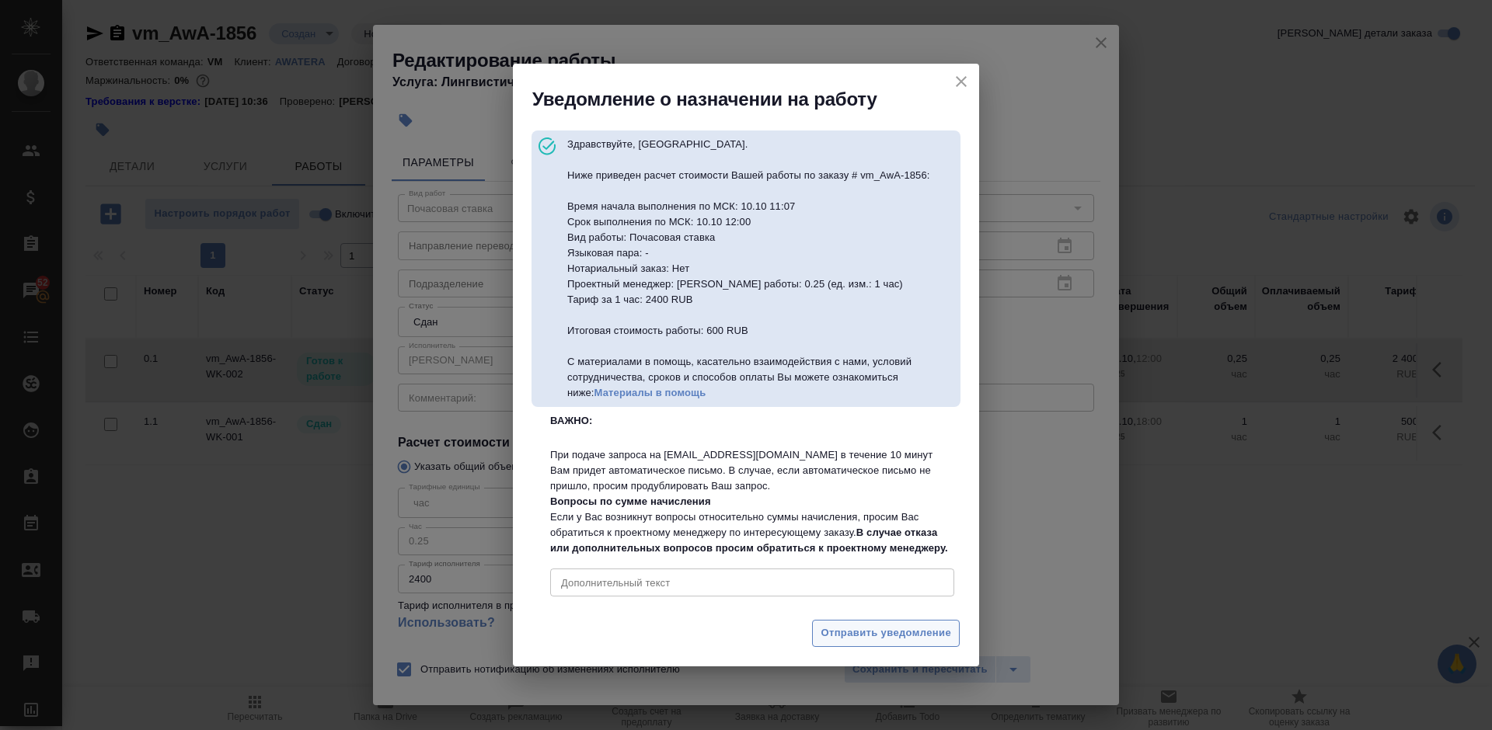
click at [890, 643] on span "Отправить уведомление" at bounding box center [886, 634] width 131 height 18
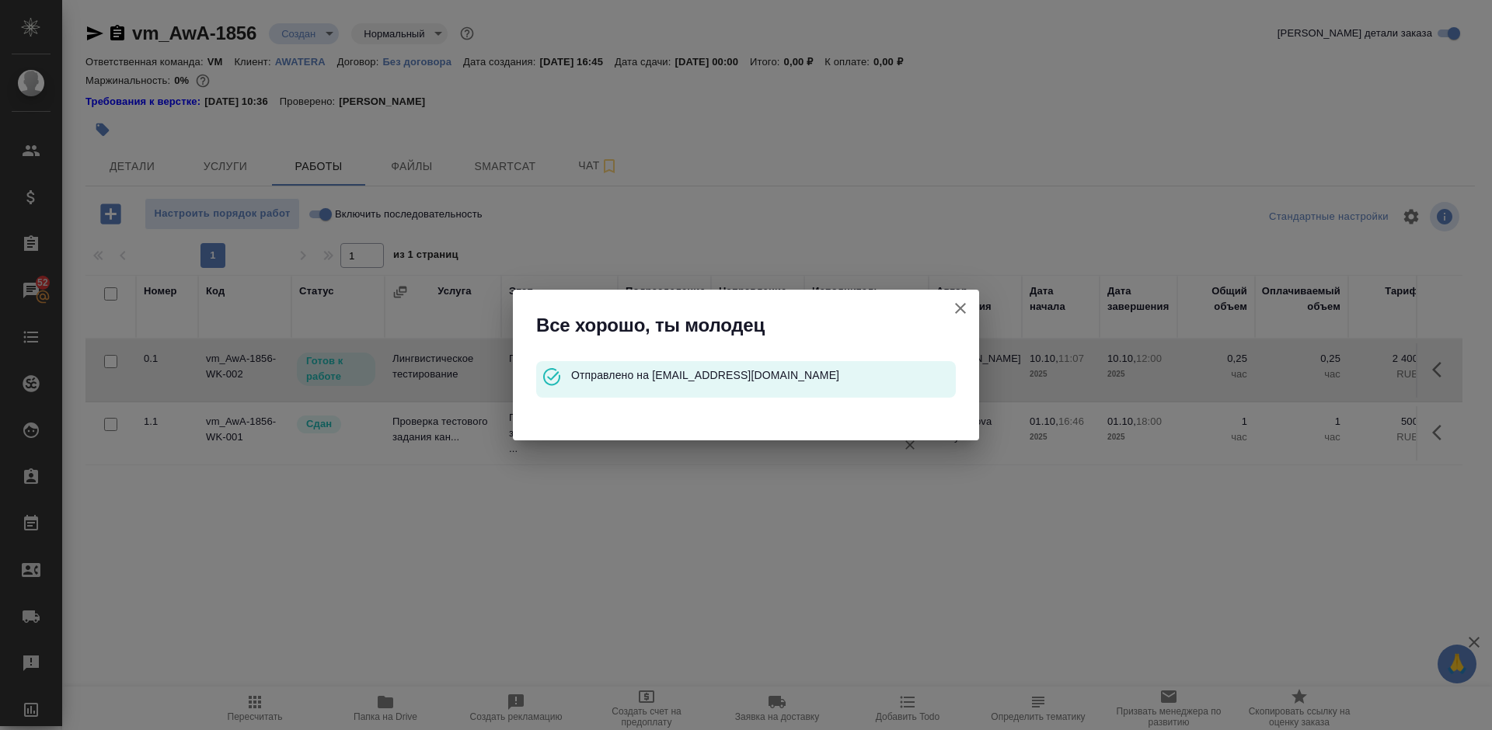
click at [960, 306] on icon "button" at bounding box center [960, 308] width 19 height 19
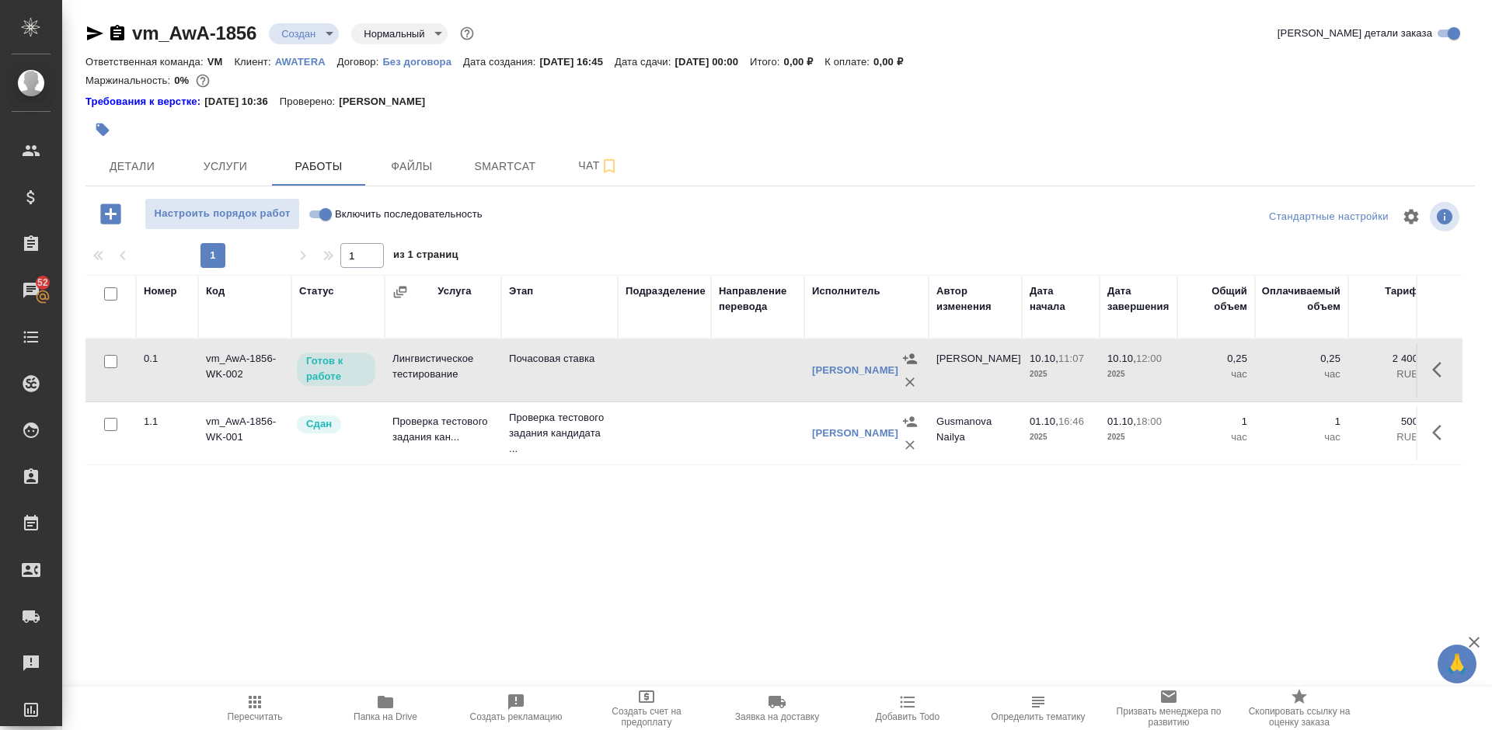
click at [313, 213] on input "Включить последовательность" at bounding box center [326, 214] width 56 height 19
checkbox input "true"
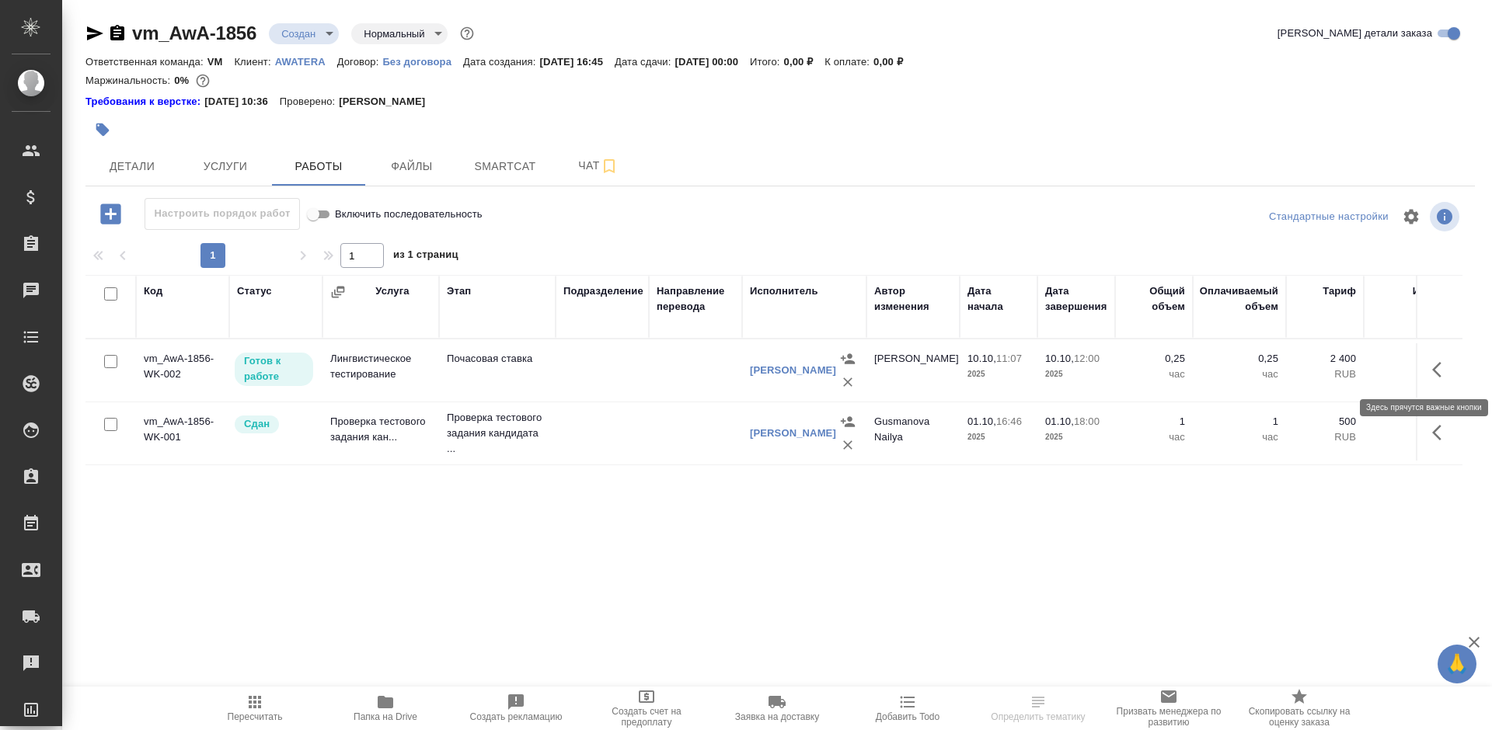
click at [1435, 370] on icon "button" at bounding box center [1441, 370] width 19 height 19
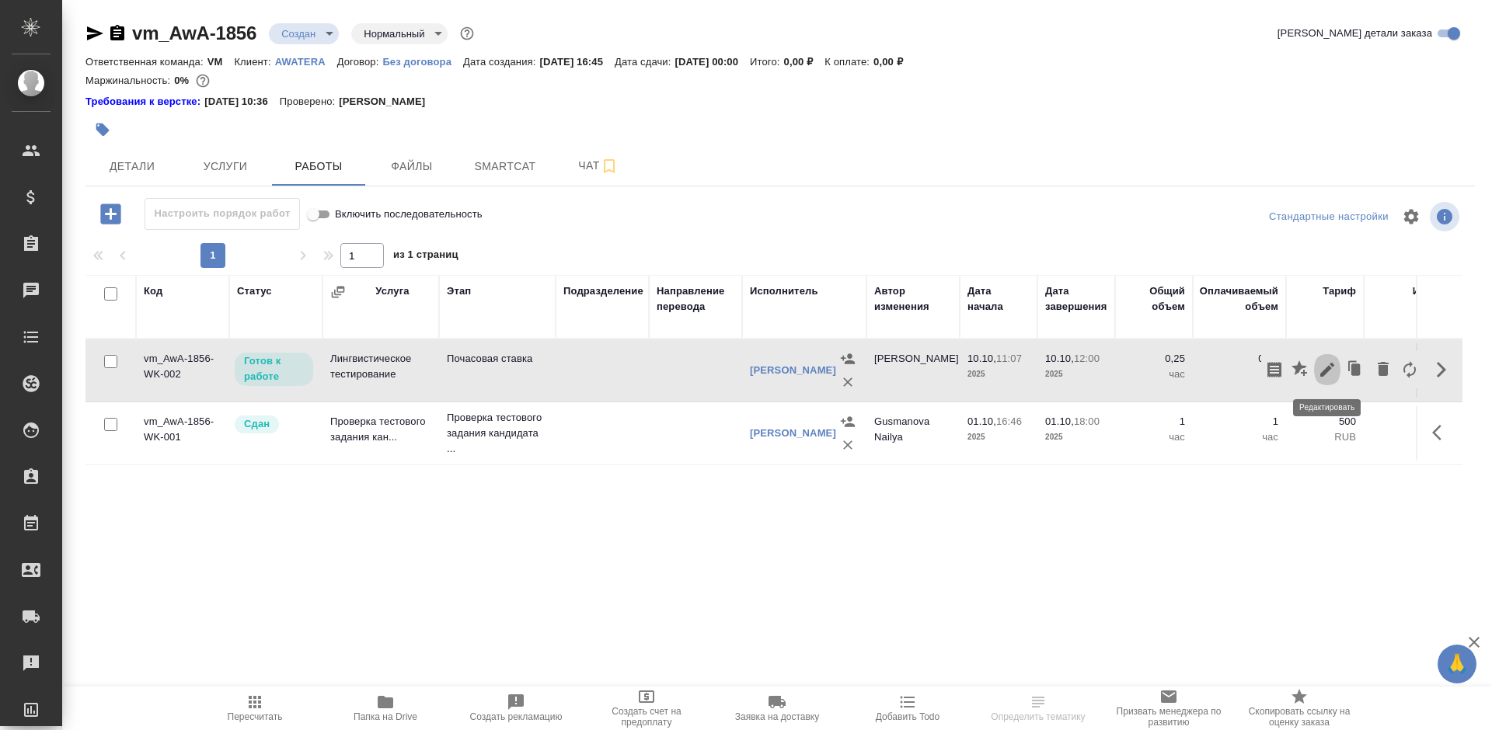
click at [1326, 369] on icon "button" at bounding box center [1327, 370] width 14 height 14
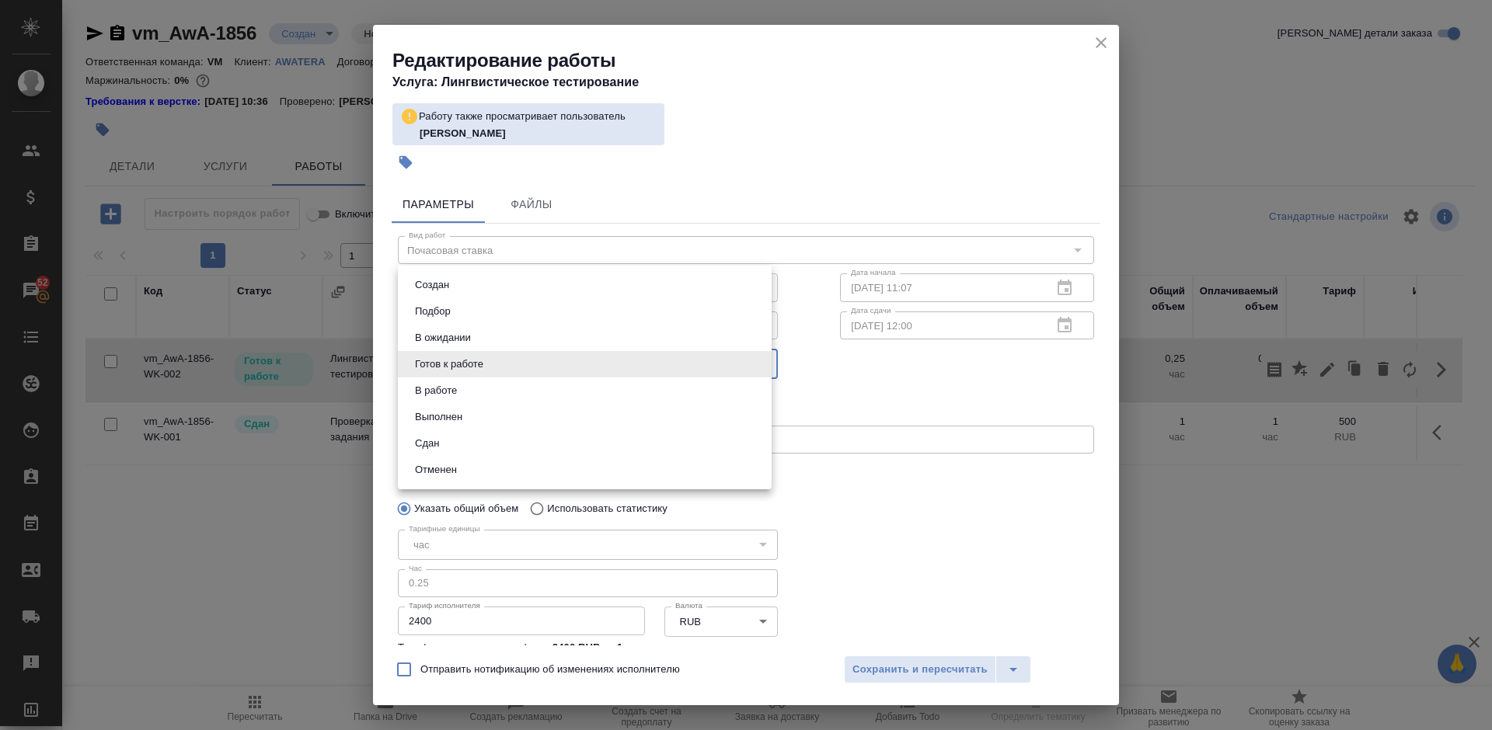
click at [662, 368] on body "🙏 .cls-1 fill:#fff; AWATERA [PERSON_NAME] Спецификации Заказы 52 Чаты Todo Прое…" at bounding box center [746, 365] width 1492 height 730
click at [509, 439] on li "Сдан" at bounding box center [585, 443] width 374 height 26
type input "closed"
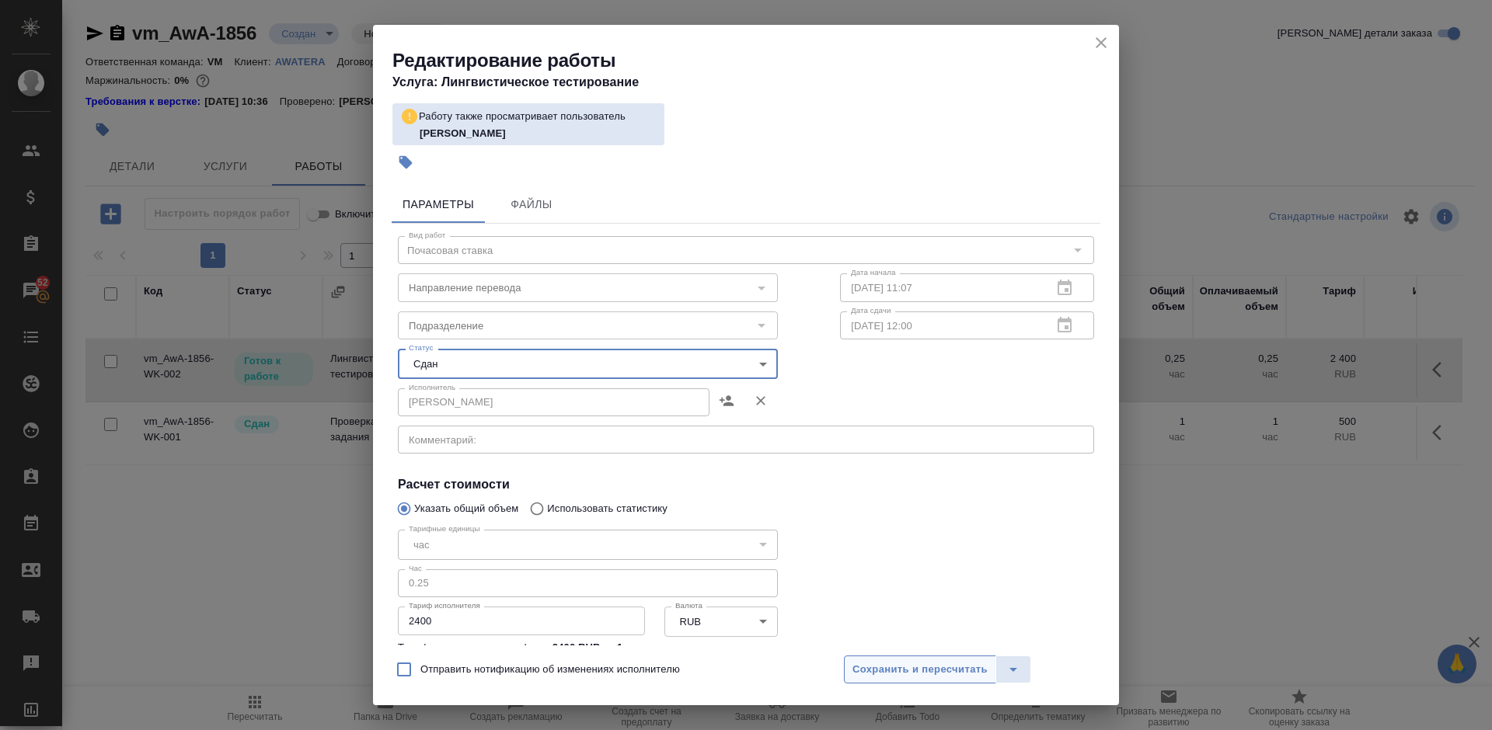
click at [921, 667] on span "Сохранить и пересчитать" at bounding box center [919, 670] width 135 height 18
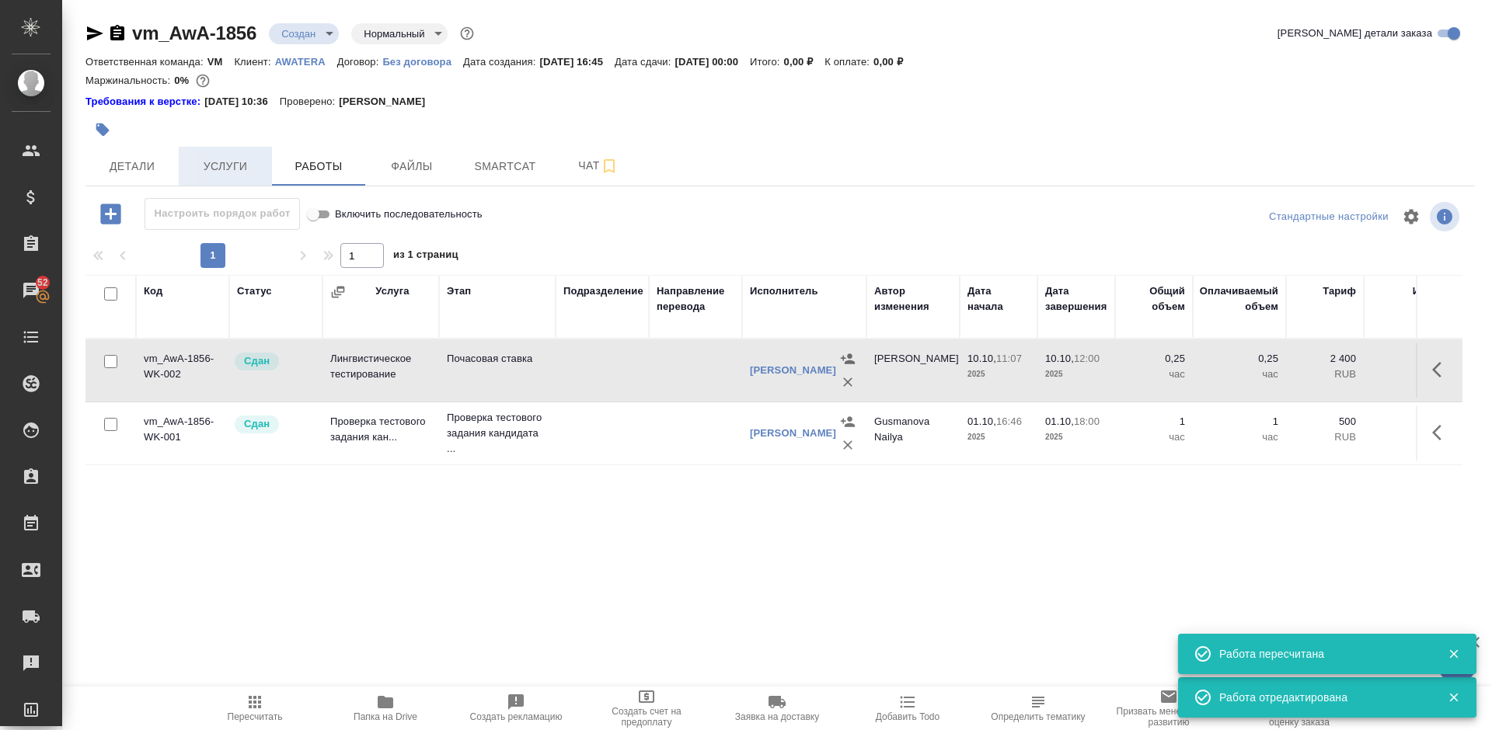
click at [222, 165] on span "Услуги" at bounding box center [225, 166] width 75 height 19
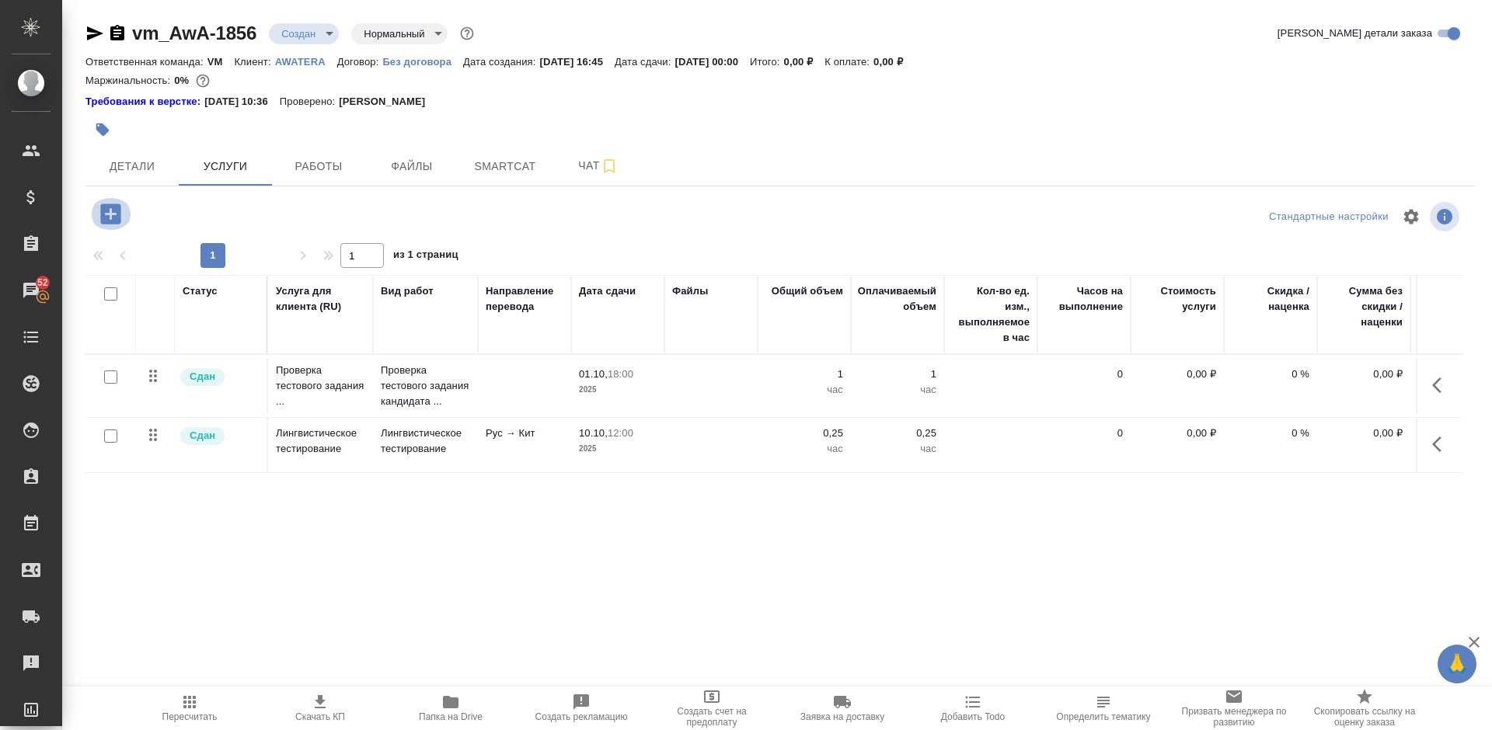
click at [118, 212] on icon "button" at bounding box center [110, 214] width 20 height 20
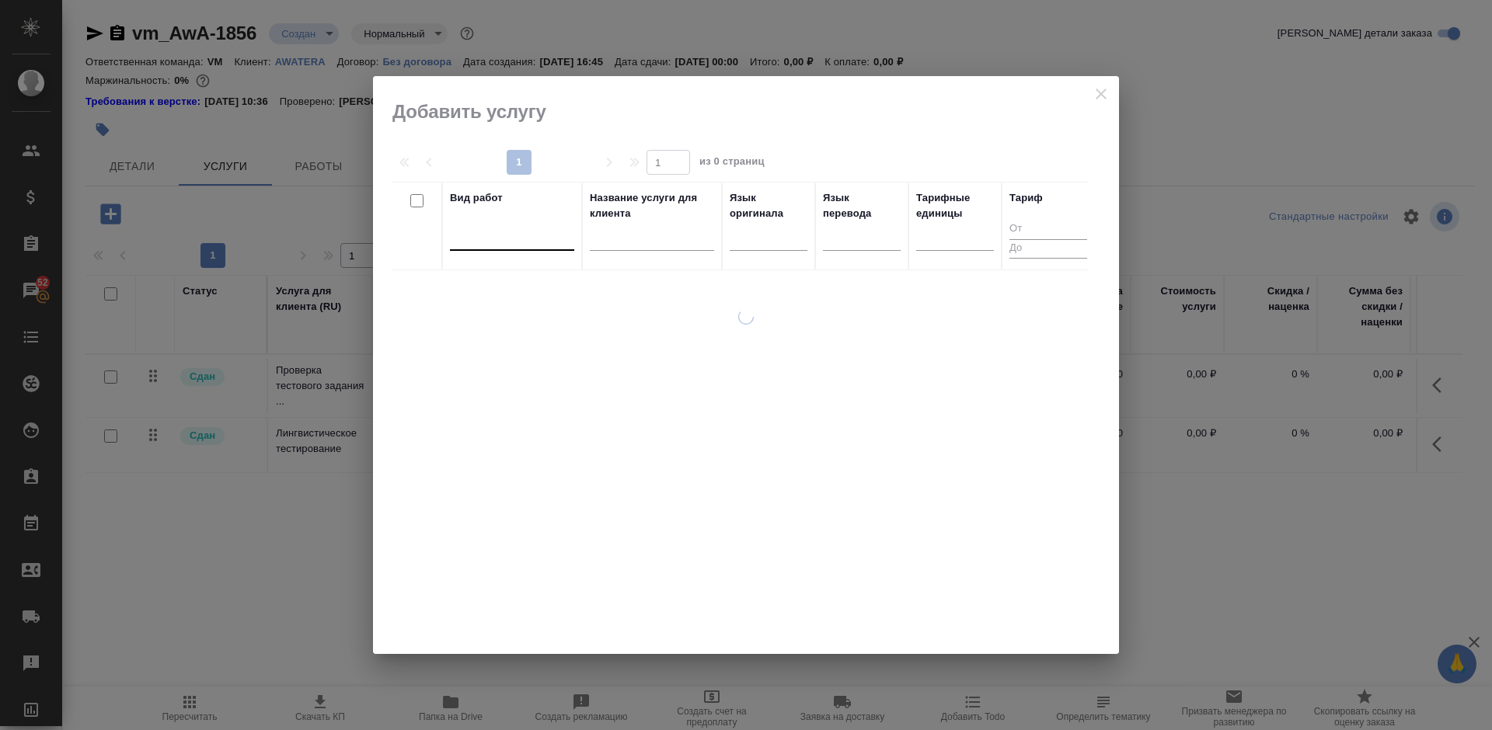
click at [494, 246] on div at bounding box center [512, 235] width 124 height 23
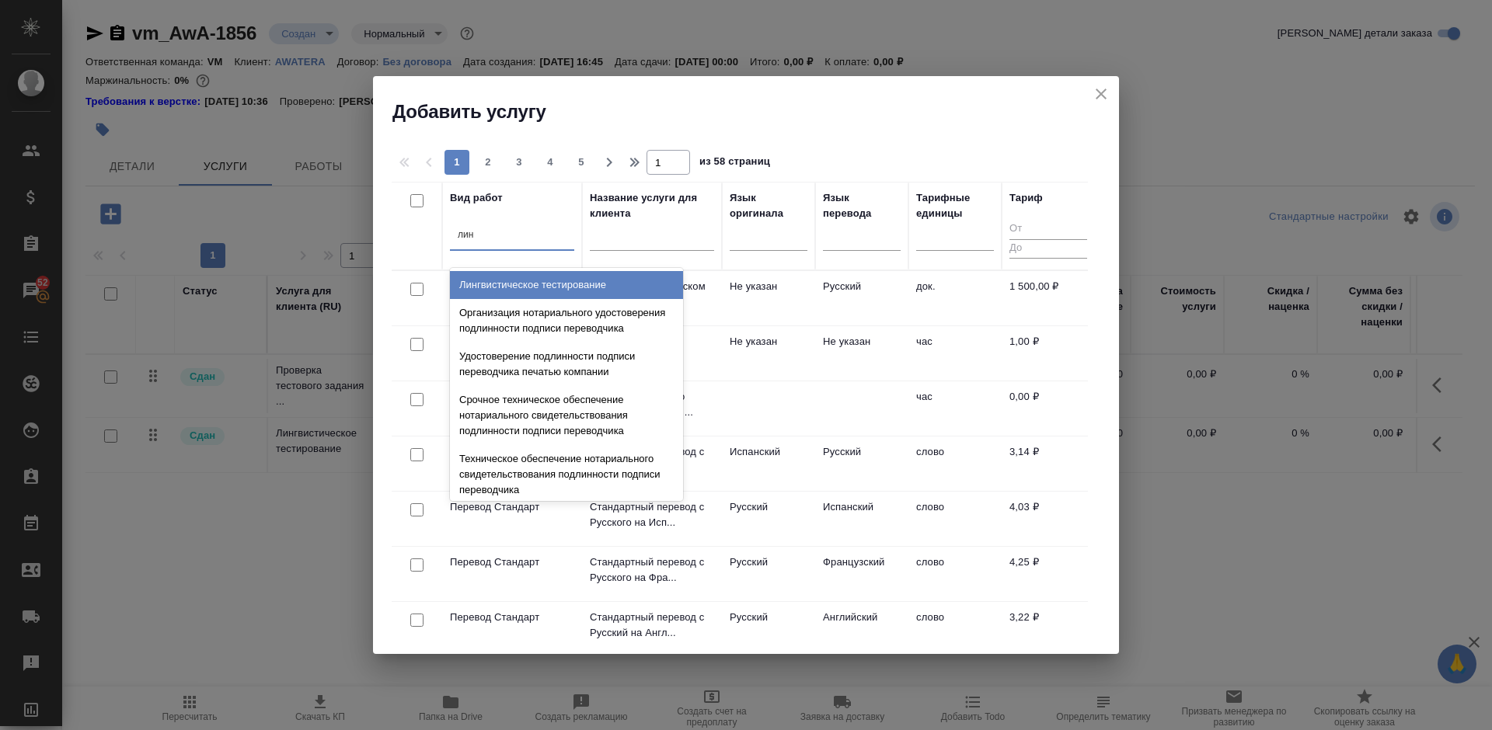
type input "линг"
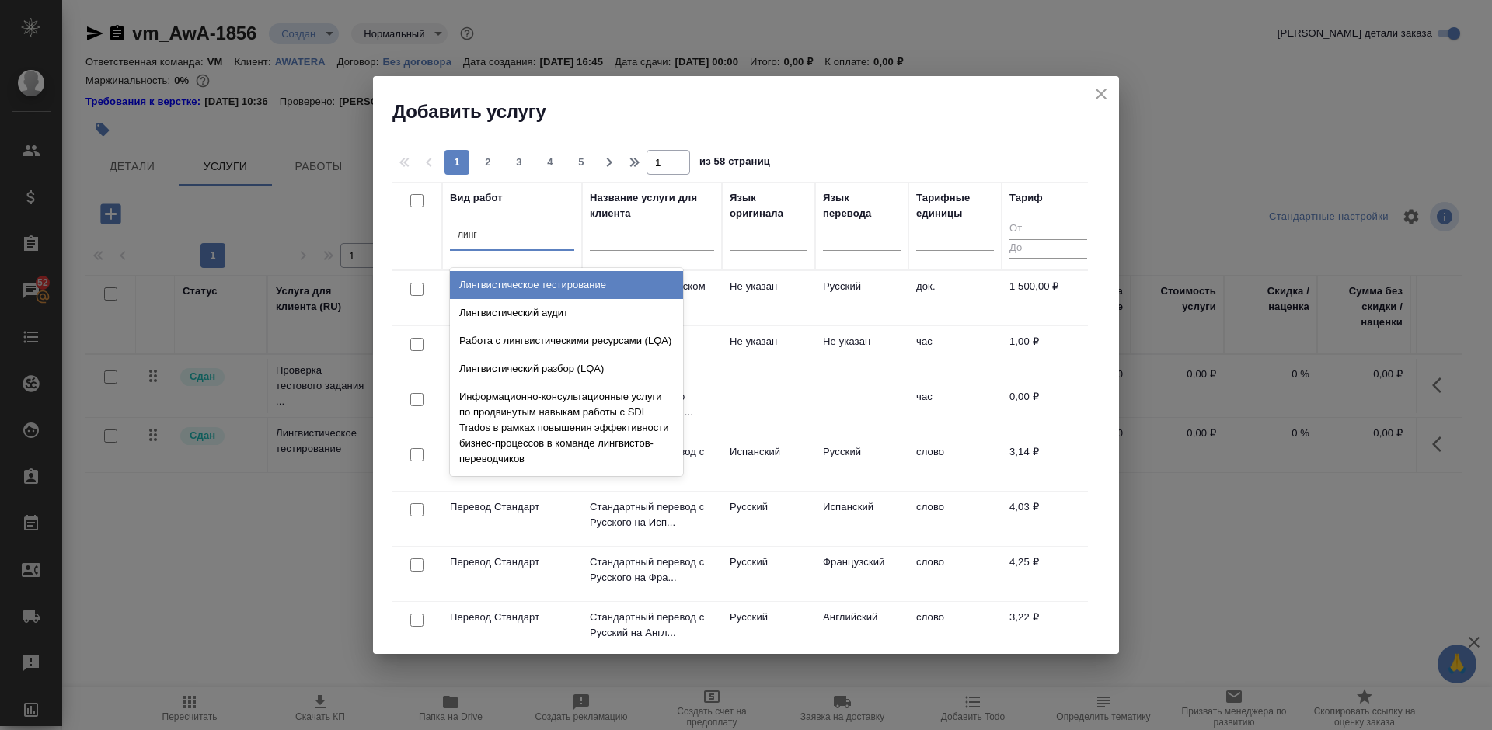
click at [539, 277] on div "Лингвистическое тестирование" at bounding box center [566, 285] width 233 height 28
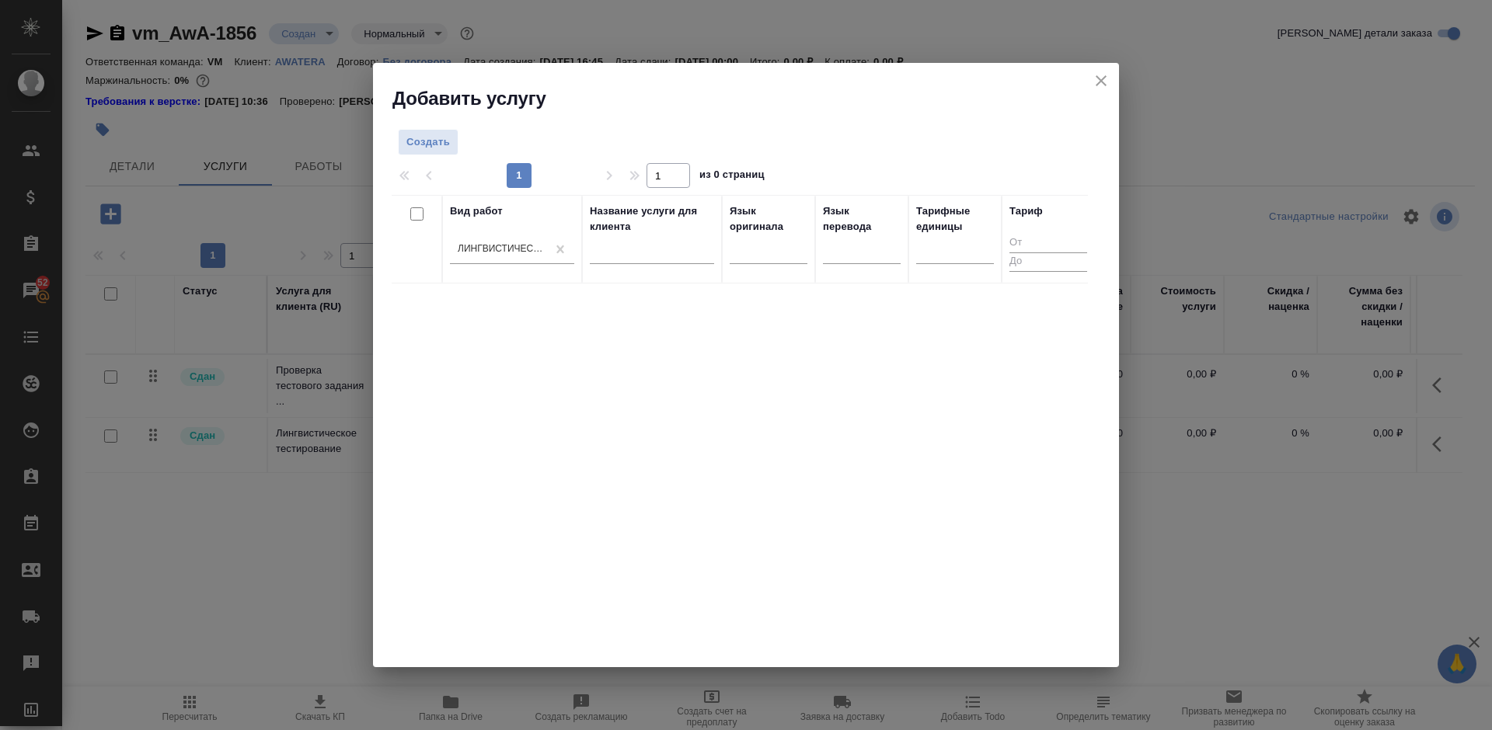
click at [444, 245] on th "Вид работ Лингвистическое тестирование" at bounding box center [512, 239] width 140 height 89
click at [423, 148] on span "Создать" at bounding box center [428, 143] width 44 height 18
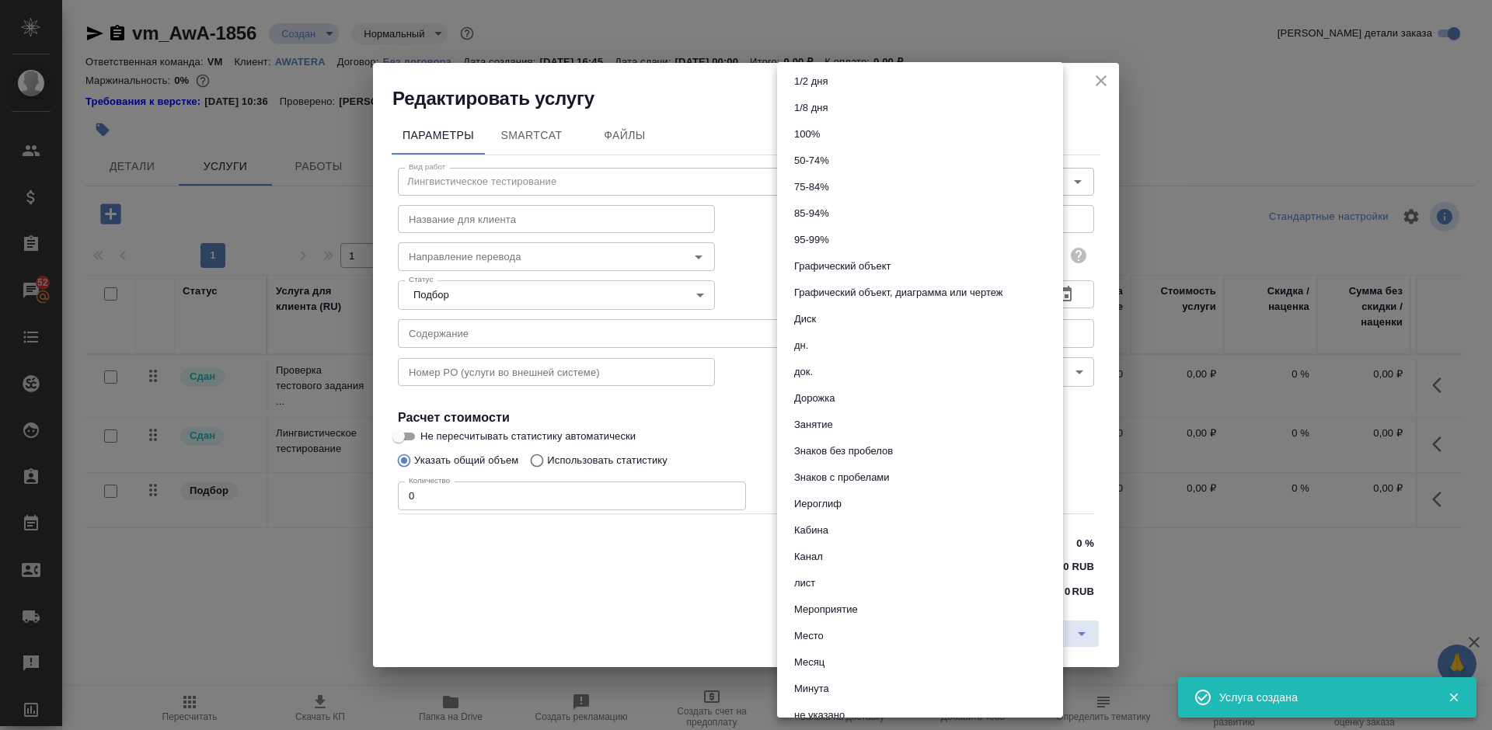
click at [1041, 255] on body "🙏 .cls-1 fill:#fff; AWATERA Lazareva Anastasia Клиенты Спецификации Заказы 52 Ч…" at bounding box center [746, 365] width 1492 height 730
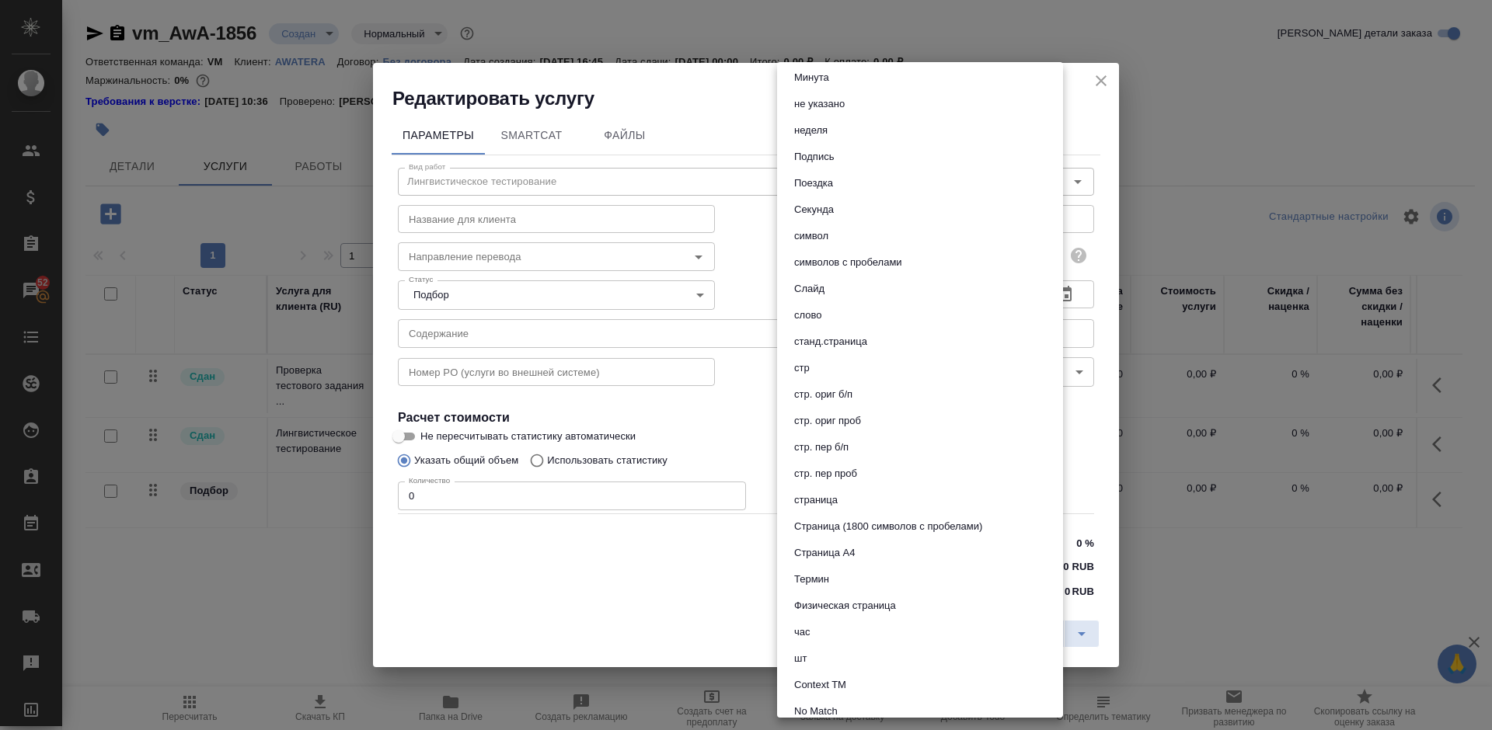
scroll to position [678, 0]
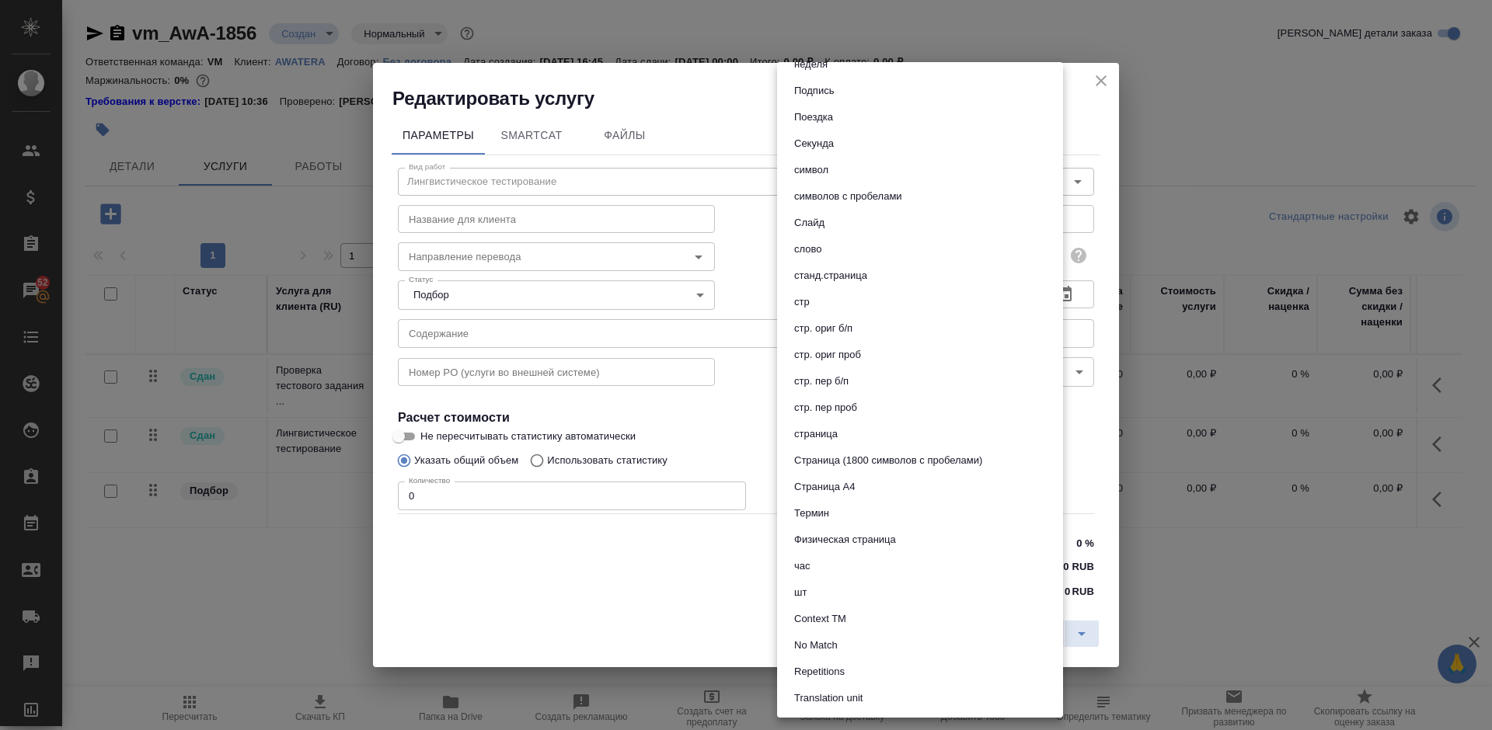
click at [912, 568] on li "час" at bounding box center [920, 566] width 286 height 26
type input "5a8b1489cc6b4906c91bfd93"
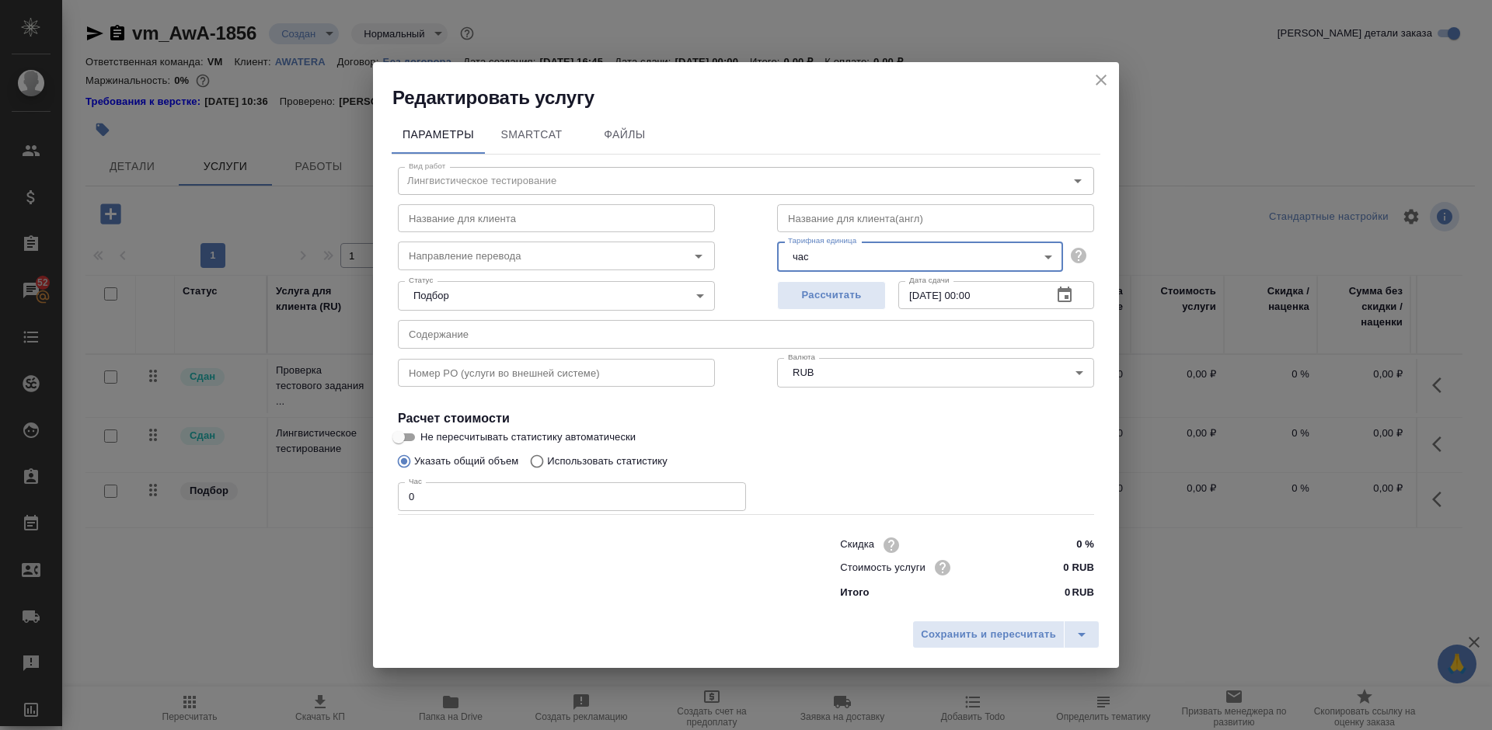
click at [1066, 298] on icon "button" at bounding box center [1065, 295] width 14 height 16
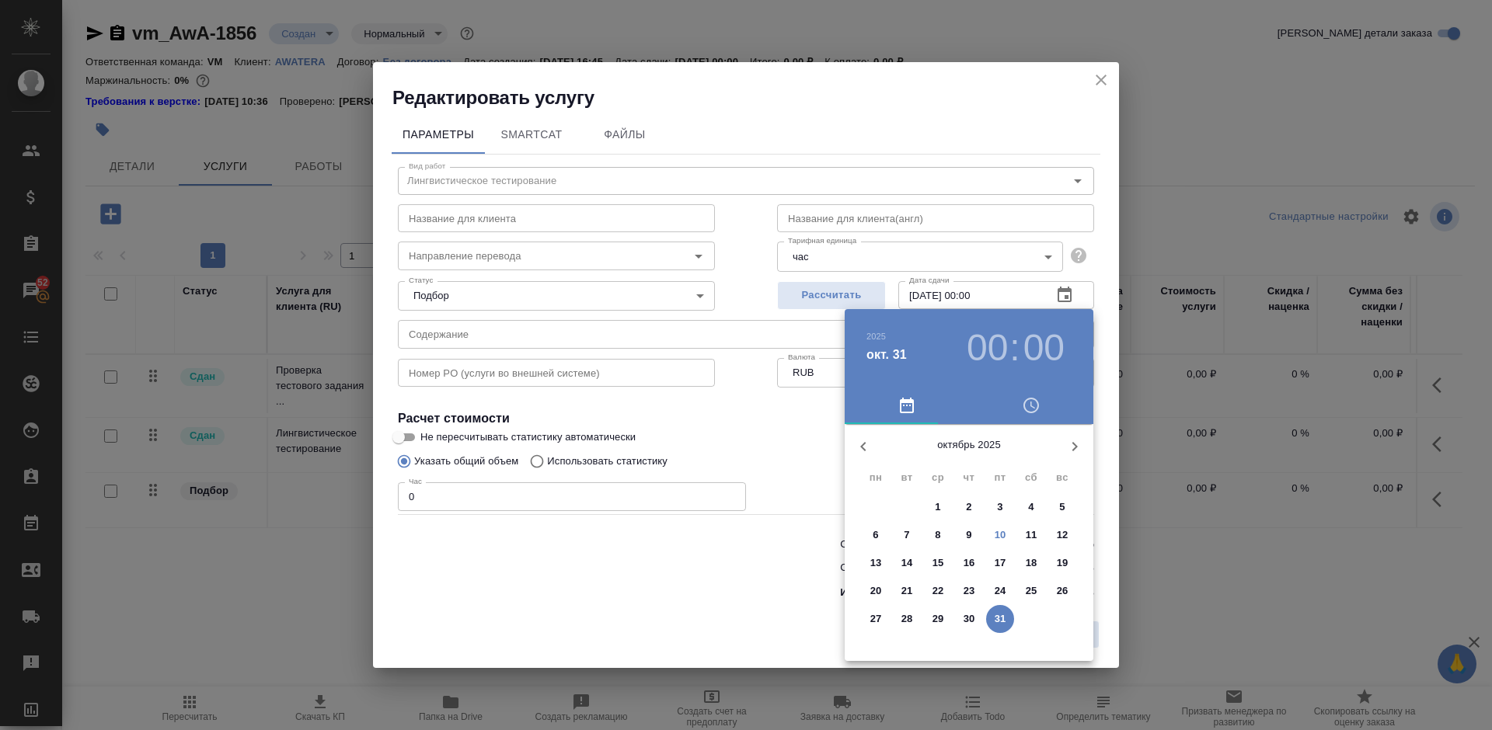
click at [1002, 537] on p "10" at bounding box center [1001, 536] width 12 height 16
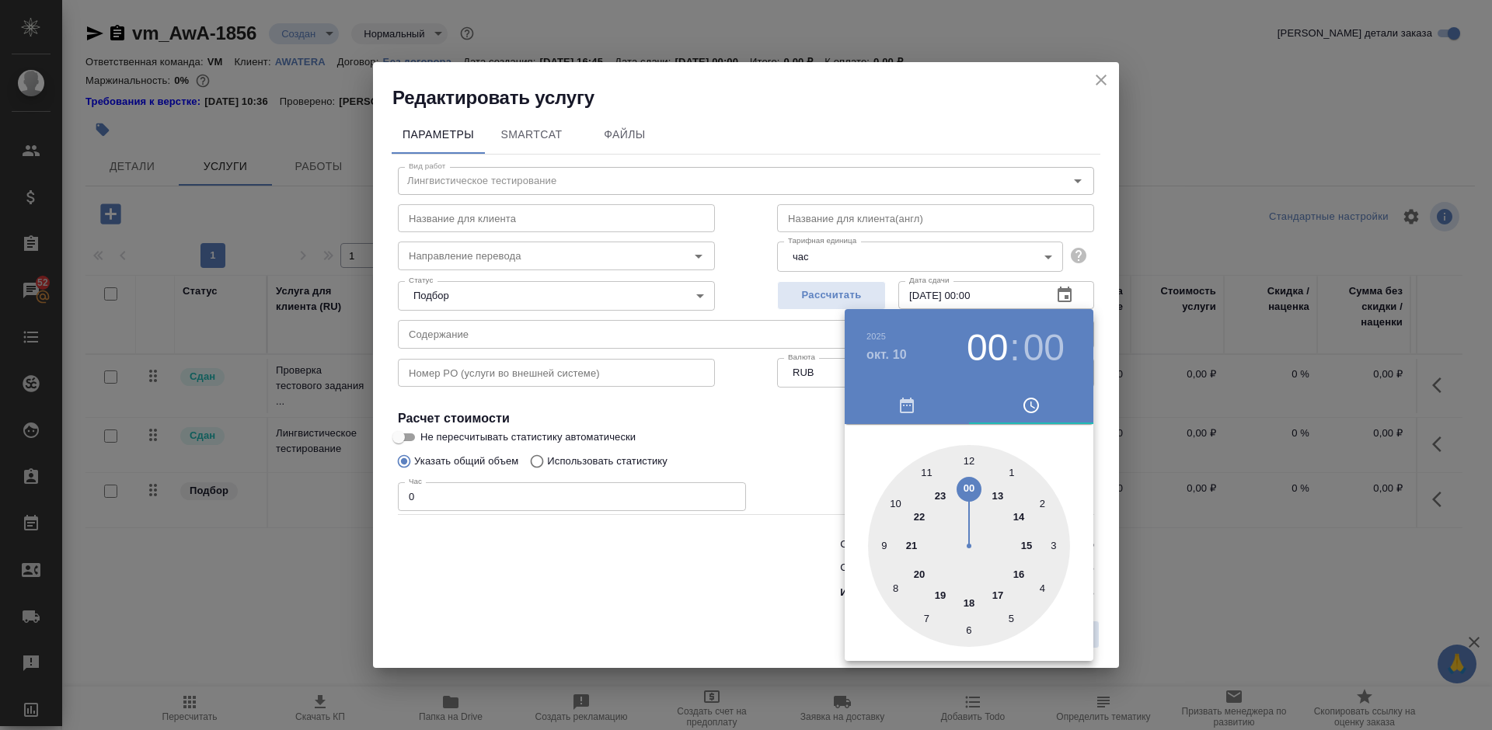
click at [973, 461] on div at bounding box center [969, 546] width 202 height 202
type input "[DATE] 12:00"
click at [973, 462] on div at bounding box center [969, 546] width 202 height 202
click at [784, 439] on div at bounding box center [746, 365] width 1492 height 730
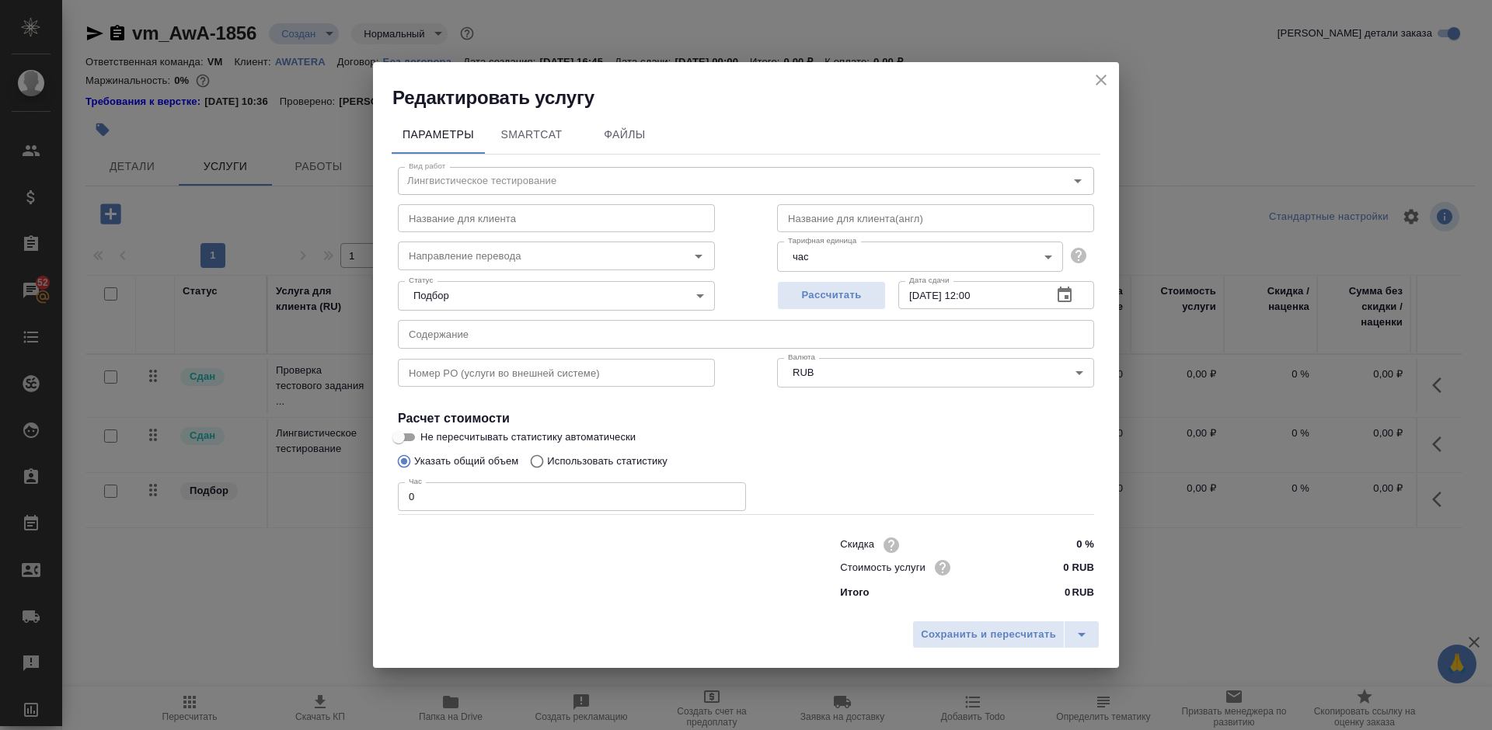
click at [421, 495] on input "0" at bounding box center [572, 497] width 348 height 28
type input "3"
click at [995, 639] on span "Сохранить и пересчитать" at bounding box center [988, 635] width 135 height 18
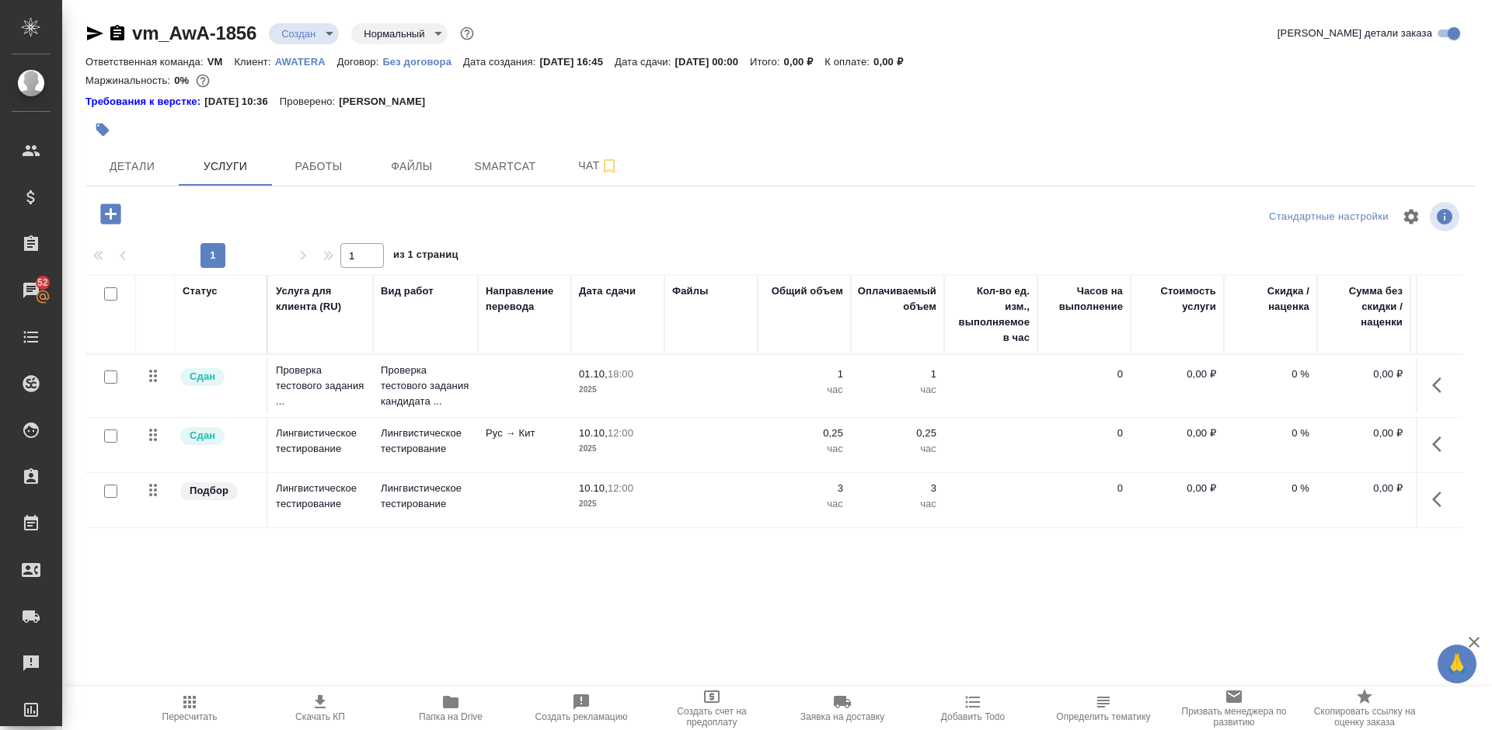
click at [1434, 502] on icon "button" at bounding box center [1441, 499] width 19 height 19
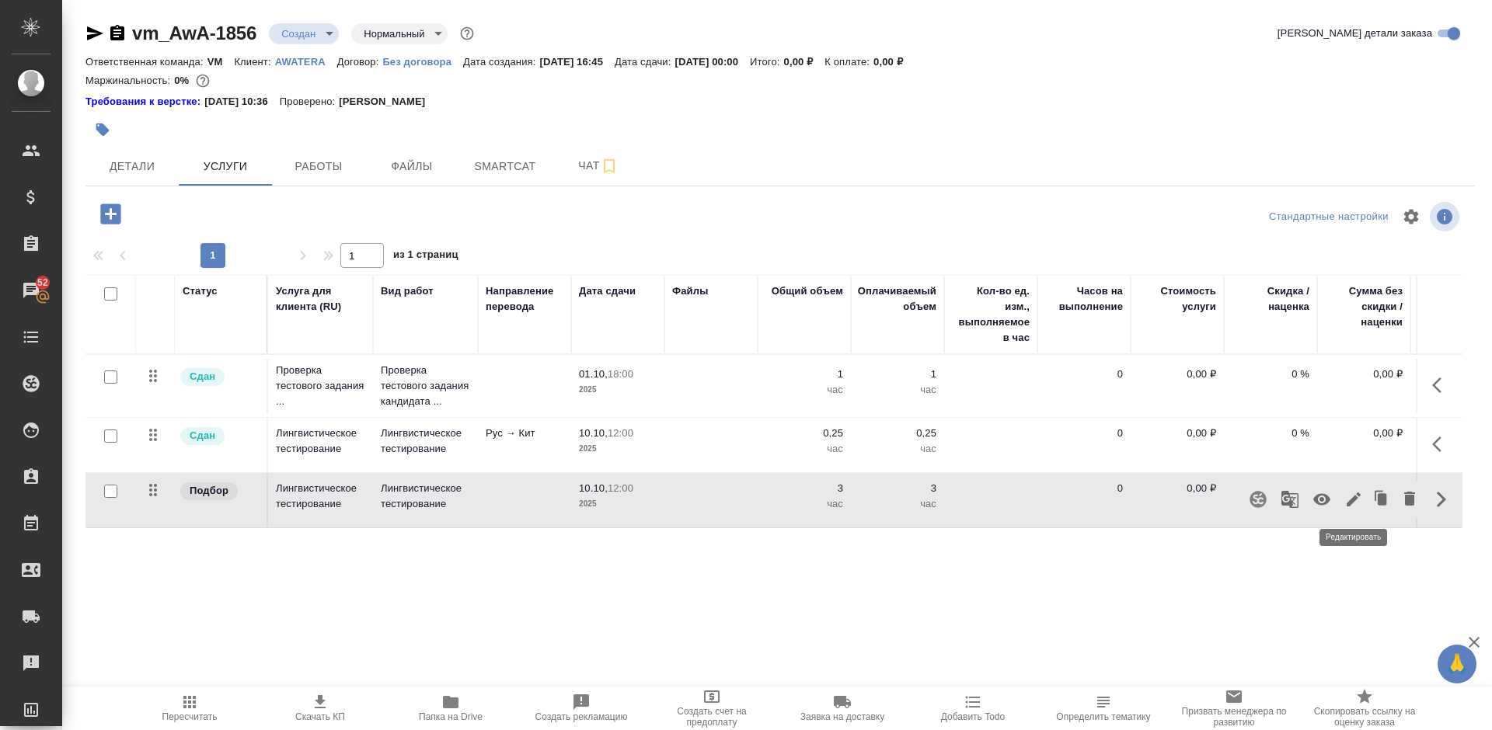
click at [1354, 497] on icon "button" at bounding box center [1354, 500] width 14 height 14
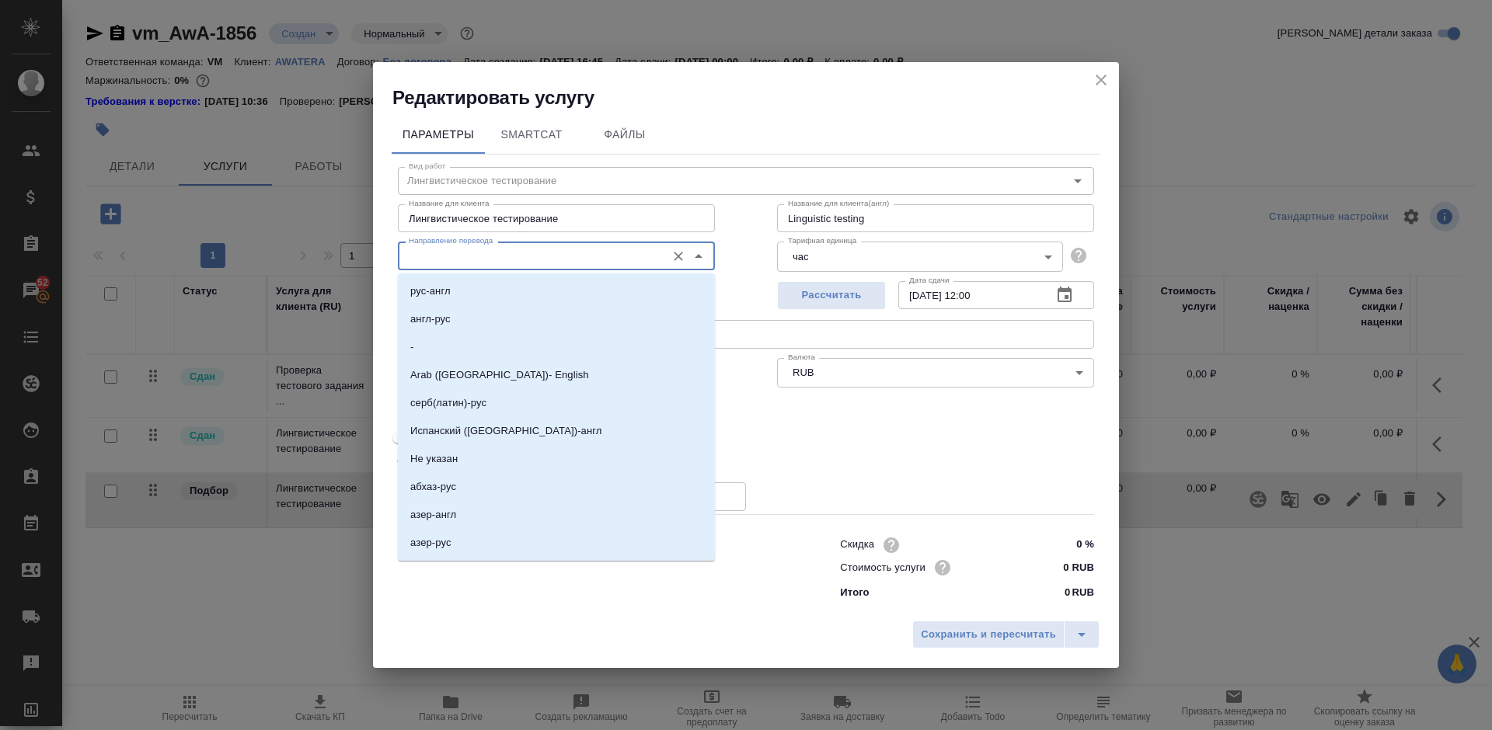
click at [534, 260] on input "Направление перевода" at bounding box center [531, 255] width 256 height 19
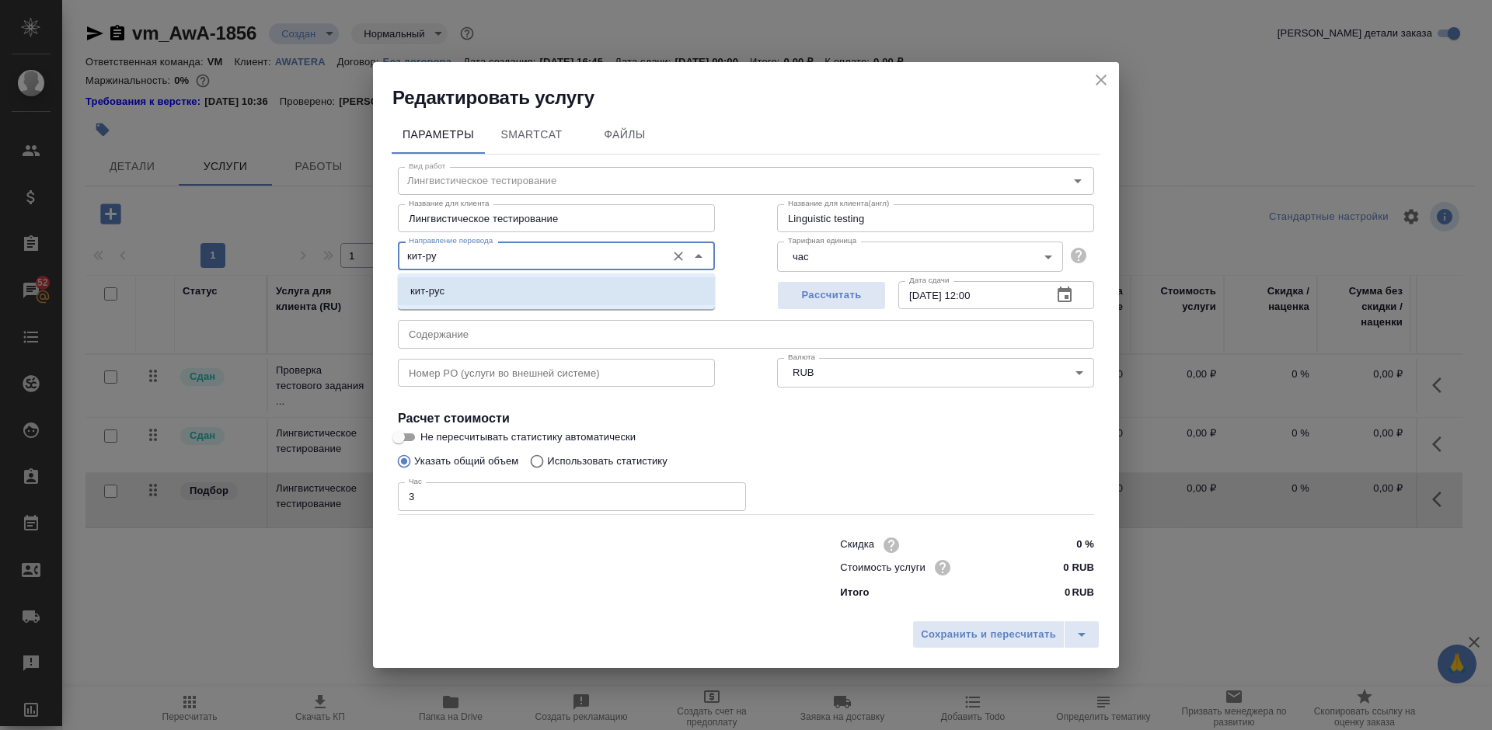
click at [544, 297] on li "кит-рус" at bounding box center [556, 291] width 317 height 28
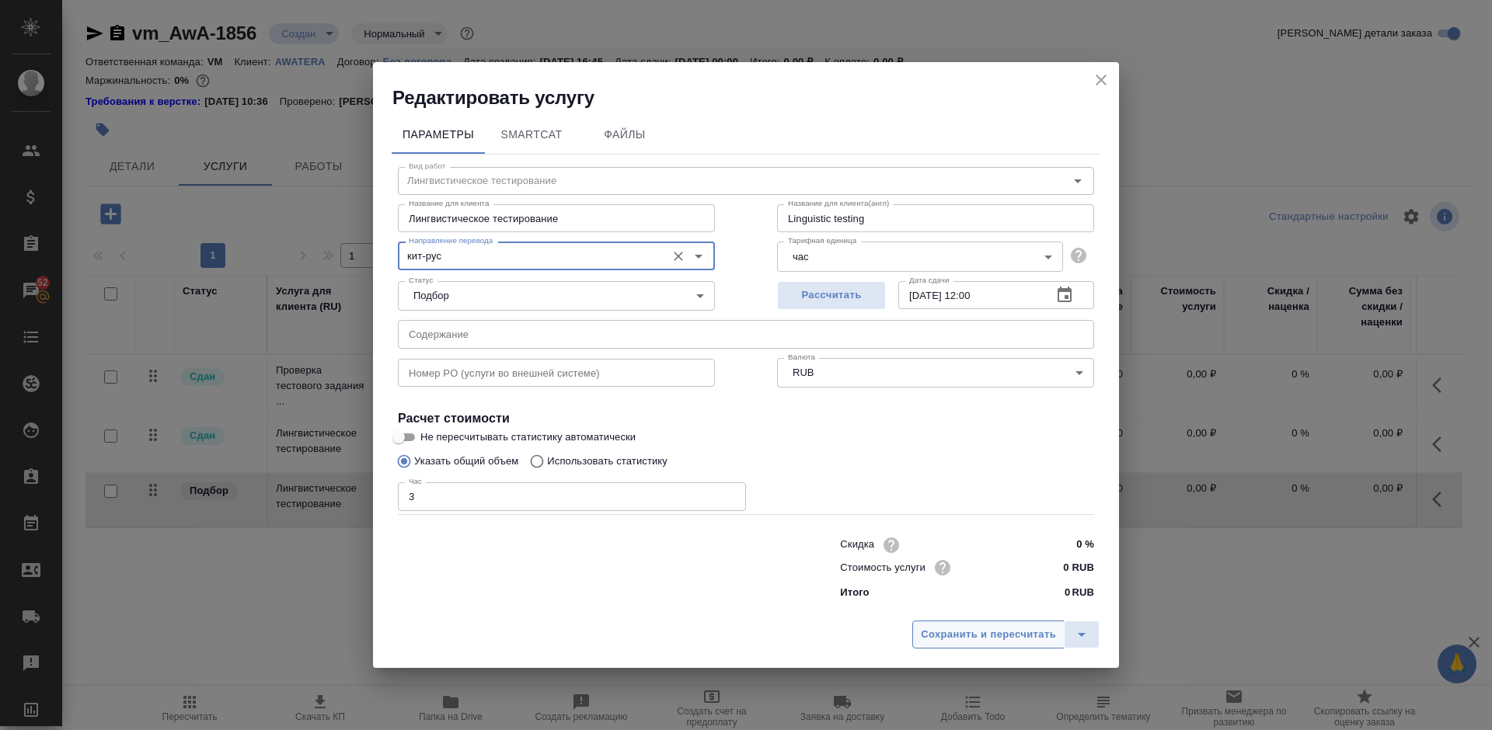
type input "кит-рус"
click at [999, 639] on span "Сохранить и пересчитать" at bounding box center [988, 635] width 135 height 18
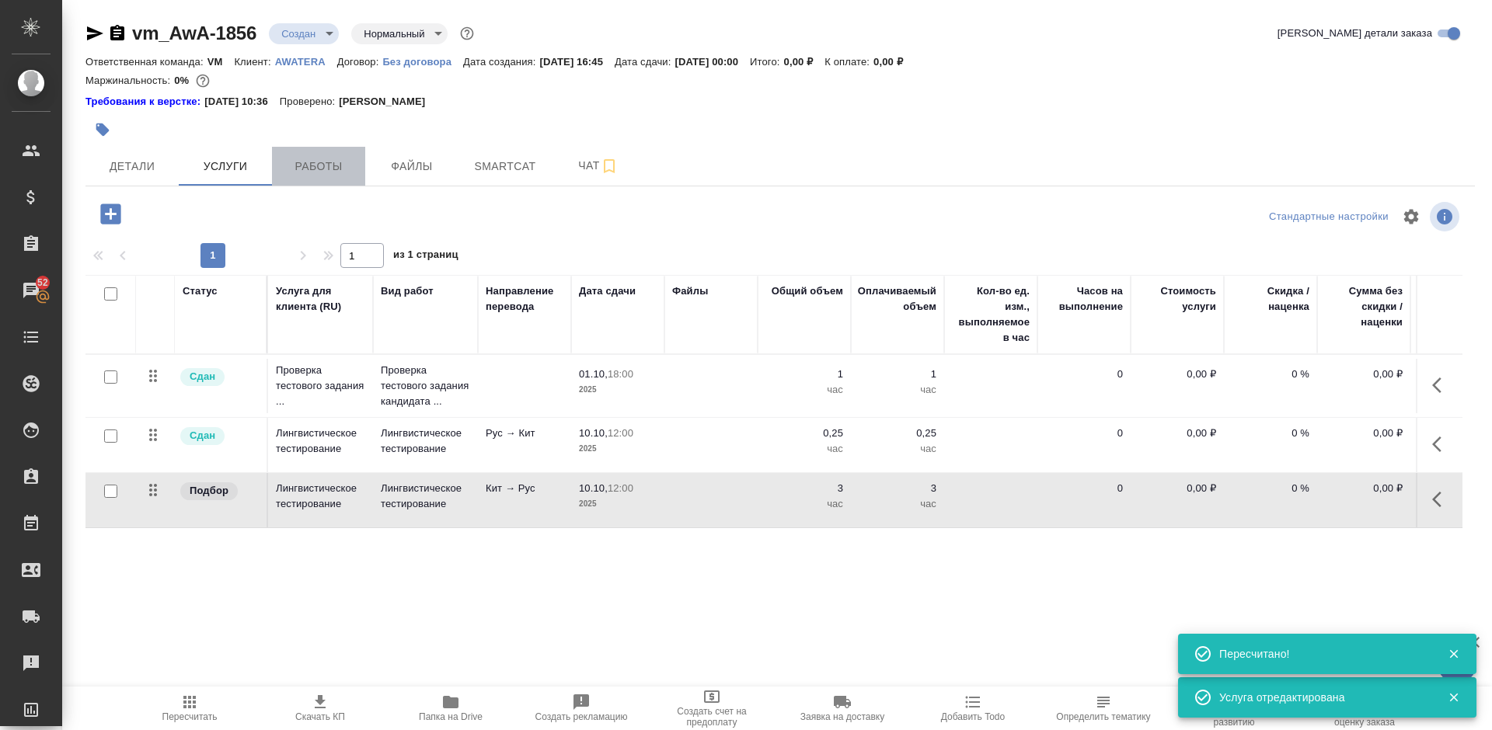
click at [343, 165] on span "Работы" at bounding box center [318, 166] width 75 height 19
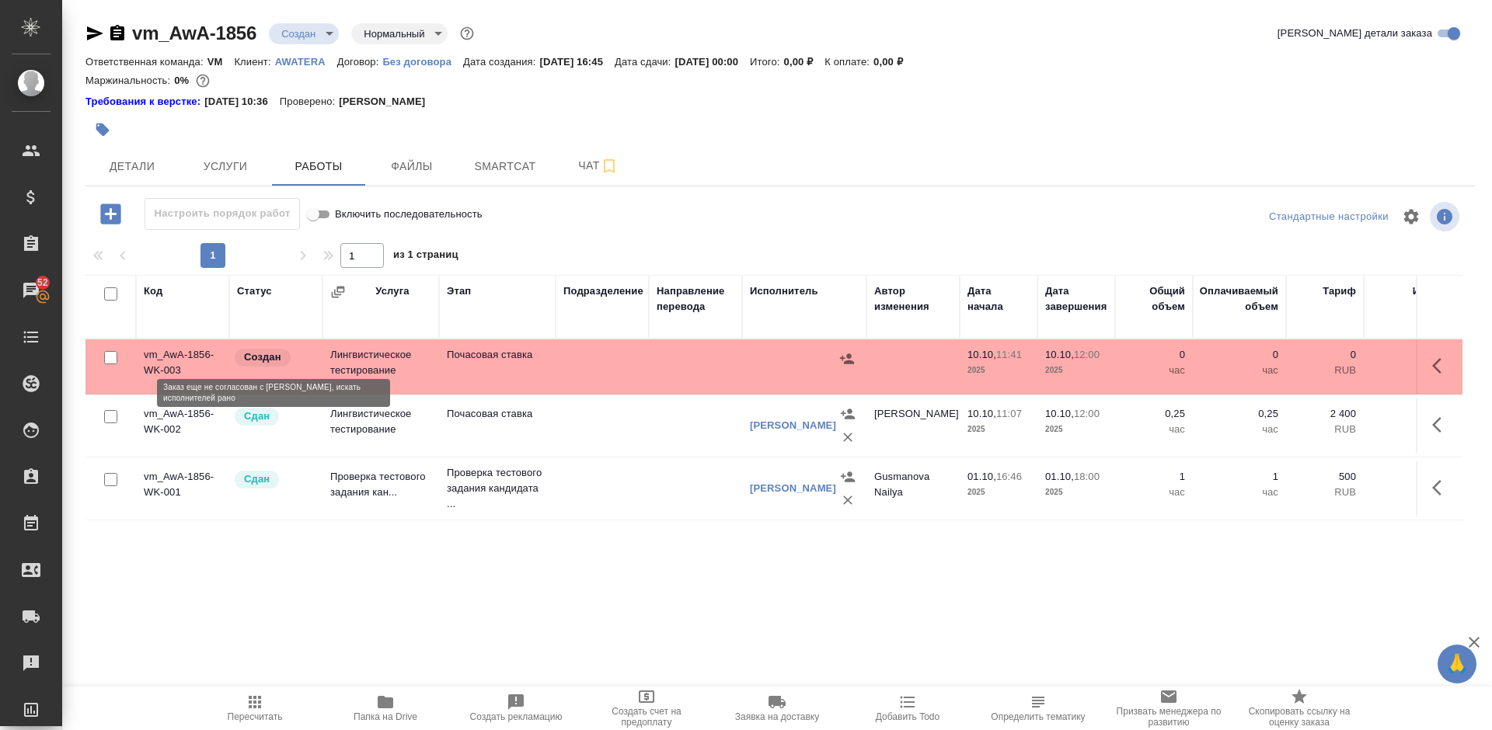
click at [307, 362] on div "Создан" at bounding box center [274, 357] width 82 height 21
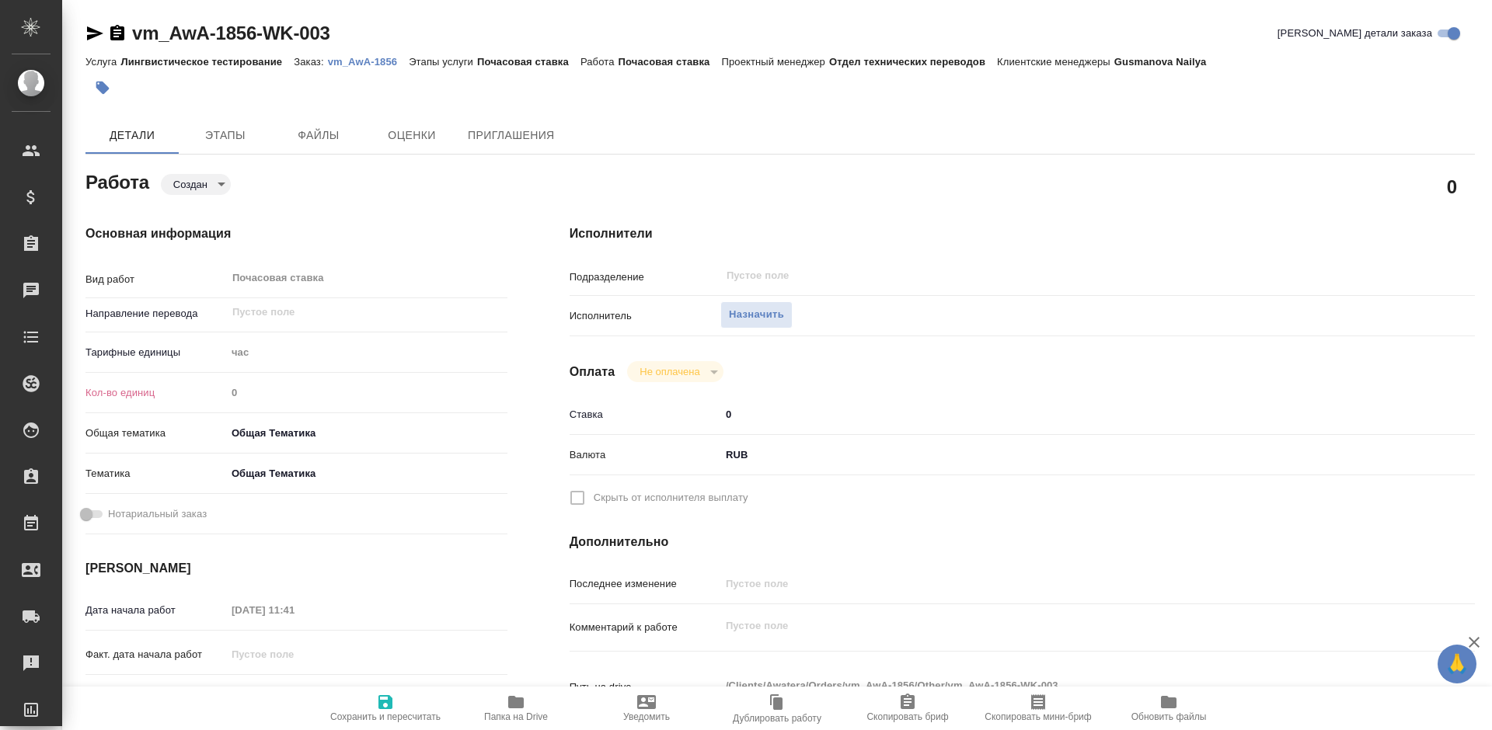
type textarea "x"
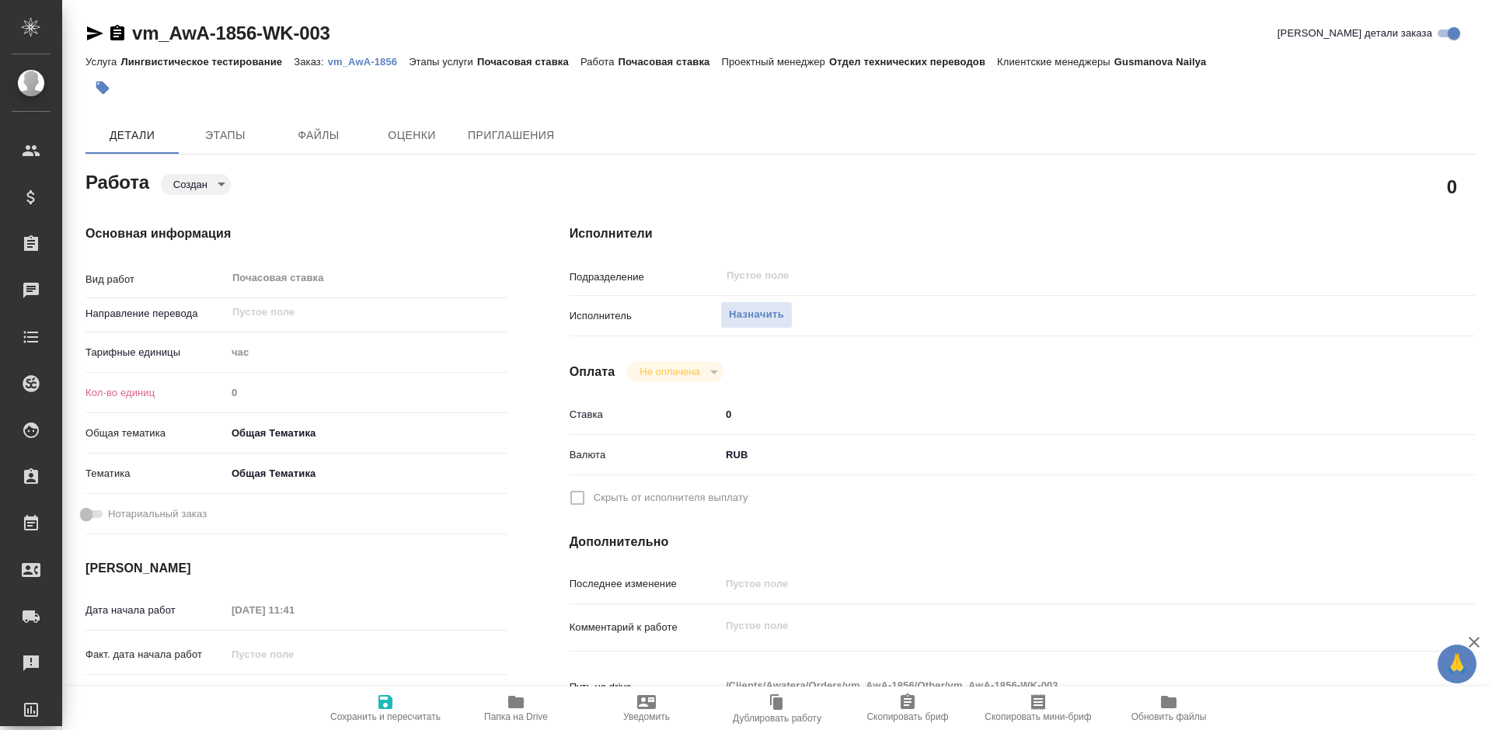
type textarea "x"
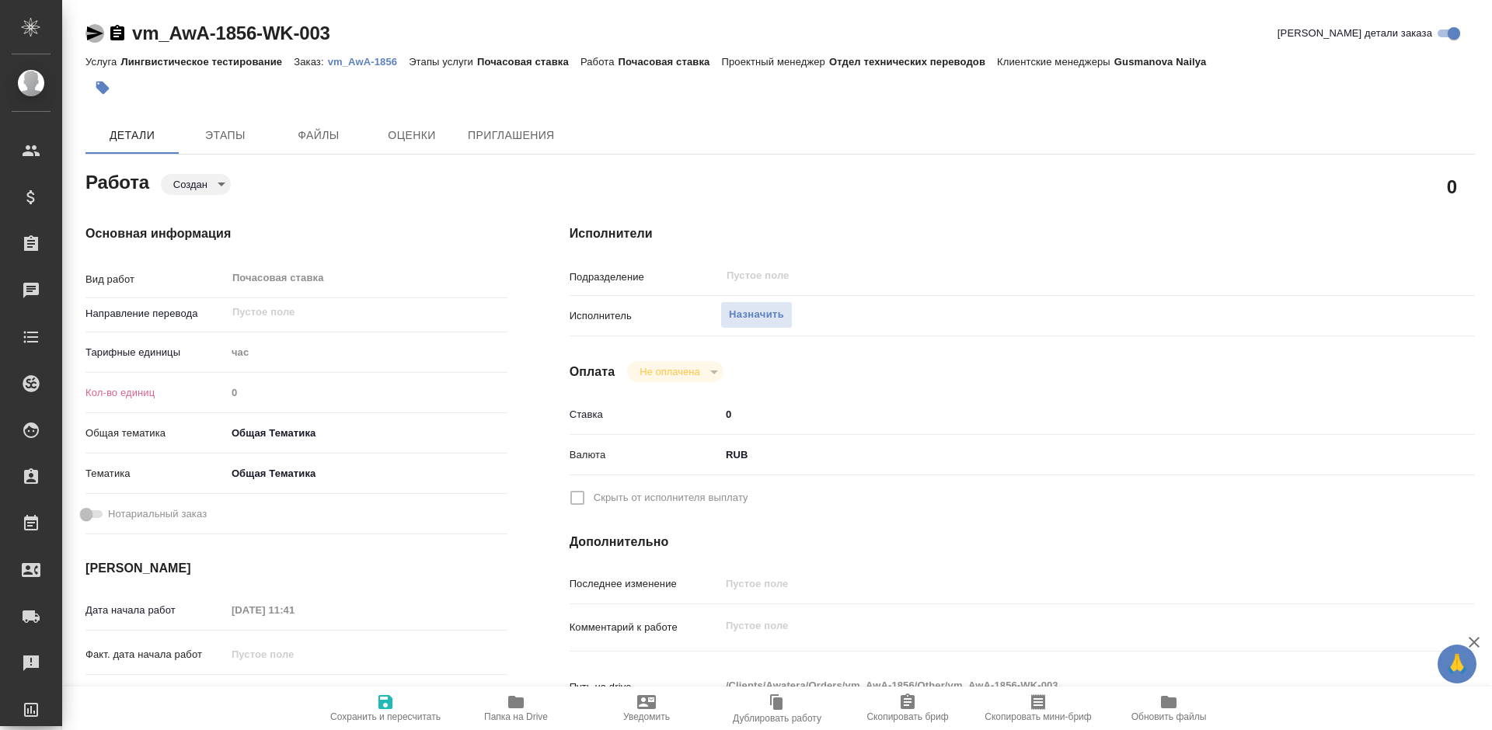
click at [94, 36] on icon "button" at bounding box center [95, 33] width 16 height 14
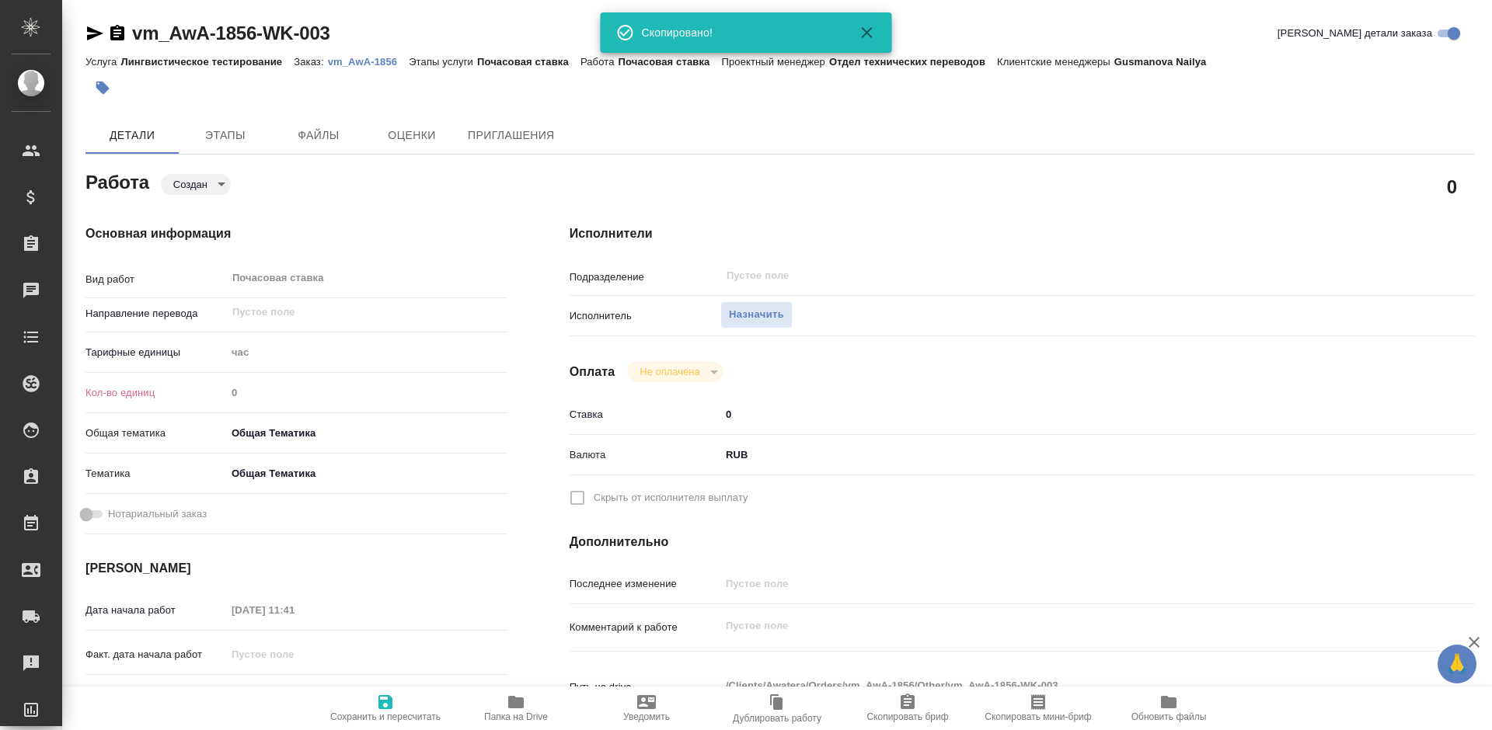
type textarea "x"
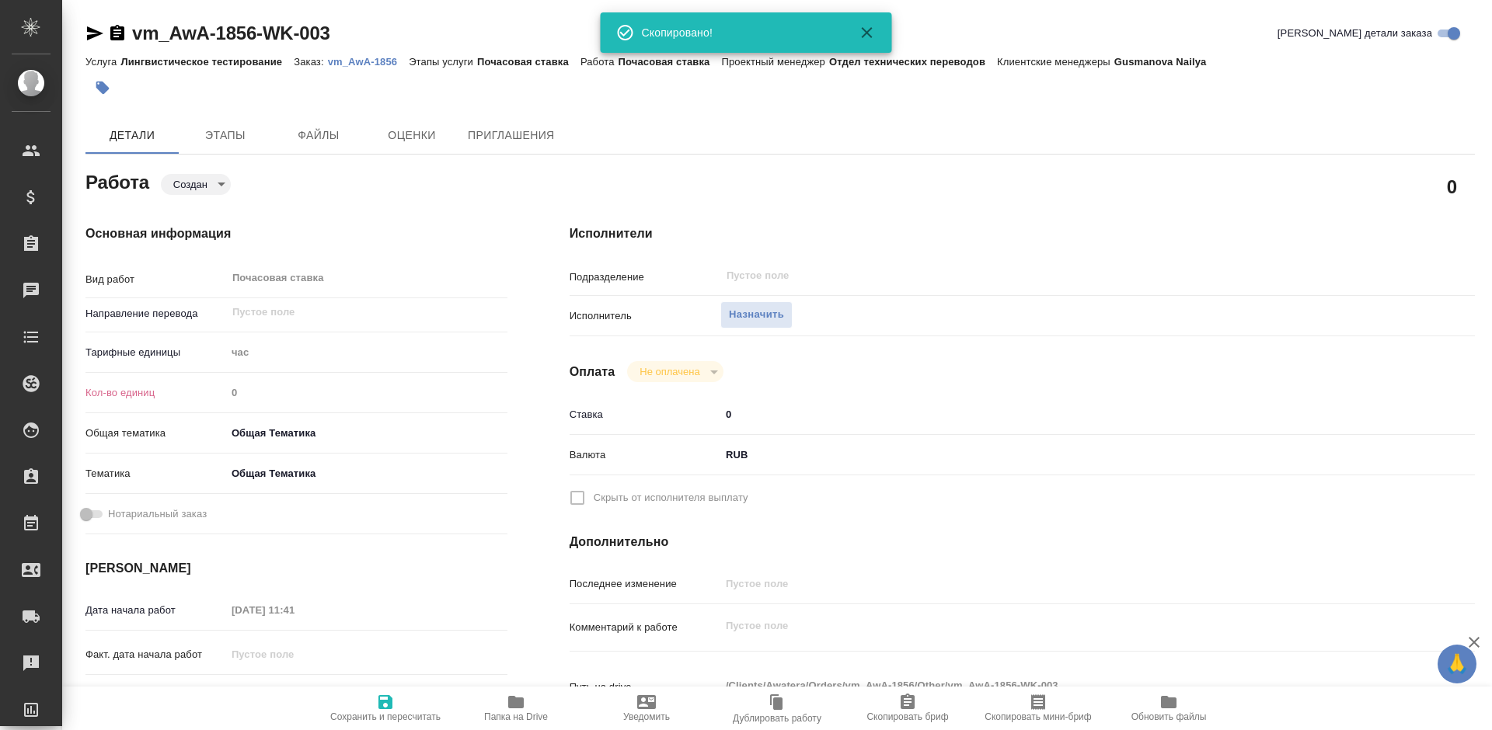
type textarea "x"
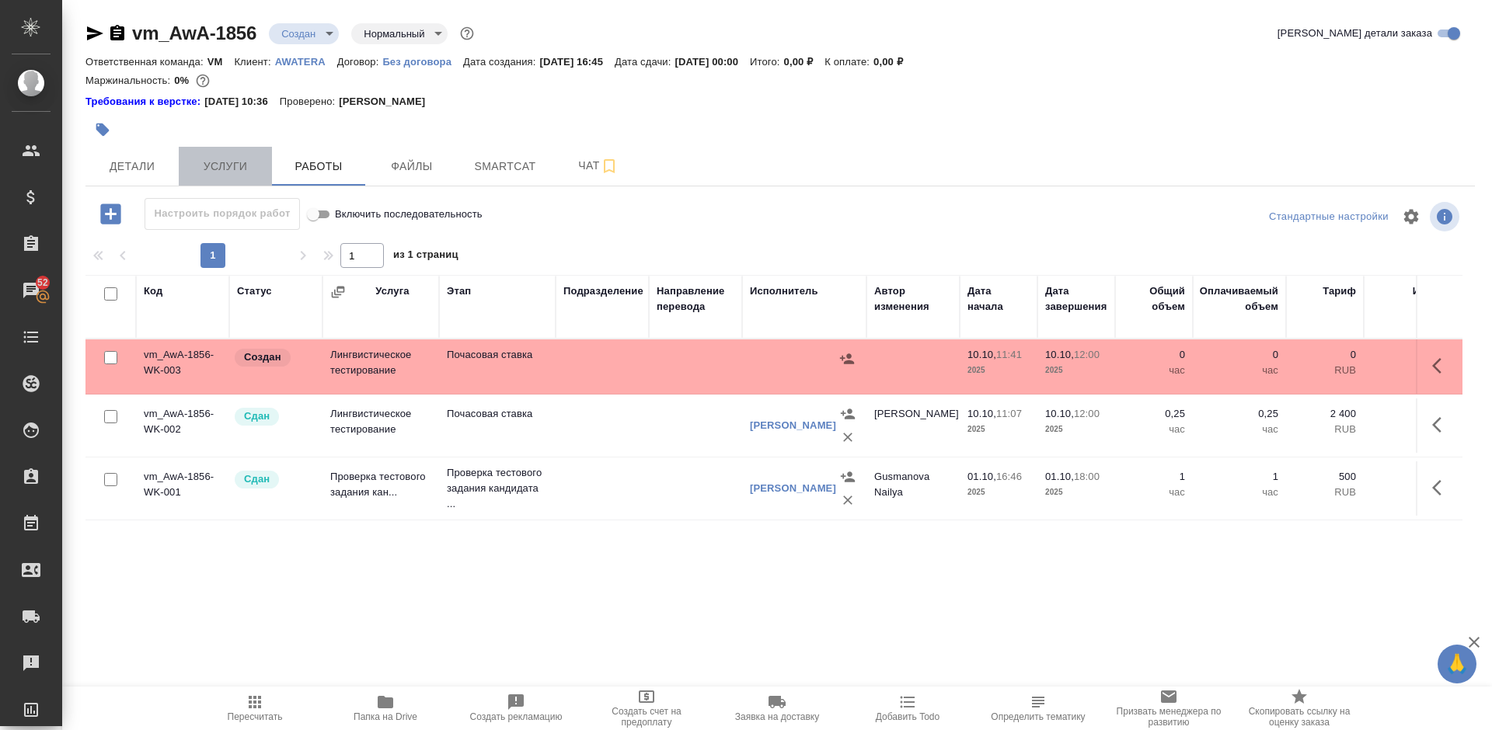
click at [236, 161] on span "Услуги" at bounding box center [225, 166] width 75 height 19
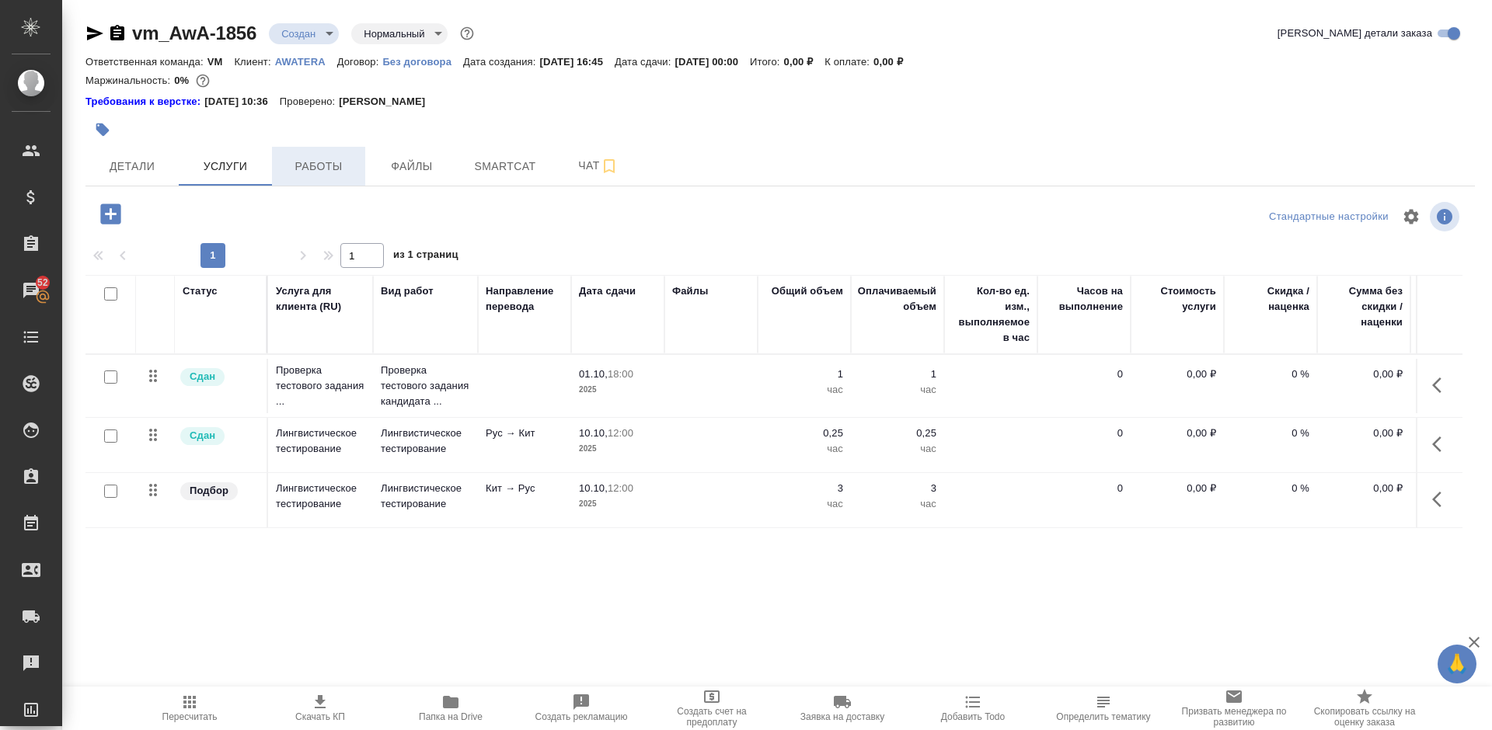
click at [305, 167] on span "Работы" at bounding box center [318, 166] width 75 height 19
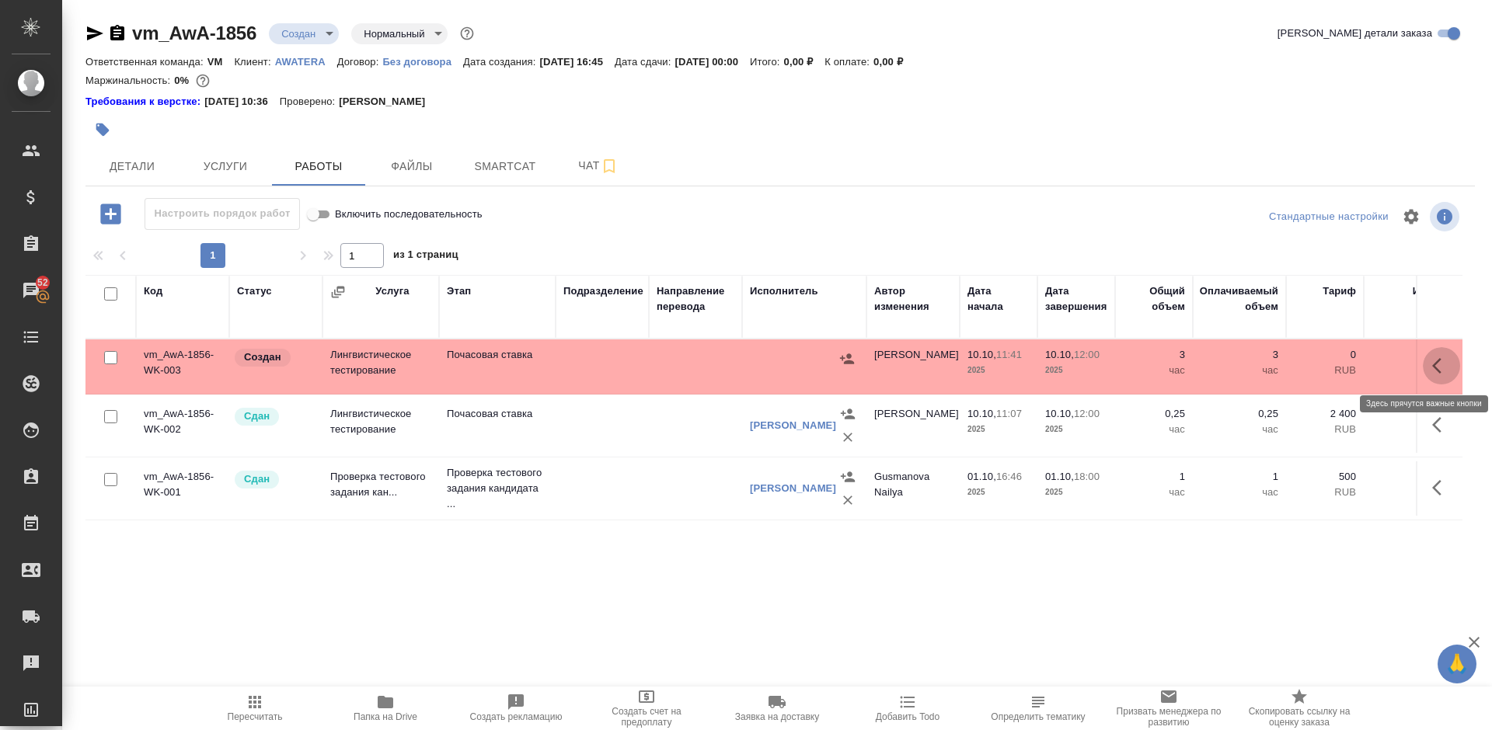
click at [1437, 363] on icon "button" at bounding box center [1436, 366] width 9 height 16
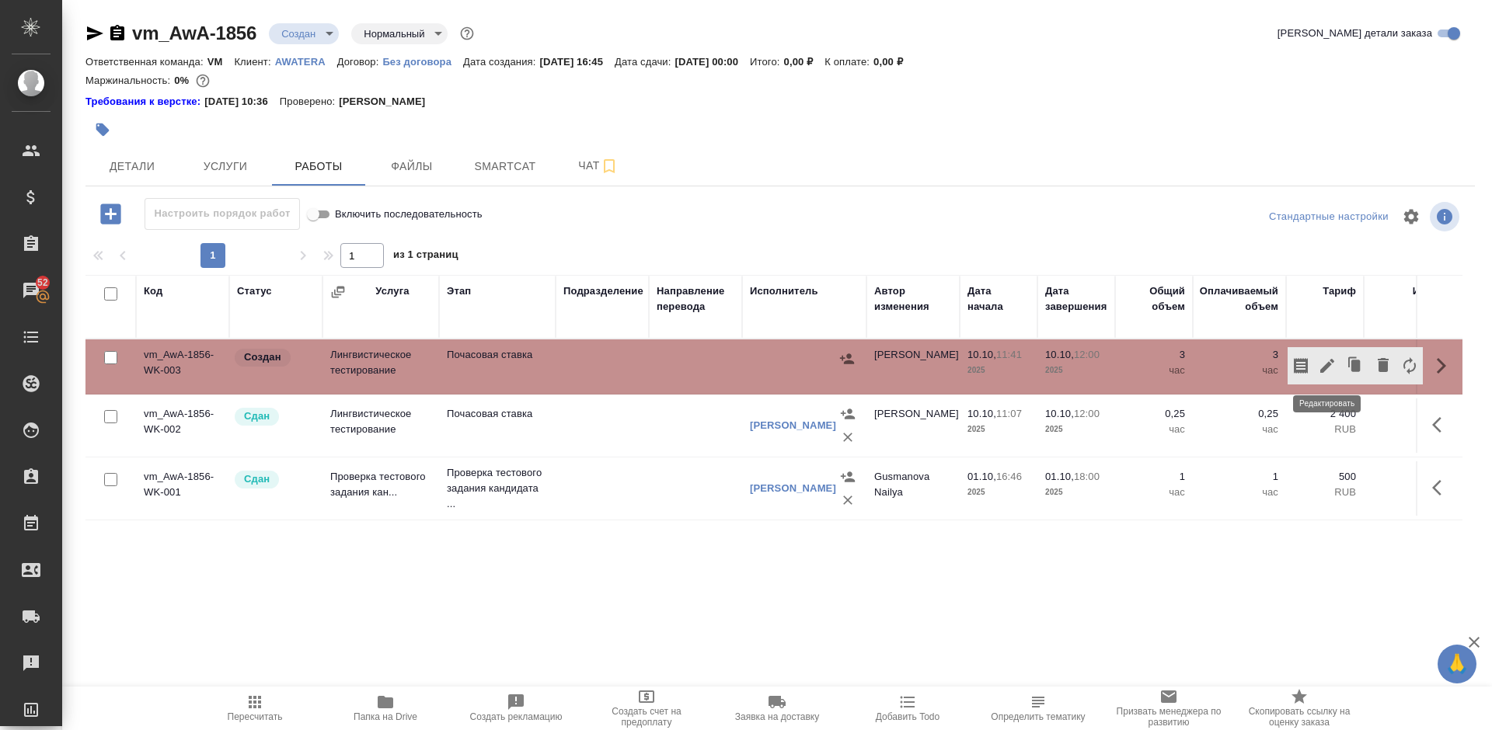
click at [1327, 368] on icon "button" at bounding box center [1327, 366] width 14 height 14
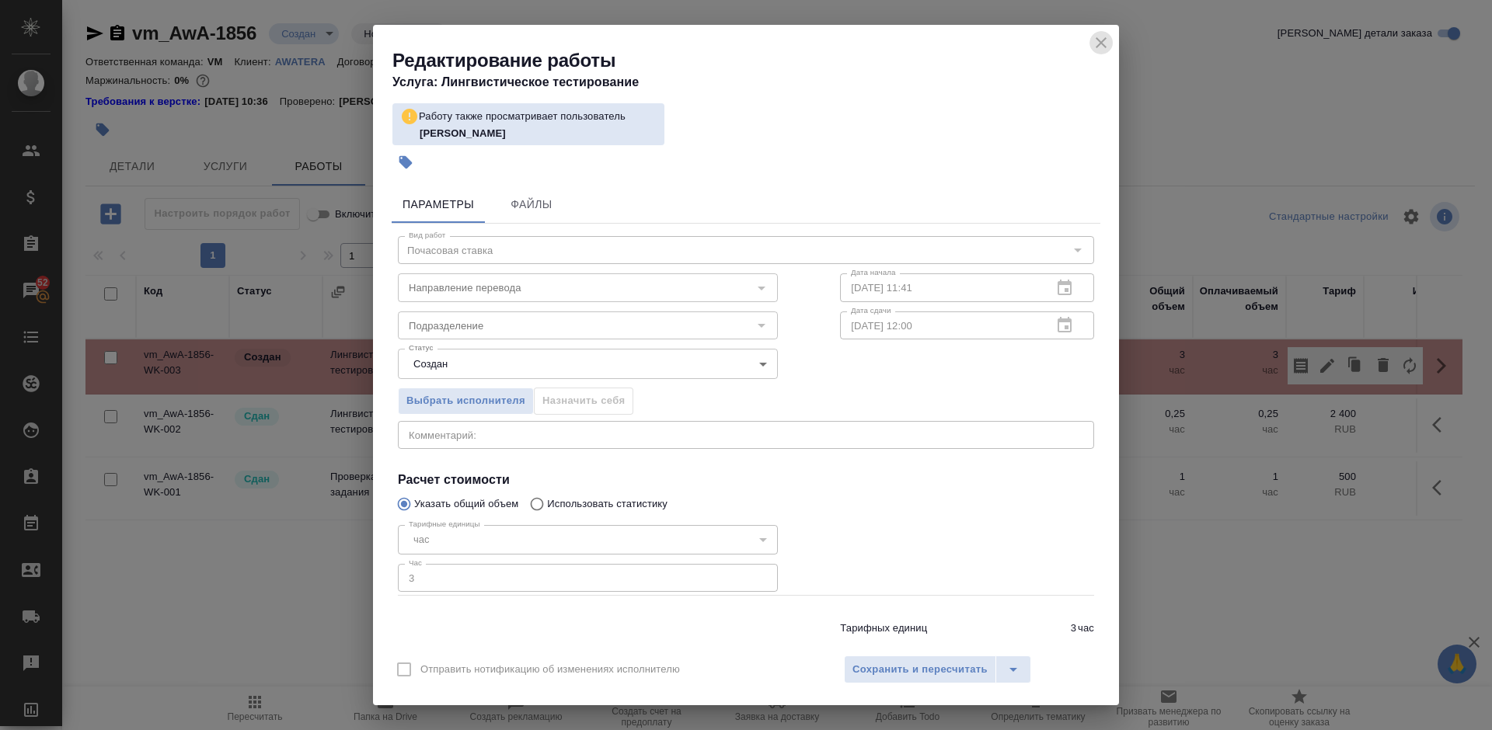
click at [1101, 44] on icon "close" at bounding box center [1101, 42] width 19 height 19
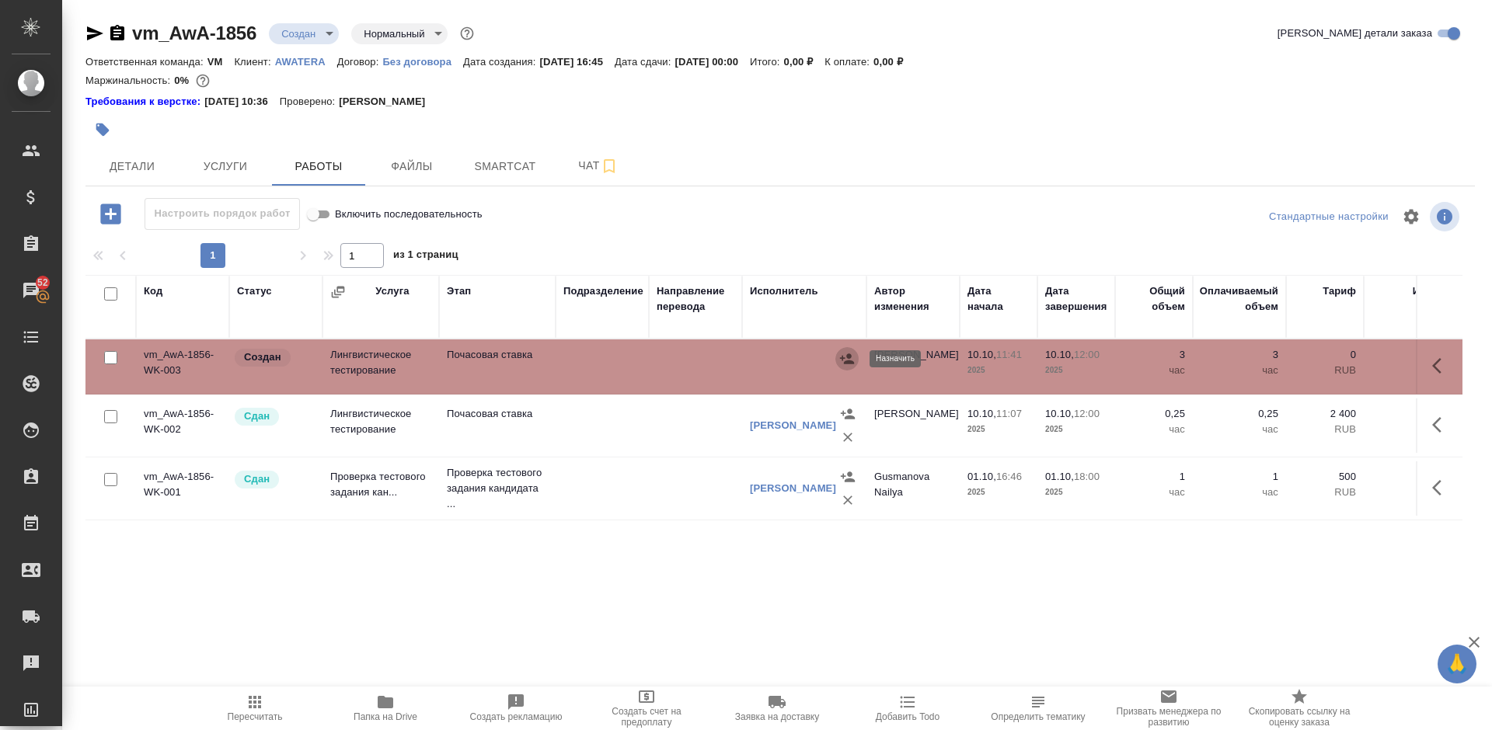
click at [845, 356] on icon "button" at bounding box center [847, 359] width 16 height 16
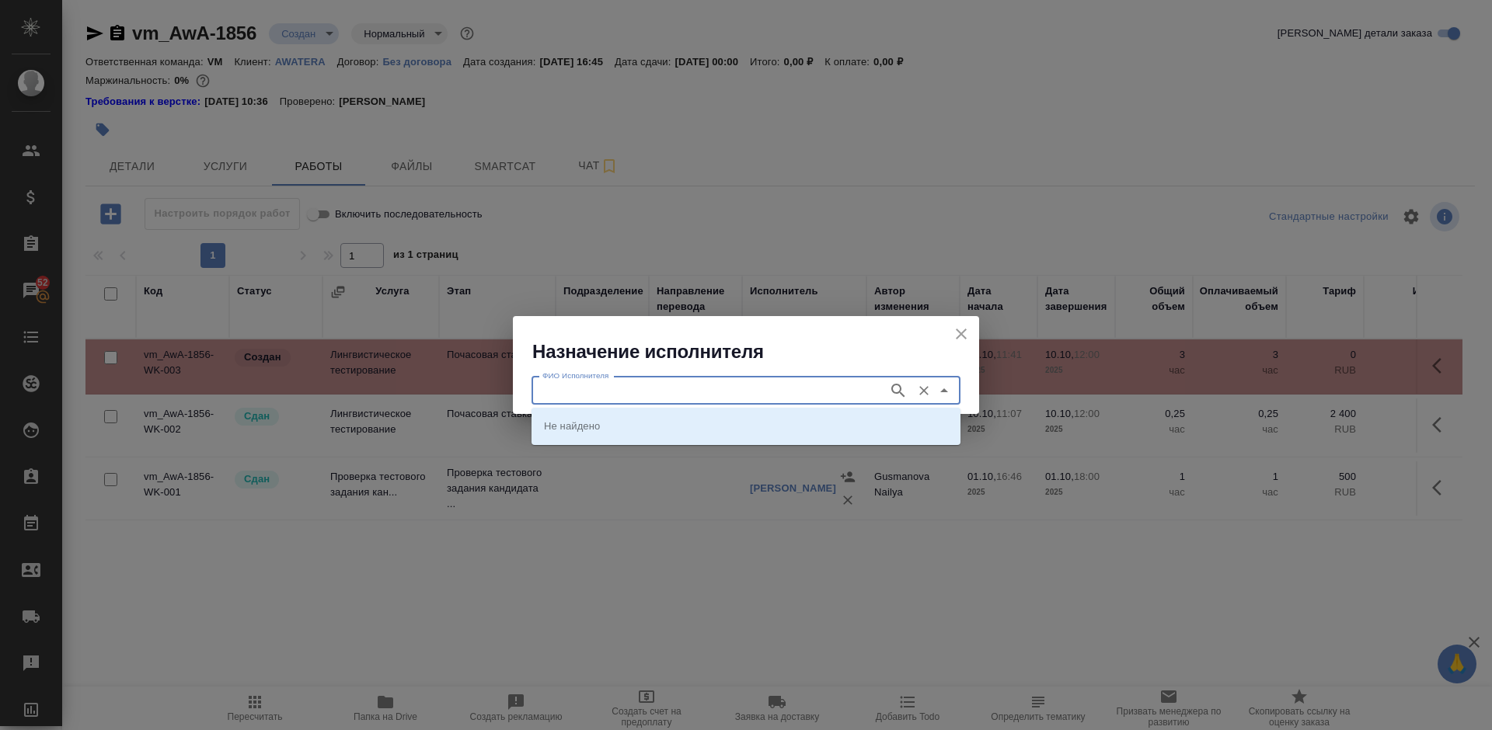
click at [685, 391] on input "ФИО Исполнителя" at bounding box center [708, 391] width 344 height 19
type input "[PERSON_NAME]"
click at [899, 393] on icon "button" at bounding box center [898, 391] width 19 height 19
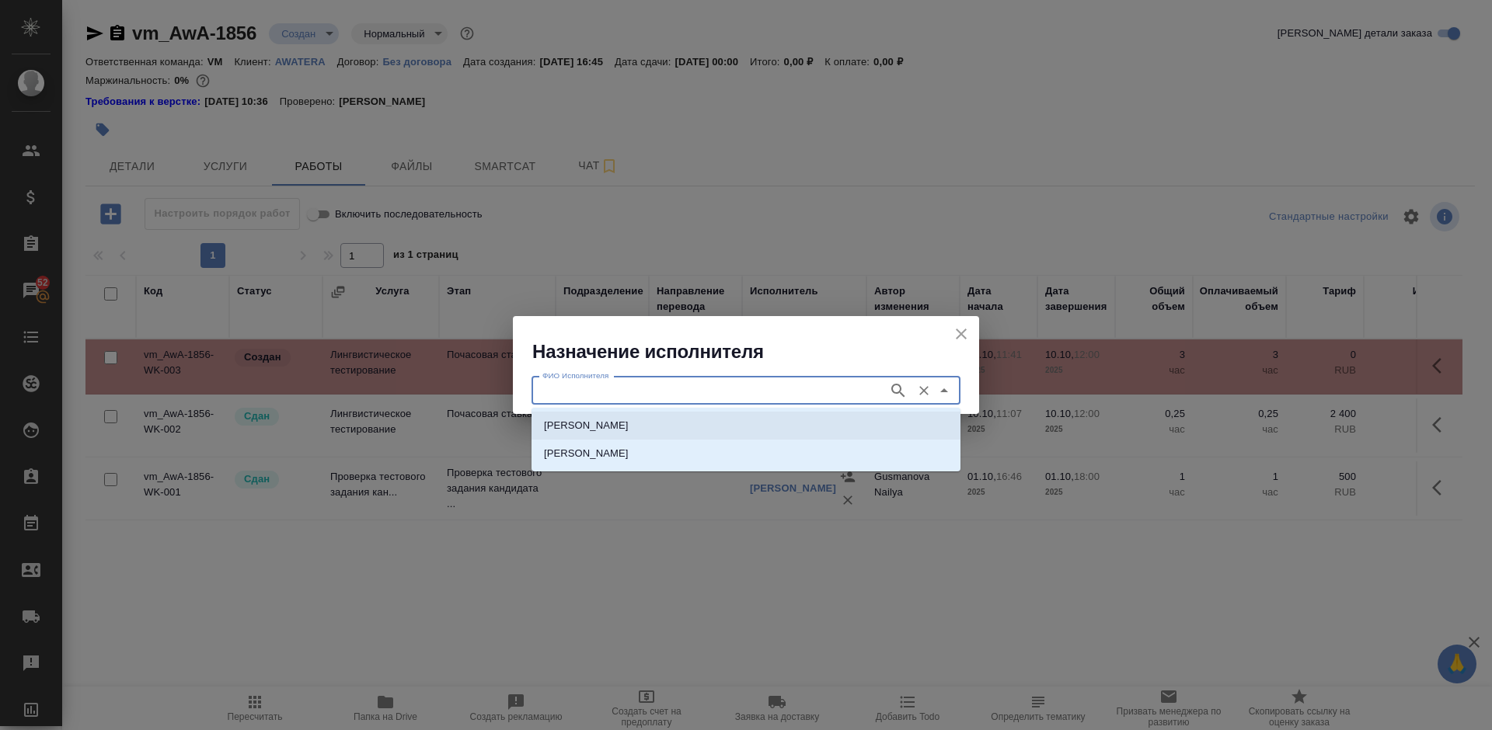
click at [722, 423] on li "[PERSON_NAME]" at bounding box center [745, 426] width 429 height 28
type input "[PERSON_NAME]"
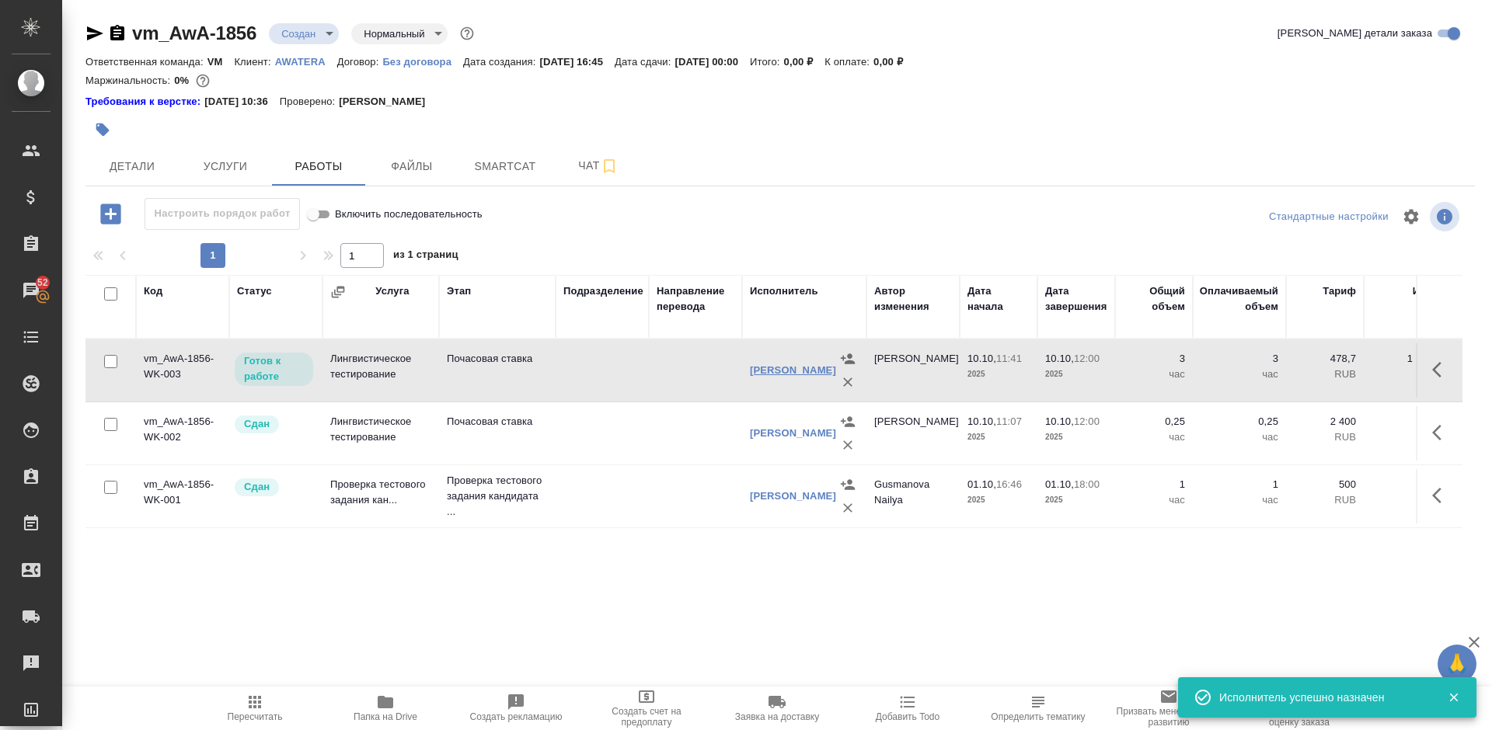
click at [775, 376] on link "[PERSON_NAME]" at bounding box center [793, 370] width 86 height 12
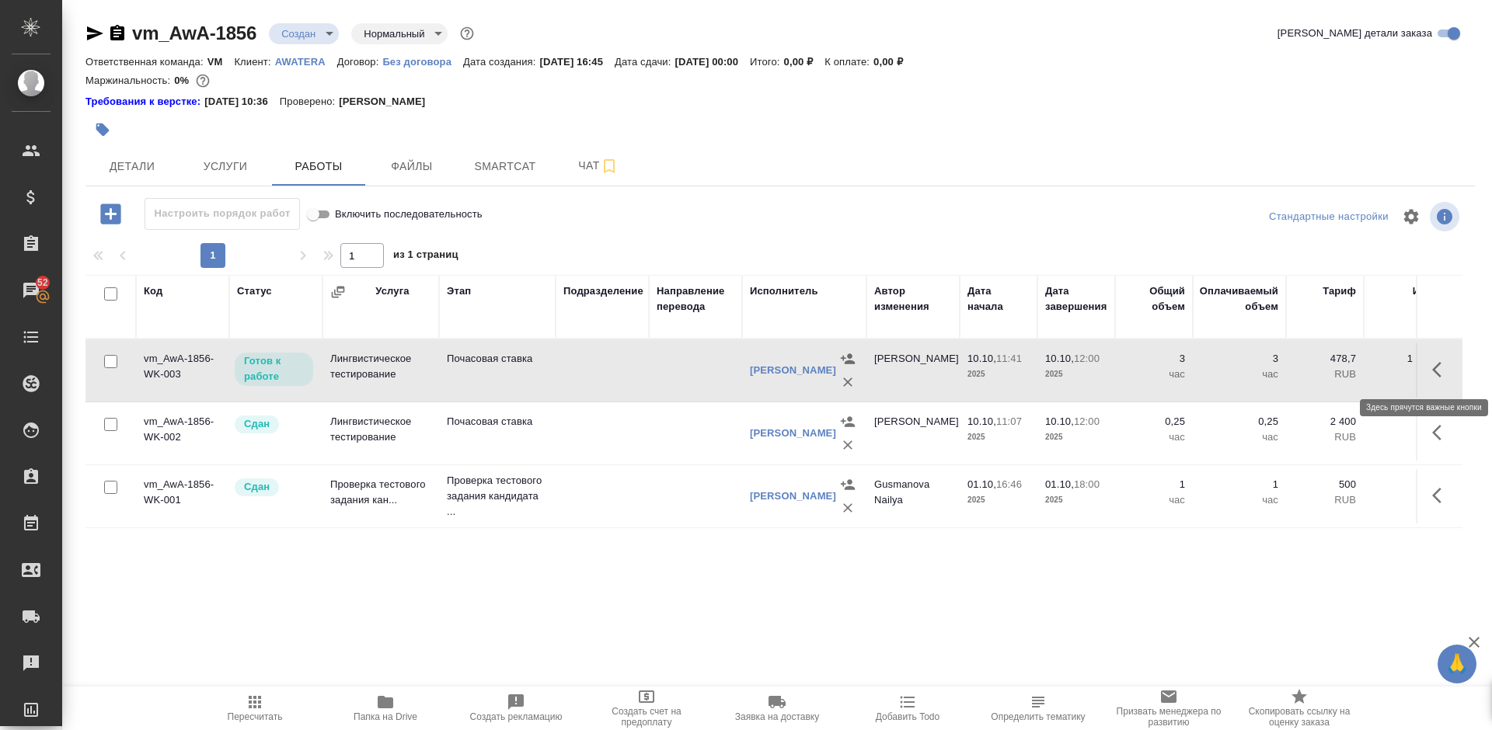
click at [1436, 368] on icon "button" at bounding box center [1436, 370] width 9 height 16
click at [1328, 365] on icon "button" at bounding box center [1327, 370] width 19 height 19
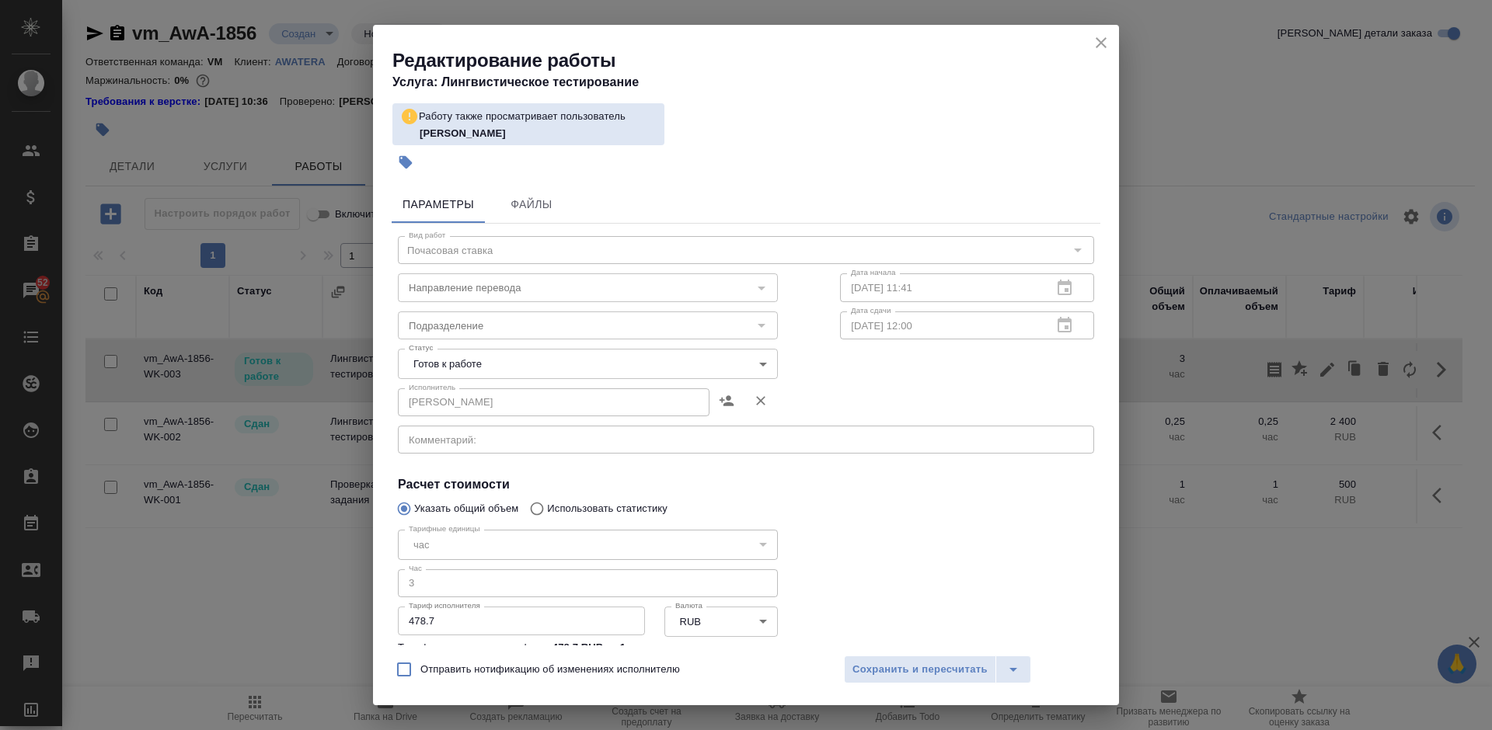
click at [646, 358] on body "🙏 .cls-1 fill:#fff; AWATERA [PERSON_NAME] Спецификации Заказы 52 Чаты Todo Прое…" at bounding box center [746, 365] width 1492 height 730
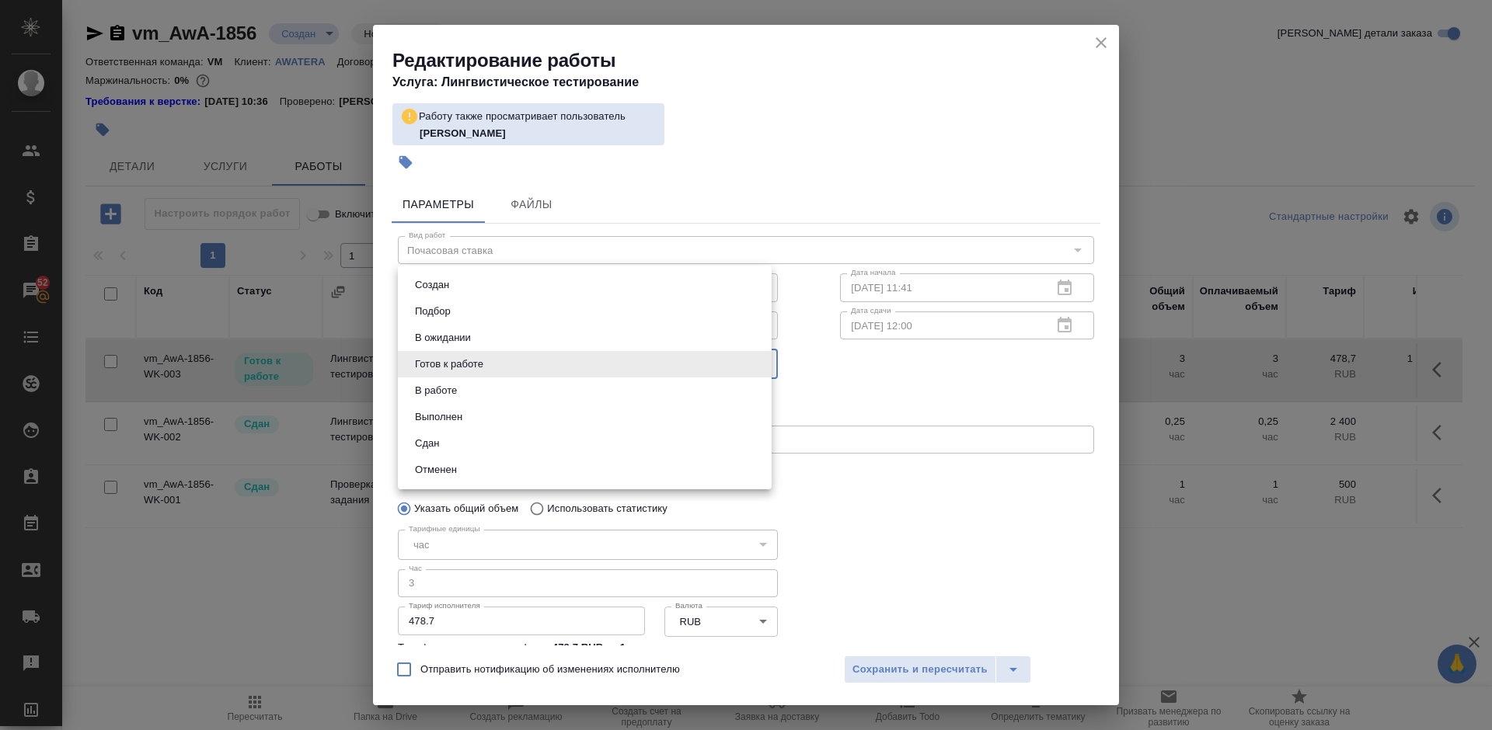
click at [519, 442] on li "Сдан" at bounding box center [585, 443] width 374 height 26
type input "closed"
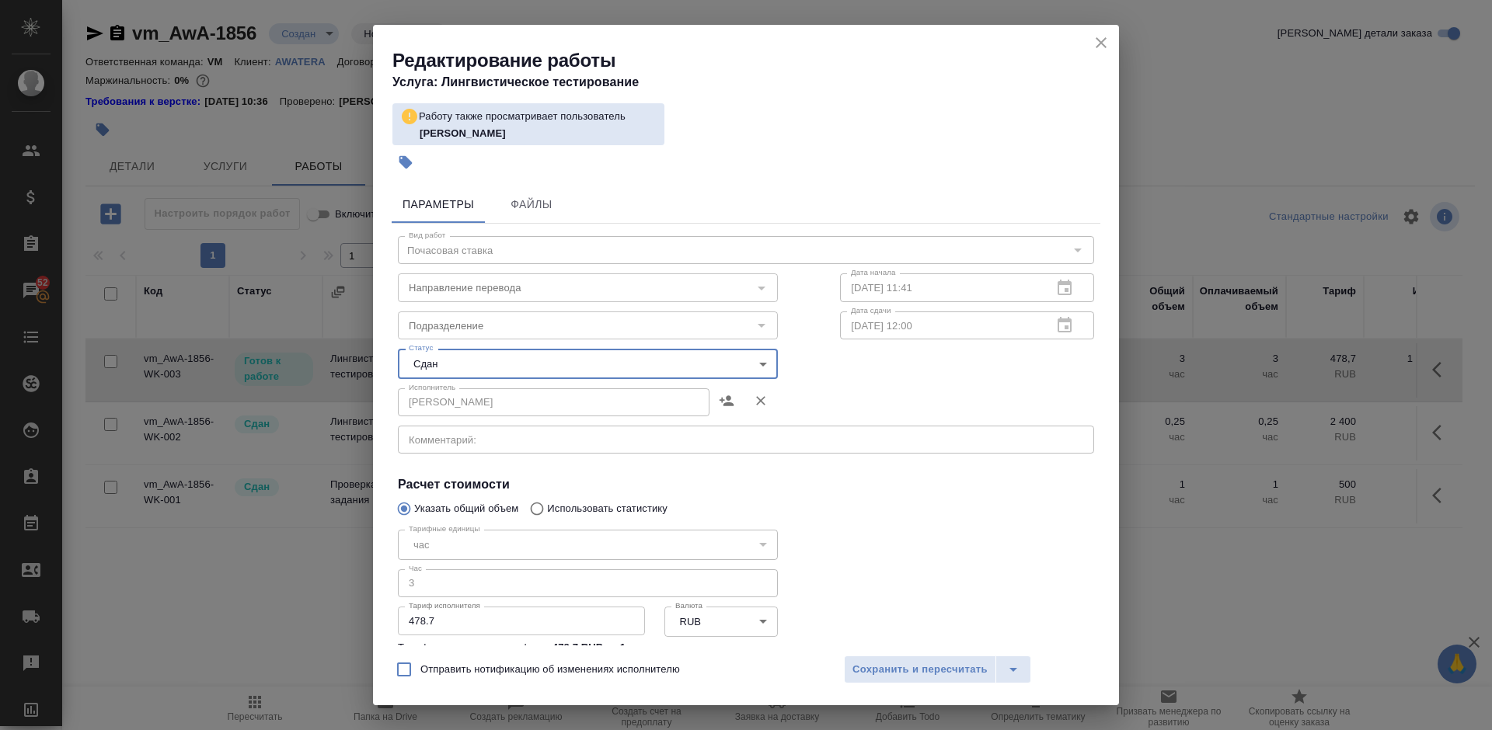
click at [403, 669] on input "Отправить нотификацию об изменениях исполнителю" at bounding box center [404, 669] width 33 height 33
checkbox input "true"
click at [983, 669] on span "Сохранить и пересчитать" at bounding box center [919, 670] width 135 height 18
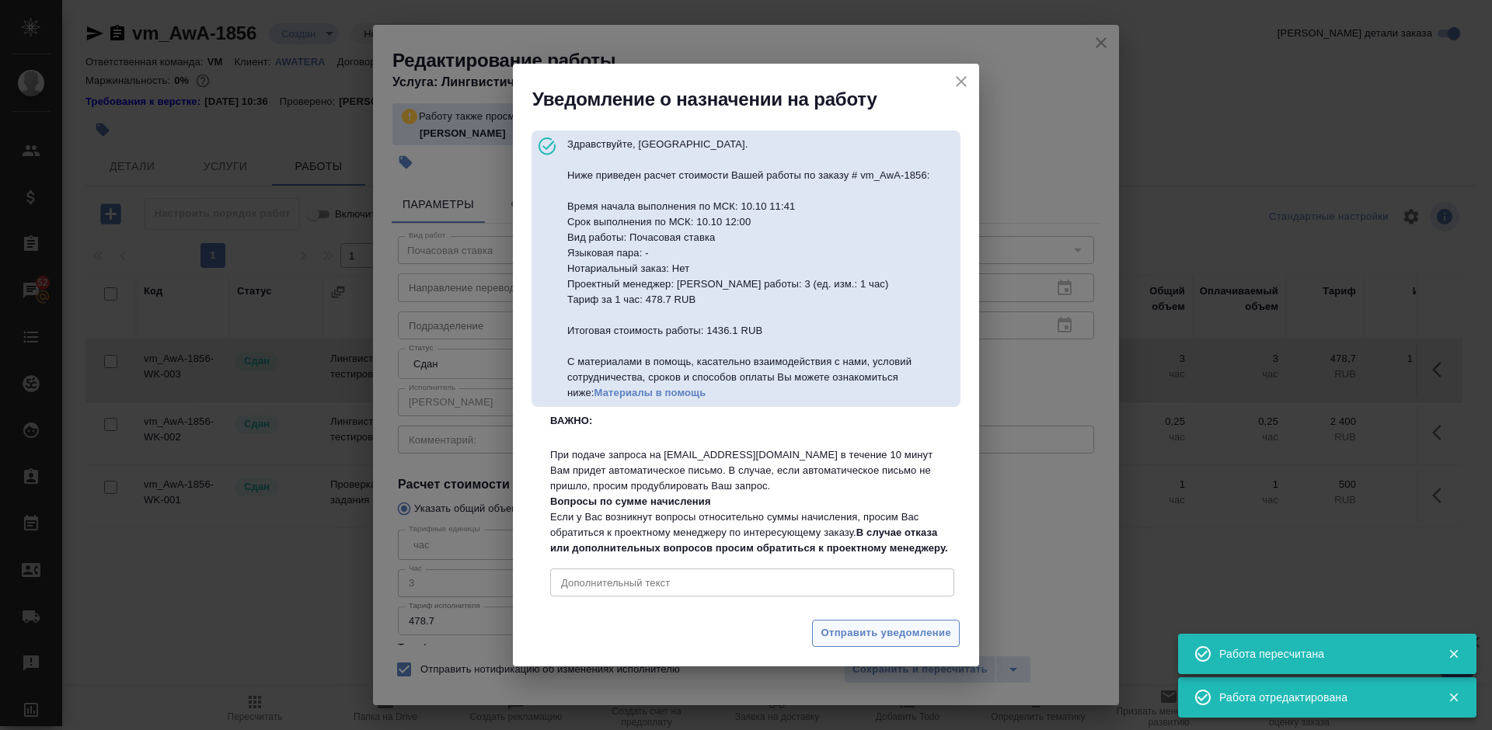
click at [880, 643] on span "Отправить уведомление" at bounding box center [886, 634] width 131 height 18
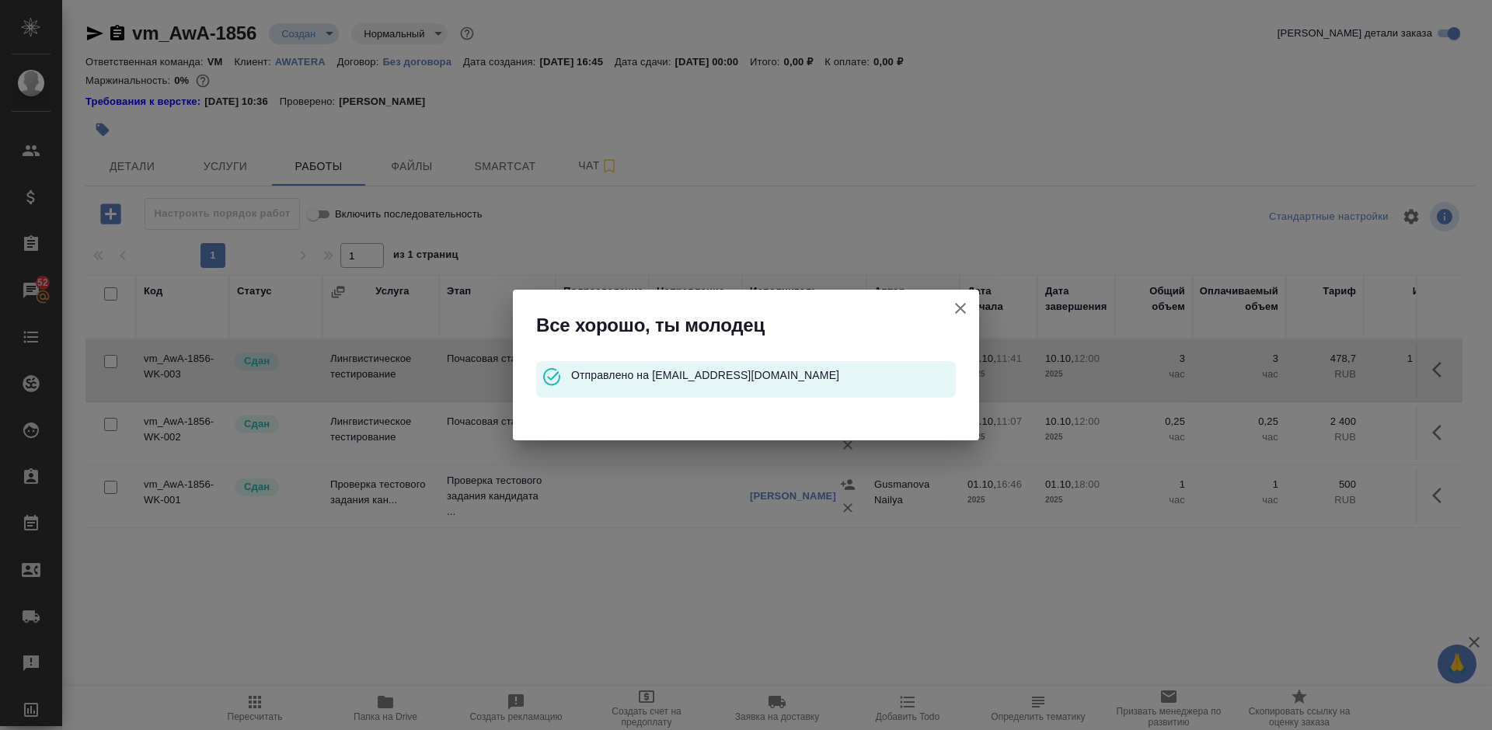
click at [961, 307] on icon "button" at bounding box center [960, 308] width 11 height 11
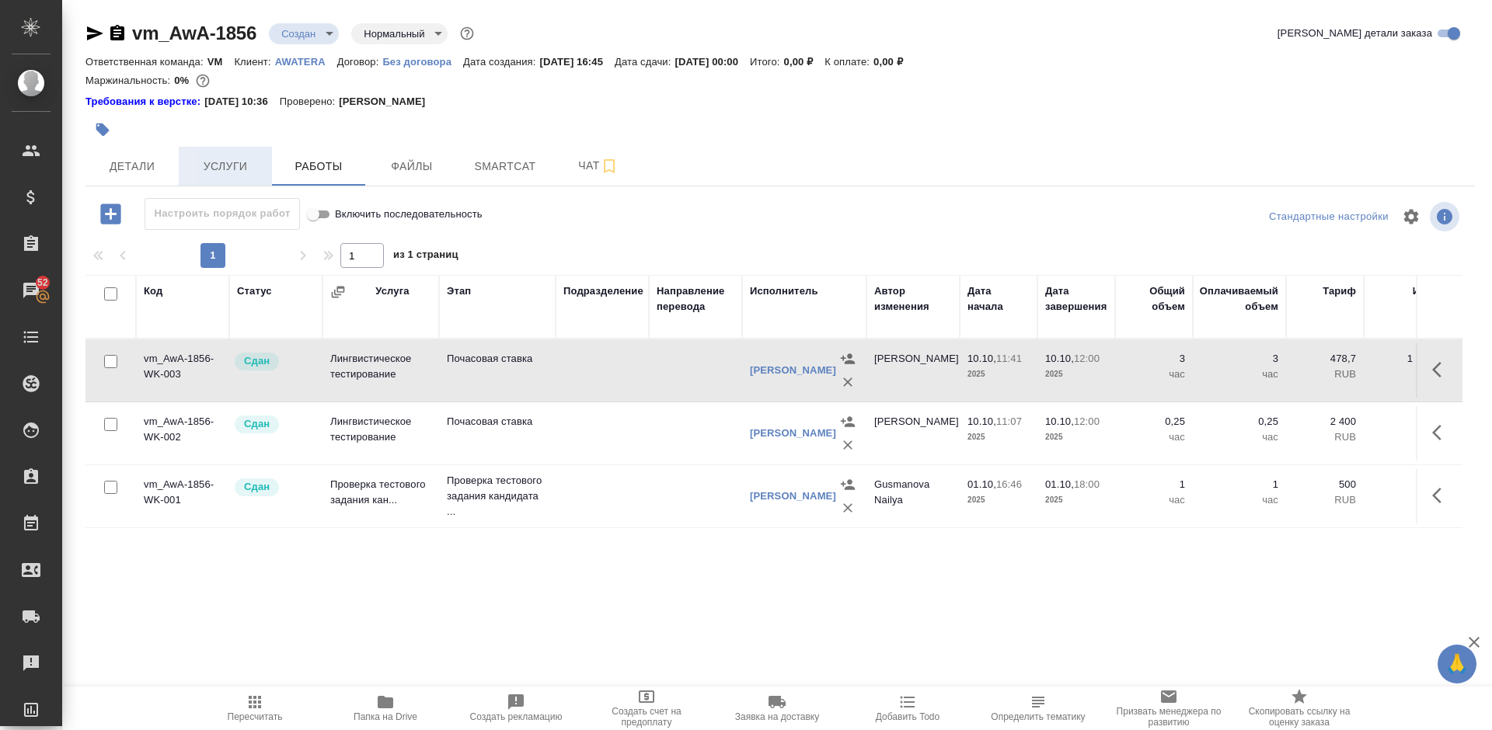
click at [237, 173] on span "Услуги" at bounding box center [225, 166] width 75 height 19
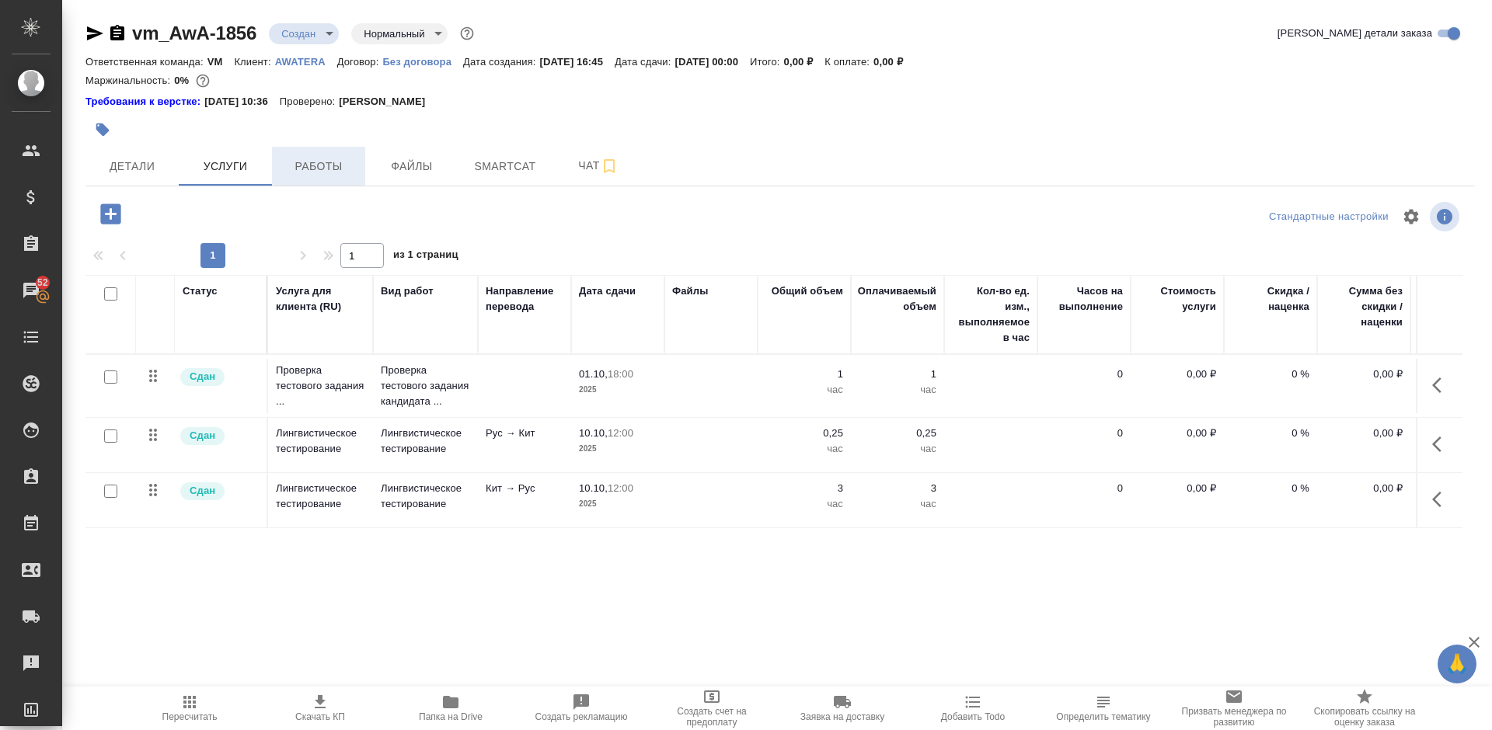
click at [315, 168] on span "Работы" at bounding box center [318, 166] width 75 height 19
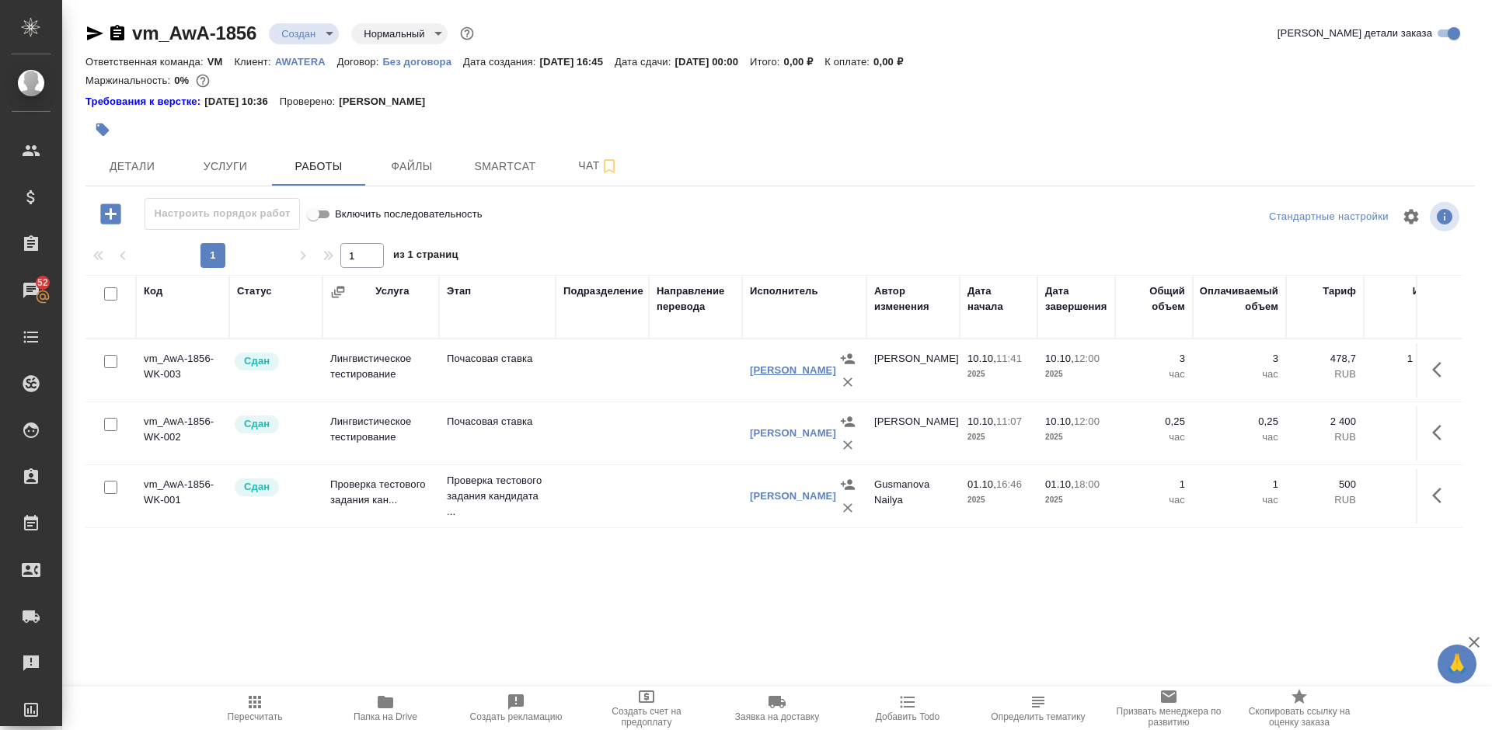
click at [785, 376] on link "[PERSON_NAME] Агафья" at bounding box center [793, 370] width 86 height 12
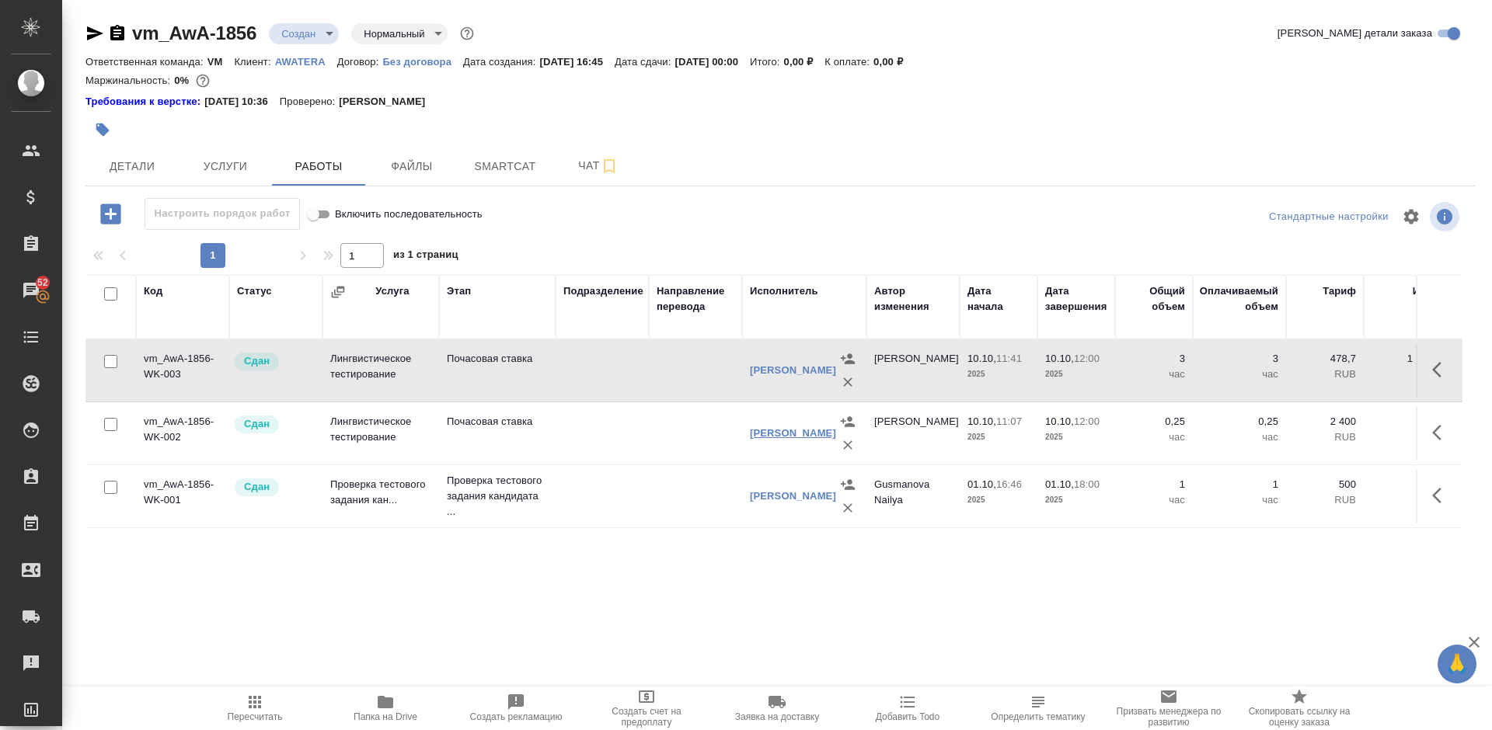
click at [775, 428] on link "Ли Гуосин" at bounding box center [793, 433] width 86 height 12
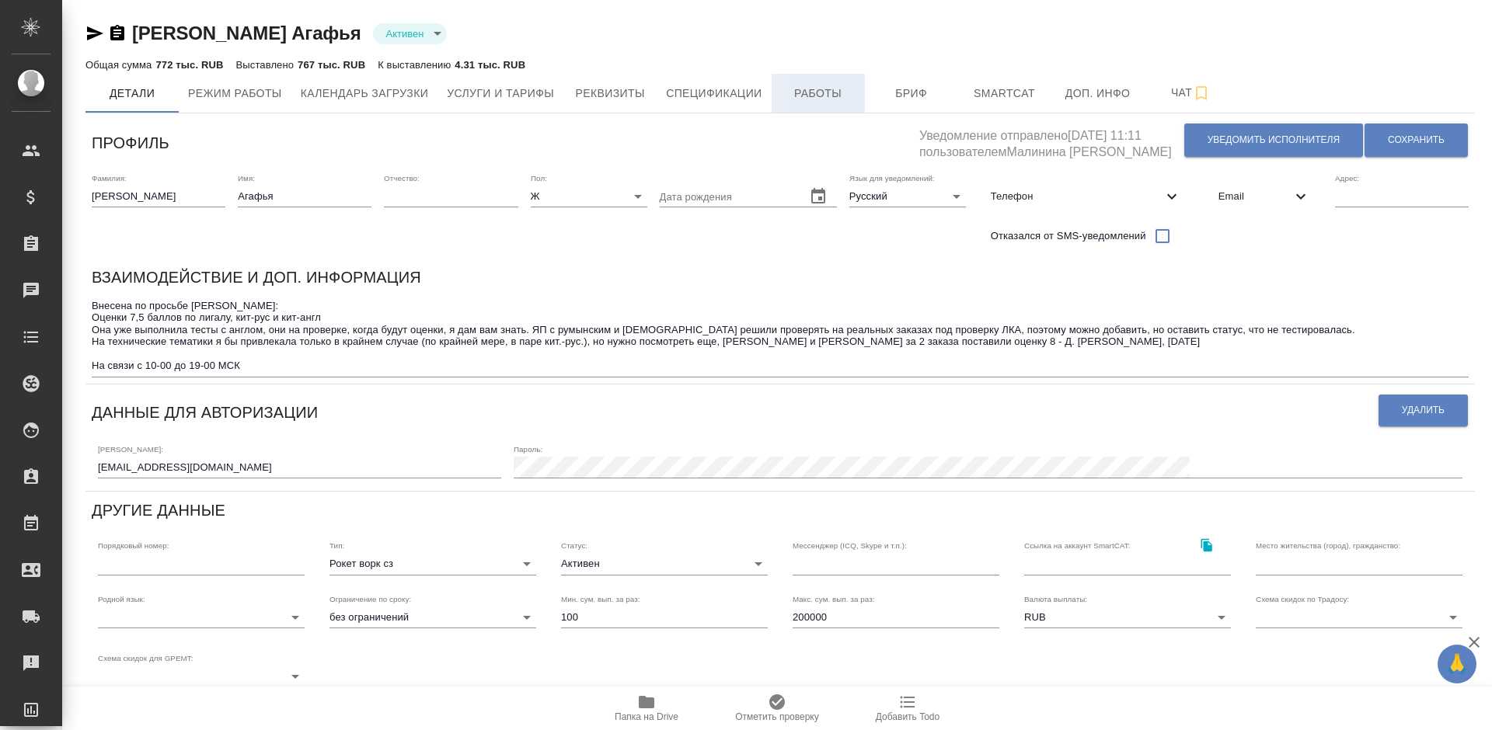
click at [834, 85] on span "Работы" at bounding box center [818, 93] width 75 height 19
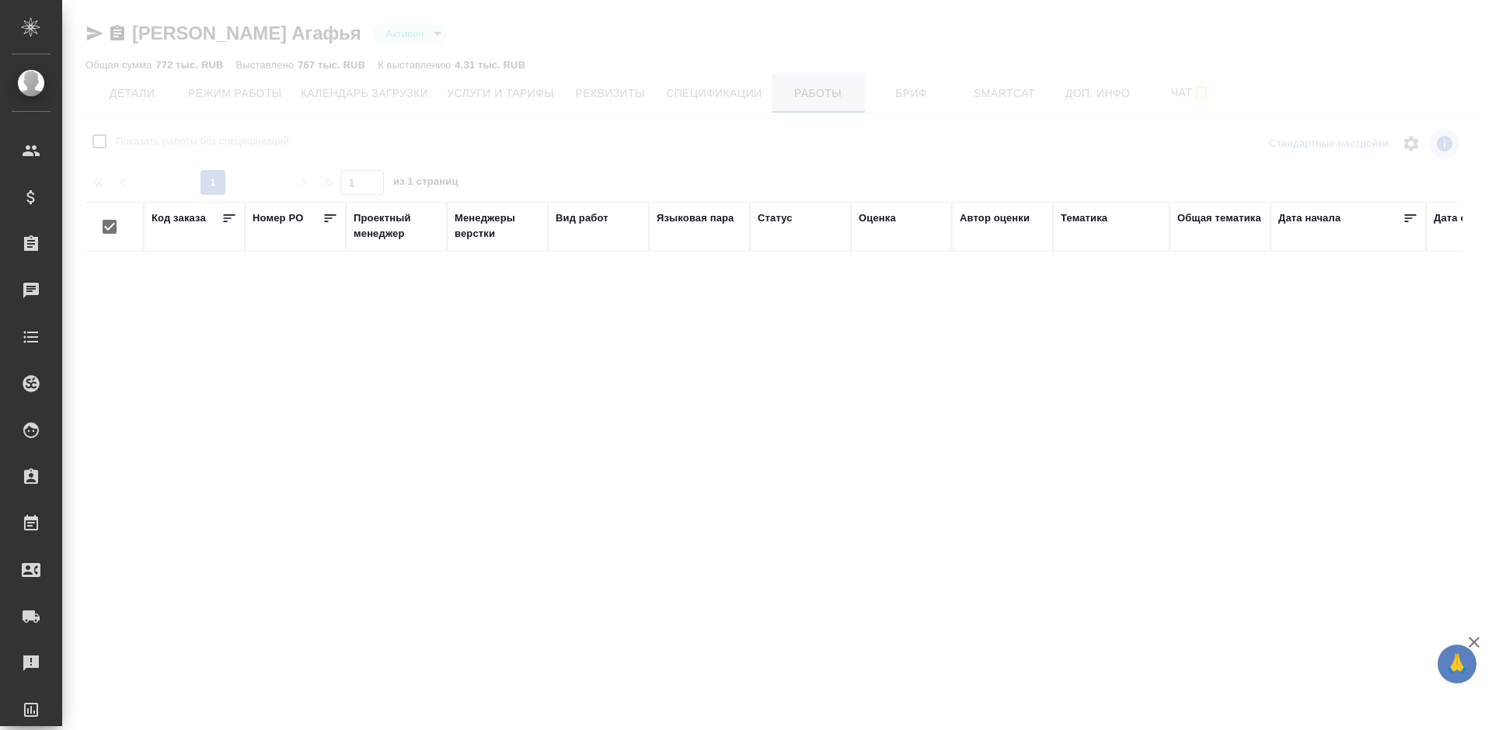
checkbox input "false"
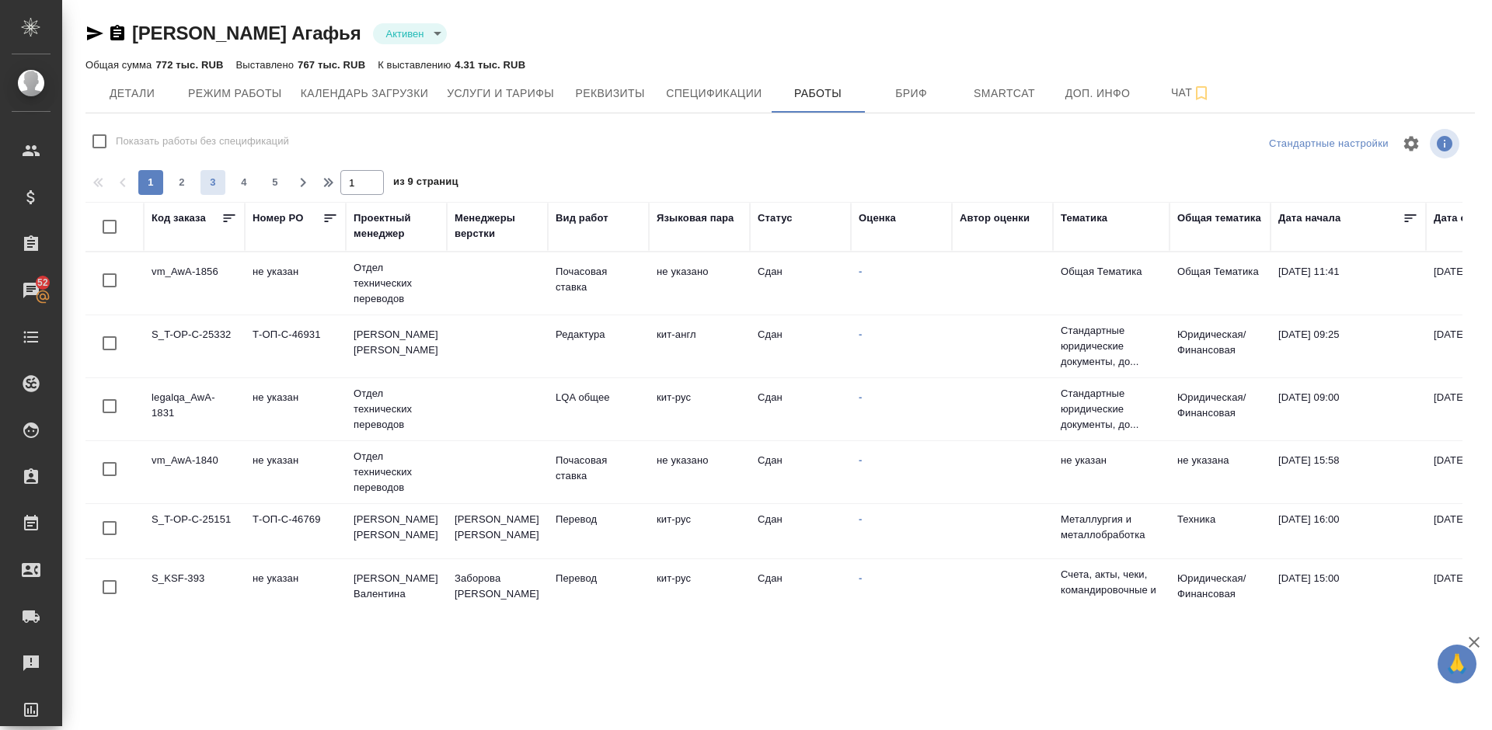
click at [219, 186] on span "3" at bounding box center [212, 183] width 25 height 16
type input "3"
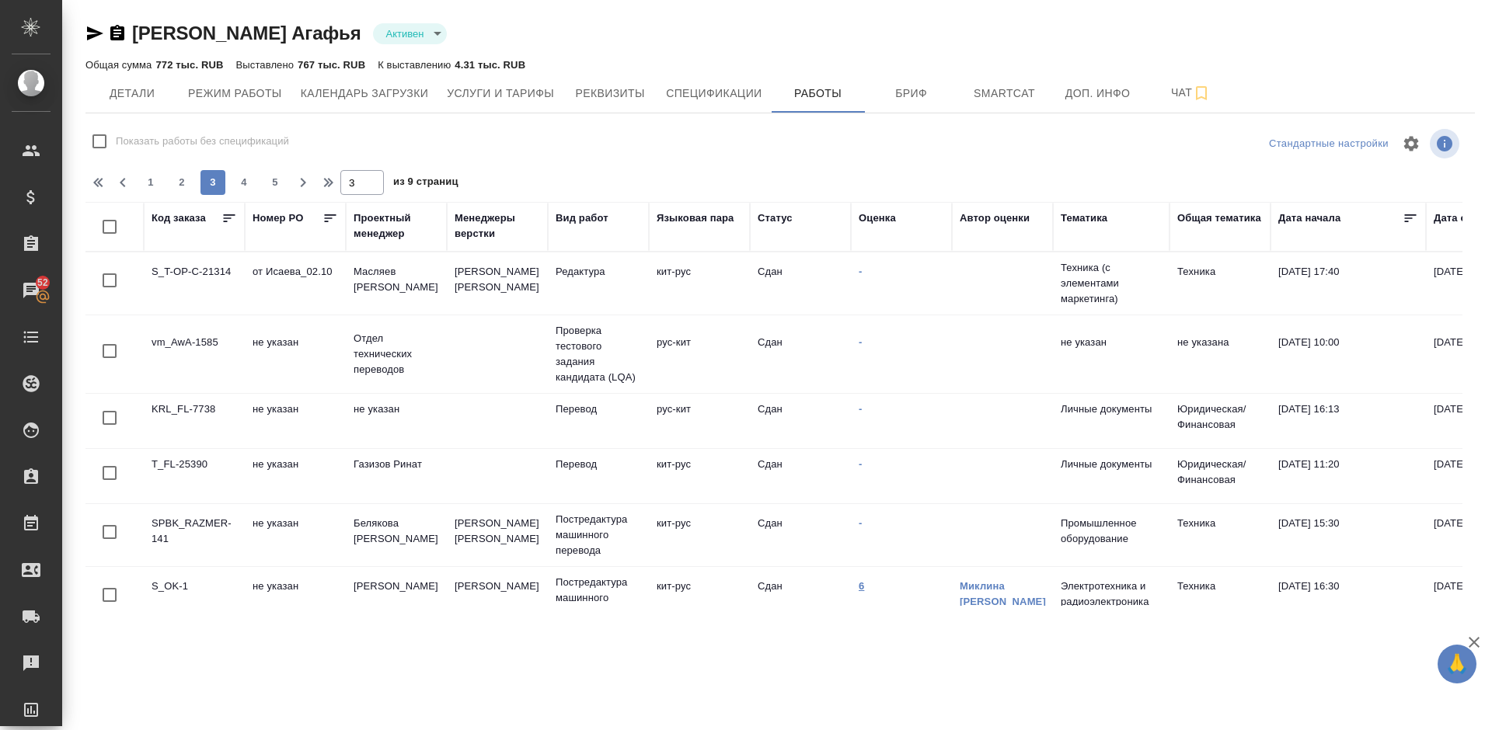
click at [863, 587] on link "6" at bounding box center [861, 586] width 5 height 12
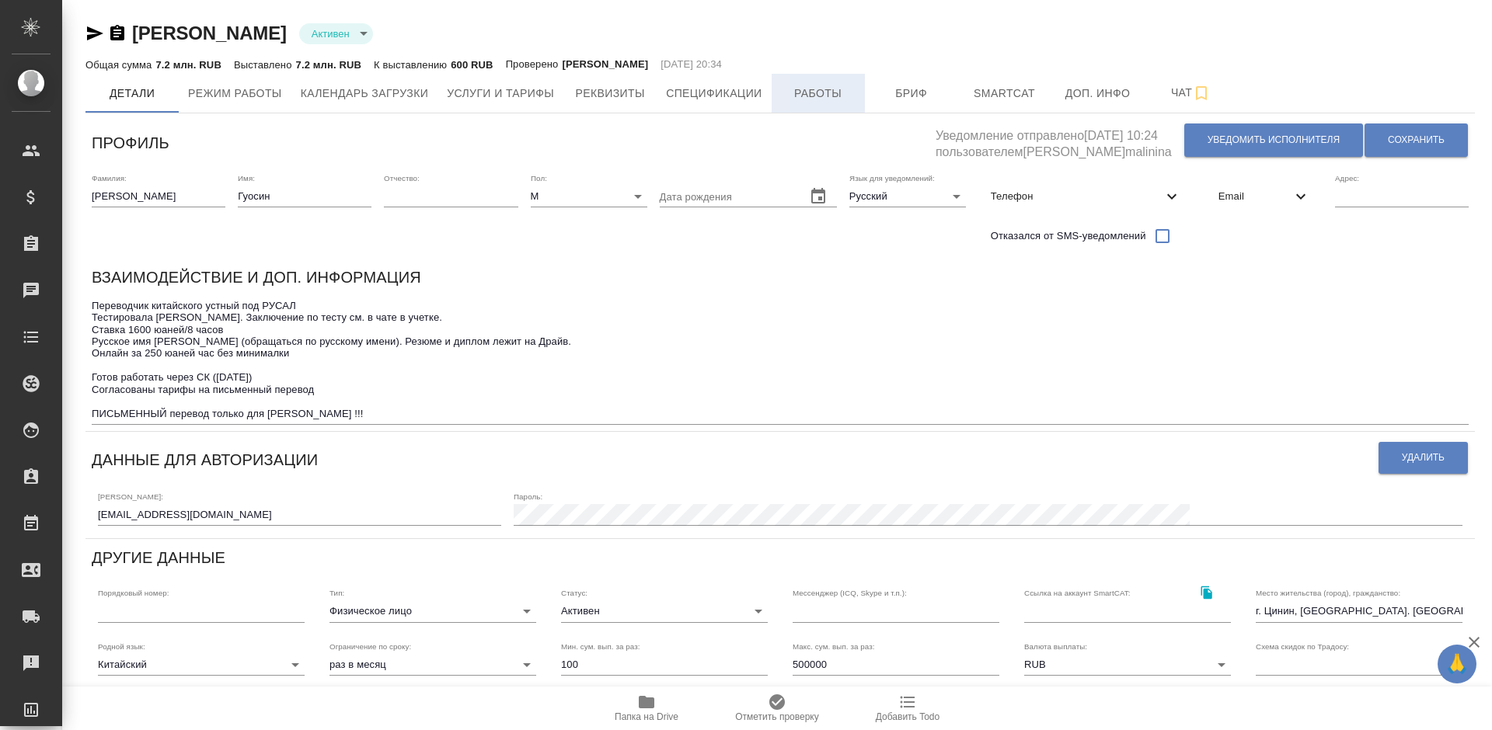
click at [791, 84] on span "Работы" at bounding box center [818, 93] width 75 height 19
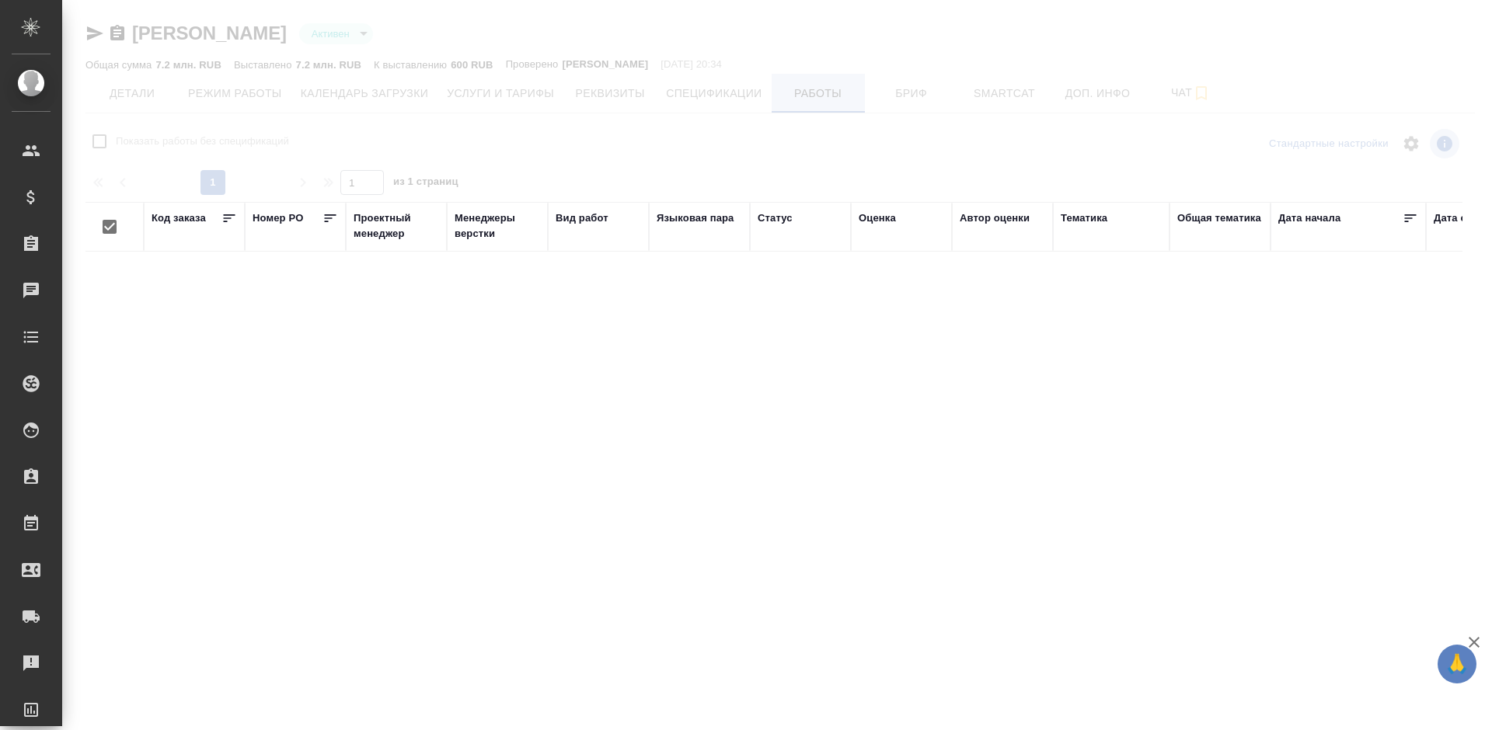
checkbox input "false"
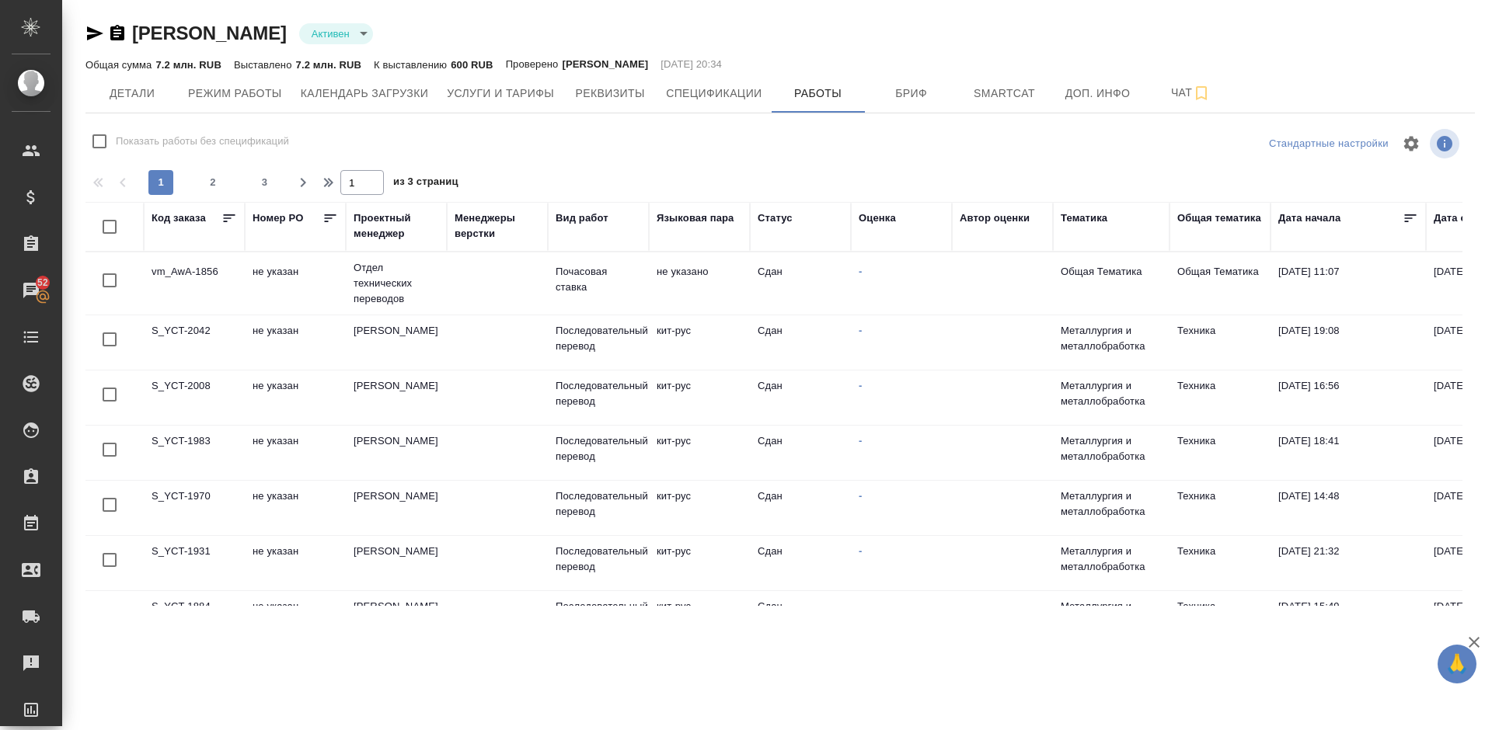
click at [886, 217] on div "Оценка" at bounding box center [877, 219] width 37 height 16
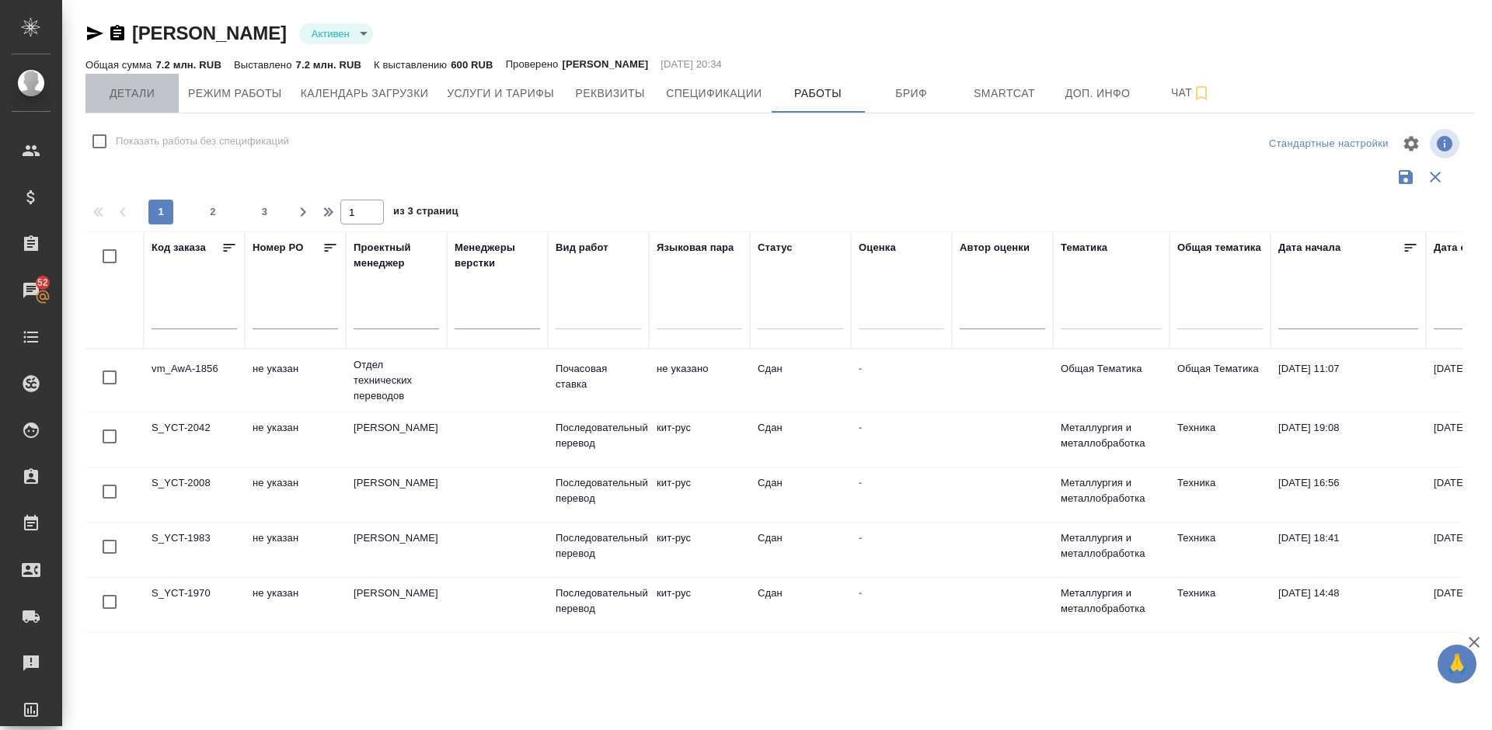
click at [162, 89] on span "Детали" at bounding box center [132, 93] width 75 height 19
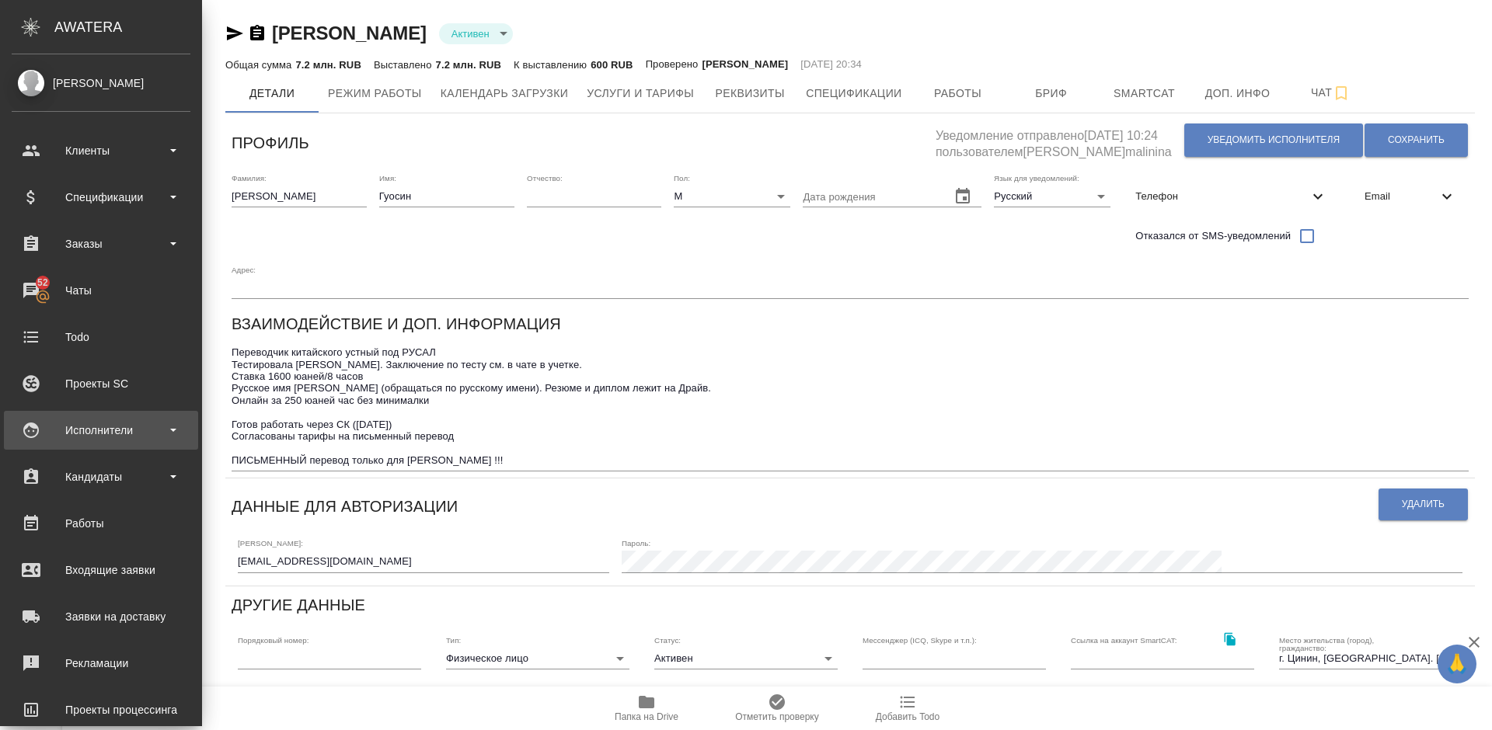
click at [115, 430] on div "Исполнители" at bounding box center [101, 430] width 179 height 23
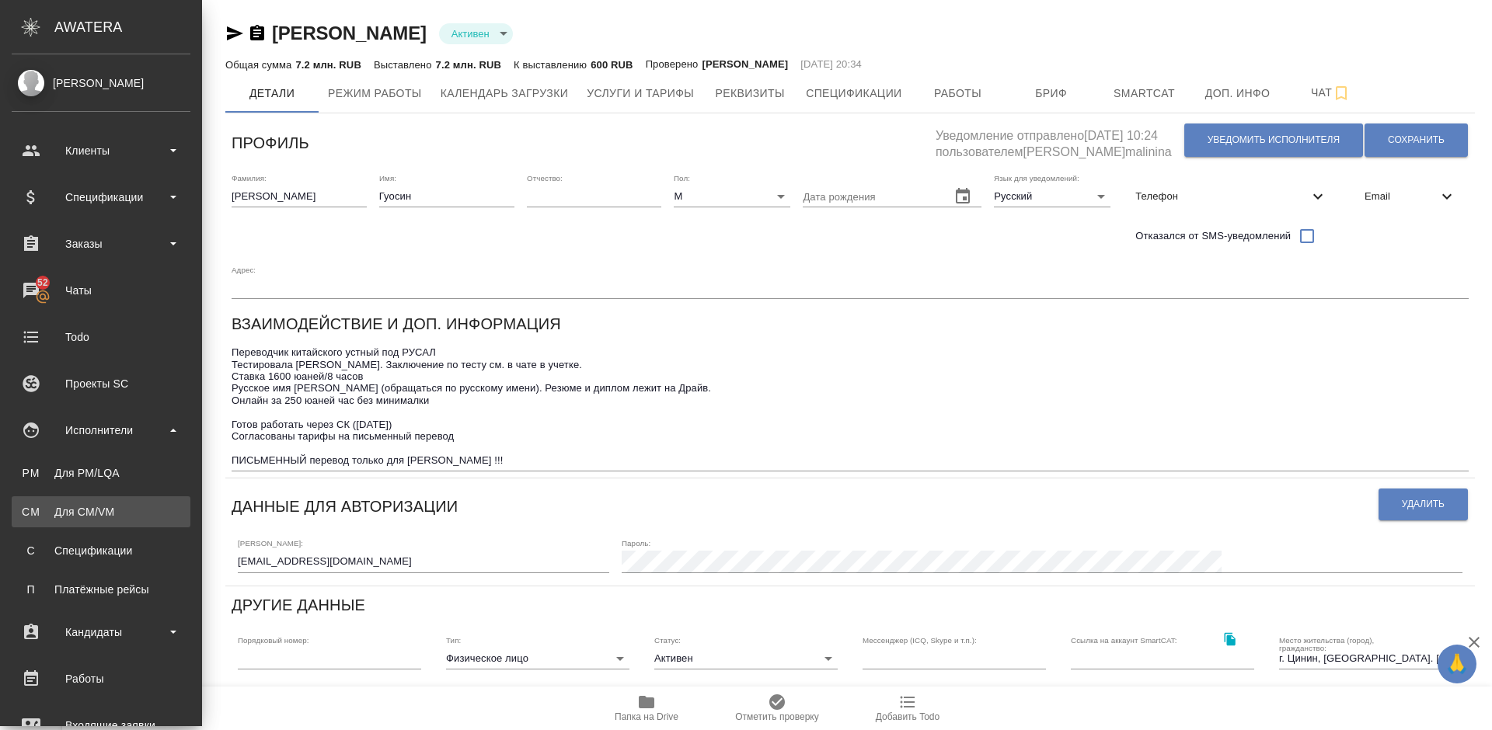
click at [157, 508] on div "Для CM/VM" at bounding box center [100, 512] width 163 height 16
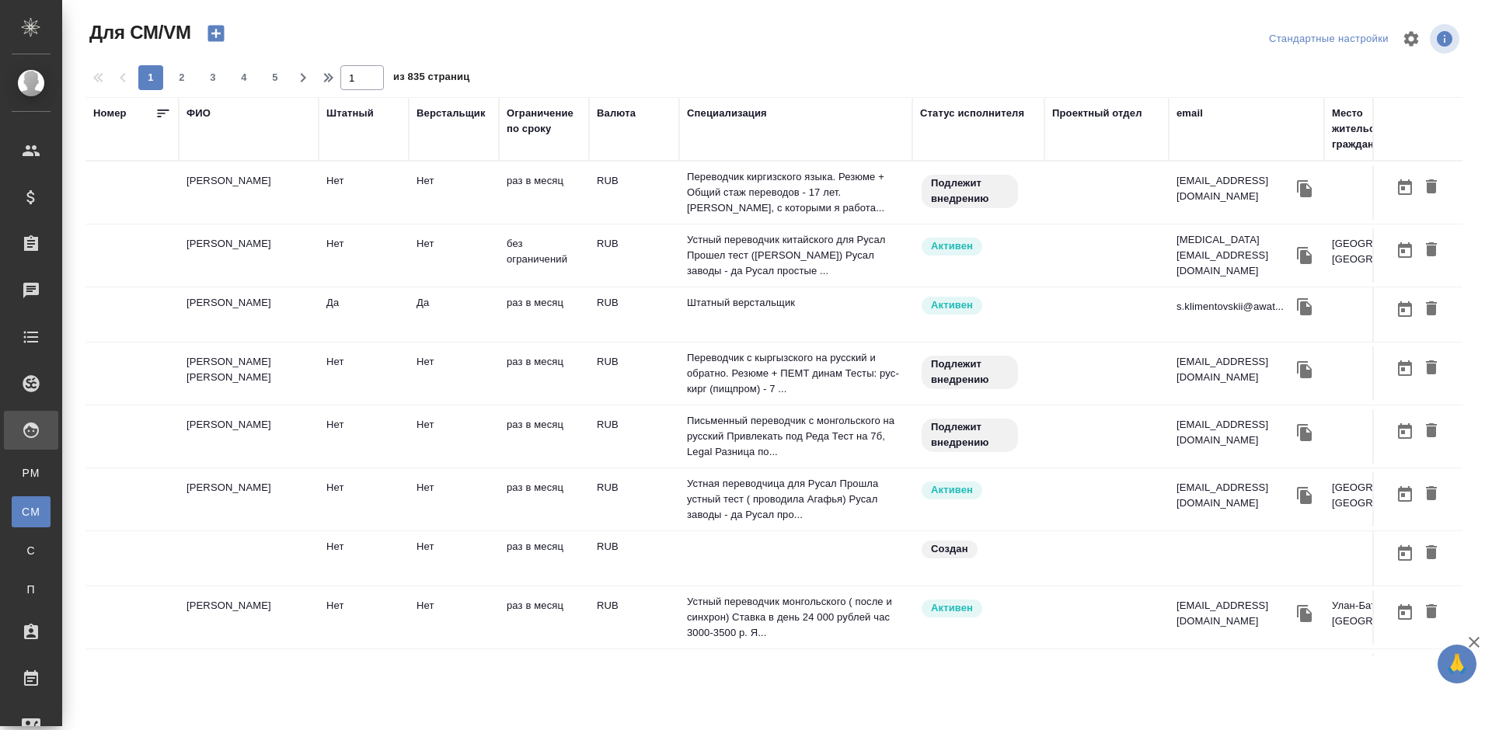
click at [748, 109] on div "Специализация" at bounding box center [727, 114] width 80 height 16
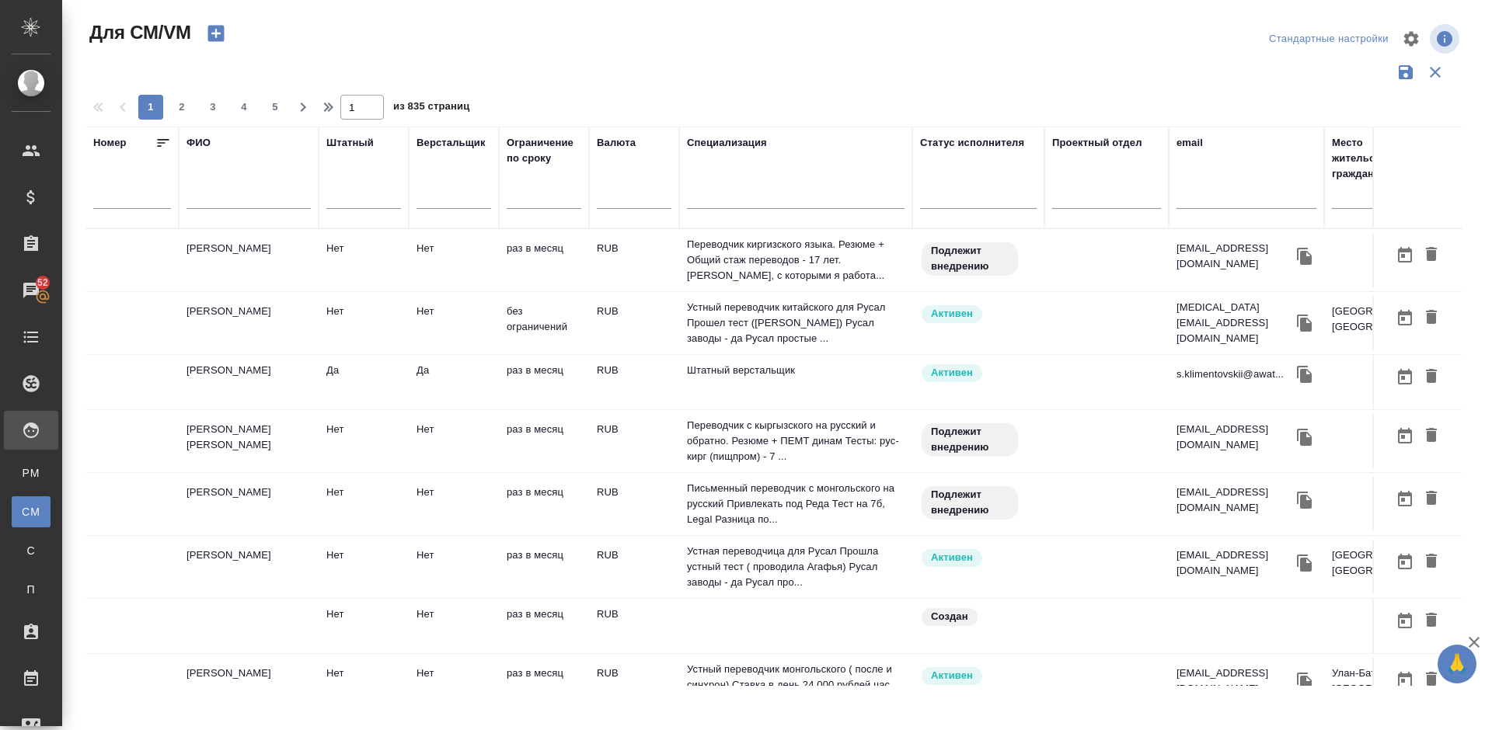
click at [726, 197] on input "text" at bounding box center [796, 199] width 218 height 19
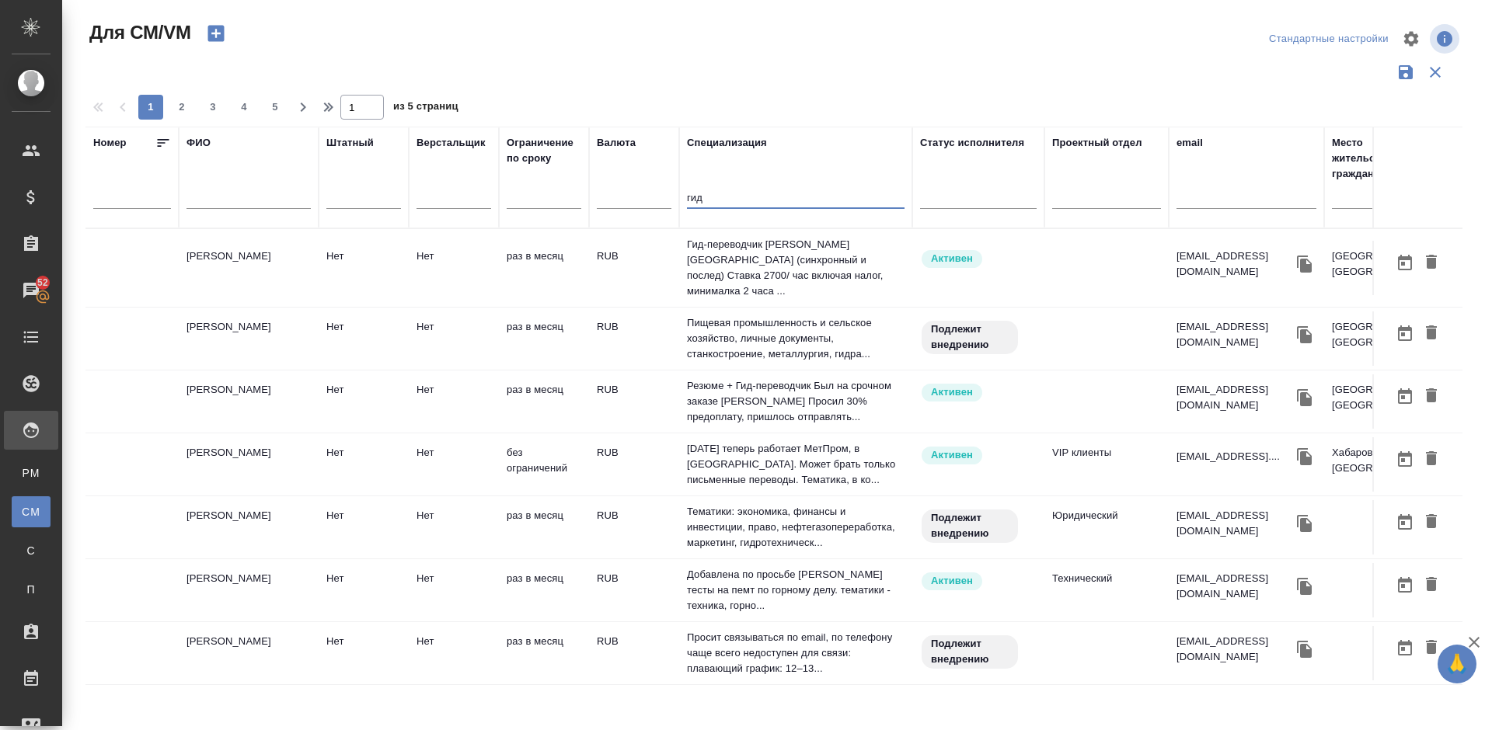
type input "гид"
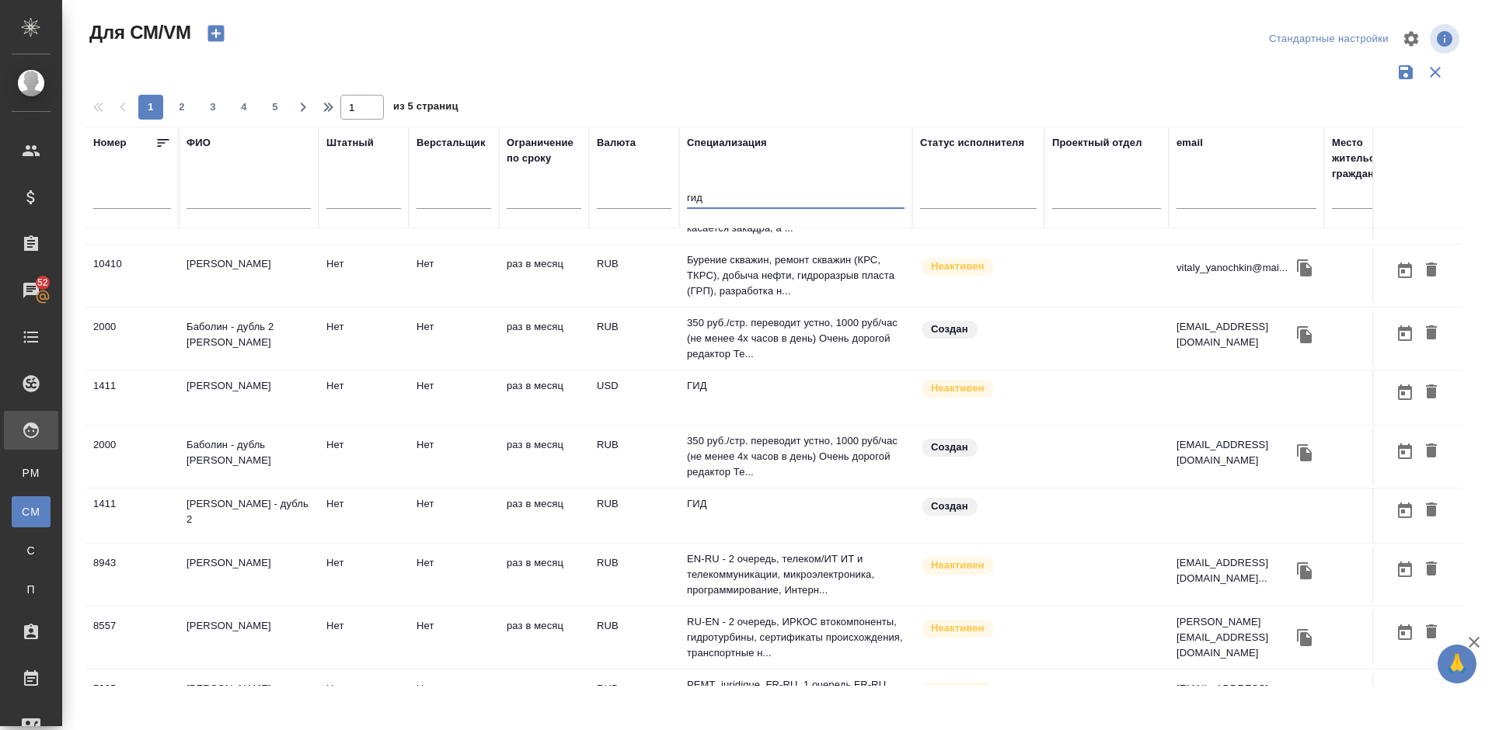
scroll to position [1113, 0]
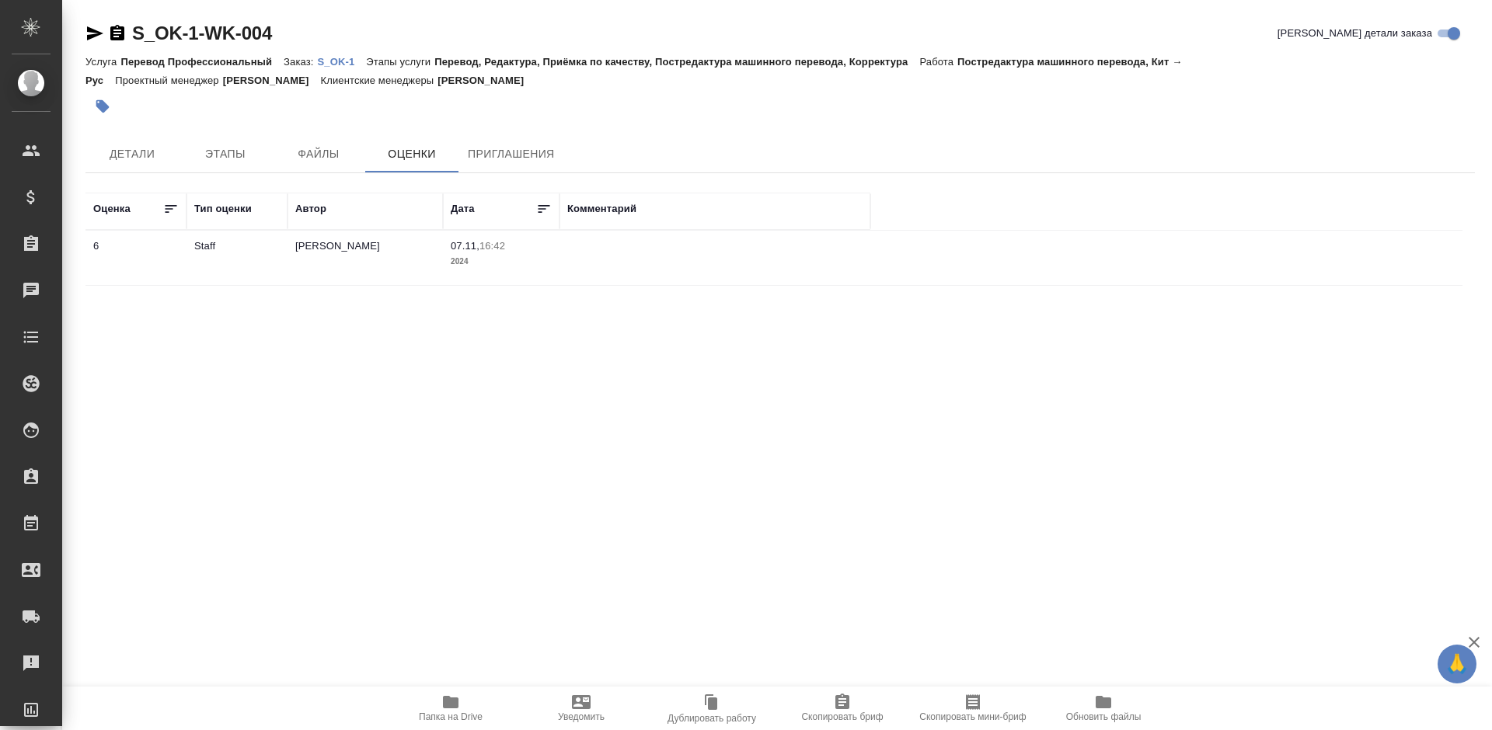
click at [604, 253] on td at bounding box center [714, 258] width 311 height 54
